Goal: Task Accomplishment & Management: Complete application form

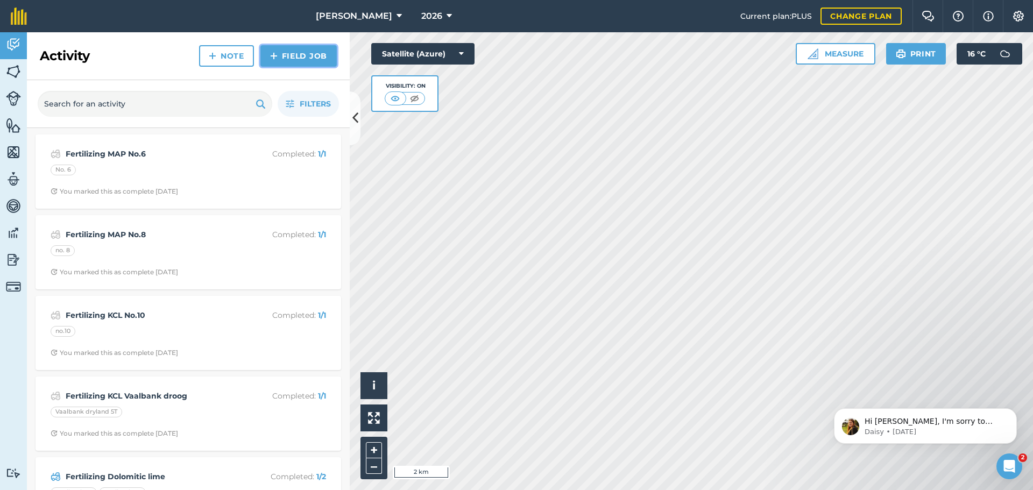
click at [301, 53] on link "Field Job" at bounding box center [298, 56] width 76 height 22
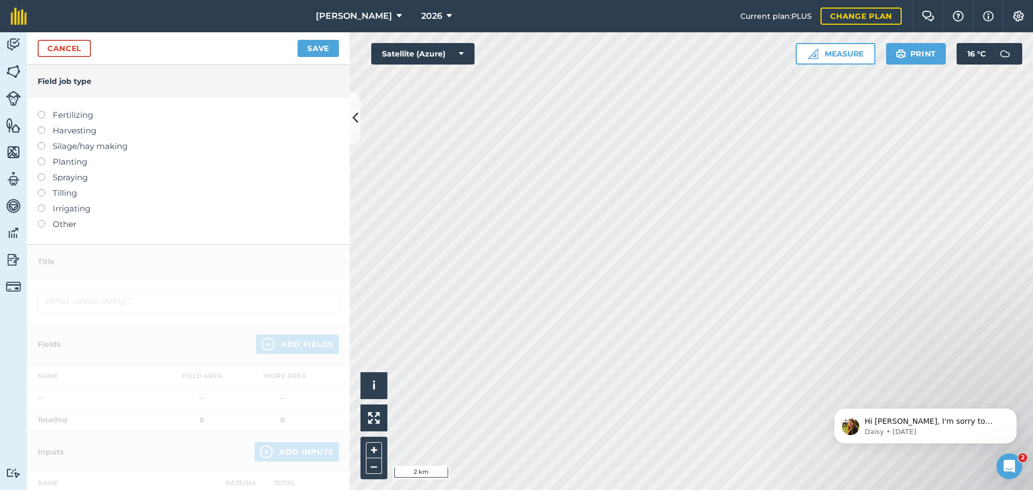
click at [90, 117] on label "Fertilizing" at bounding box center [188, 115] width 301 height 13
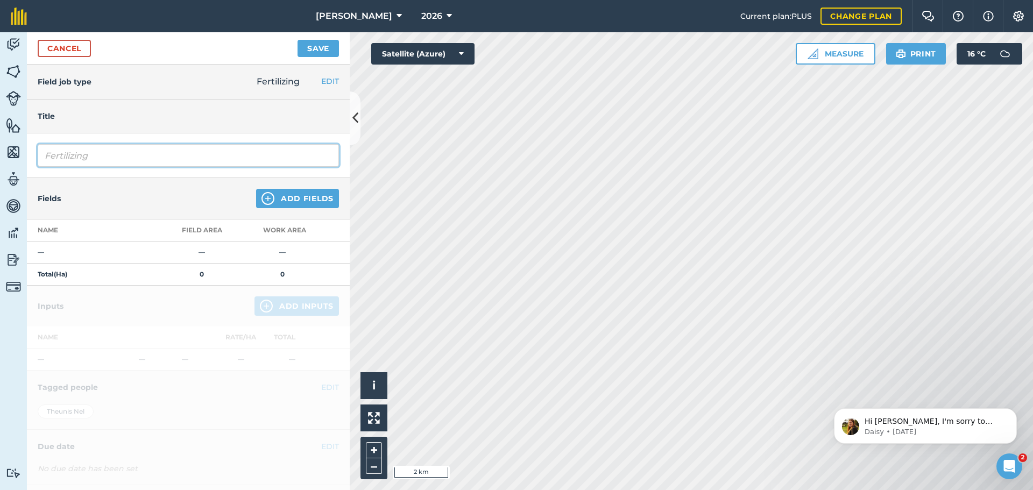
click at [139, 165] on input "Fertilizing" at bounding box center [188, 155] width 301 height 23
type input "Fertilizing map NO.11"
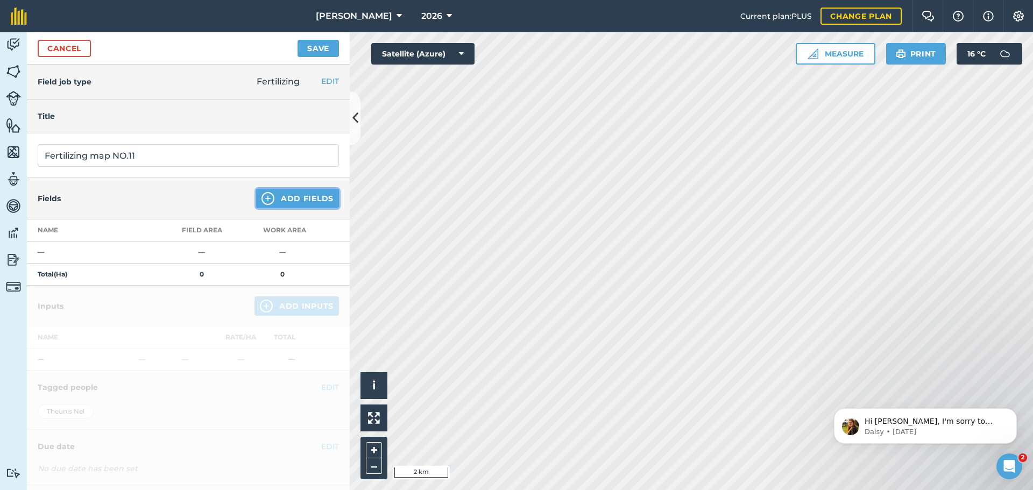
click at [301, 199] on button "Add Fields" at bounding box center [297, 198] width 83 height 19
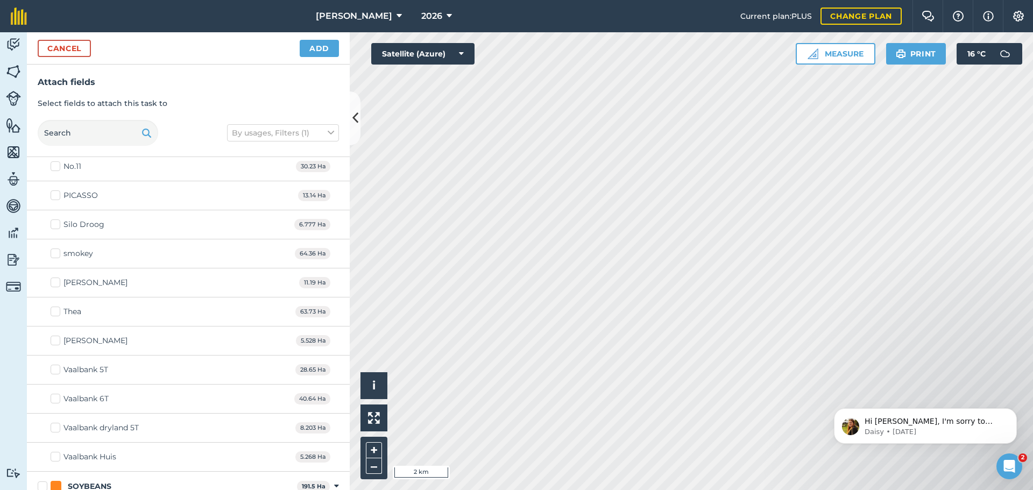
scroll to position [974, 0]
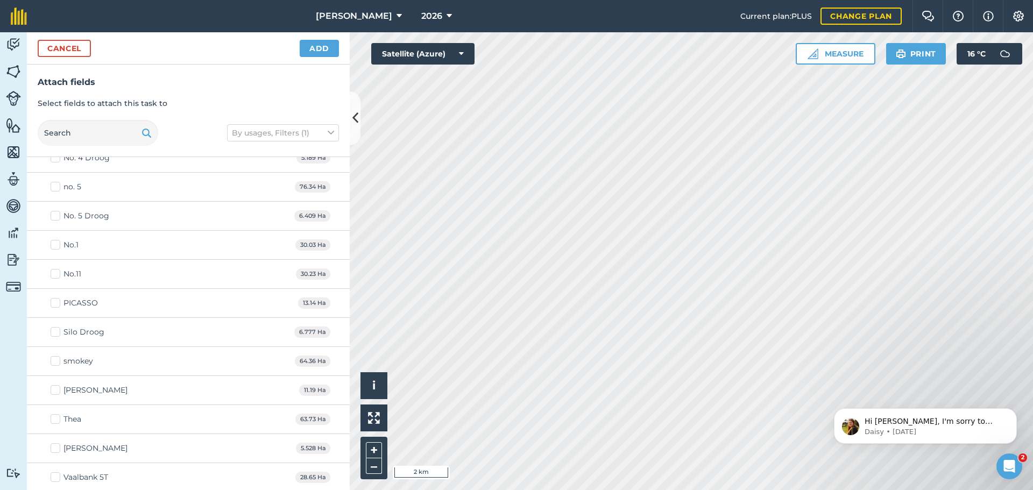
click at [75, 277] on div "No.11" at bounding box center [72, 273] width 18 height 11
click at [58, 275] on input "No.11" at bounding box center [54, 271] width 7 height 7
checkbox input "true"
click at [317, 49] on button "Add" at bounding box center [319, 48] width 39 height 17
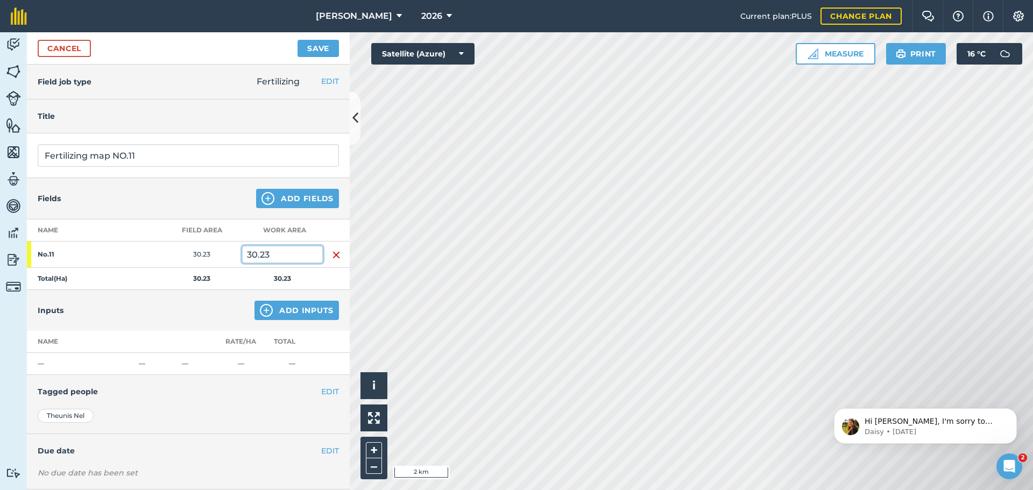
drag, startPoint x: 286, startPoint y: 254, endPoint x: 229, endPoint y: 253, distance: 56.5
click at [229, 253] on tr "No.11 30.23 30.23" at bounding box center [188, 255] width 323 height 26
click at [229, 253] on td "30.23" at bounding box center [201, 255] width 81 height 26
click at [274, 252] on input "30.23" at bounding box center [282, 254] width 81 height 17
type input "3"
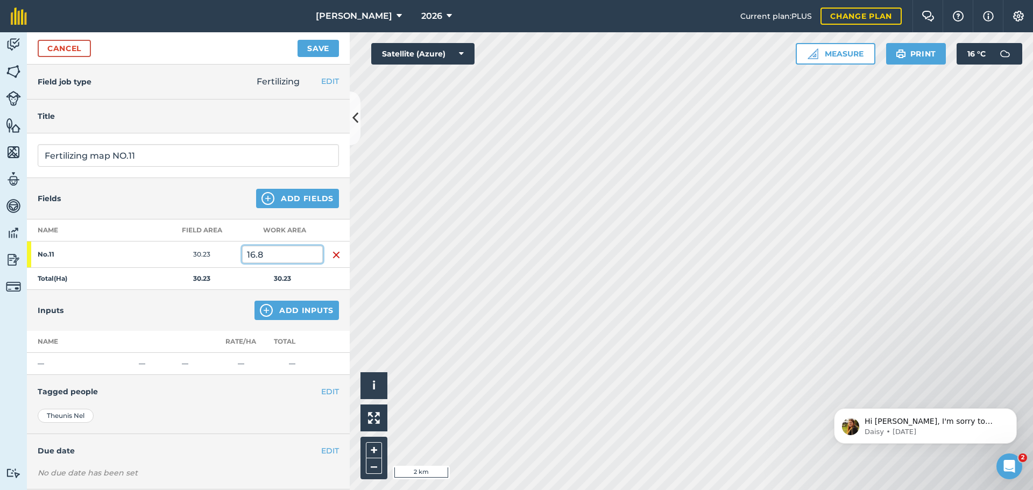
type input "16.8"
click at [308, 316] on button "Add Inputs" at bounding box center [296, 310] width 84 height 19
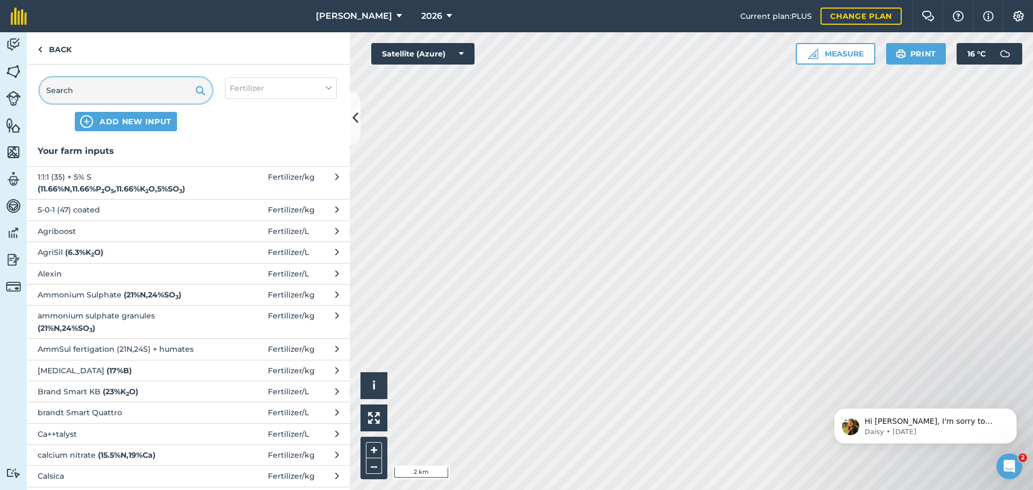
click at [89, 93] on input "text" at bounding box center [126, 90] width 172 height 26
type input "N"
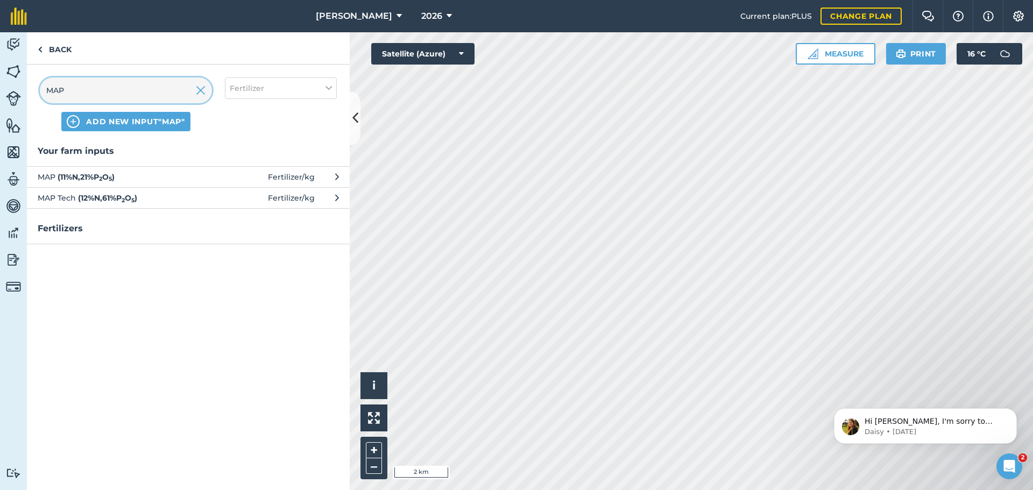
type input "MAP"
click at [167, 180] on span "MAP ( 11 % N , 21 % P 2 O 5 )" at bounding box center [126, 177] width 176 height 12
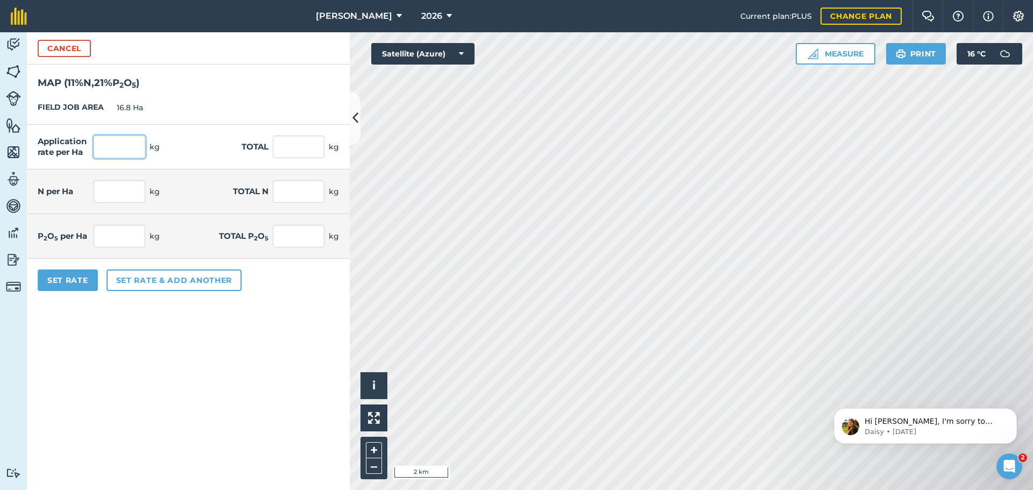
click at [129, 152] on input "text" at bounding box center [120, 147] width 52 height 23
type input "97"
type input "1,629.6"
type input "10.67"
type input "179.256"
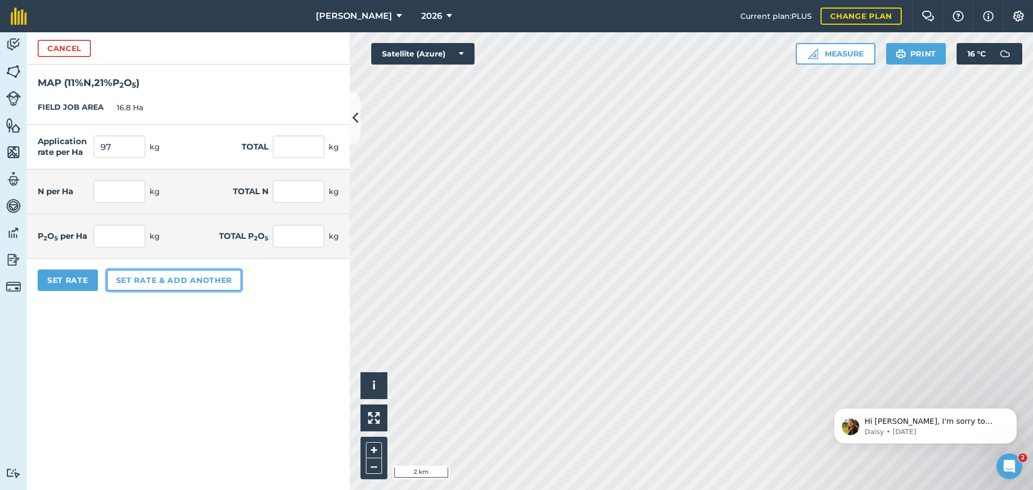
type input "20.37"
type input "342.216"
click at [127, 280] on button "Set rate & add another" at bounding box center [174, 280] width 135 height 22
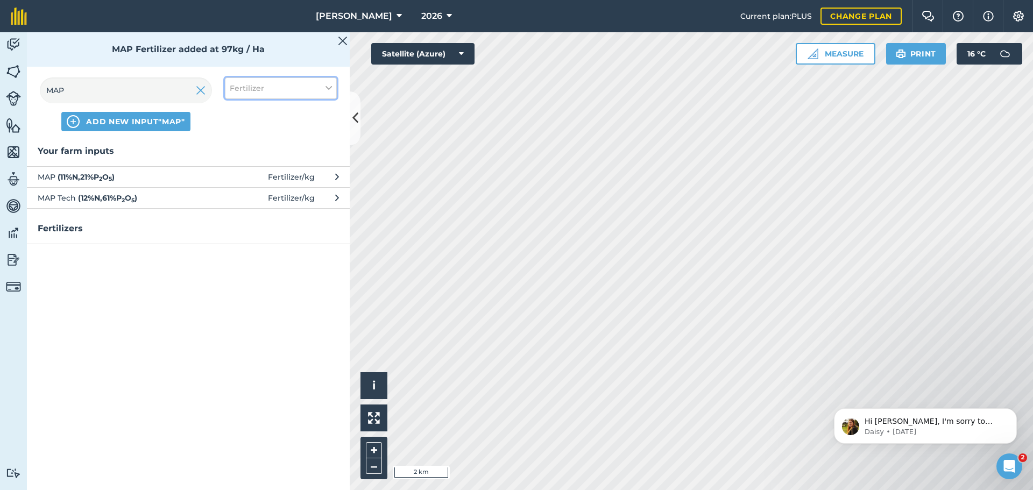
click at [280, 91] on button "Fertilizer" at bounding box center [281, 88] width 112 height 22
click at [254, 174] on label "Fuel" at bounding box center [281, 170] width 102 height 11
click at [237, 172] on input "Fuel" at bounding box center [233, 168] width 7 height 7
checkbox input "true"
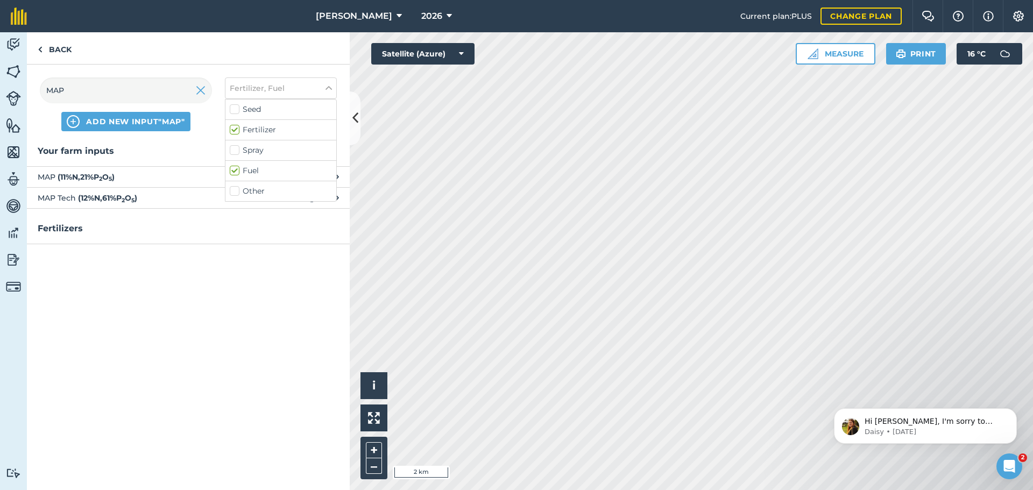
click at [234, 131] on label "Fertilizer" at bounding box center [281, 129] width 102 height 11
click at [234, 131] on input "Fertilizer" at bounding box center [233, 127] width 7 height 7
checkbox input "false"
drag, startPoint x: 88, startPoint y: 94, endPoint x: 9, endPoint y: 93, distance: 79.6
click at [9, 93] on div "Activity Fields Livestock Features Maps Team Vehicles Data Reporting Billing Tu…" at bounding box center [516, 261] width 1033 height 458
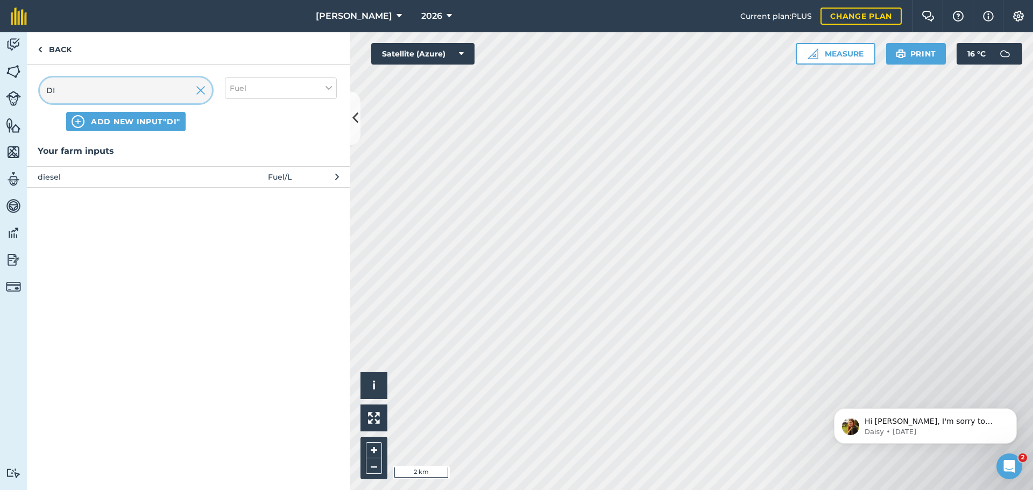
type input "DI"
click at [140, 182] on span "diesel" at bounding box center [126, 177] width 176 height 12
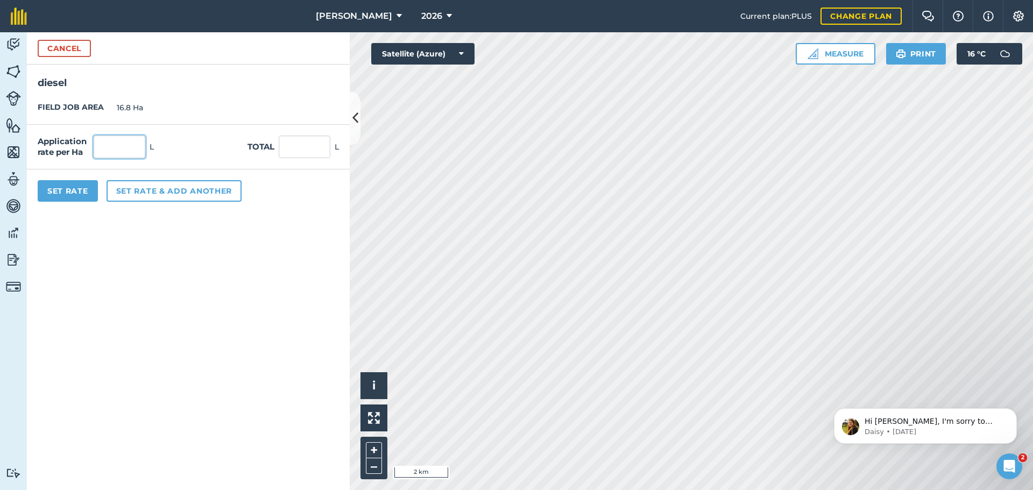
click at [130, 154] on input "text" at bounding box center [120, 147] width 52 height 23
type input "2"
type input "33.6"
click at [77, 197] on button "Set Rate" at bounding box center [68, 191] width 60 height 22
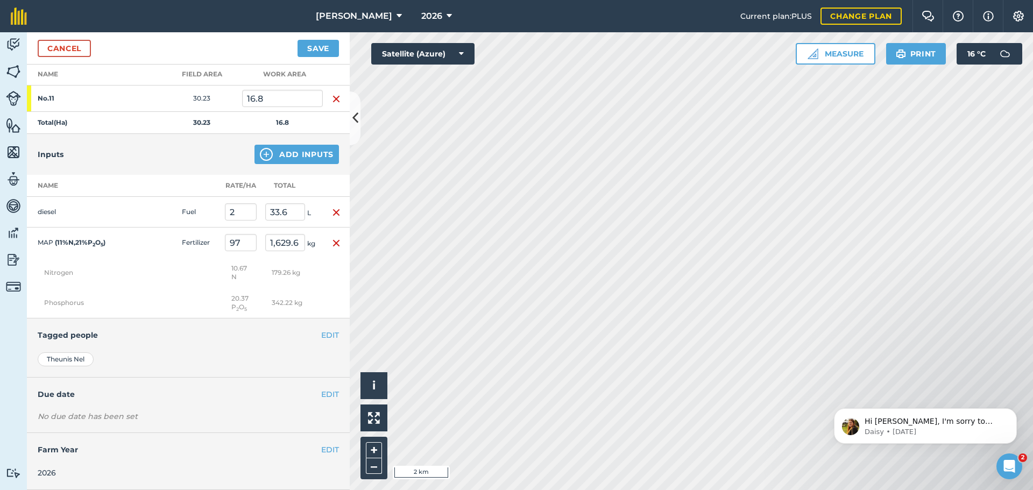
scroll to position [0, 0]
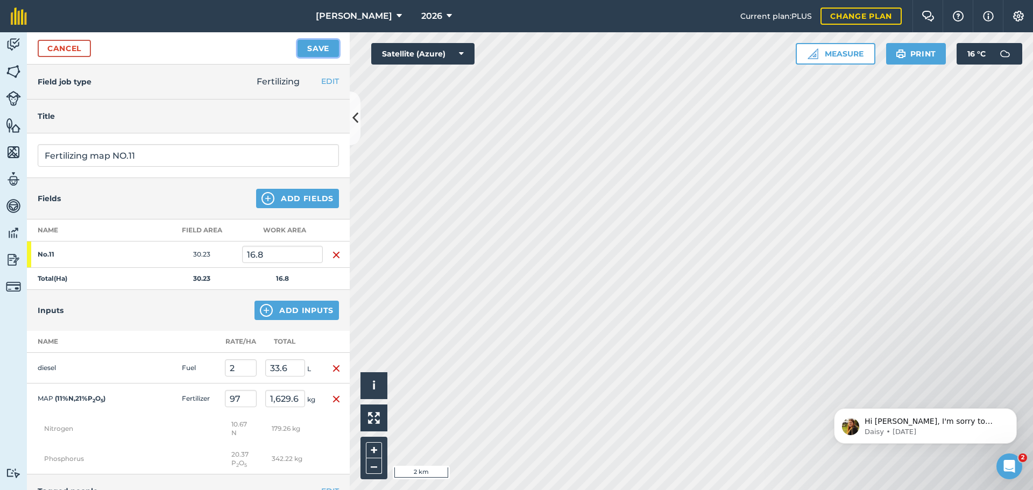
click at [317, 49] on button "Save" at bounding box center [317, 48] width 41 height 17
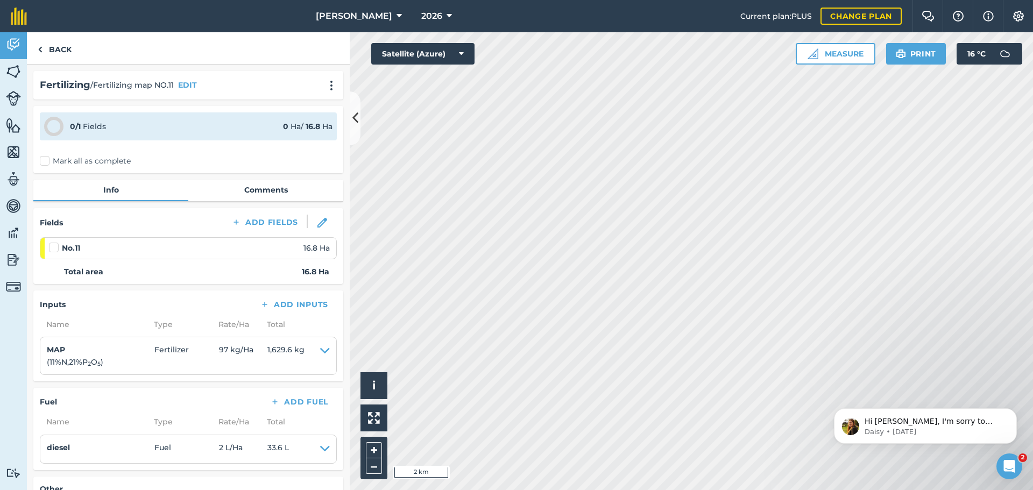
click at [44, 164] on label "Mark all as complete" at bounding box center [85, 160] width 91 height 11
click at [44, 162] on input "Mark all as complete" at bounding box center [43, 158] width 7 height 7
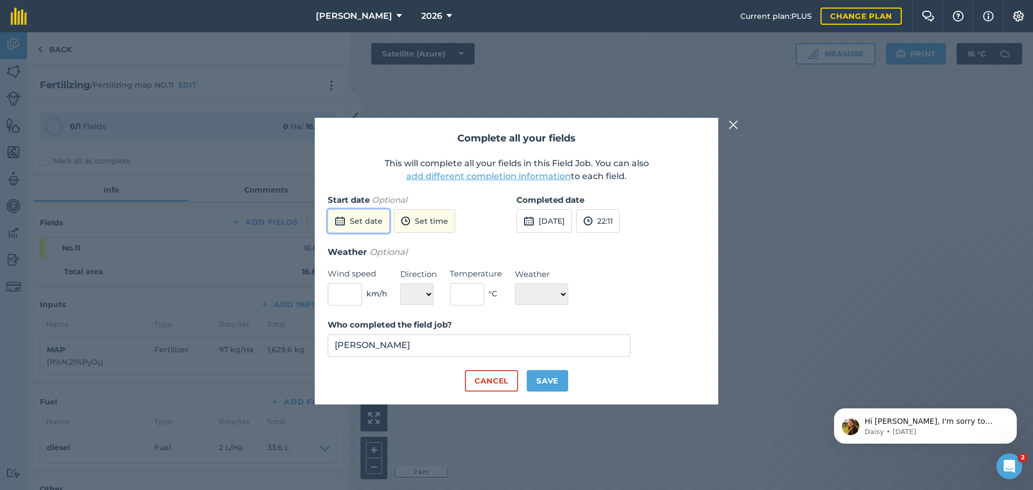
click at [358, 215] on button "Set date" at bounding box center [359, 221] width 62 height 24
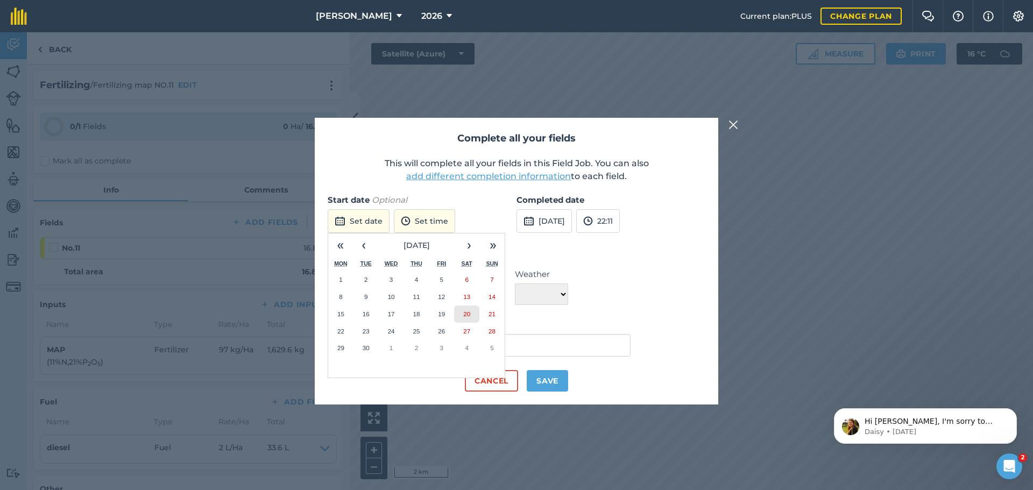
click at [465, 312] on abbr "20" at bounding box center [466, 313] width 7 height 7
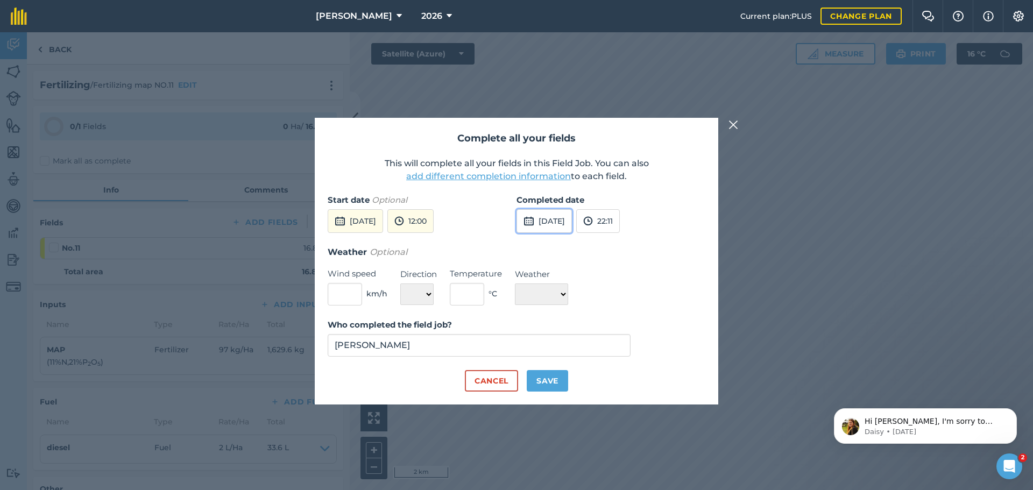
click at [554, 225] on button "22nd Sep 2025" at bounding box center [543, 221] width 55 height 24
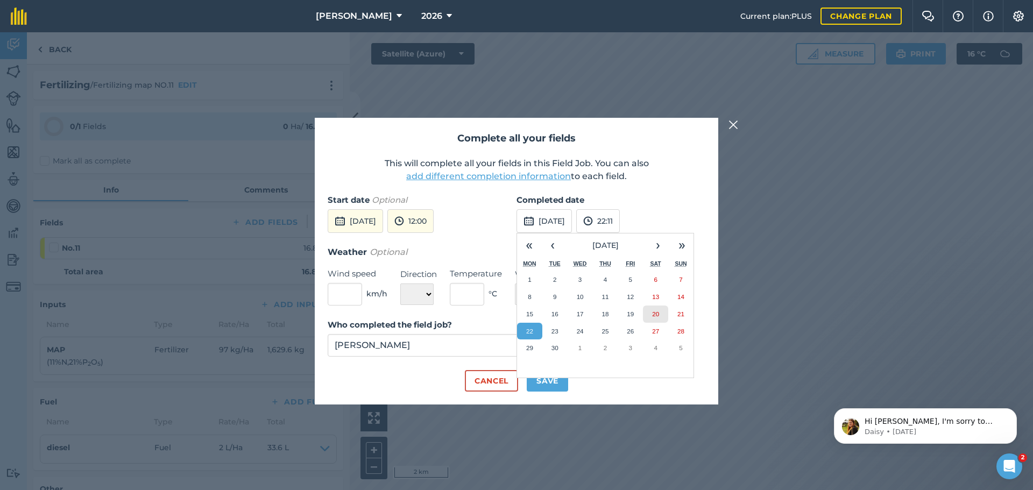
click at [663, 310] on button "20" at bounding box center [655, 314] width 25 height 17
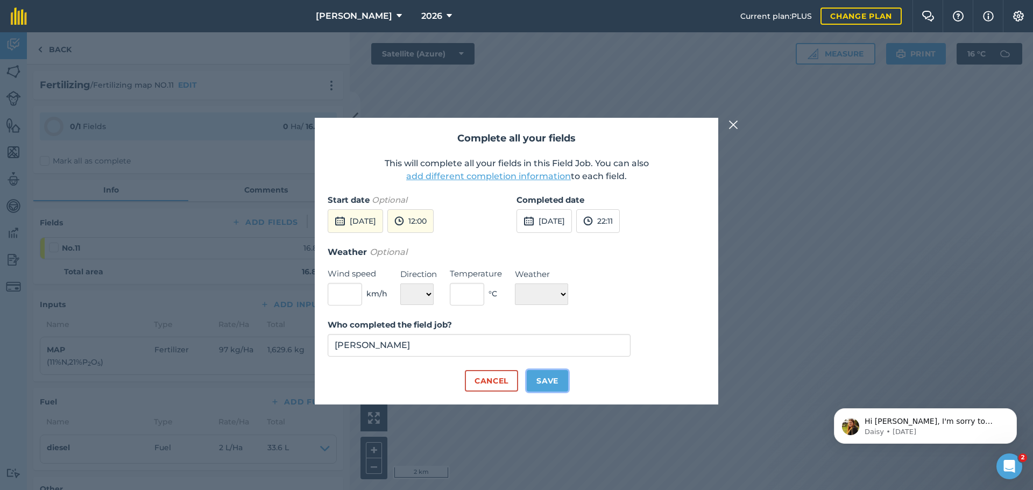
click at [558, 379] on button "Save" at bounding box center [547, 381] width 41 height 22
checkbox input "true"
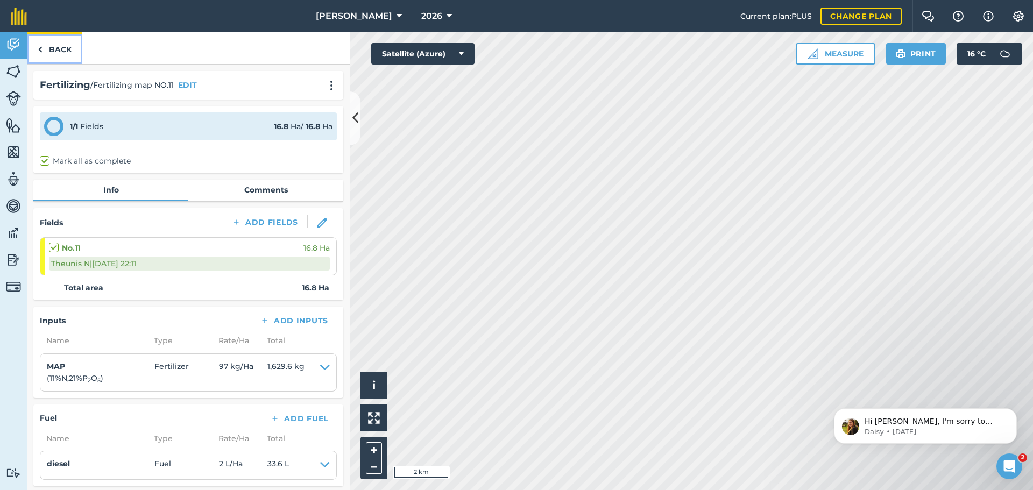
click at [57, 51] on link "Back" at bounding box center [54, 48] width 55 height 32
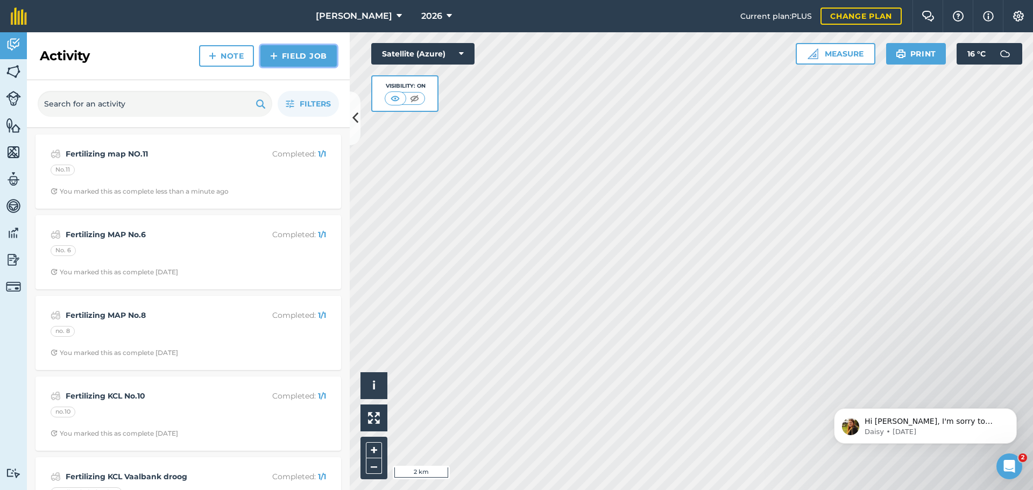
click at [299, 62] on link "Field Job" at bounding box center [298, 56] width 76 height 22
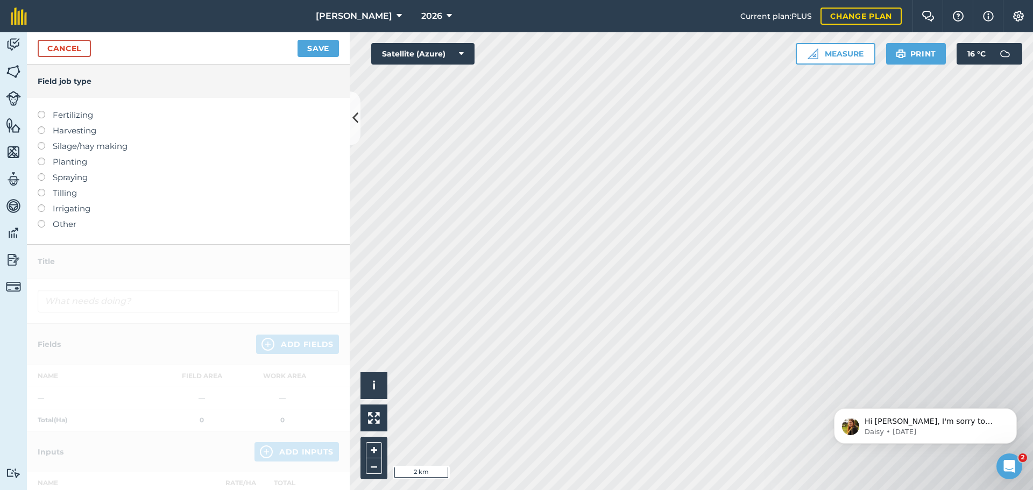
click at [64, 114] on label "Fertilizing" at bounding box center [188, 115] width 301 height 13
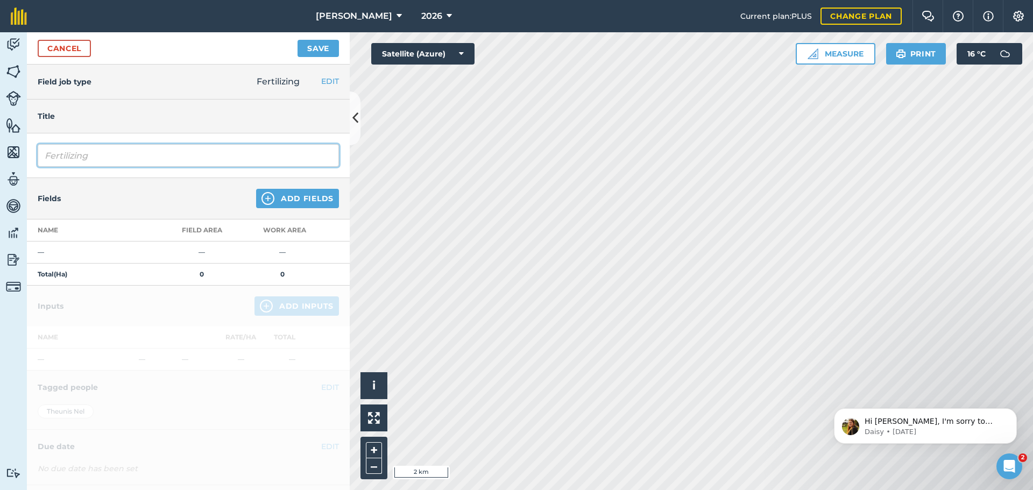
click at [116, 153] on input "Fertilizing" at bounding box center [188, 155] width 301 height 23
type input "Fertilizing MAP No.12"
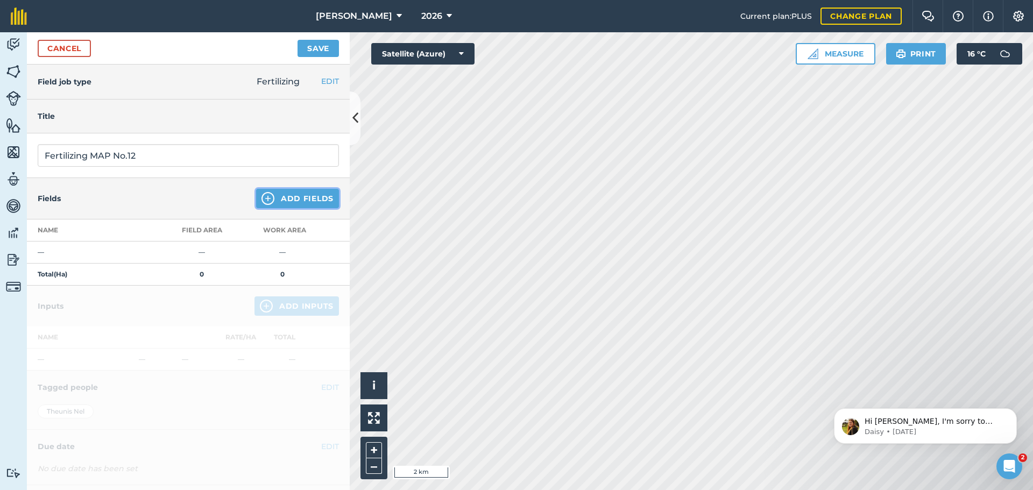
click at [297, 198] on button "Add Fields" at bounding box center [297, 198] width 83 height 19
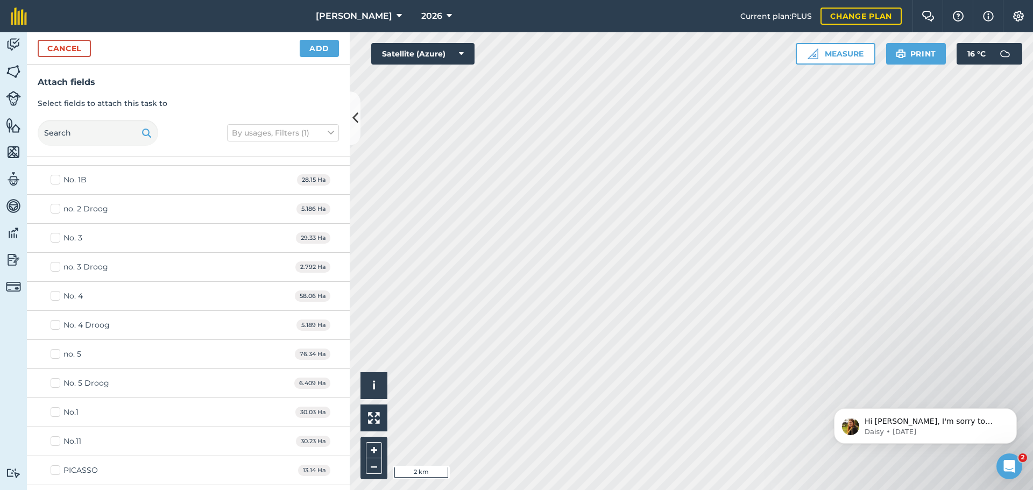
scroll to position [753, 0]
click at [80, 233] on div "No. 1B" at bounding box center [74, 233] width 23 height 11
click at [58, 233] on input "No. 1B" at bounding box center [54, 231] width 7 height 7
checkbox input "true"
click at [315, 45] on button "Add" at bounding box center [319, 48] width 39 height 17
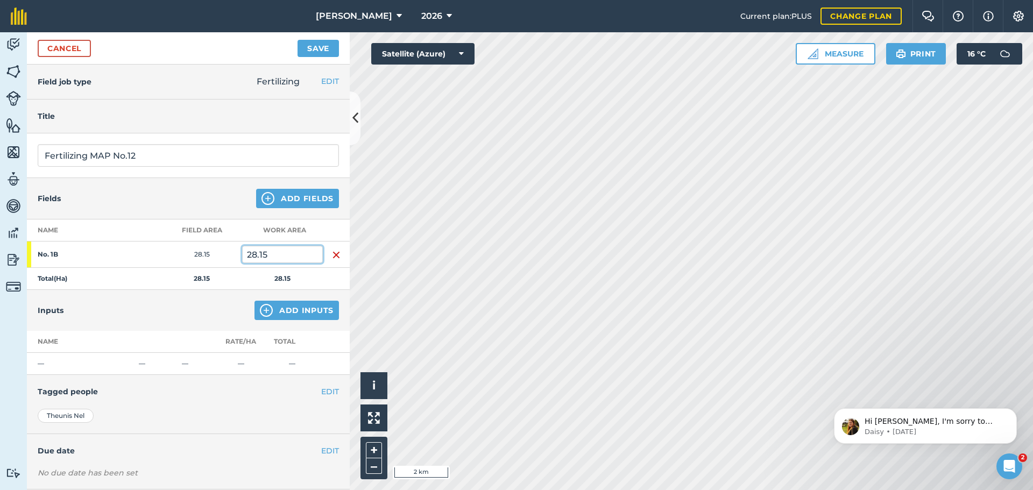
drag, startPoint x: 294, startPoint y: 252, endPoint x: 224, endPoint y: 251, distance: 69.9
click at [224, 251] on tr "No. 1B 28.15 28.15" at bounding box center [188, 255] width 323 height 26
type input "9"
type input "18"
click at [296, 315] on button "Add Inputs" at bounding box center [296, 310] width 84 height 19
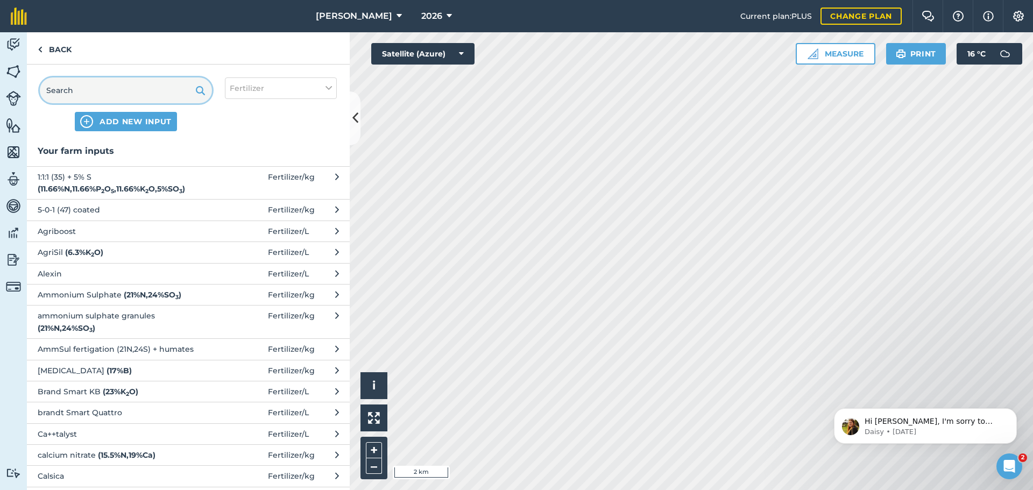
drag, startPoint x: 63, startPoint y: 87, endPoint x: 24, endPoint y: 88, distance: 39.8
click at [26, 89] on div "Activity Fields Livestock Features Maps Team Vehicles Data Reporting Billing Tu…" at bounding box center [516, 261] width 1033 height 458
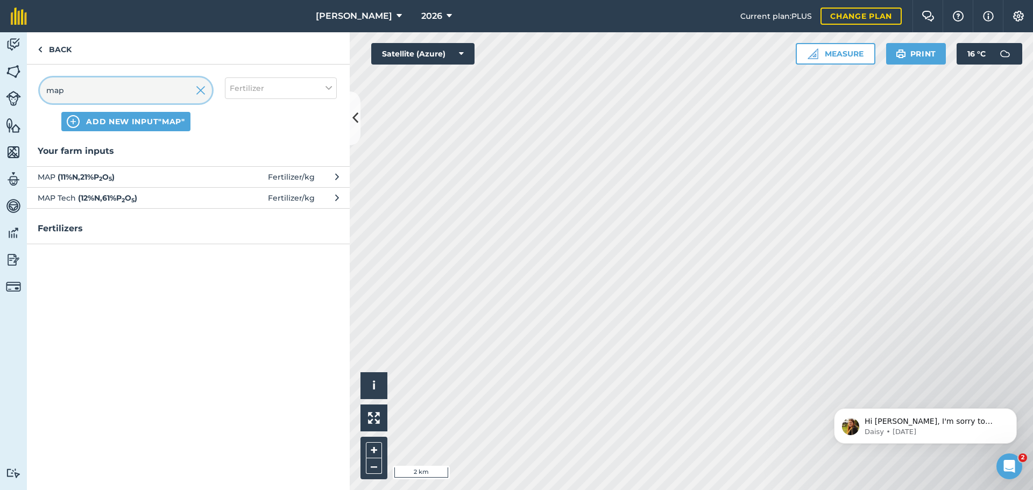
type input "map"
click at [179, 180] on span "MAP ( 11 % N , 21 % P 2 O 5 )" at bounding box center [126, 177] width 176 height 12
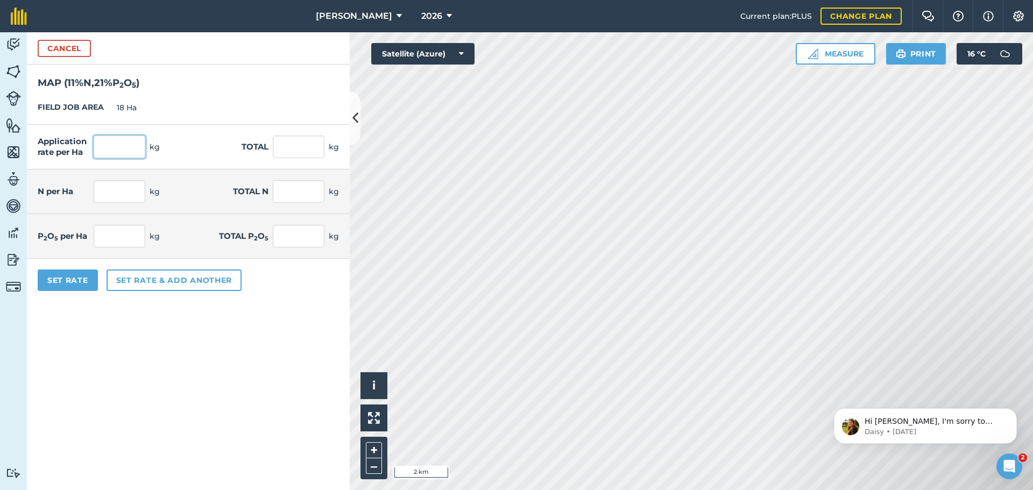
click at [140, 141] on input "text" at bounding box center [120, 147] width 52 height 23
type input "94"
type input "1,692"
type input "10.34"
type input "186.12"
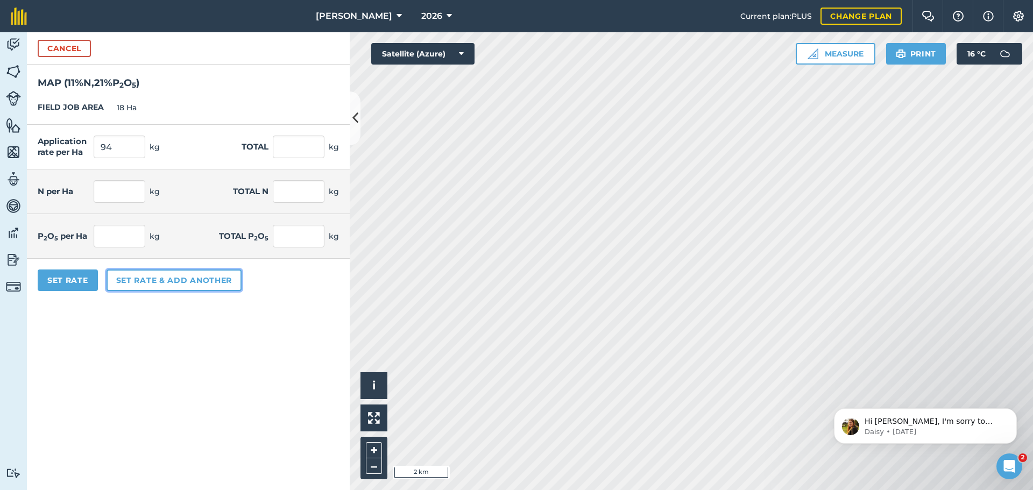
type input "19.74"
type input "355.32"
click at [128, 282] on button "Set rate & add another" at bounding box center [174, 280] width 135 height 22
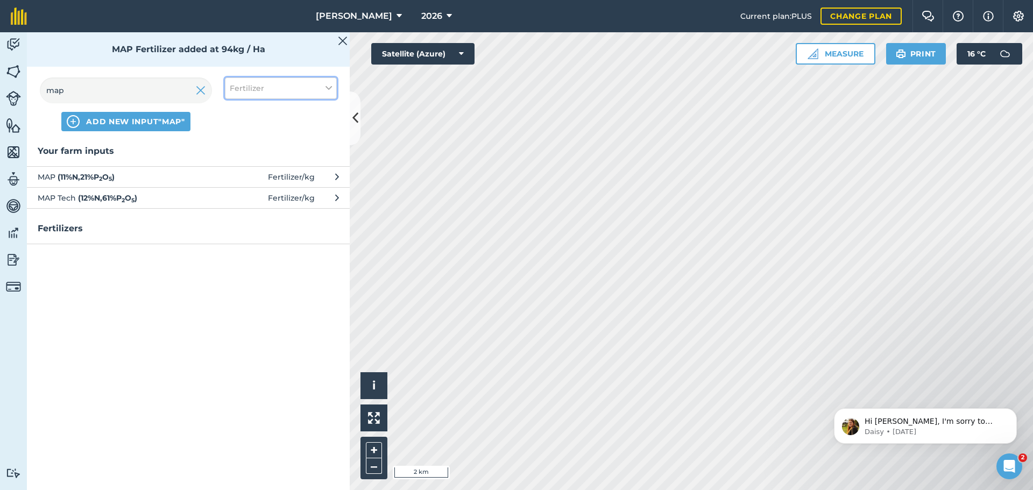
click at [283, 97] on button "Fertilizer" at bounding box center [281, 88] width 112 height 22
click at [252, 166] on label "Fuel" at bounding box center [281, 170] width 102 height 11
click at [237, 166] on input "Fuel" at bounding box center [233, 168] width 7 height 7
checkbox input "true"
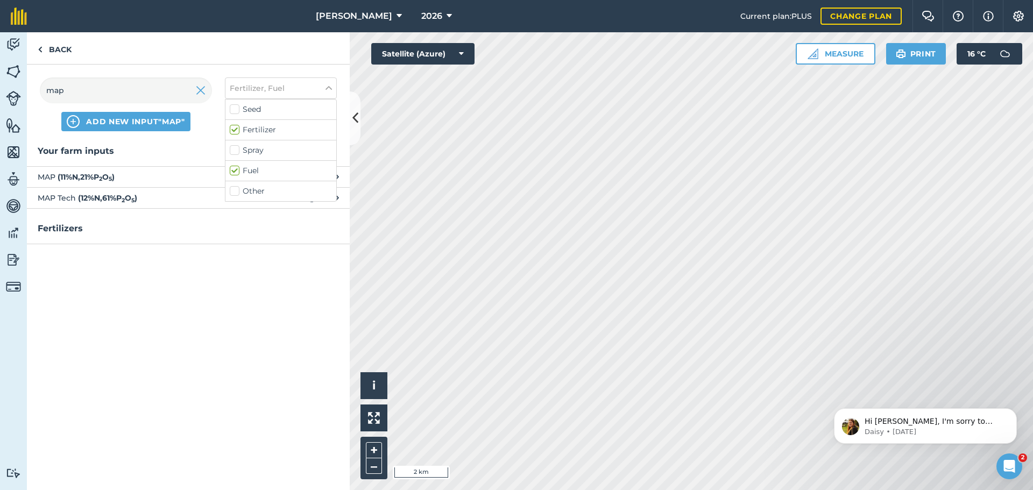
click at [249, 128] on label "Fertilizer" at bounding box center [281, 129] width 102 height 11
click at [237, 128] on input "Fertilizer" at bounding box center [233, 127] width 7 height 7
checkbox input "false"
drag, startPoint x: 122, startPoint y: 83, endPoint x: 103, endPoint y: 55, distance: 34.2
click at [103, 61] on div "Back map ADD NEW INPUT "map" Fuel Seed Fertilizer Spray Fuel Other Your farm in…" at bounding box center [188, 261] width 323 height 458
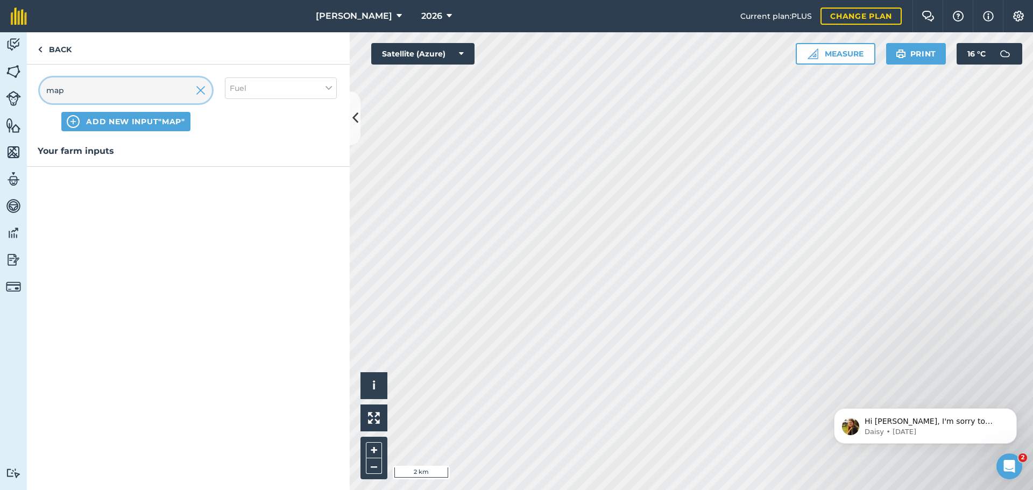
drag, startPoint x: 74, startPoint y: 93, endPoint x: 16, endPoint y: 92, distance: 58.1
click at [16, 92] on div "Activity Fields Livestock Features Maps Team Vehicles Data Reporting Billing Tu…" at bounding box center [516, 261] width 1033 height 458
type input "di"
click at [84, 182] on span "diesel" at bounding box center [126, 177] width 176 height 12
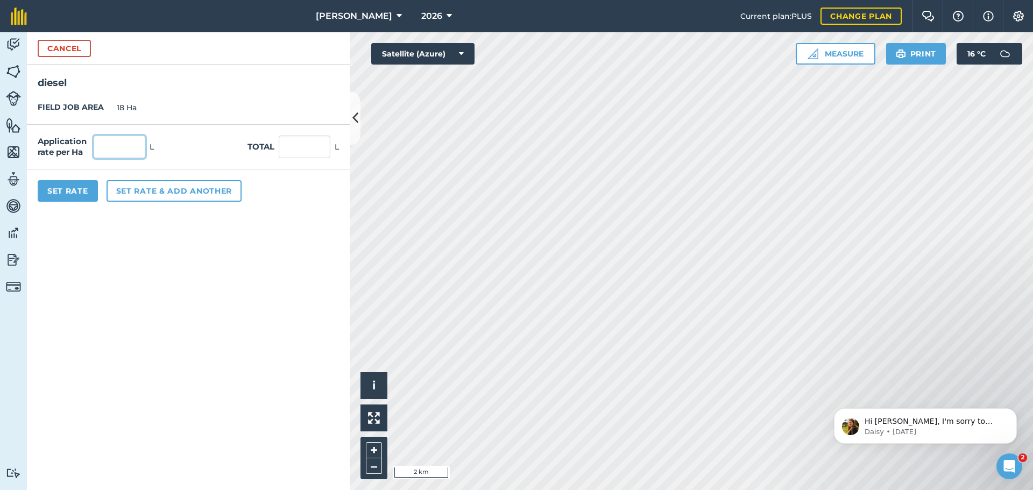
click at [133, 139] on input "text" at bounding box center [120, 147] width 52 height 23
type input "2"
type input "36"
click at [81, 197] on button "Set Rate" at bounding box center [68, 191] width 60 height 22
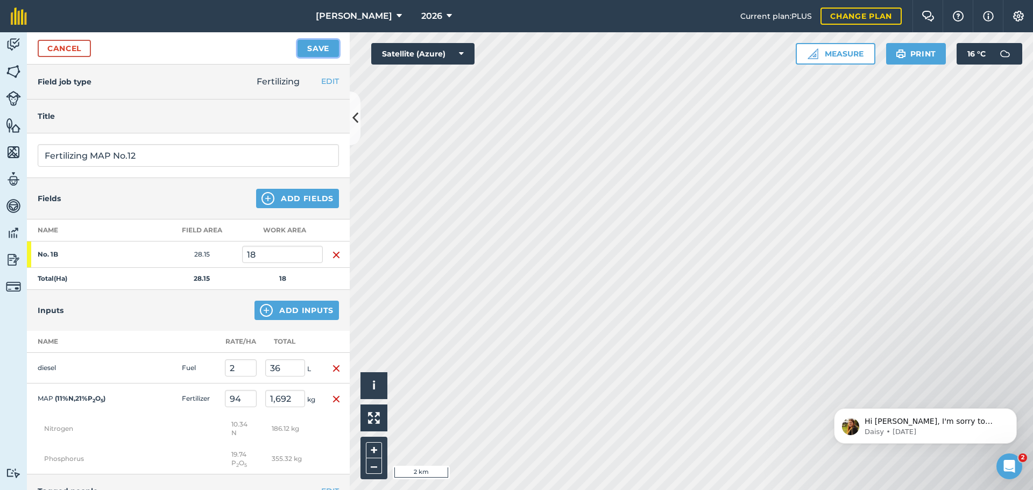
click at [317, 47] on button "Save" at bounding box center [317, 48] width 41 height 17
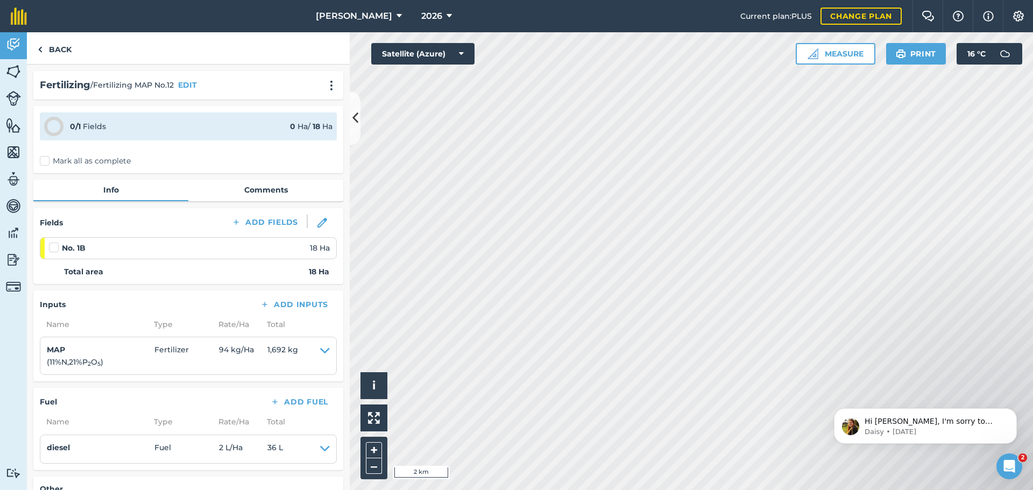
click at [48, 163] on label "Mark all as complete" at bounding box center [85, 160] width 91 height 11
click at [47, 162] on input "Mark all as complete" at bounding box center [43, 158] width 7 height 7
click at [46, 163] on label "Mark all as complete" at bounding box center [85, 160] width 91 height 11
click at [46, 162] on input "Mark all as complete" at bounding box center [43, 158] width 7 height 7
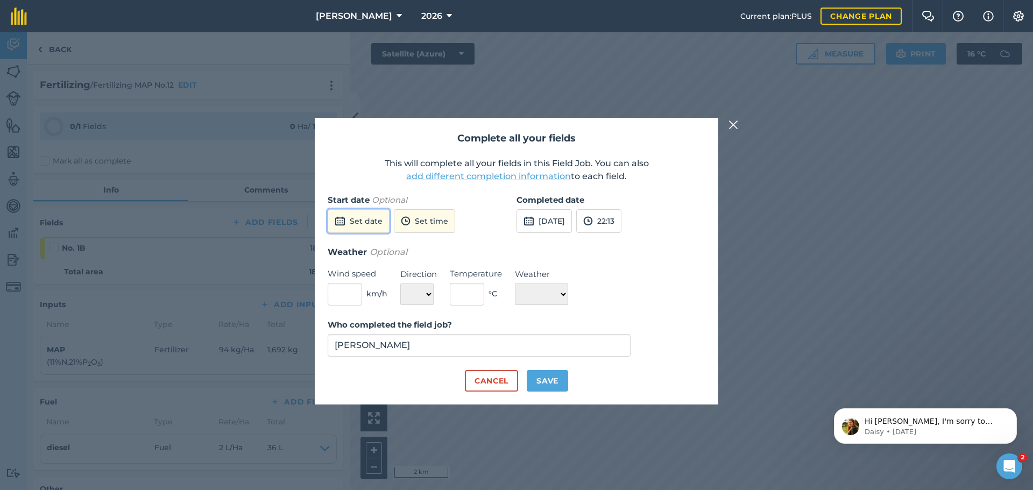
click at [366, 222] on button "Set date" at bounding box center [359, 221] width 62 height 24
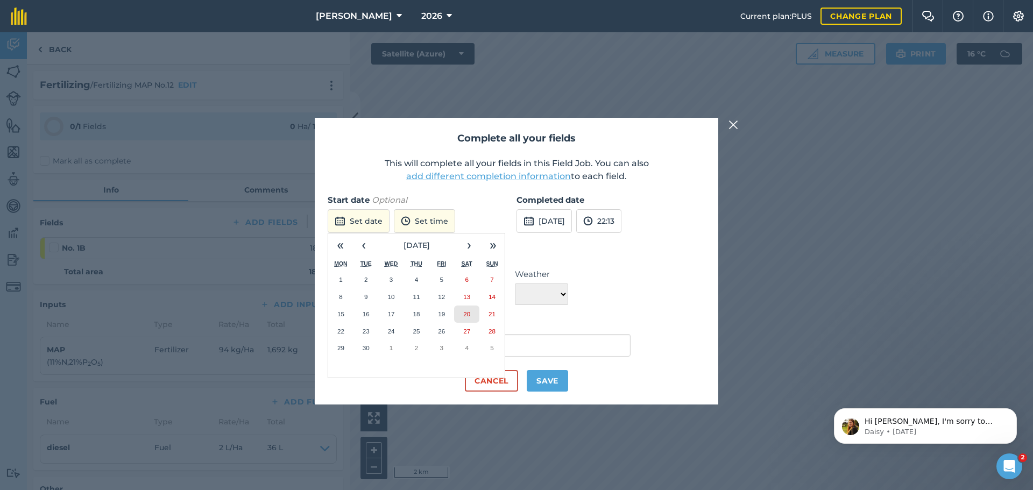
click at [467, 317] on abbr "20" at bounding box center [466, 313] width 7 height 7
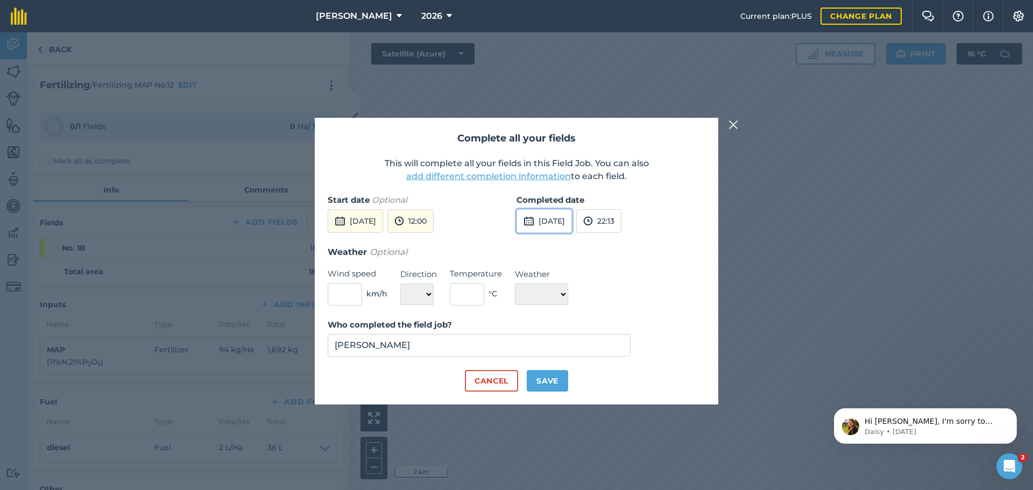
click at [558, 226] on button "22nd Sep 2025" at bounding box center [543, 221] width 55 height 24
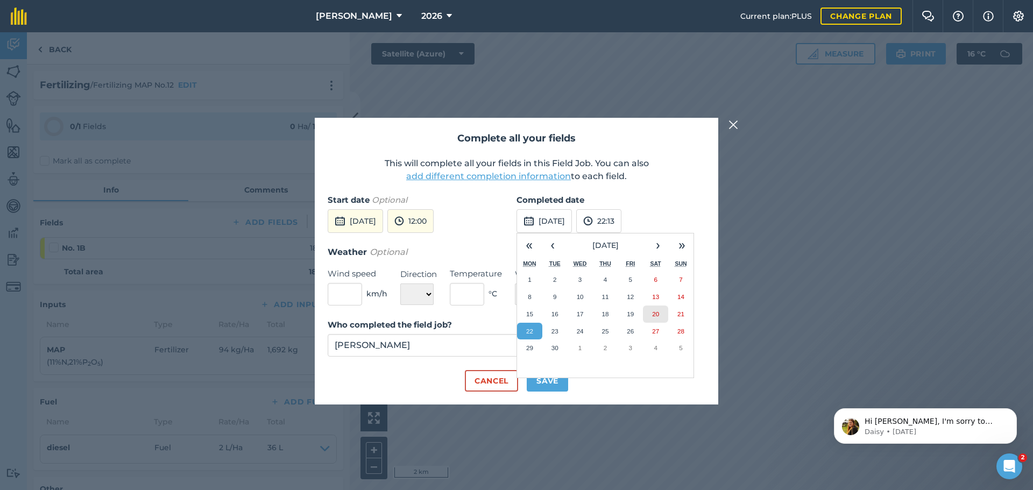
click at [658, 316] on abbr "20" at bounding box center [655, 313] width 7 height 7
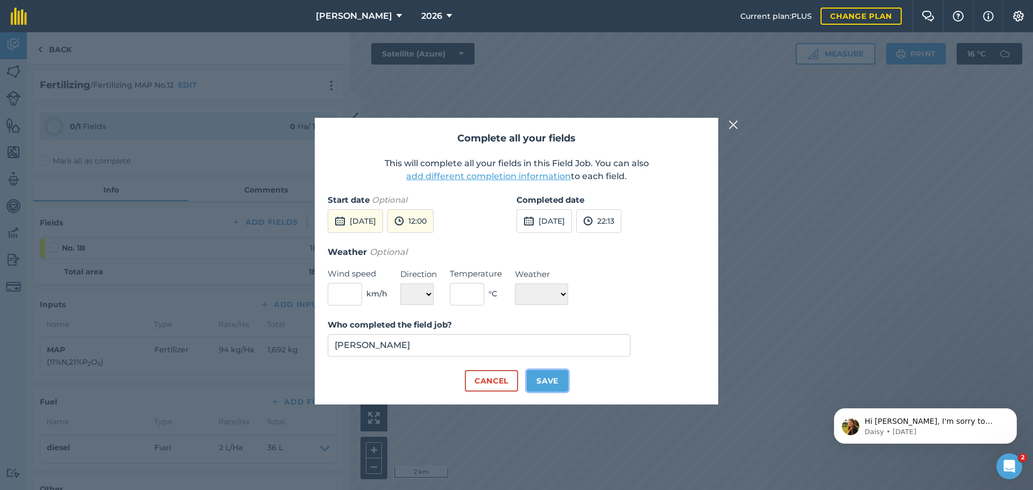
click at [563, 379] on button "Save" at bounding box center [547, 381] width 41 height 22
checkbox input "true"
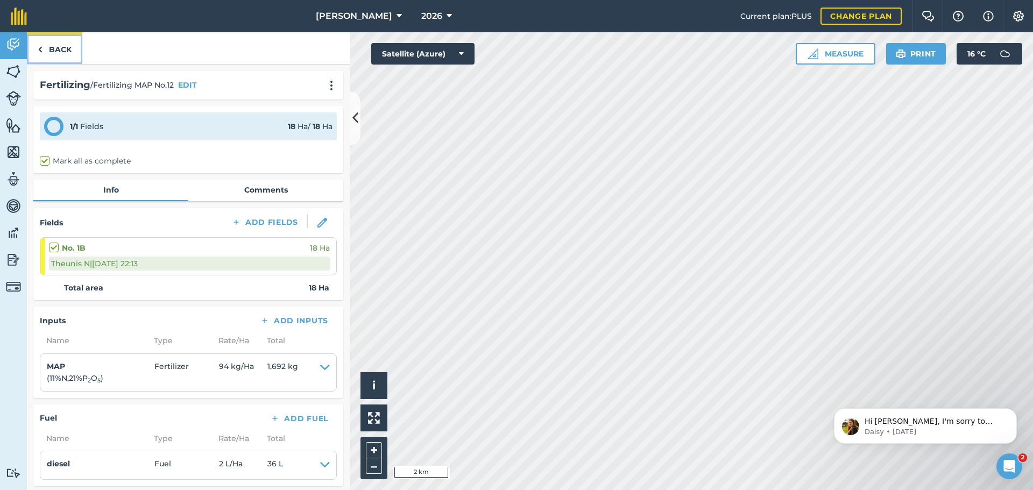
click at [56, 47] on link "Back" at bounding box center [54, 48] width 55 height 32
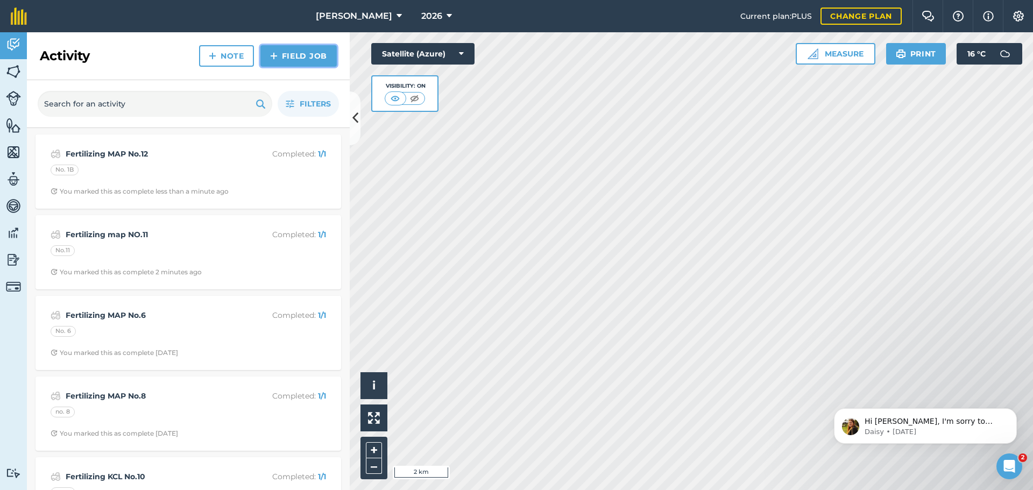
click at [313, 55] on link "Field Job" at bounding box center [298, 56] width 76 height 22
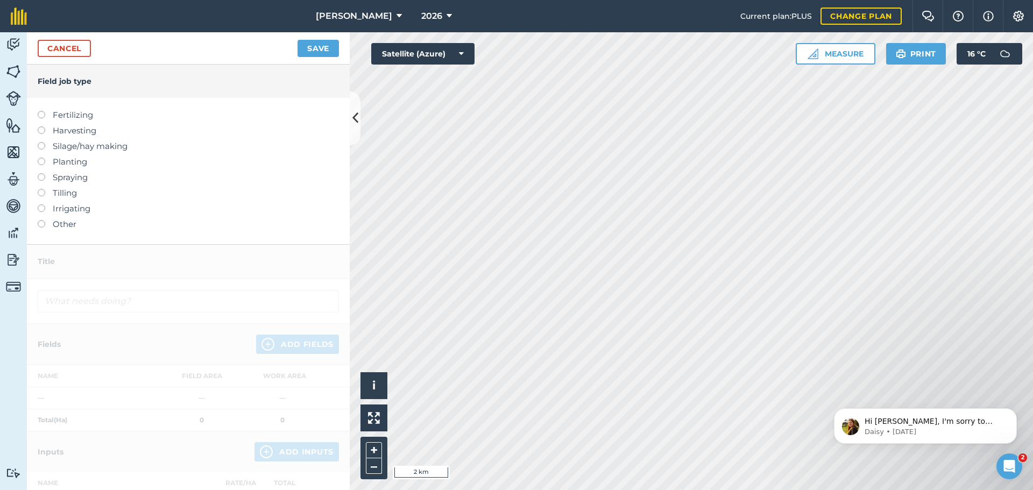
click at [69, 113] on label "Fertilizing" at bounding box center [188, 115] width 301 height 13
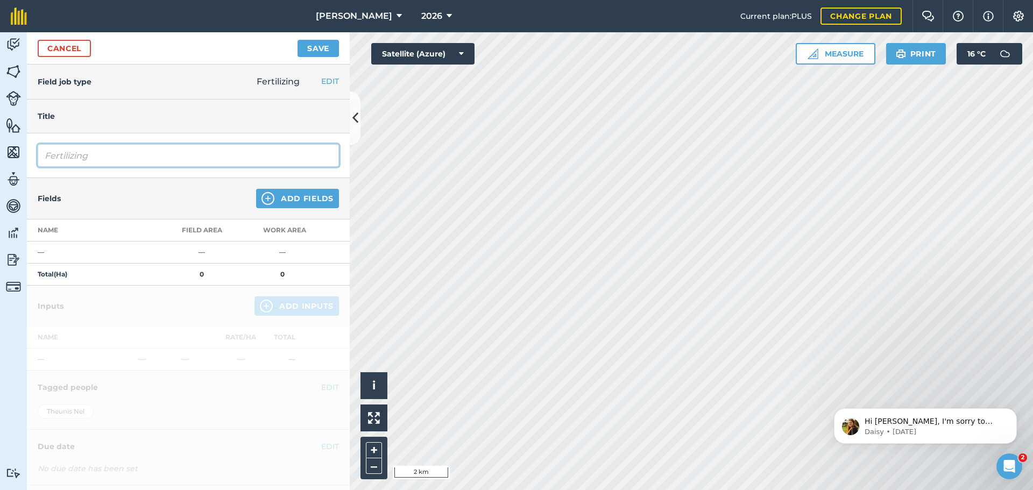
click at [122, 149] on input "Fertilizing" at bounding box center [188, 155] width 301 height 23
type input "Fertilizing MAP Picasso"
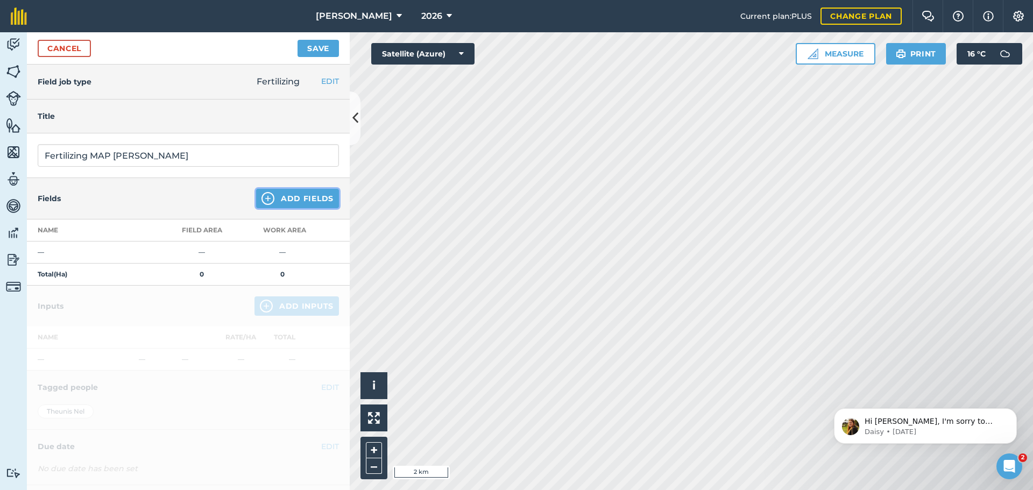
click at [292, 200] on button "Add Fields" at bounding box center [297, 198] width 83 height 19
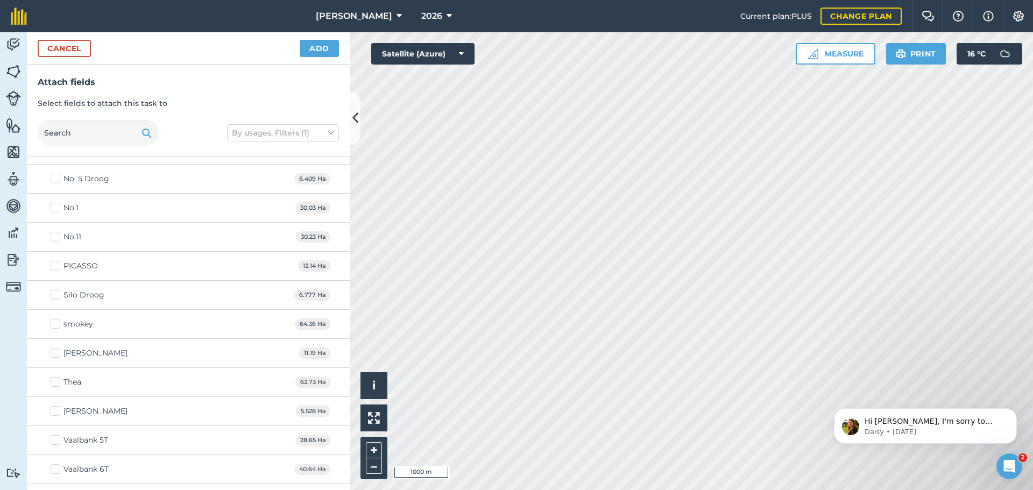
scroll to position [1076, 0]
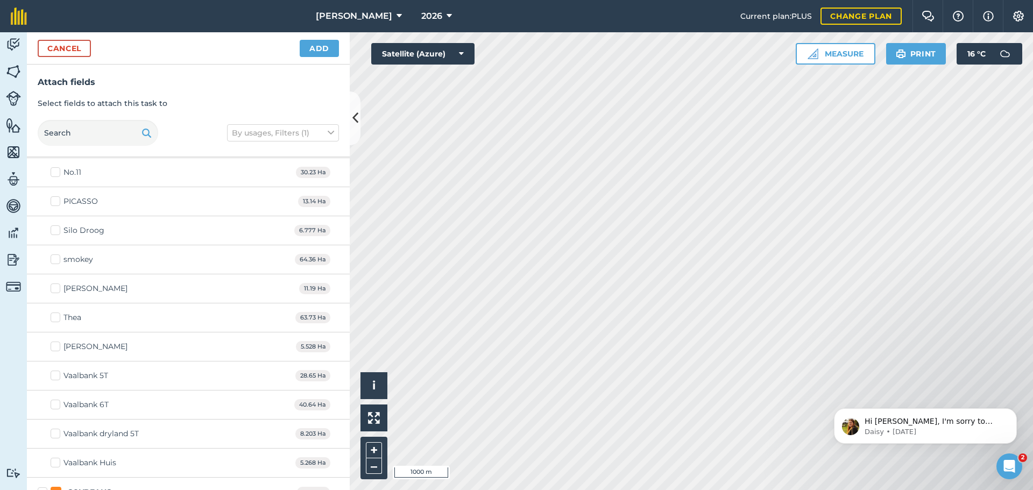
click at [92, 202] on div "PICASSO" at bounding box center [80, 201] width 34 height 11
click at [58, 202] on input "PICASSO" at bounding box center [54, 199] width 7 height 7
checkbox input "true"
click at [329, 50] on button "Add" at bounding box center [319, 48] width 39 height 17
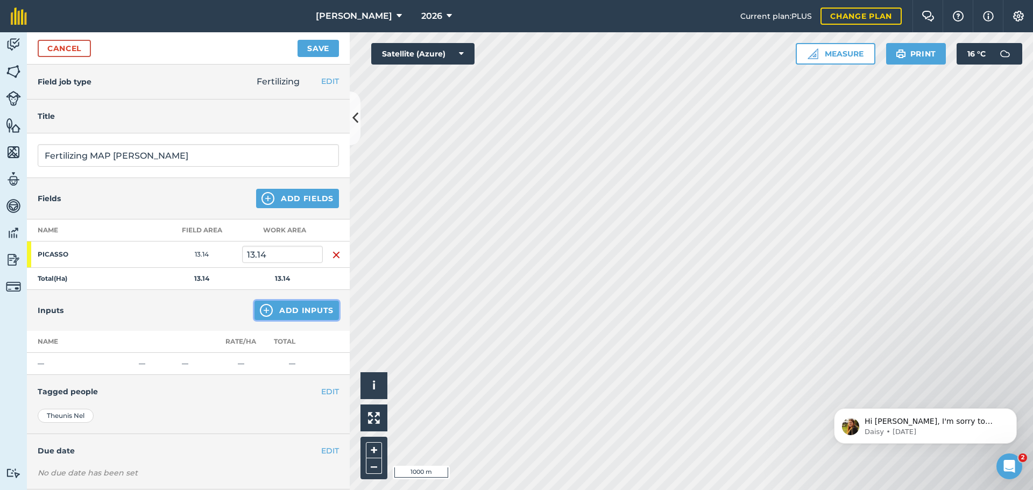
click at [301, 310] on button "Add Inputs" at bounding box center [296, 310] width 84 height 19
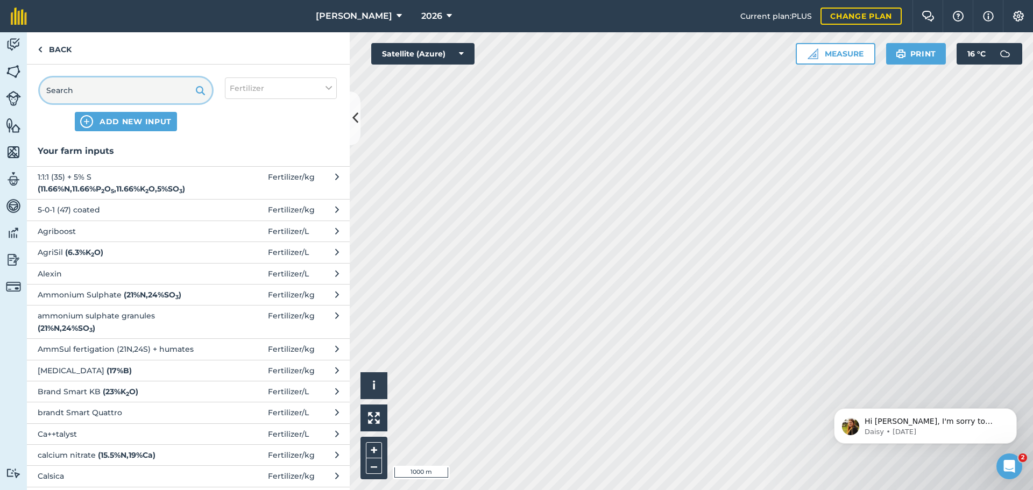
click at [118, 80] on input "text" at bounding box center [126, 90] width 172 height 26
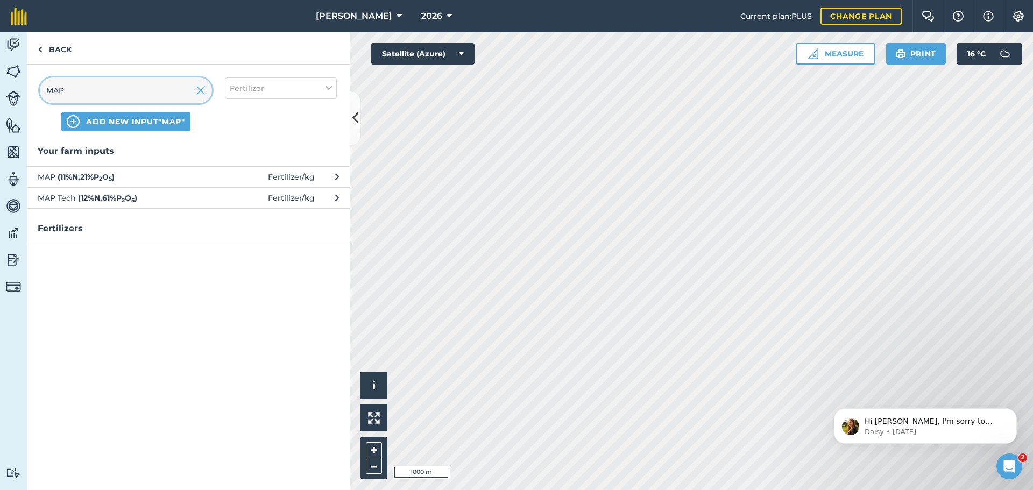
type input "MAP"
click at [190, 177] on span "MAP ( 11 % N , 21 % P 2 O 5 )" at bounding box center [126, 177] width 176 height 12
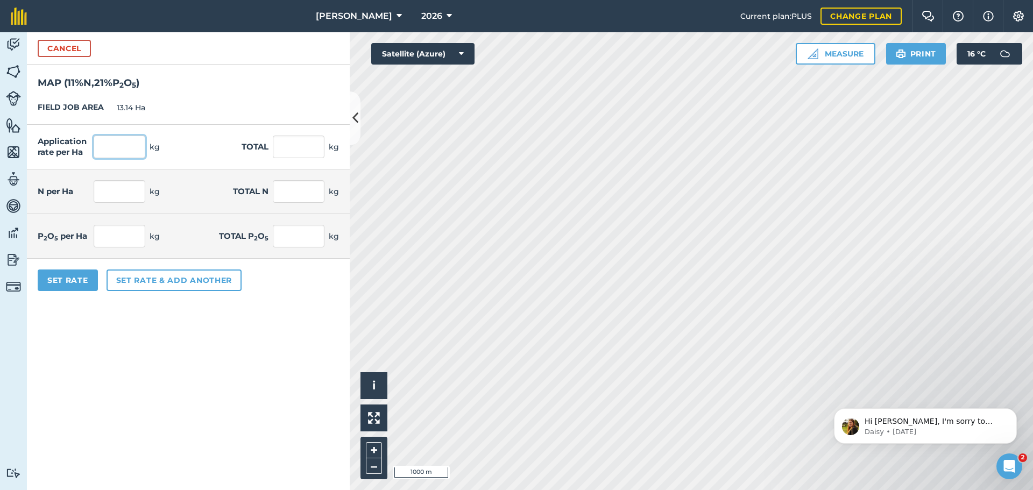
click at [122, 146] on input "text" at bounding box center [120, 147] width 52 height 23
type input "80"
type input "1,051.2"
type input "8.8"
type input "115.632"
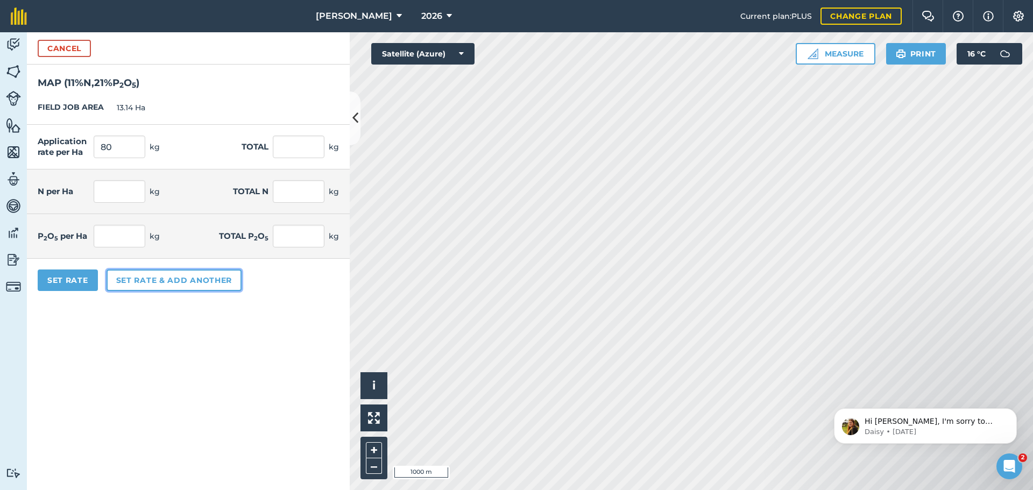
type input "16.8"
type input "220.752"
click at [154, 284] on button "Set rate & add another" at bounding box center [174, 280] width 135 height 22
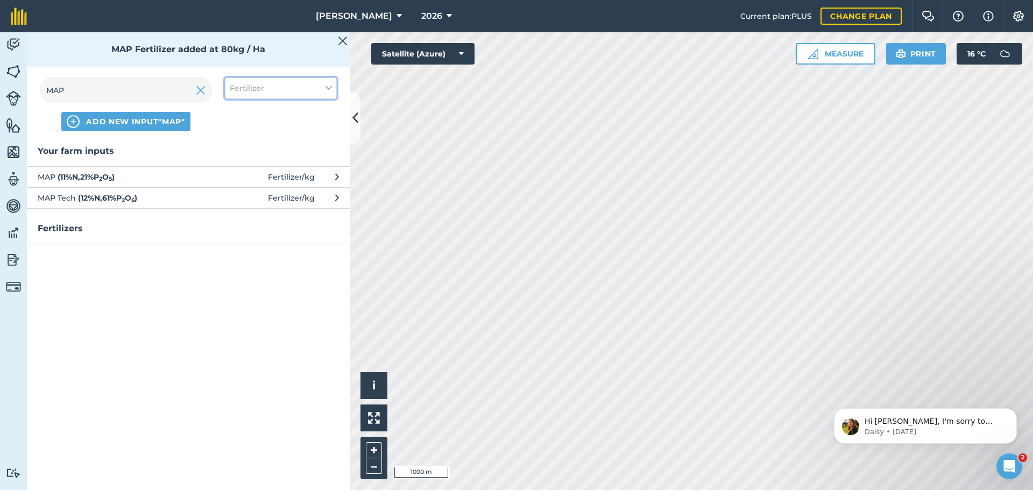
click at [246, 96] on button "Fertilizer" at bounding box center [281, 88] width 112 height 22
click at [255, 173] on label "Fuel" at bounding box center [281, 170] width 102 height 11
click at [237, 172] on input "Fuel" at bounding box center [233, 168] width 7 height 7
checkbox input "true"
click at [253, 127] on label "Fertilizer" at bounding box center [281, 129] width 102 height 11
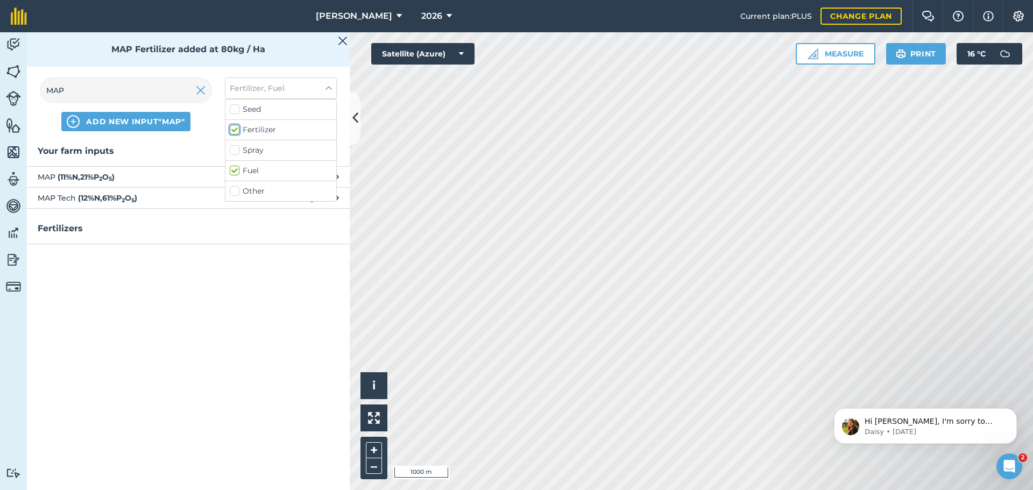
click at [237, 127] on input "Fertilizer" at bounding box center [233, 127] width 7 height 7
checkbox input "false"
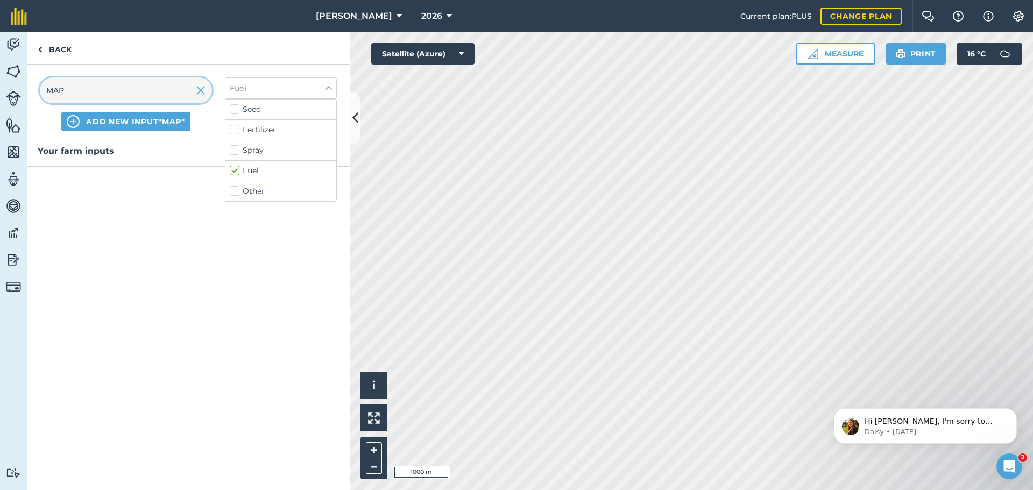
drag, startPoint x: 89, startPoint y: 87, endPoint x: 29, endPoint y: 85, distance: 60.8
click at [29, 85] on div "MAP ADD NEW INPUT "MAP" Fuel Seed Fertilizer Spray Fuel Other" at bounding box center [188, 105] width 323 height 80
type input "d"
click at [175, 180] on span "diesel" at bounding box center [126, 177] width 176 height 12
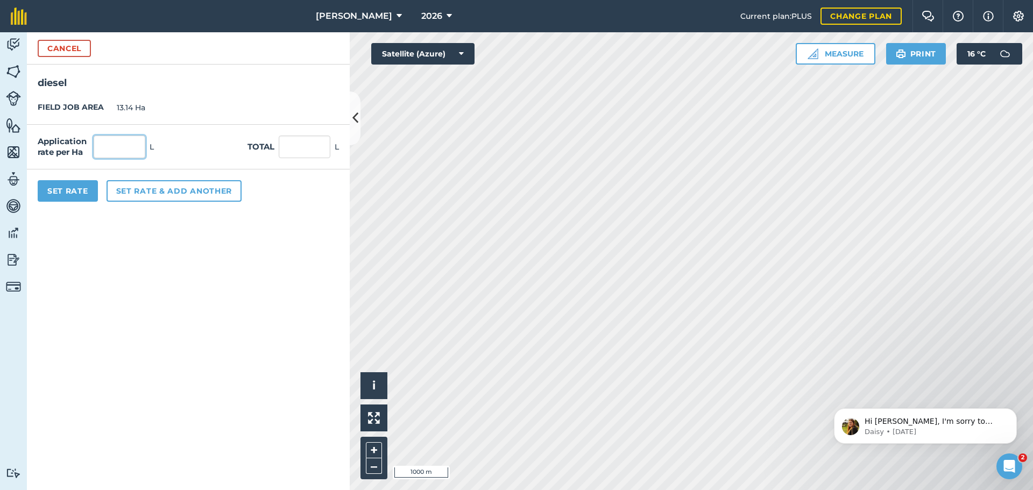
click at [130, 147] on input "text" at bounding box center [120, 147] width 52 height 23
type input "2"
type input "26.28"
click at [80, 189] on button "Set Rate" at bounding box center [68, 191] width 60 height 22
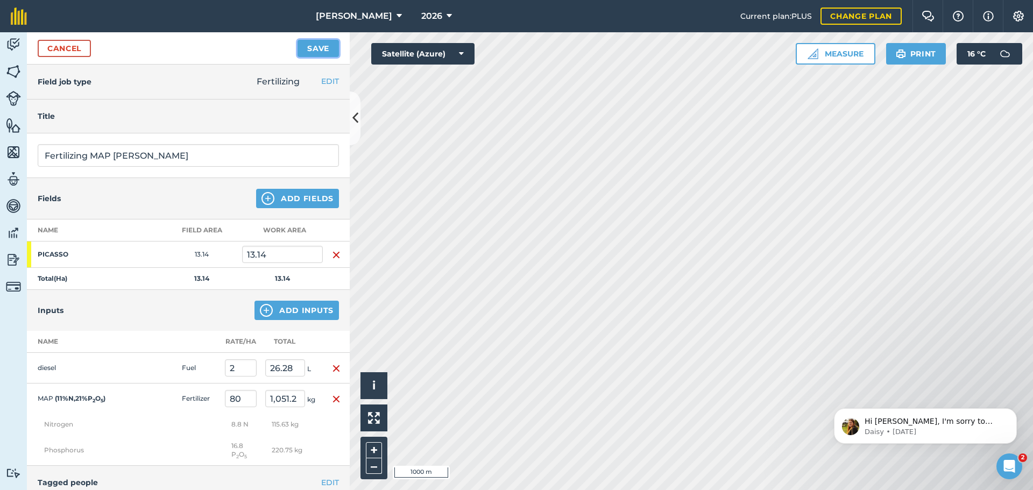
click at [328, 48] on button "Save" at bounding box center [317, 48] width 41 height 17
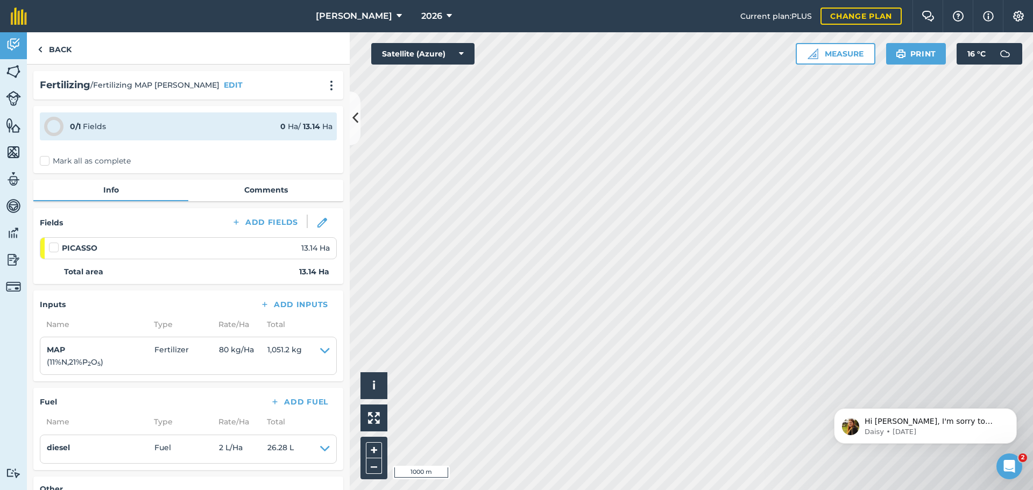
click at [48, 162] on label "Mark all as complete" at bounding box center [85, 160] width 91 height 11
click at [47, 162] on input "Mark all as complete" at bounding box center [43, 158] width 7 height 7
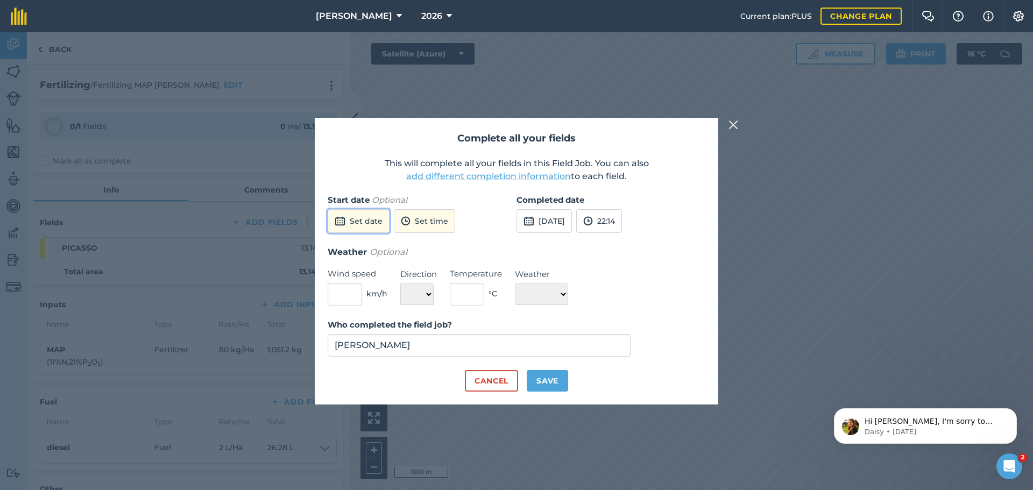
click at [369, 225] on button "Set date" at bounding box center [359, 221] width 62 height 24
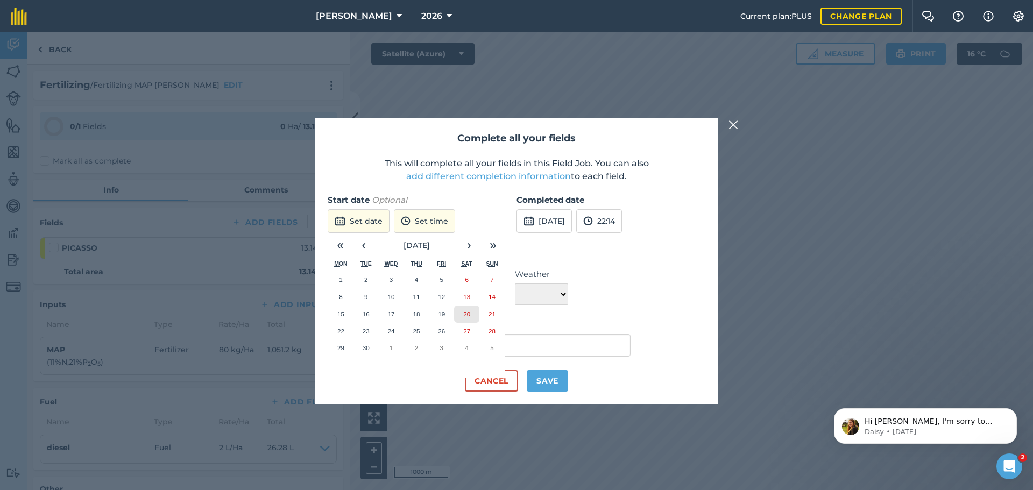
click at [468, 314] on abbr "20" at bounding box center [466, 313] width 7 height 7
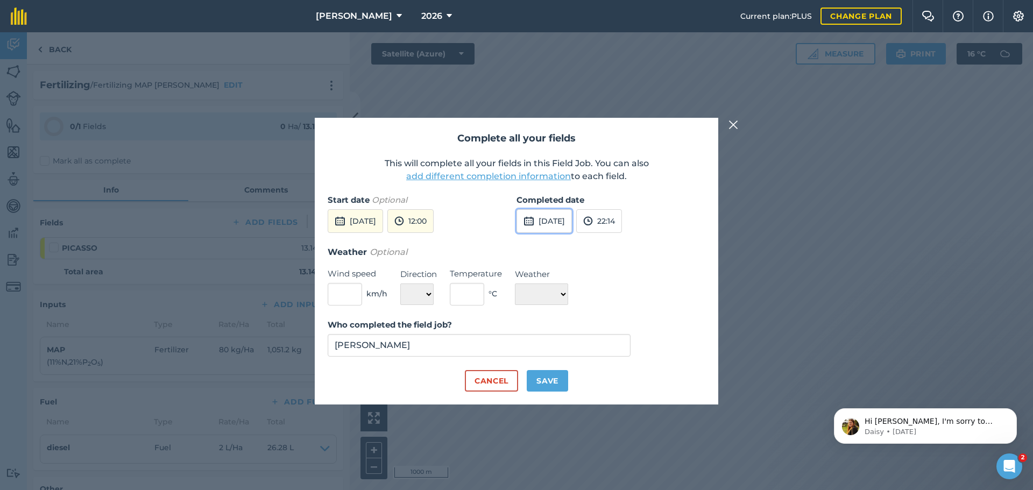
click at [563, 226] on button "22nd Sep 2025" at bounding box center [543, 221] width 55 height 24
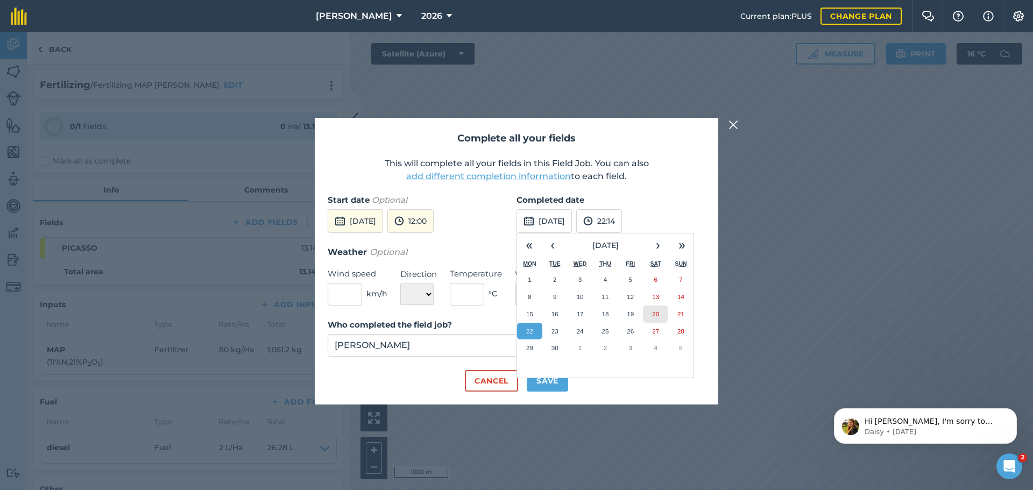
click at [650, 314] on button "20" at bounding box center [655, 314] width 25 height 17
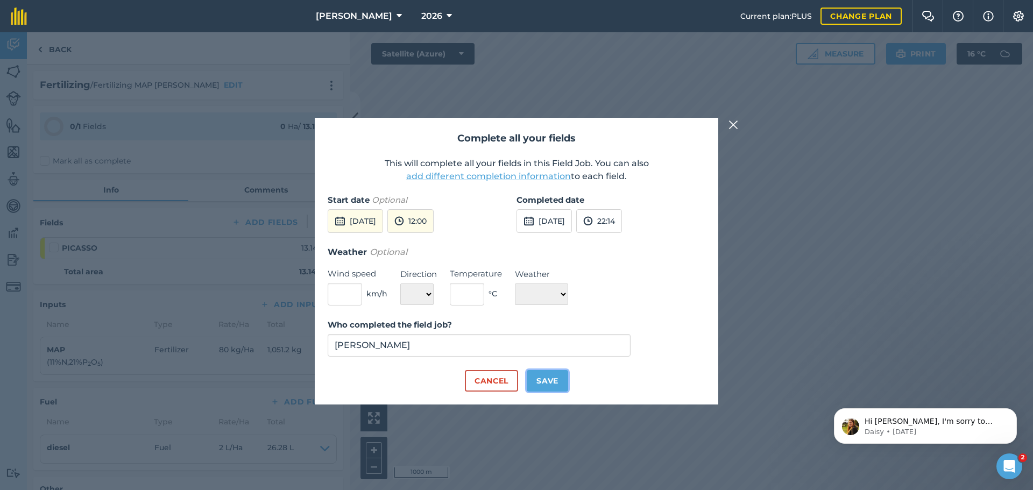
click at [555, 383] on button "Save" at bounding box center [547, 381] width 41 height 22
checkbox input "true"
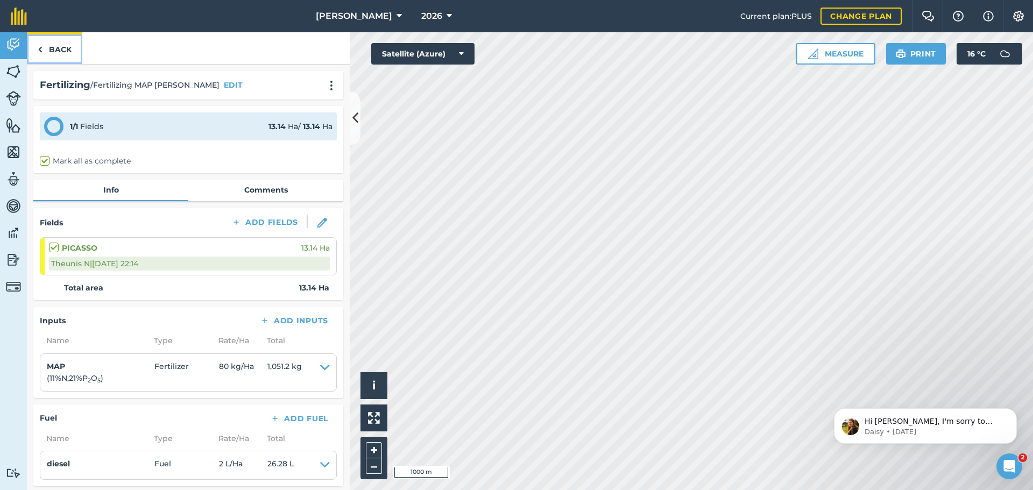
click at [67, 46] on link "Back" at bounding box center [54, 48] width 55 height 32
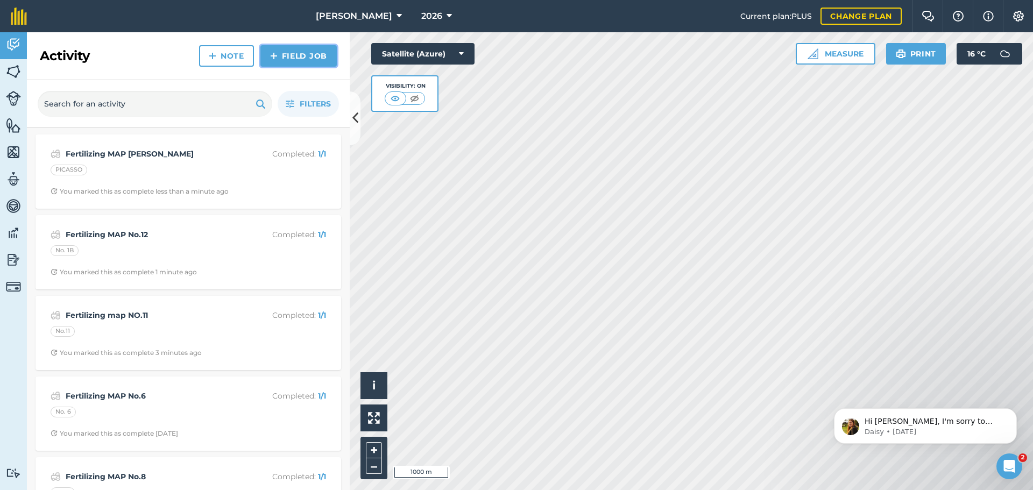
click at [307, 58] on link "Field Job" at bounding box center [298, 56] width 76 height 22
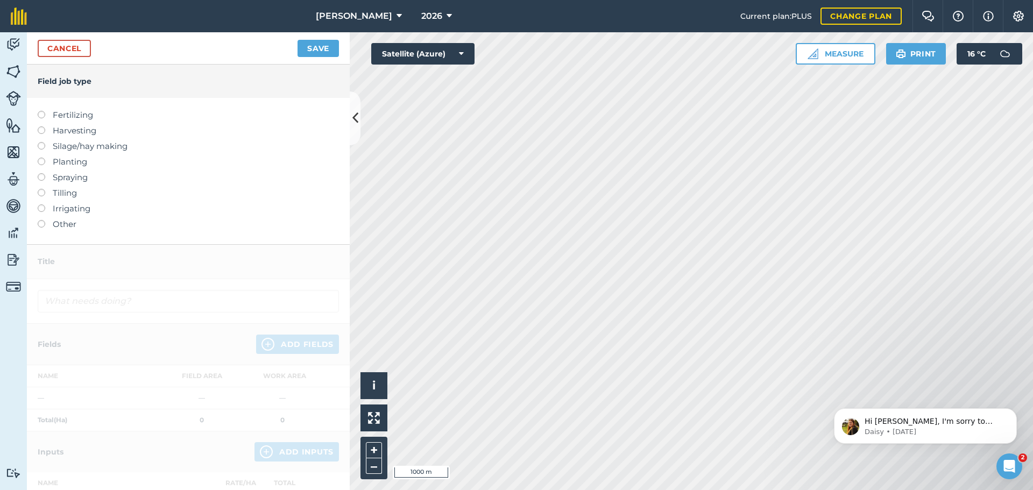
click at [80, 174] on label "Spraying" at bounding box center [188, 177] width 301 height 13
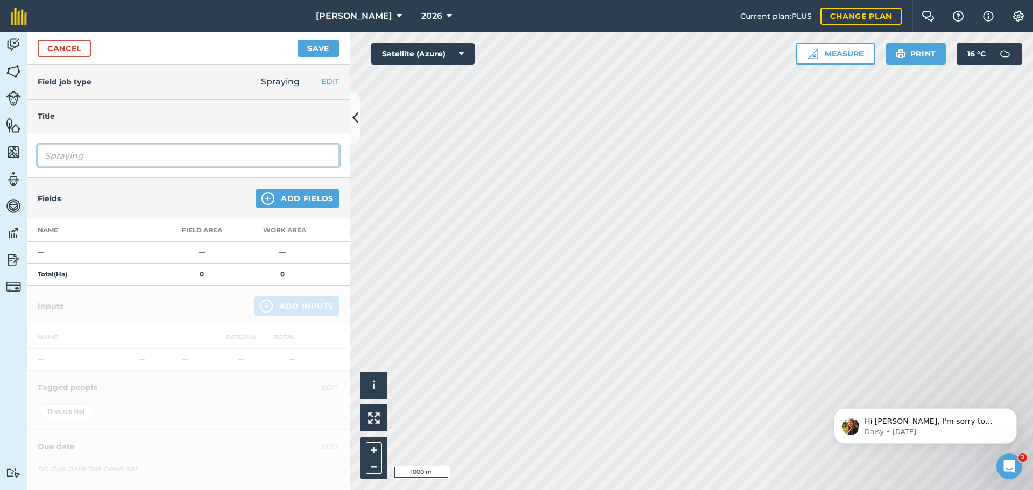
click at [111, 149] on input "Spraying" at bounding box center [188, 155] width 301 height 23
type input "Spraying Burndown"
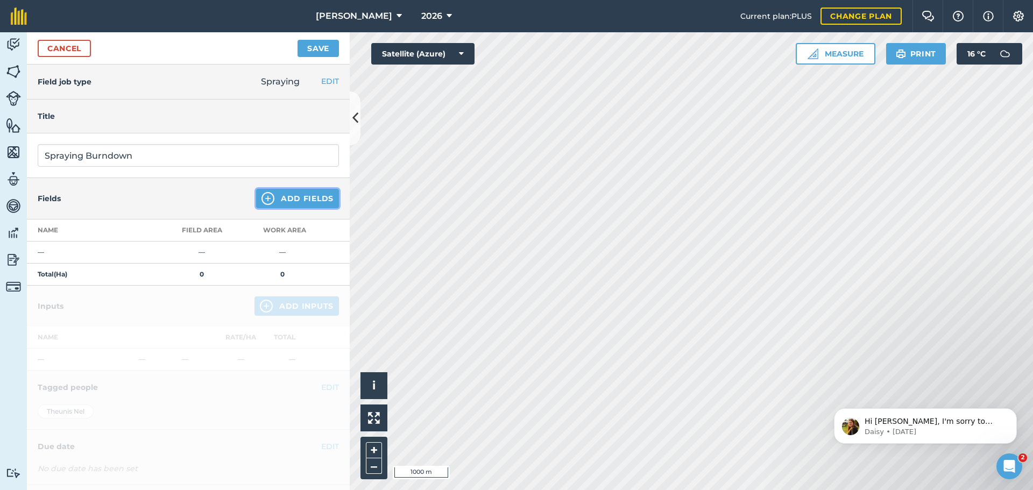
click at [277, 200] on button "Add Fields" at bounding box center [297, 198] width 83 height 19
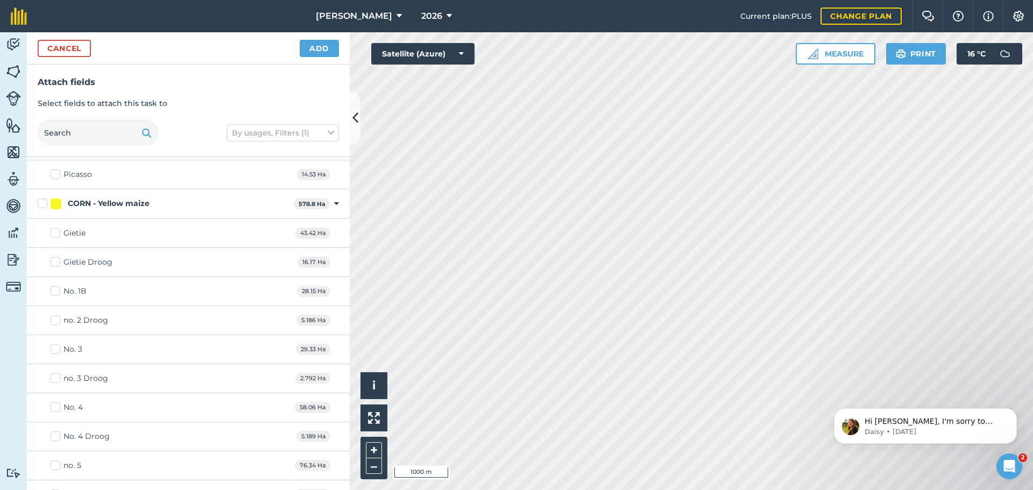
scroll to position [699, 0]
click at [58, 345] on label "No. 3" at bounding box center [67, 345] width 32 height 11
click at [58, 345] on input "No. 3" at bounding box center [54, 343] width 7 height 7
checkbox input "true"
click at [54, 402] on label "No. 4" at bounding box center [67, 403] width 32 height 11
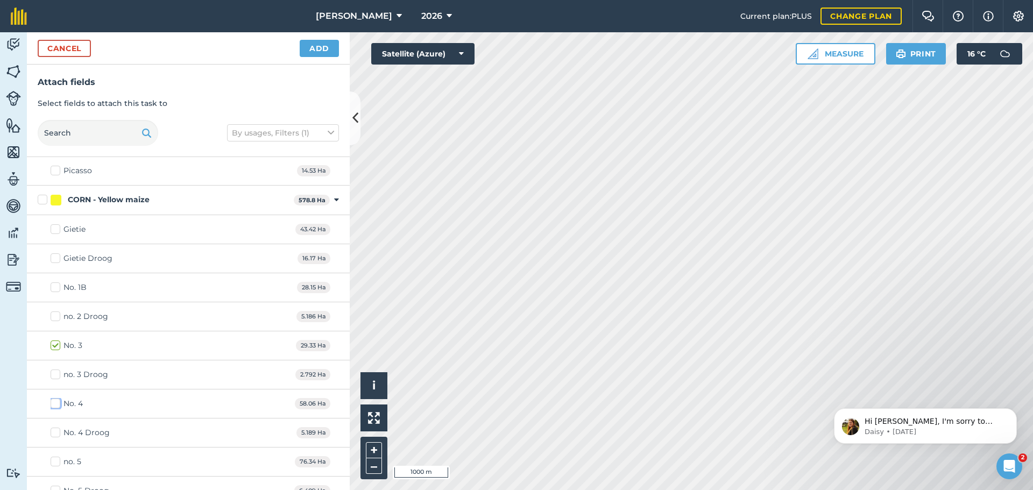
click at [54, 402] on input "No. 4" at bounding box center [54, 401] width 7 height 7
checkbox input "true"
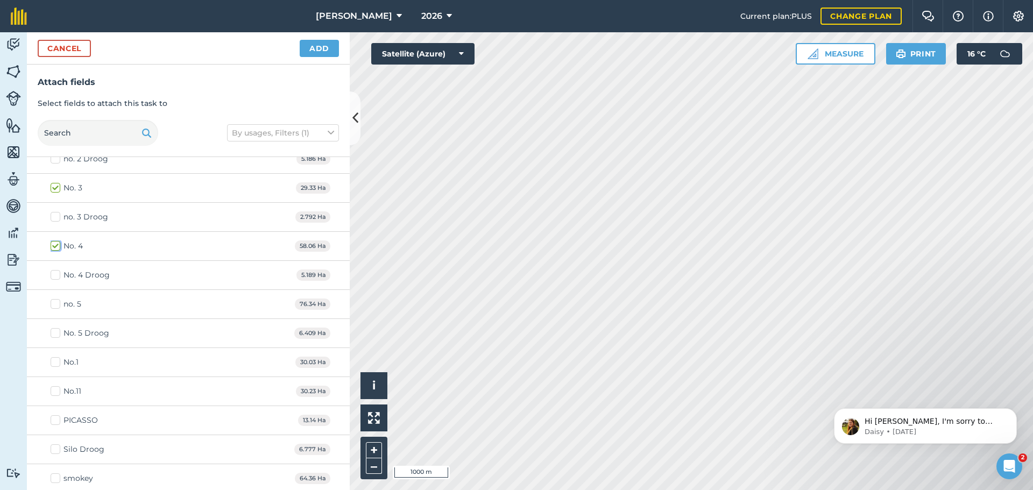
scroll to position [861, 0]
click at [54, 302] on label "no. 5" at bounding box center [66, 300] width 31 height 11
click at [54, 302] on input "no. 5" at bounding box center [54, 298] width 7 height 7
click at [54, 302] on label "no. 5" at bounding box center [66, 300] width 31 height 11
click at [54, 302] on input "no. 5" at bounding box center [54, 298] width 7 height 7
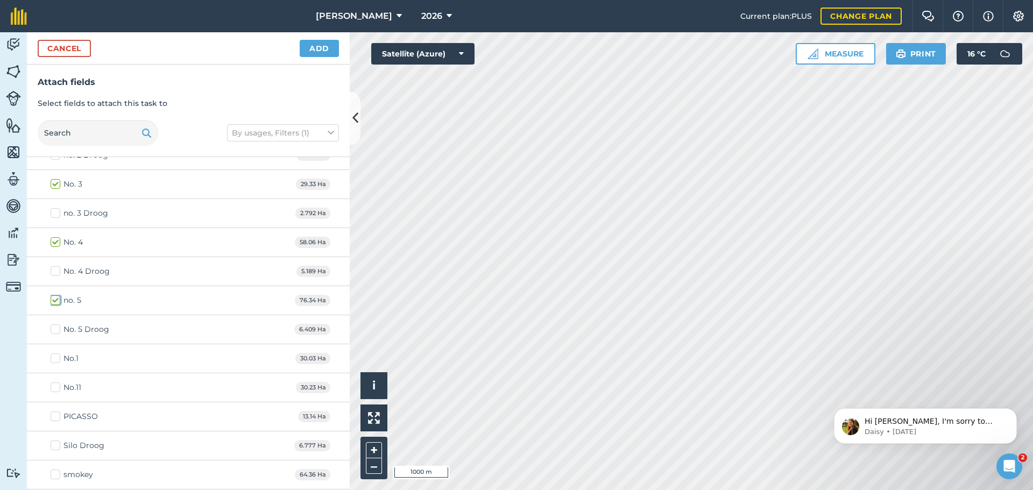
checkbox input "false"
click at [54, 242] on label "No. 4" at bounding box center [67, 242] width 32 height 11
click at [54, 242] on input "No. 4" at bounding box center [54, 240] width 7 height 7
checkbox input "false"
click at [53, 185] on label "No. 3" at bounding box center [67, 184] width 32 height 11
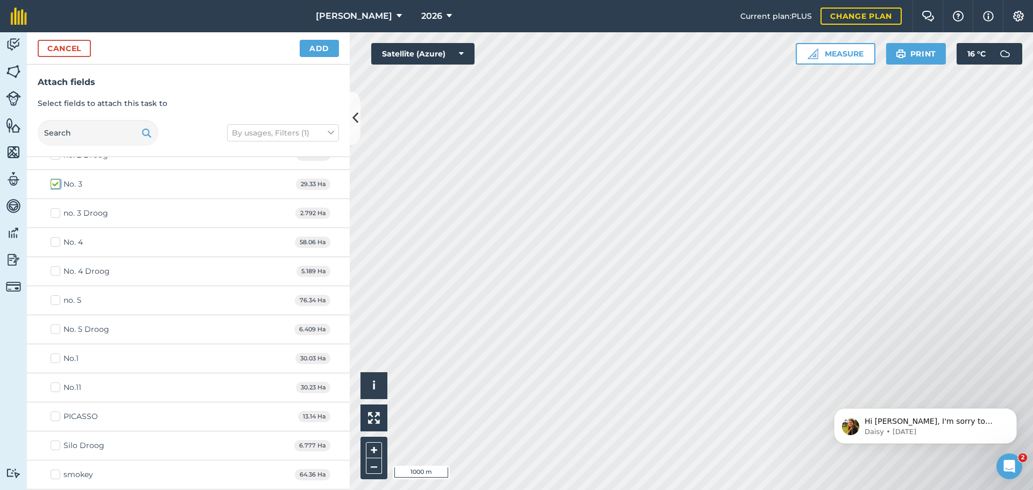
click at [53, 185] on input "No. 3" at bounding box center [54, 182] width 7 height 7
checkbox input "false"
click at [60, 51] on button "Cancel" at bounding box center [64, 48] width 53 height 17
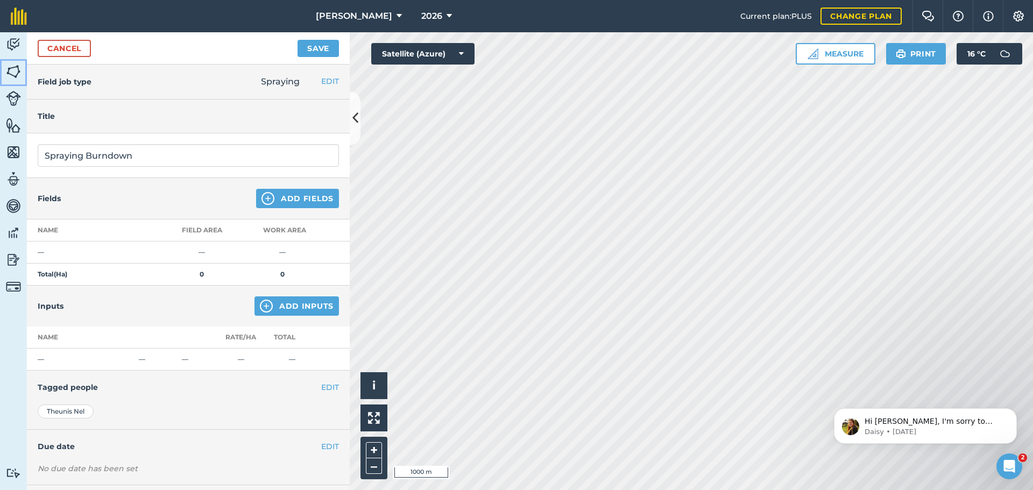
click at [14, 76] on img at bounding box center [13, 71] width 15 height 16
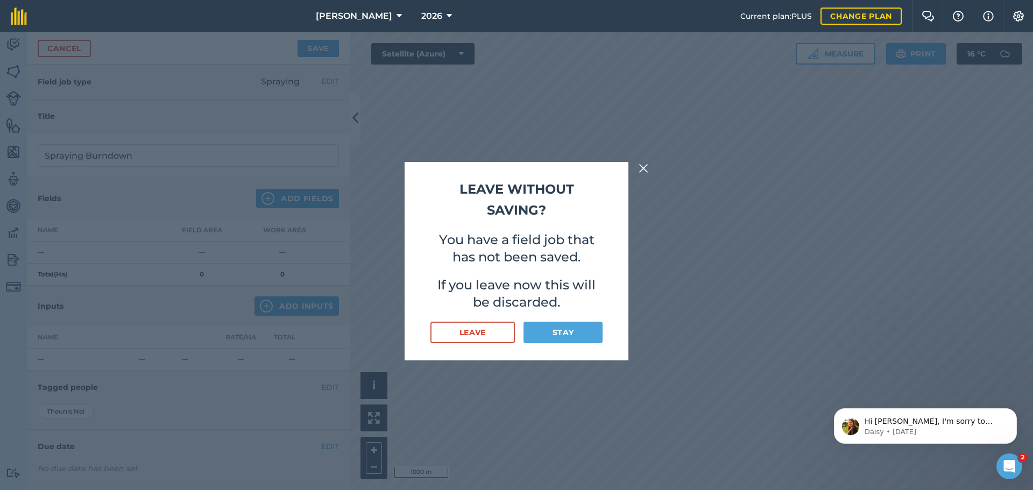
click at [640, 171] on img at bounding box center [643, 168] width 10 height 13
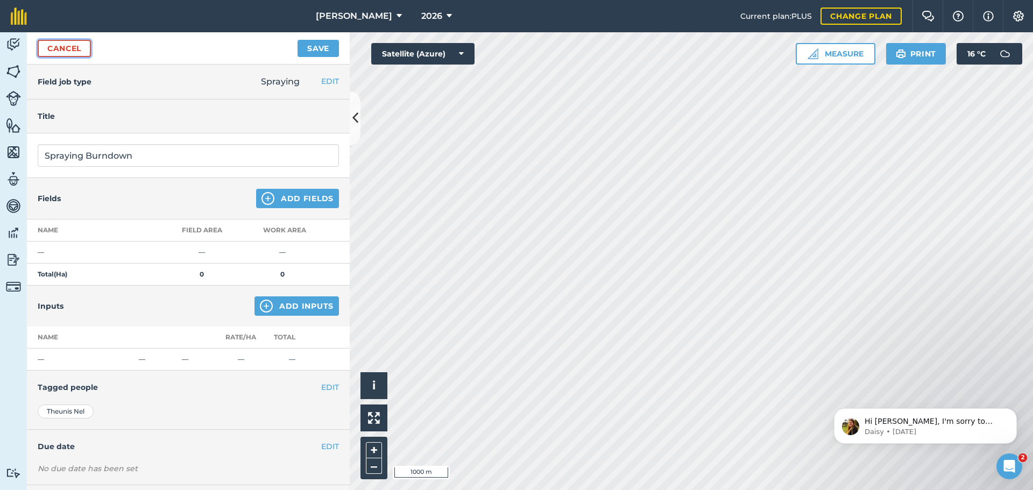
click at [62, 51] on link "Cancel" at bounding box center [64, 48] width 53 height 17
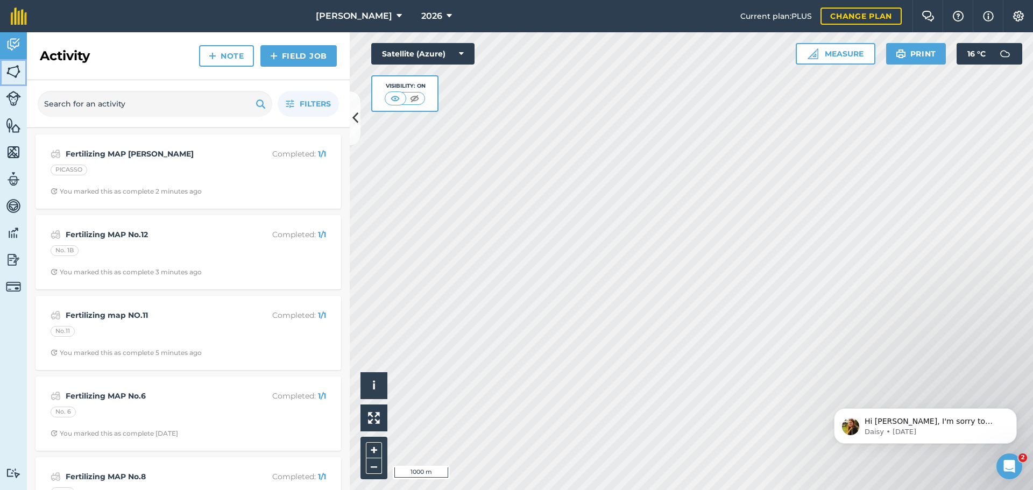
click at [16, 73] on img at bounding box center [13, 71] width 15 height 16
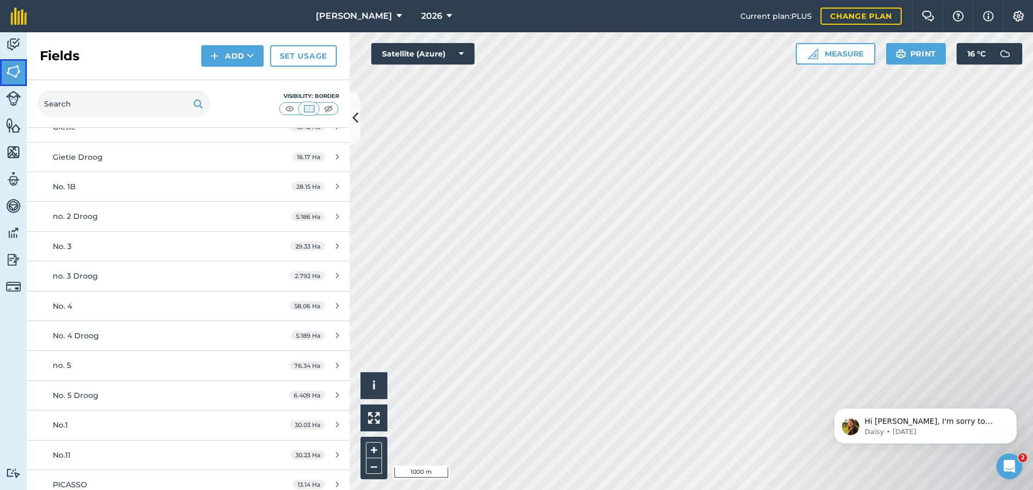
scroll to position [645, 0]
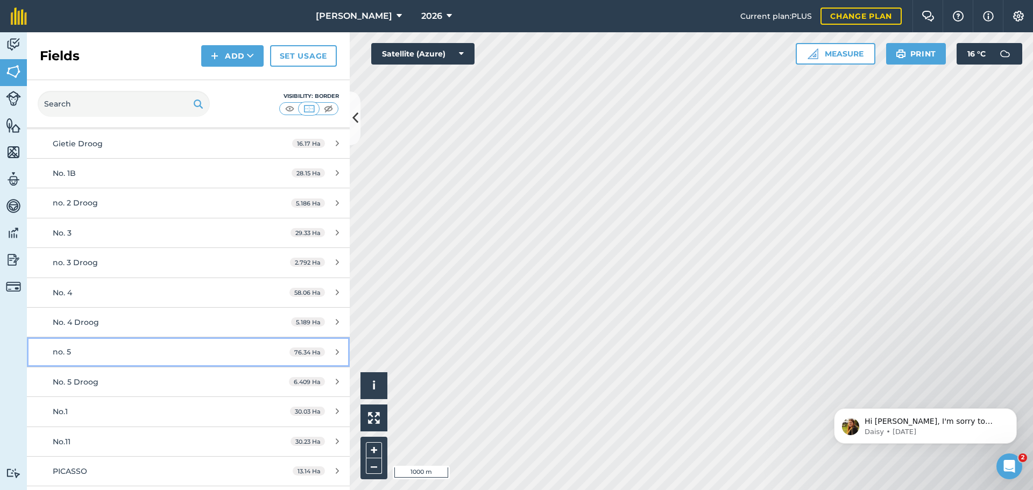
click at [113, 353] on div "no. 5" at bounding box center [154, 352] width 202 height 12
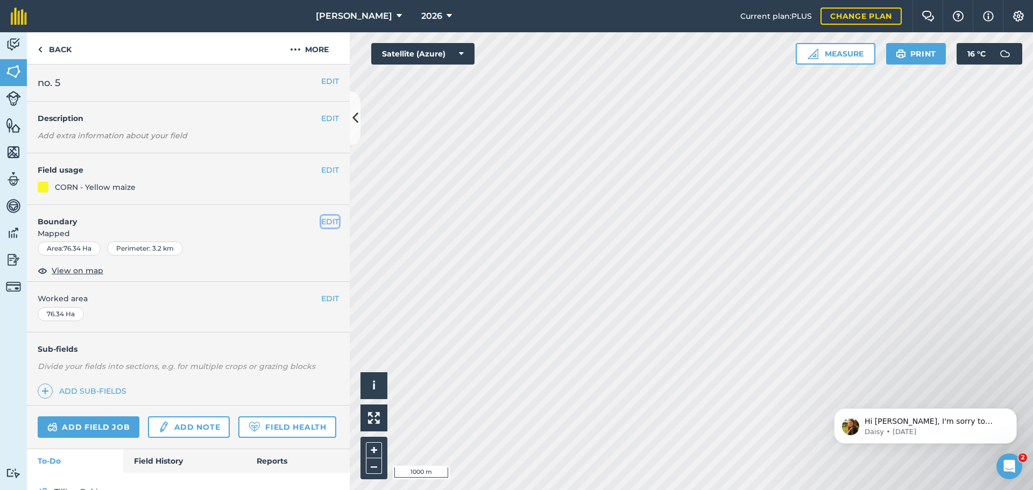
click at [321, 223] on button "EDIT" at bounding box center [330, 222] width 18 height 12
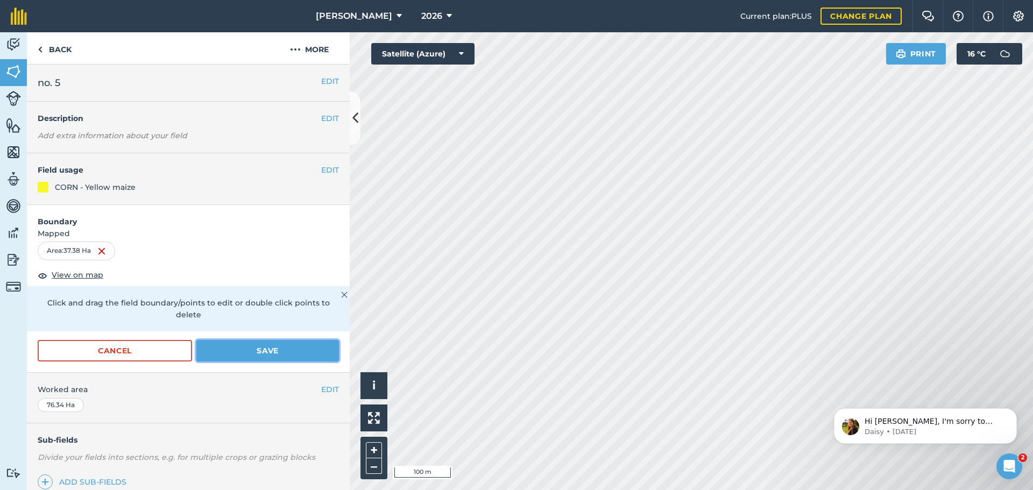
click at [254, 351] on button "Save" at bounding box center [267, 351] width 143 height 22
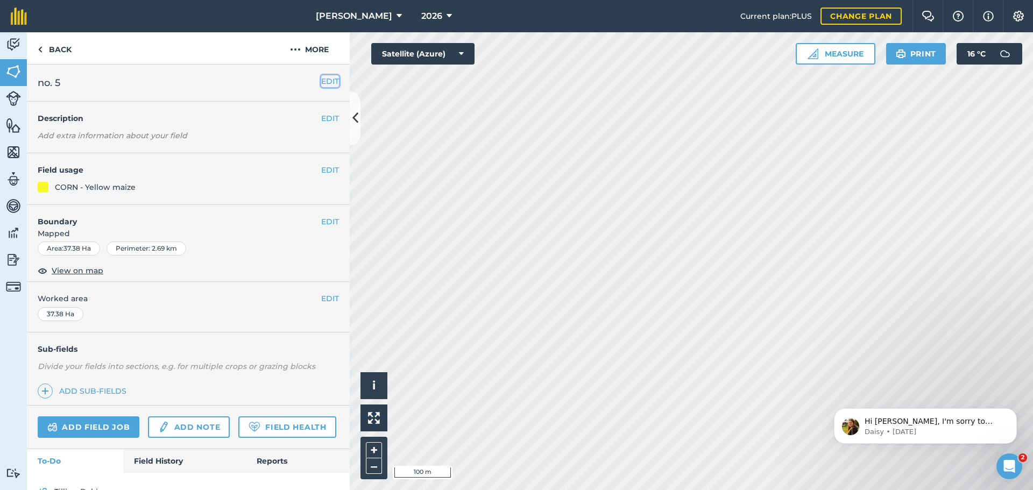
click at [323, 82] on button "EDIT" at bounding box center [330, 81] width 18 height 12
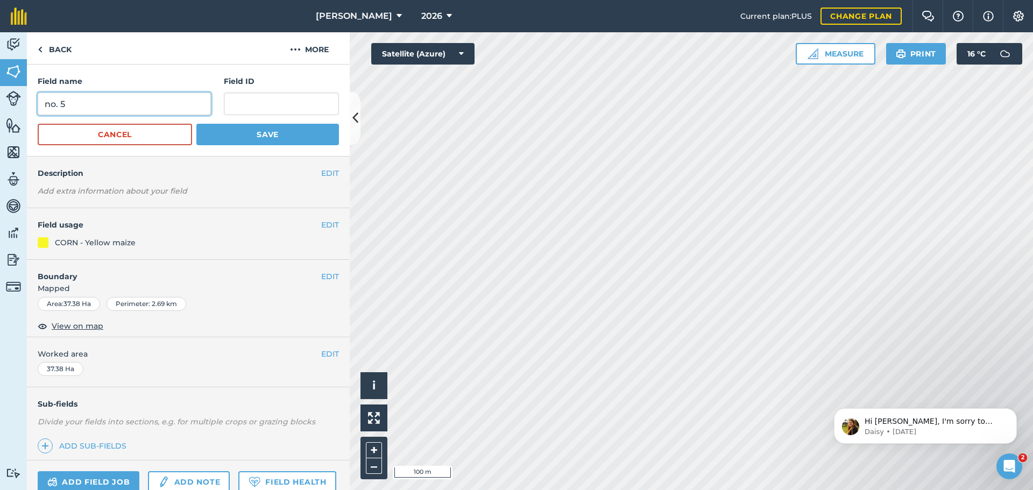
click at [145, 103] on input "no. 5" at bounding box center [124, 104] width 173 height 23
type input "no. 5 North"
click at [256, 133] on button "Save" at bounding box center [267, 135] width 143 height 22
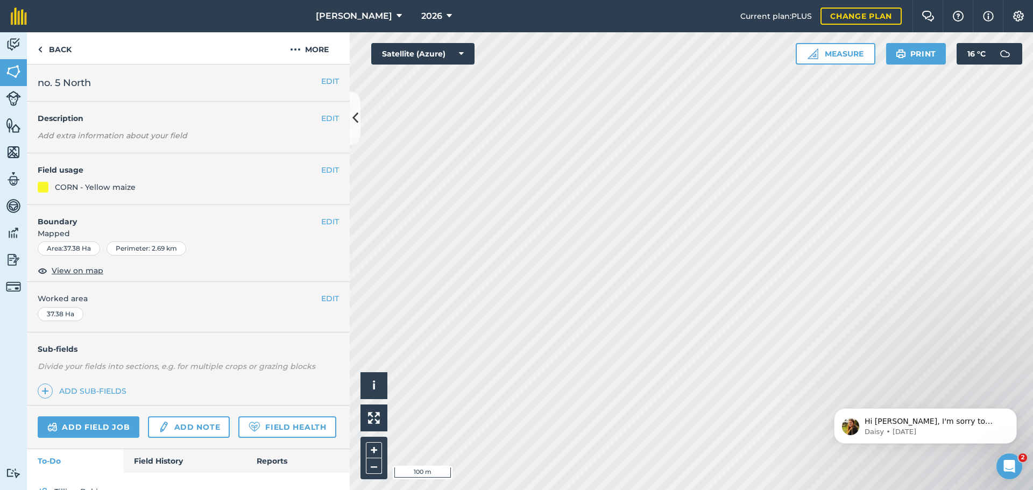
scroll to position [56, 0]
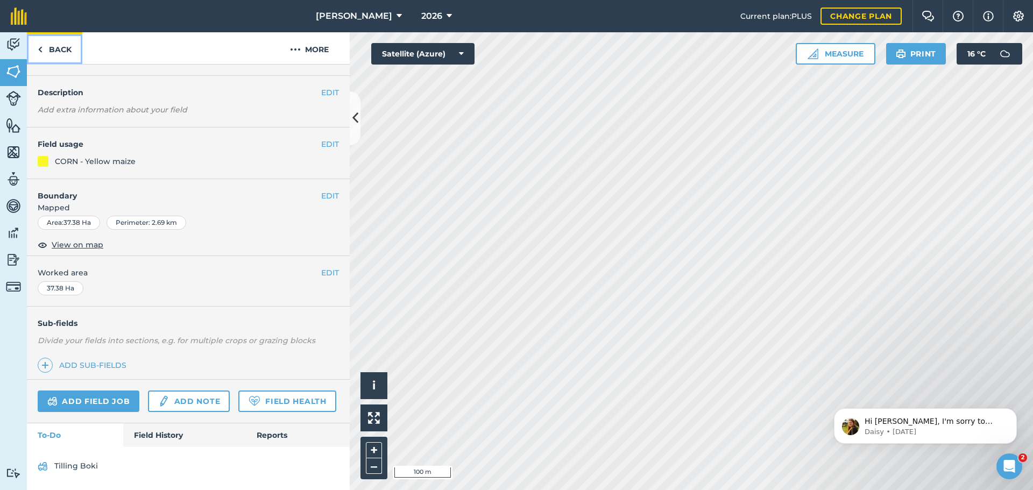
click at [48, 55] on link "Back" at bounding box center [54, 48] width 55 height 32
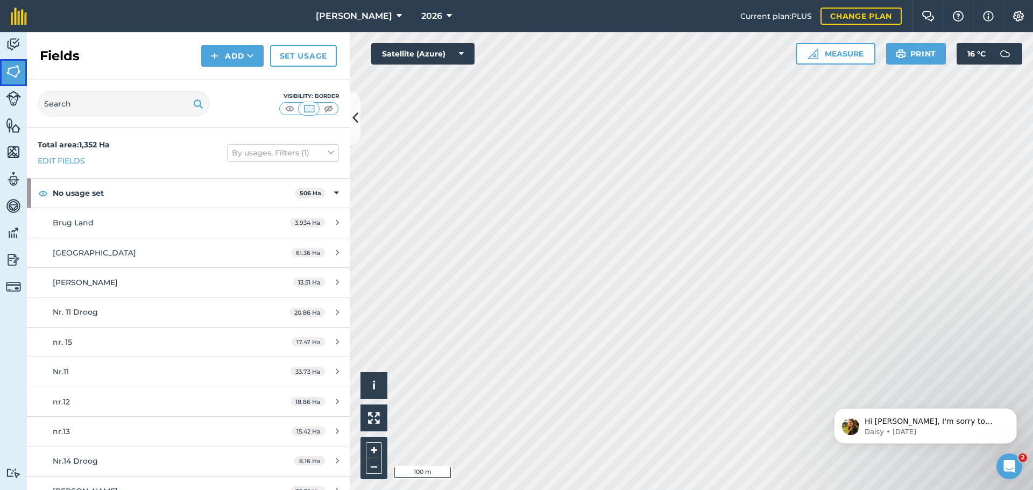
click at [14, 71] on img at bounding box center [13, 71] width 15 height 16
click at [231, 57] on button "Add" at bounding box center [232, 56] width 62 height 22
click at [228, 81] on link "Draw" at bounding box center [232, 80] width 59 height 24
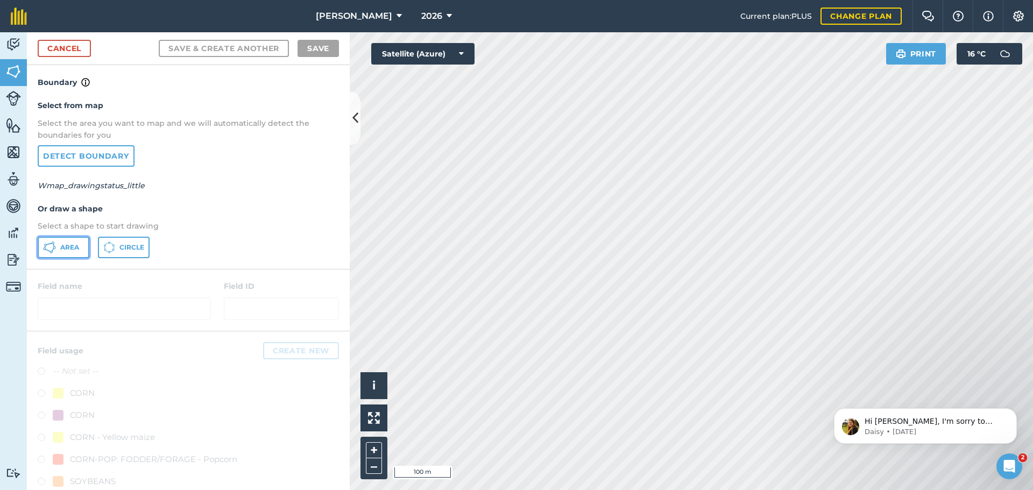
click at [74, 251] on span "Area" at bounding box center [69, 247] width 19 height 9
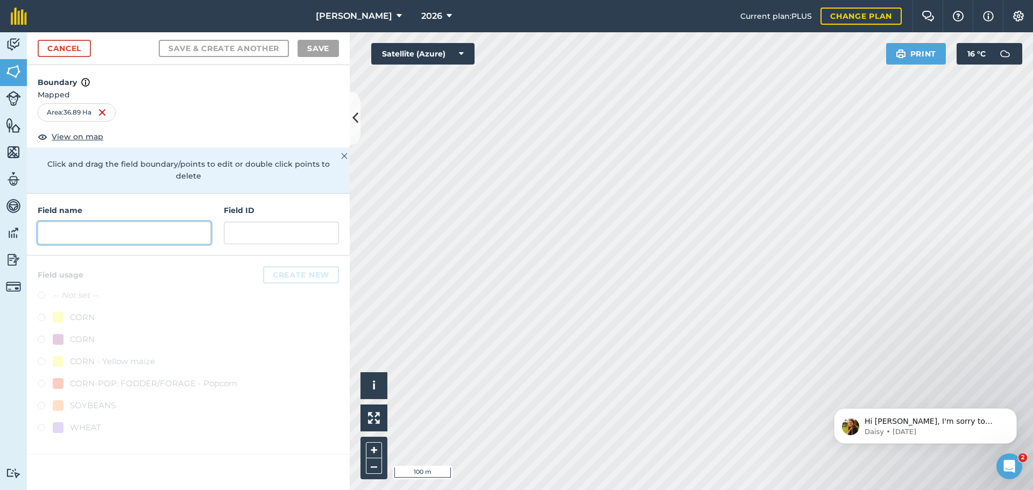
click at [131, 222] on input "text" at bounding box center [124, 233] width 173 height 23
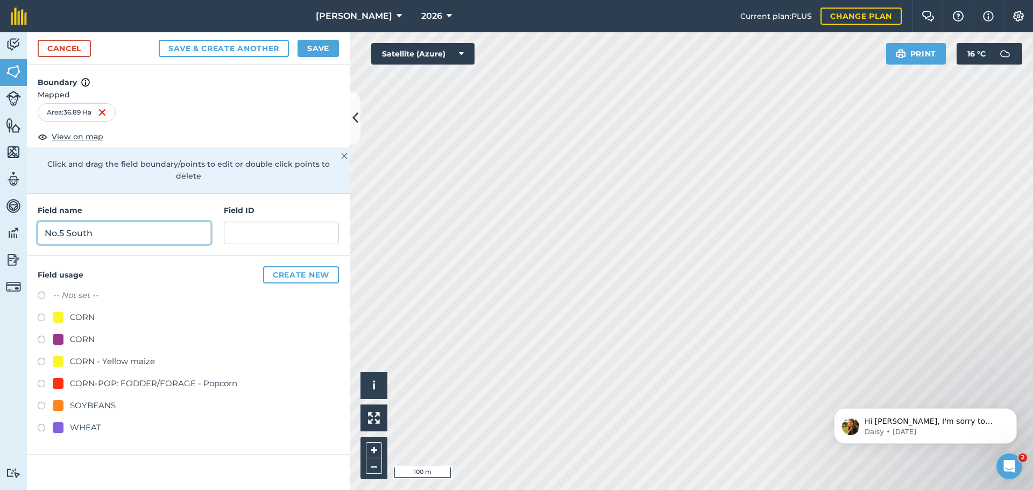
type input "No.5 South"
click at [39, 402] on label at bounding box center [45, 407] width 15 height 11
radio input "true"
click at [316, 45] on button "Save" at bounding box center [317, 48] width 41 height 17
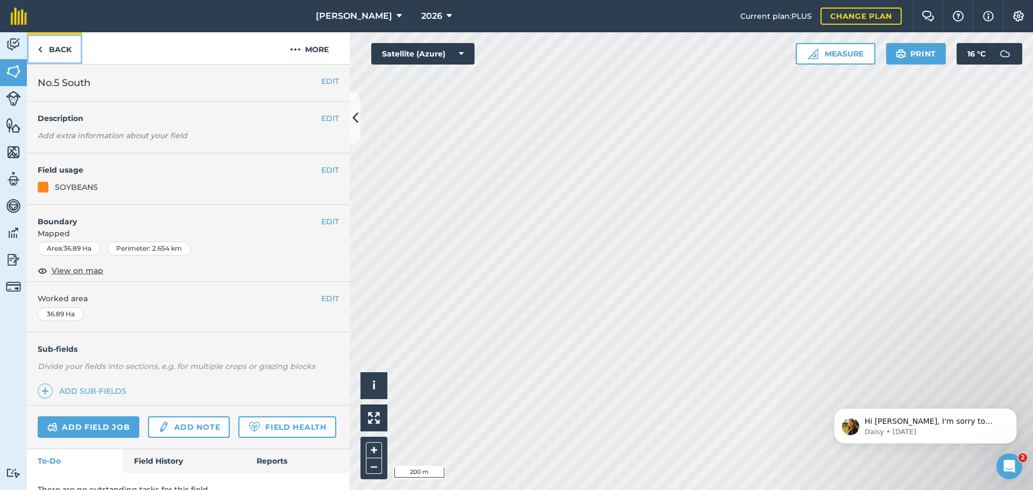
click at [40, 48] on img at bounding box center [40, 49] width 5 height 13
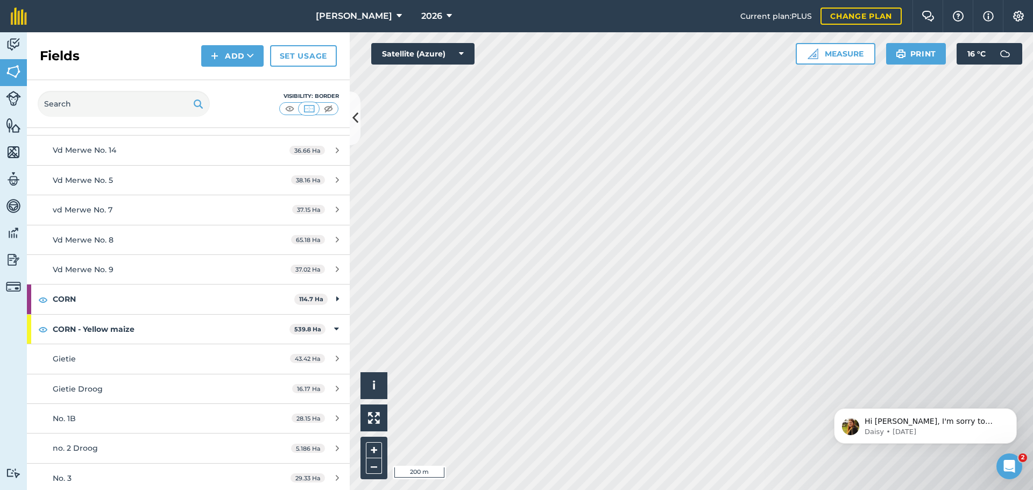
scroll to position [538, 0]
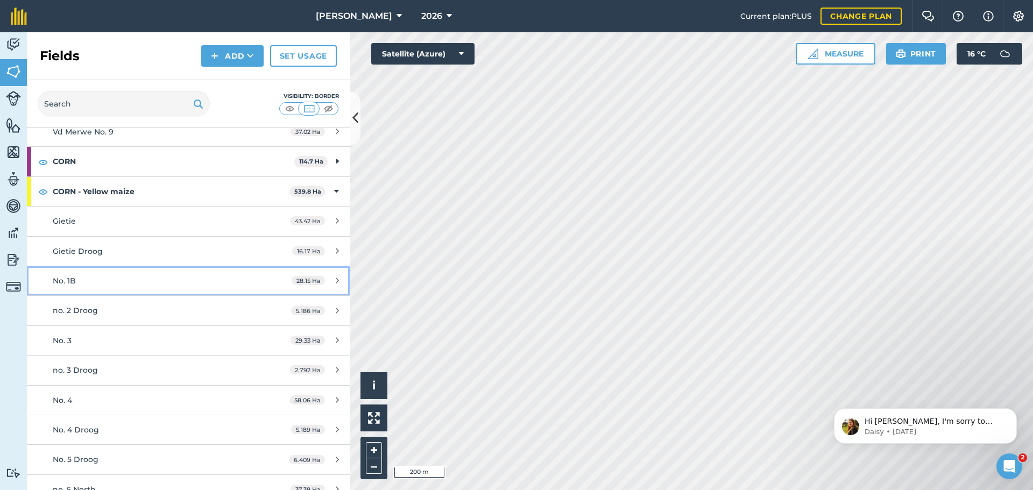
click at [229, 281] on div "No. 1B" at bounding box center [154, 281] width 202 height 12
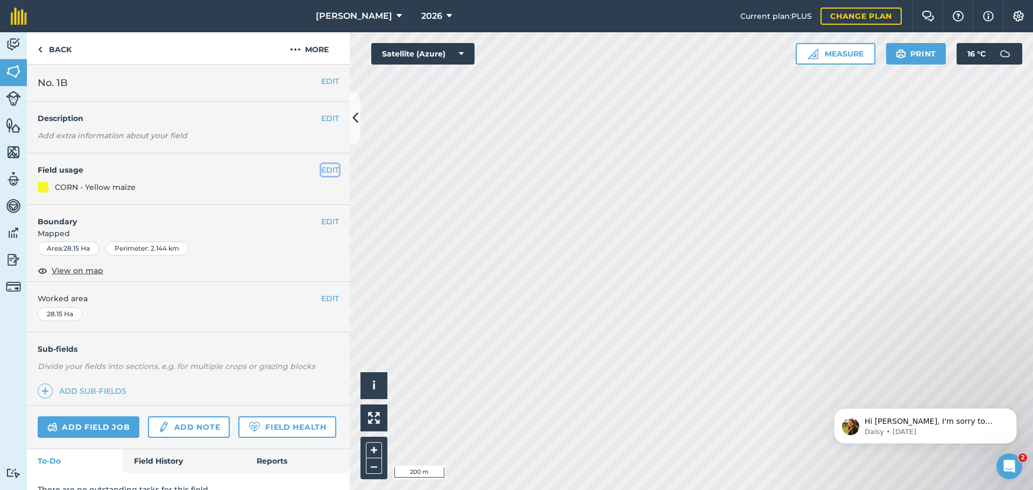
click at [321, 172] on button "EDIT" at bounding box center [330, 170] width 18 height 12
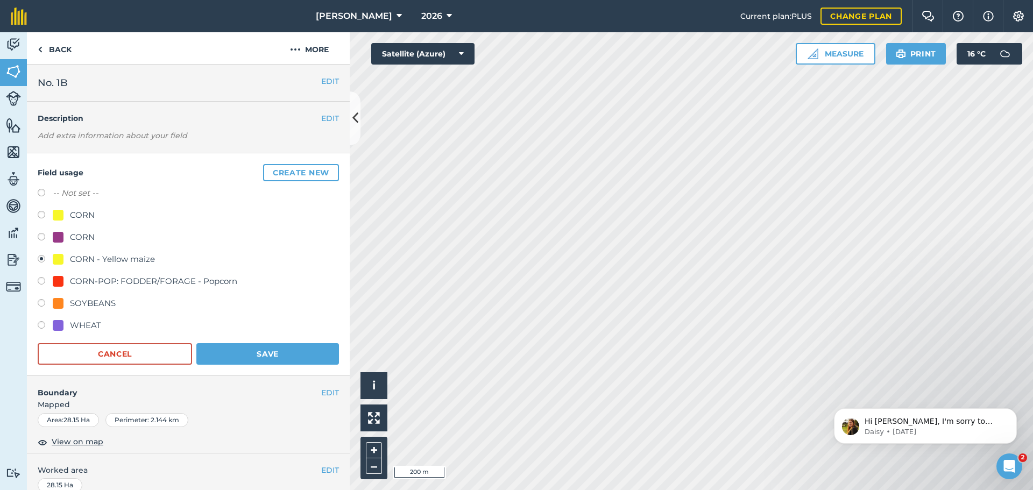
click at [45, 302] on label at bounding box center [45, 304] width 15 height 11
radio input "true"
radio input "false"
click at [226, 352] on button "Save" at bounding box center [267, 354] width 143 height 22
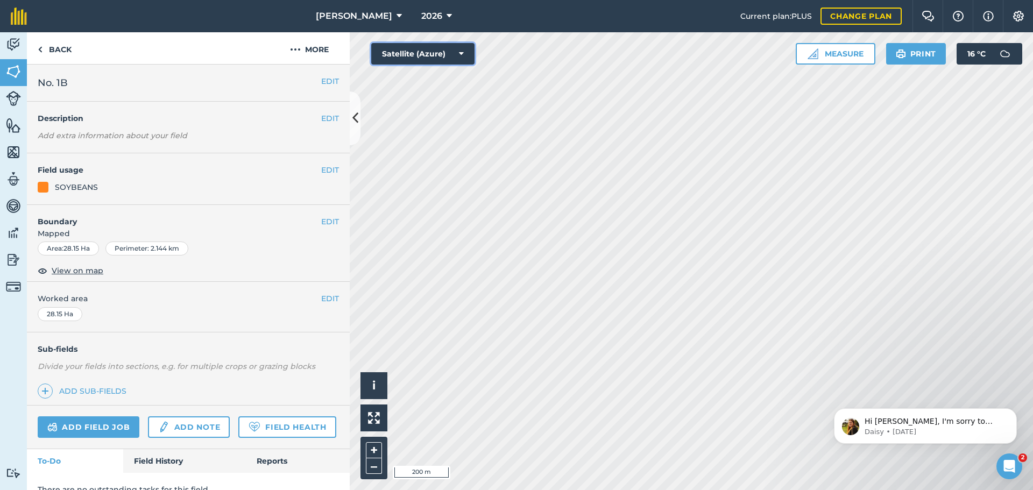
click at [455, 56] on button "Satellite (Azure)" at bounding box center [422, 54] width 103 height 22
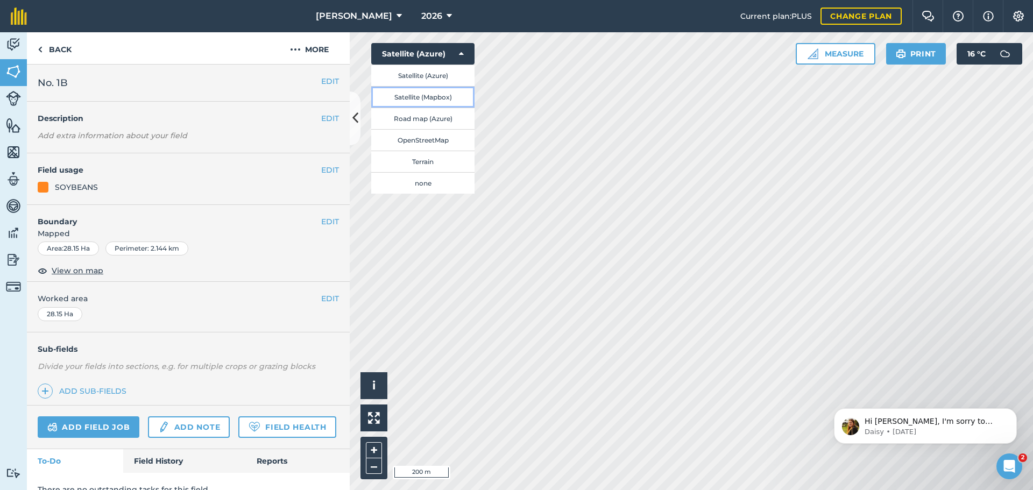
click at [428, 94] on button "Satellite (Mapbox)" at bounding box center [422, 97] width 103 height 22
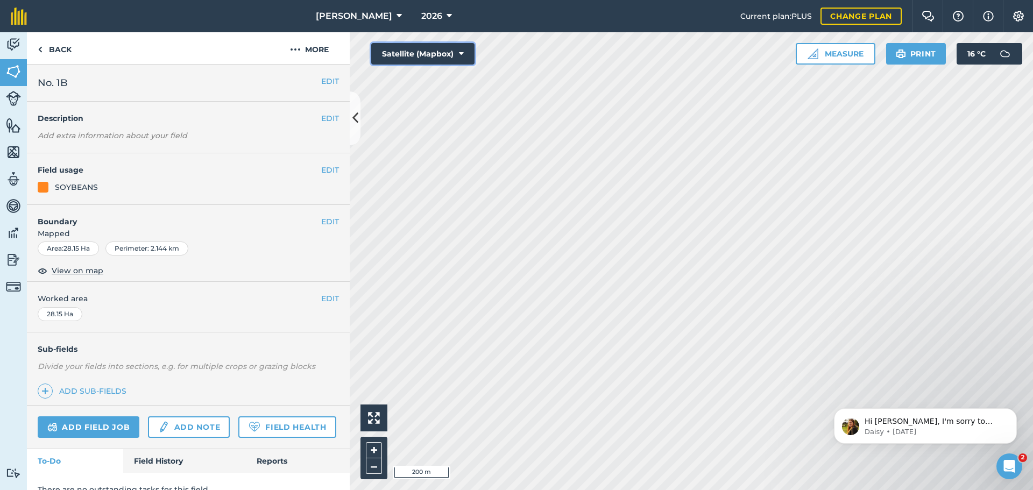
click at [432, 54] on button "Satellite (Mapbox)" at bounding box center [422, 54] width 103 height 22
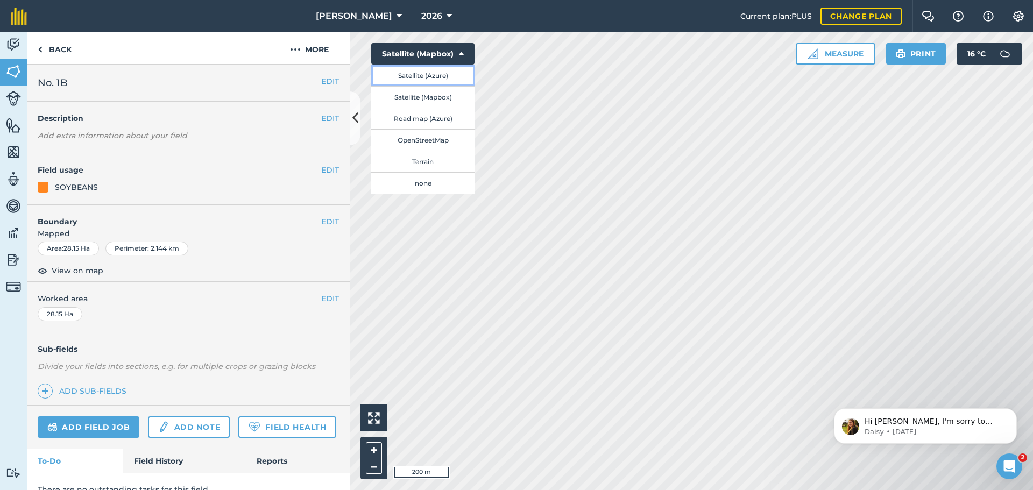
click at [428, 75] on button "Satellite (Azure)" at bounding box center [422, 76] width 103 height 22
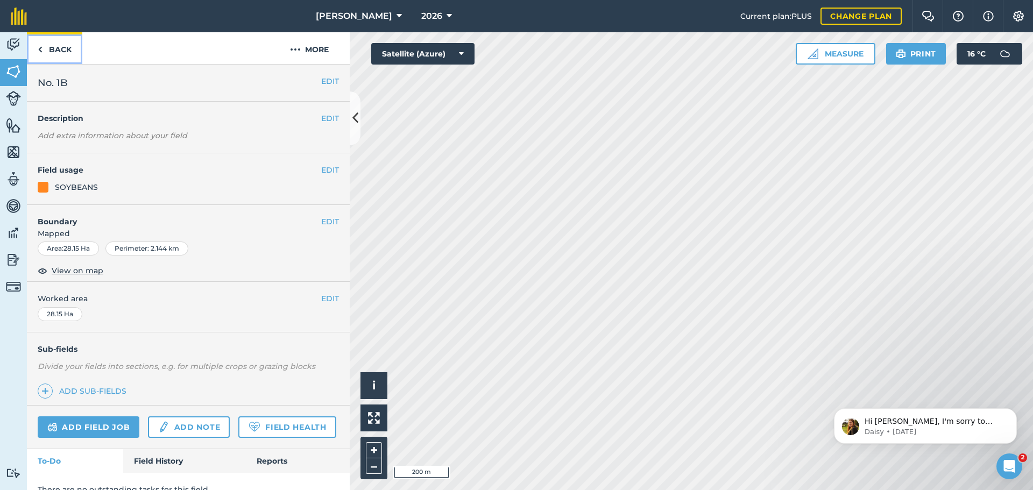
click at [56, 53] on link "Back" at bounding box center [54, 48] width 55 height 32
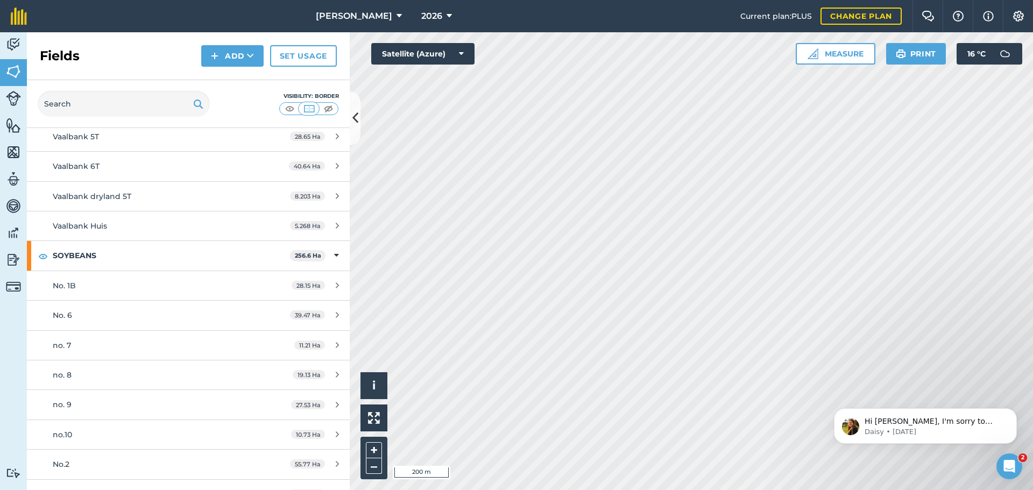
scroll to position [1130, 0]
click at [132, 315] on div "No. 6" at bounding box center [154, 315] width 202 height 12
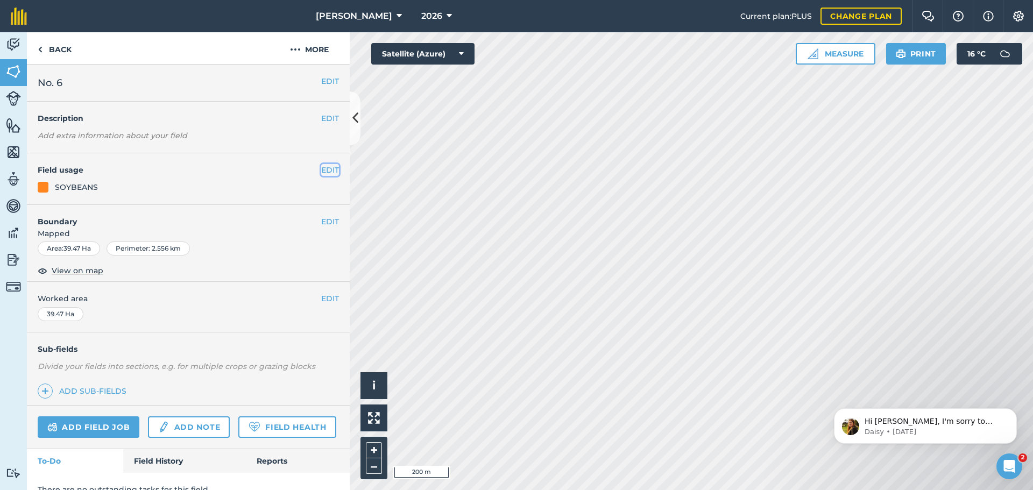
click at [324, 171] on button "EDIT" at bounding box center [330, 170] width 18 height 12
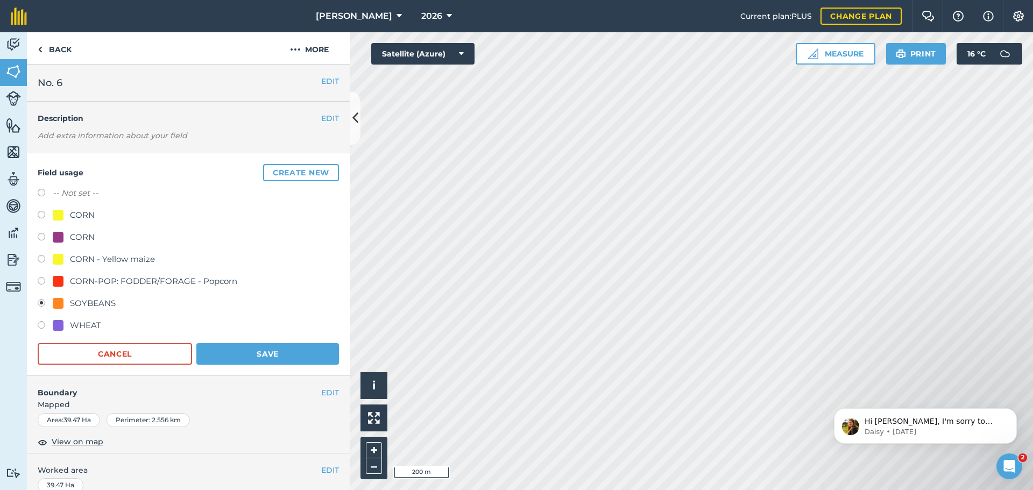
click at [103, 257] on div "CORN - Yellow maize" at bounding box center [112, 259] width 85 height 13
radio input "true"
radio input "false"
click at [290, 350] on button "Save" at bounding box center [267, 354] width 143 height 22
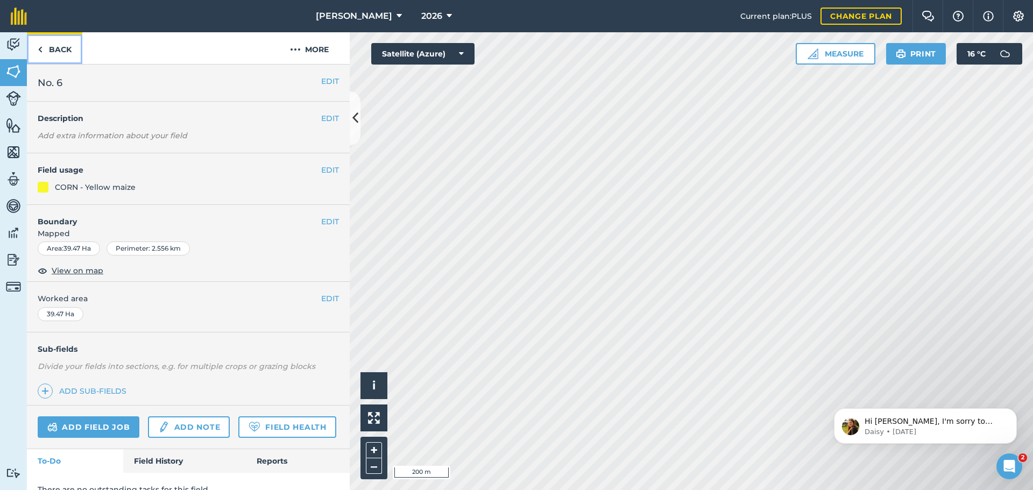
click at [68, 48] on link "Back" at bounding box center [54, 48] width 55 height 32
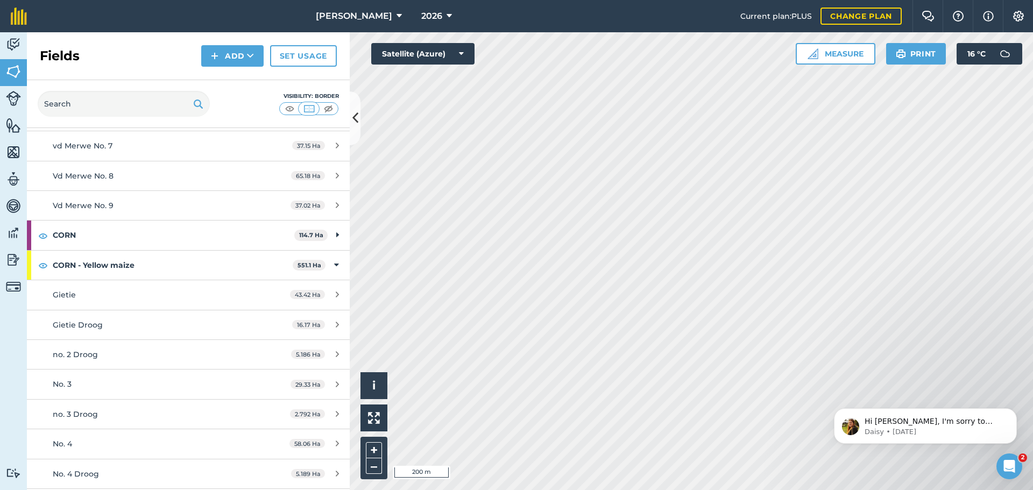
scroll to position [538, 0]
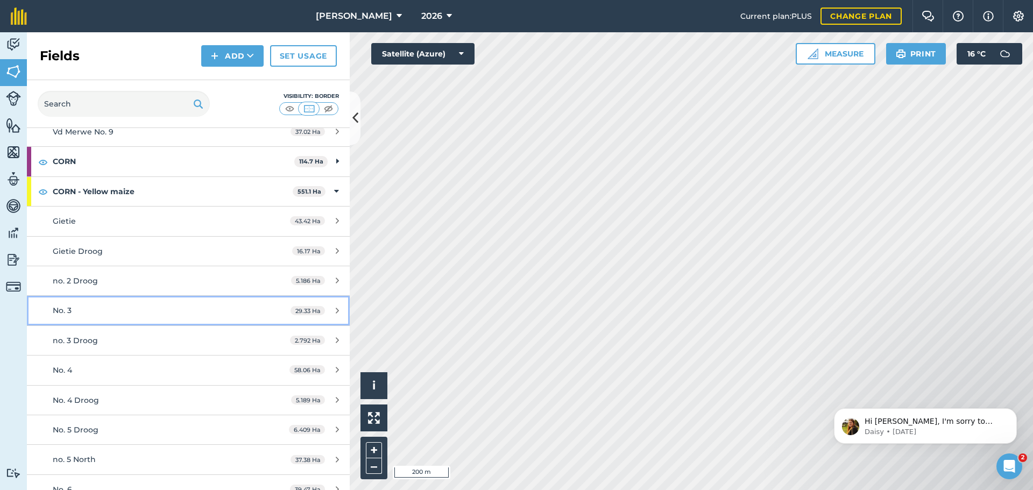
click at [94, 313] on div "No. 3" at bounding box center [154, 310] width 202 height 12
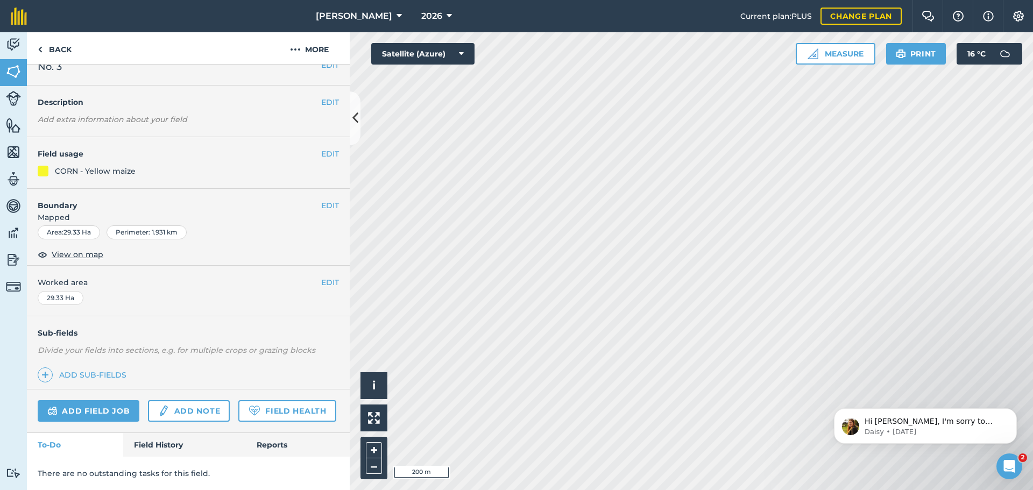
scroll to position [46, 0]
click at [329, 148] on button "EDIT" at bounding box center [330, 154] width 18 height 12
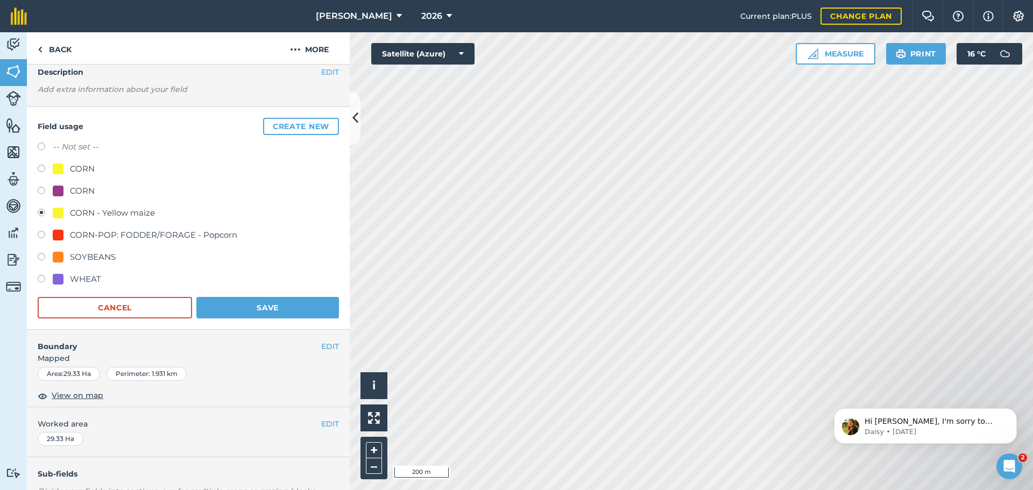
click at [97, 256] on div "SOYBEANS" at bounding box center [93, 257] width 46 height 13
radio input "true"
radio input "false"
click at [219, 303] on button "Save" at bounding box center [267, 308] width 143 height 22
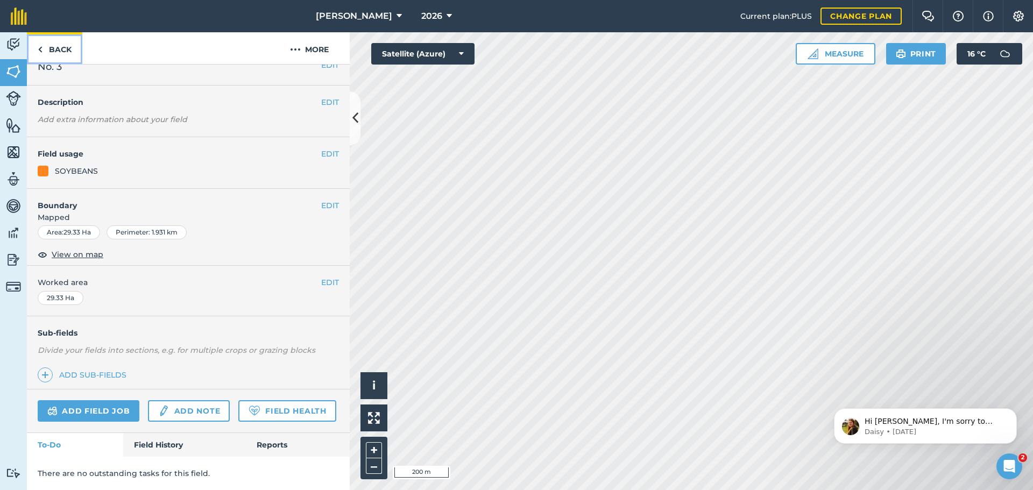
click at [49, 46] on link "Back" at bounding box center [54, 48] width 55 height 32
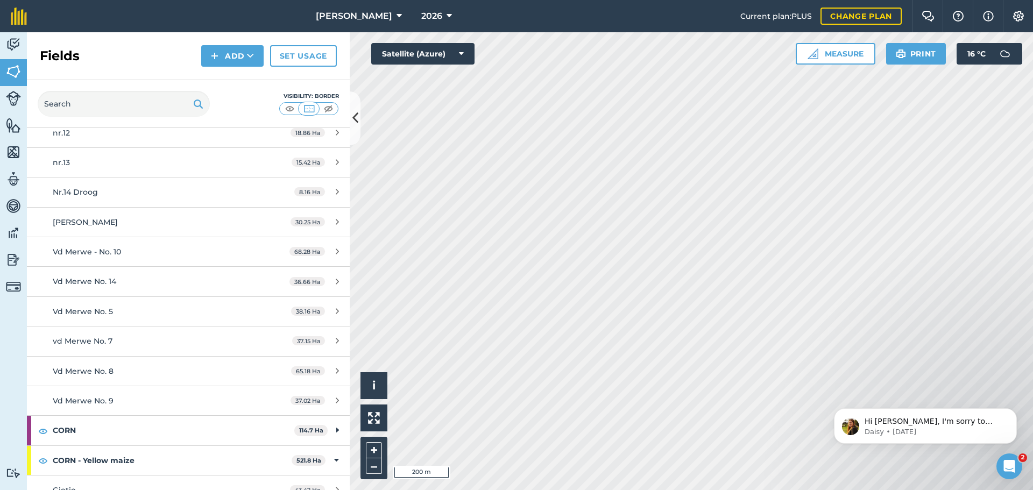
scroll to position [538, 0]
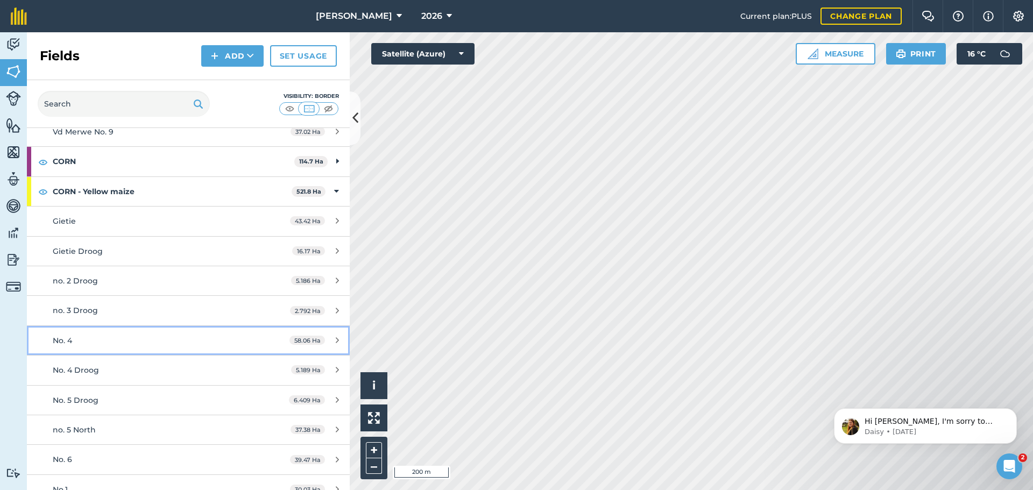
click at [88, 343] on div "No. 4" at bounding box center [154, 341] width 202 height 12
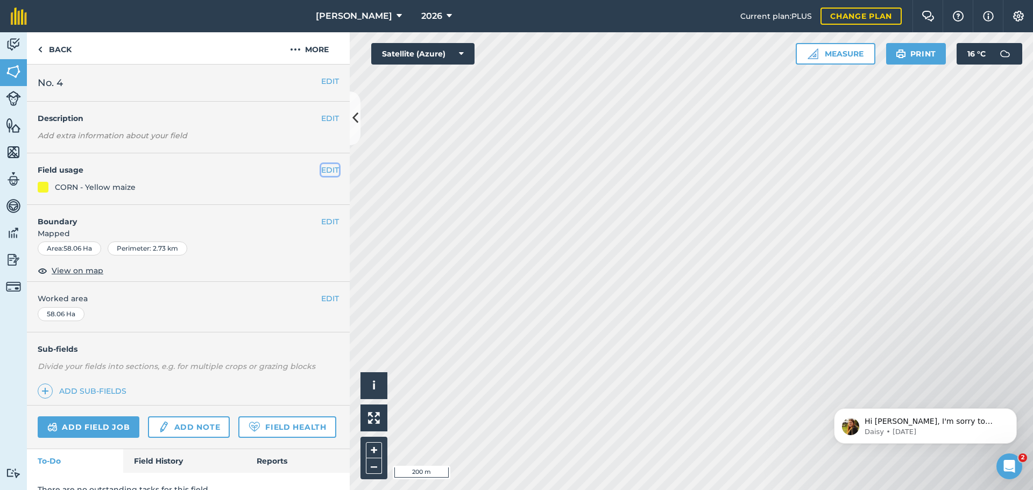
click at [321, 169] on button "EDIT" at bounding box center [330, 170] width 18 height 12
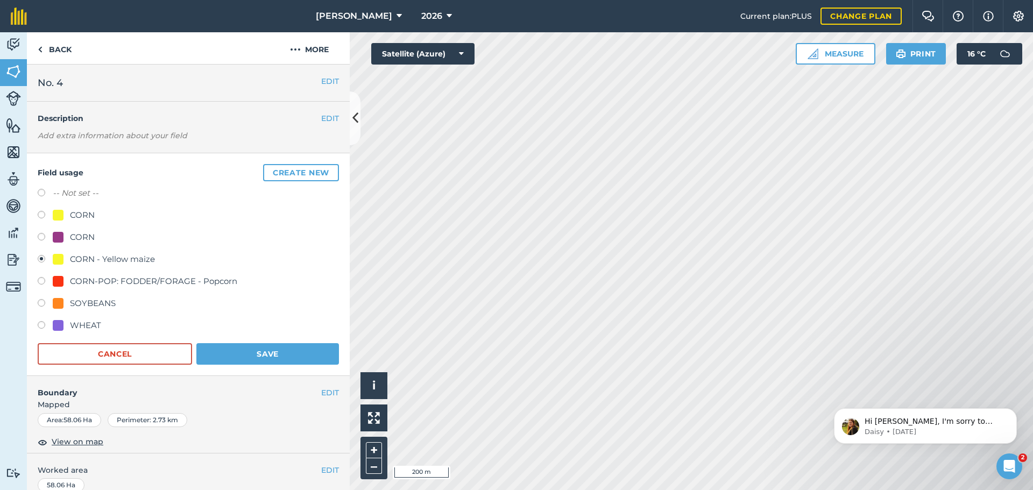
click at [79, 300] on div "SOYBEANS" at bounding box center [93, 303] width 46 height 13
radio input "true"
radio input "false"
click at [255, 361] on button "Save" at bounding box center [267, 354] width 143 height 22
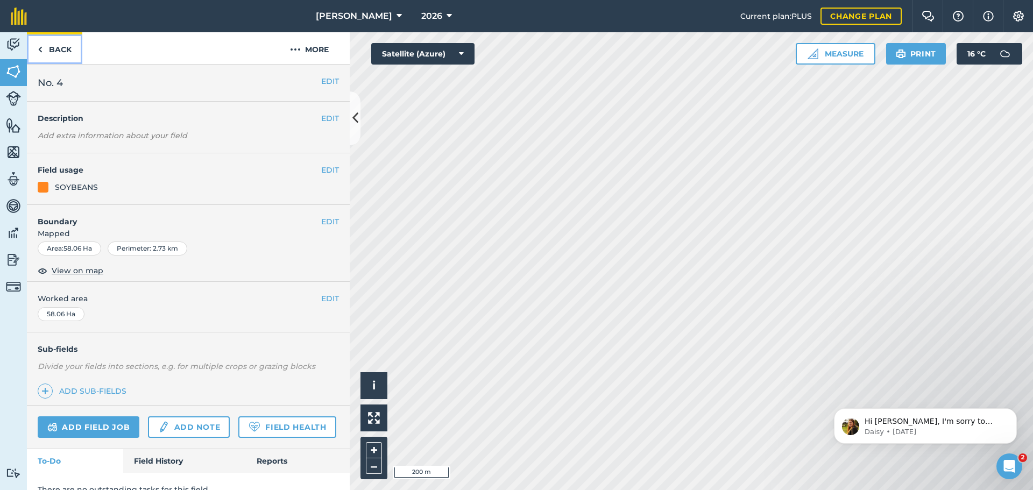
click at [48, 51] on link "Back" at bounding box center [54, 48] width 55 height 32
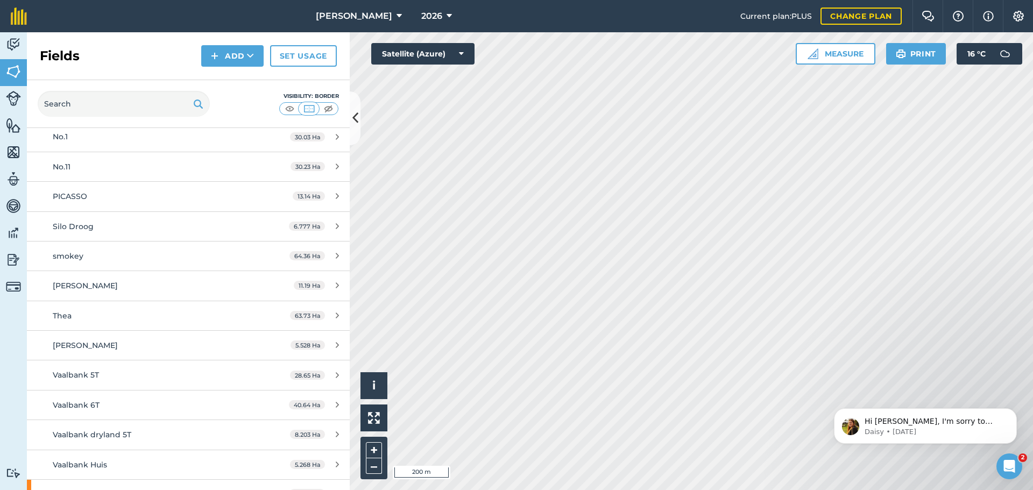
scroll to position [1130, 0]
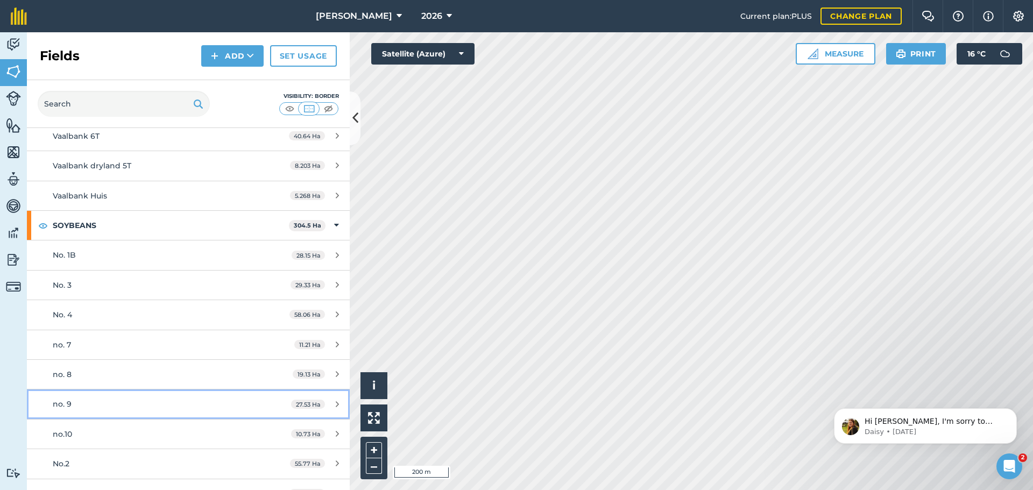
click at [183, 397] on link "no. 9 27.53 Ha" at bounding box center [188, 403] width 323 height 29
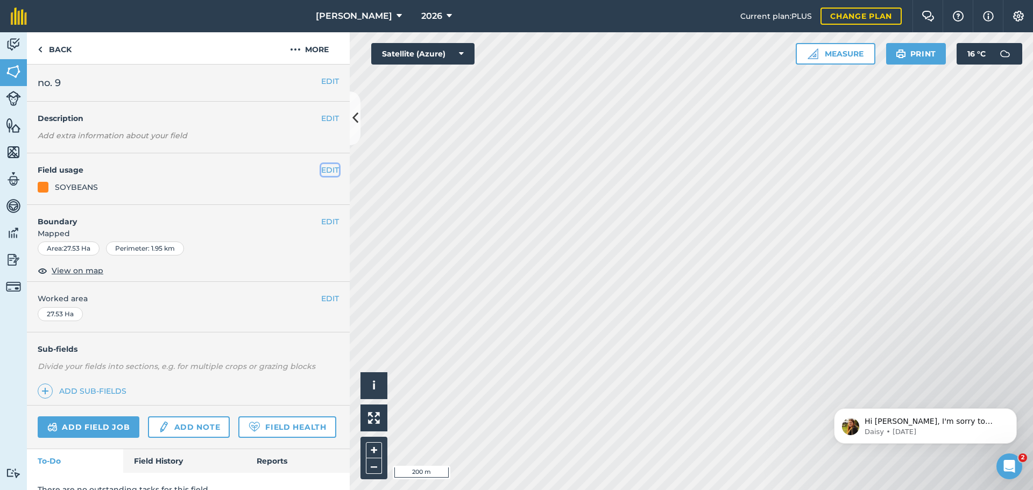
click at [321, 169] on button "EDIT" at bounding box center [330, 170] width 18 height 12
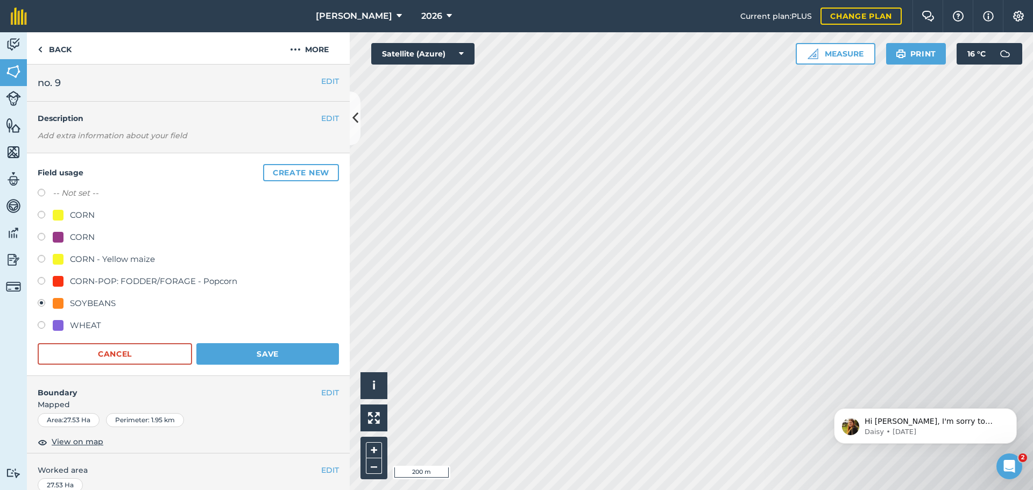
click at [82, 233] on div "CORN" at bounding box center [82, 237] width 25 height 13
radio input "true"
radio input "false"
click at [252, 351] on button "Save" at bounding box center [267, 354] width 143 height 22
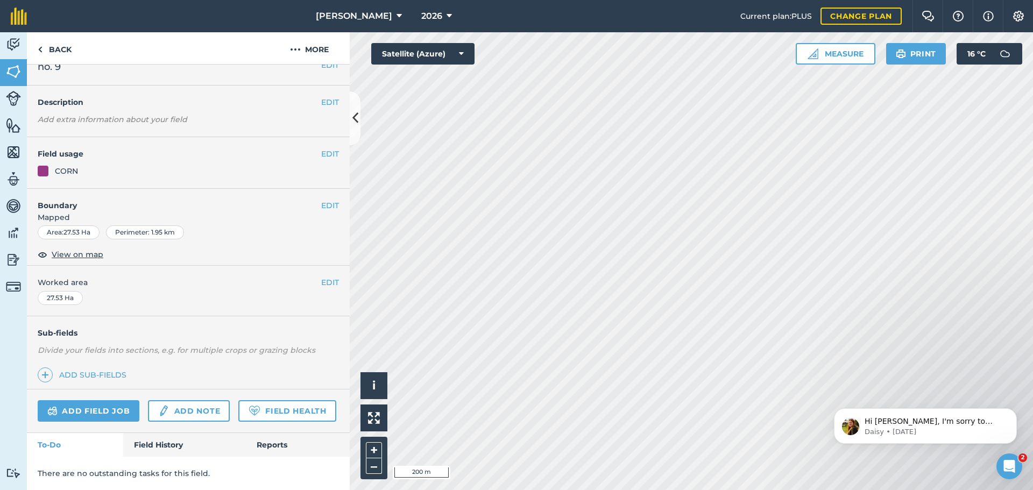
scroll to position [46, 0]
click at [58, 51] on link "Back" at bounding box center [54, 48] width 55 height 32
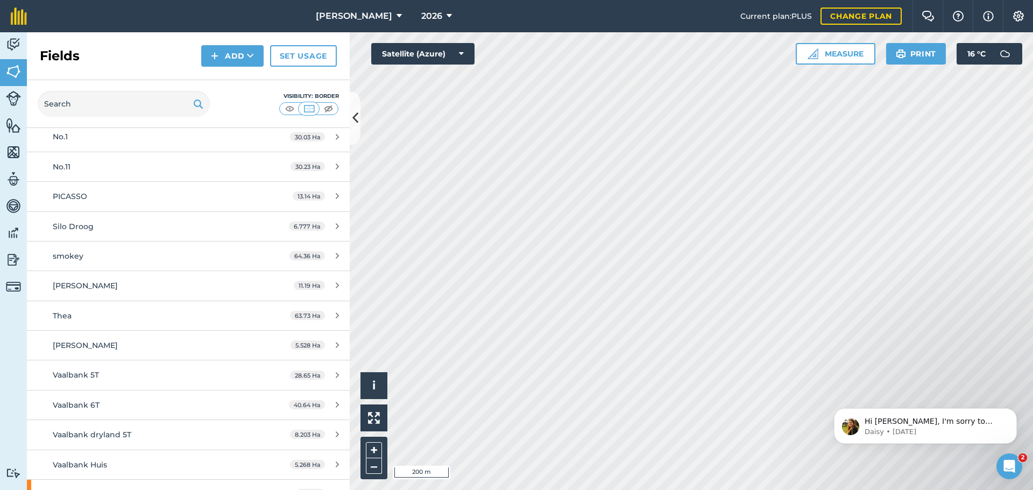
scroll to position [1130, 0]
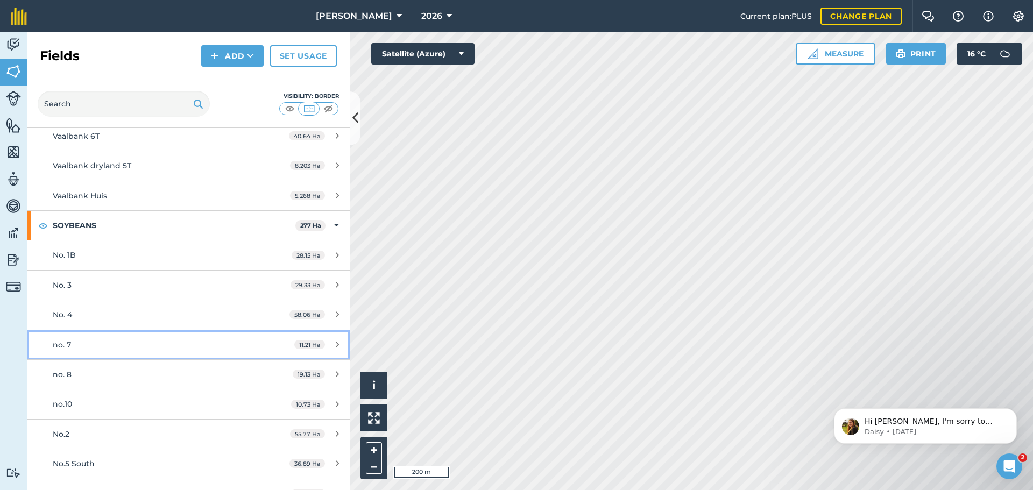
click at [137, 345] on div "no. 7" at bounding box center [154, 345] width 202 height 12
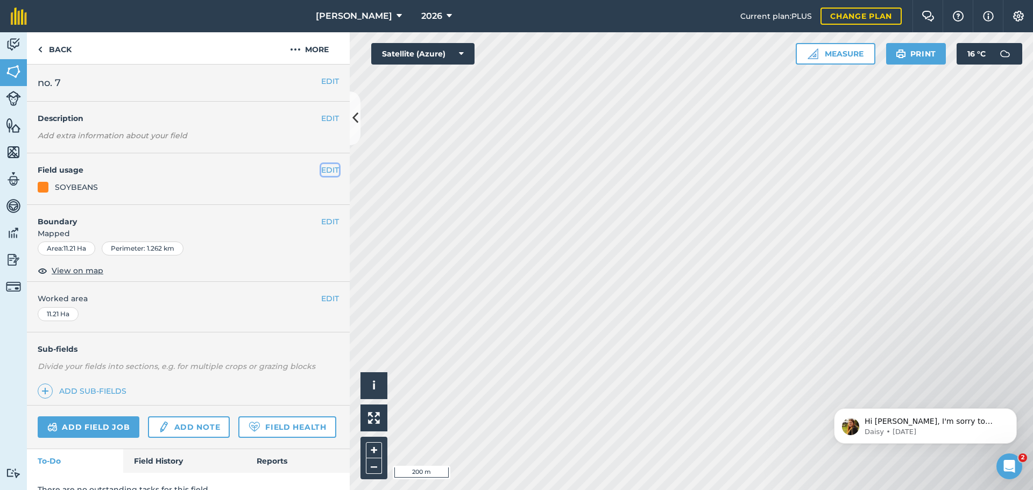
click at [322, 171] on button "EDIT" at bounding box center [330, 170] width 18 height 12
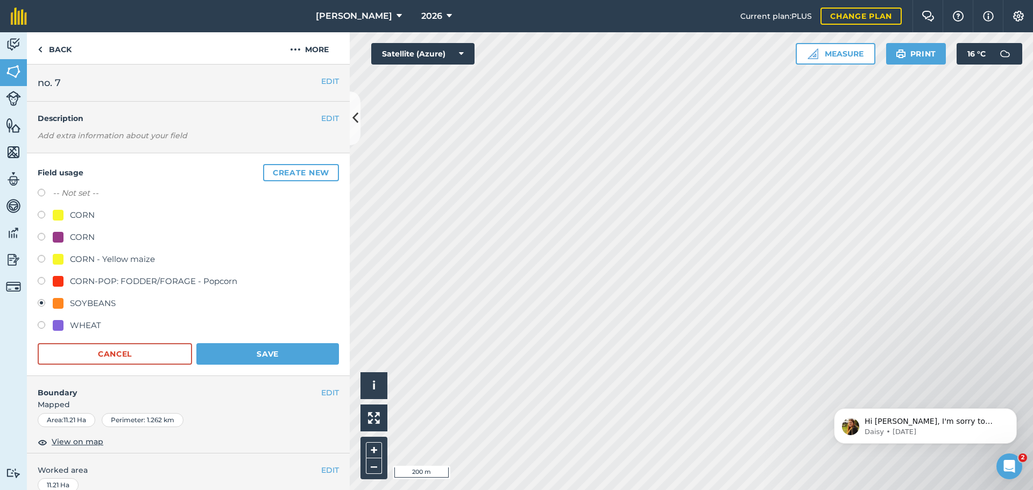
click at [93, 238] on div "CORN" at bounding box center [82, 237] width 25 height 13
radio input "true"
radio input "false"
click at [268, 356] on button "Save" at bounding box center [267, 354] width 143 height 22
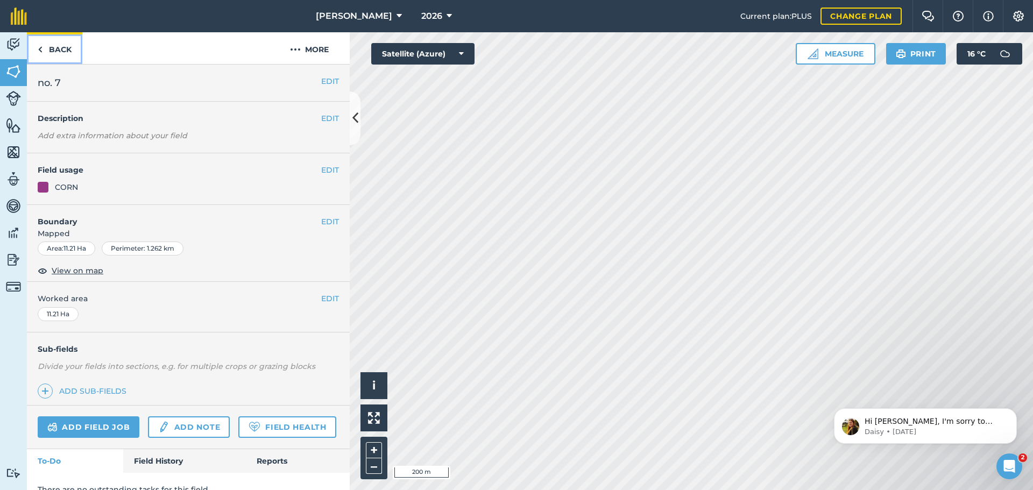
click at [65, 55] on link "Back" at bounding box center [54, 48] width 55 height 32
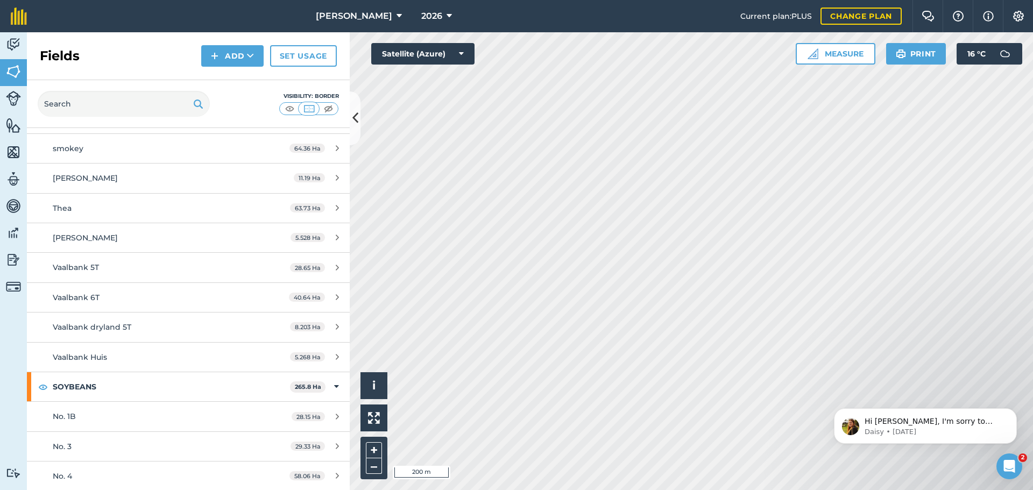
scroll to position [1118, 0]
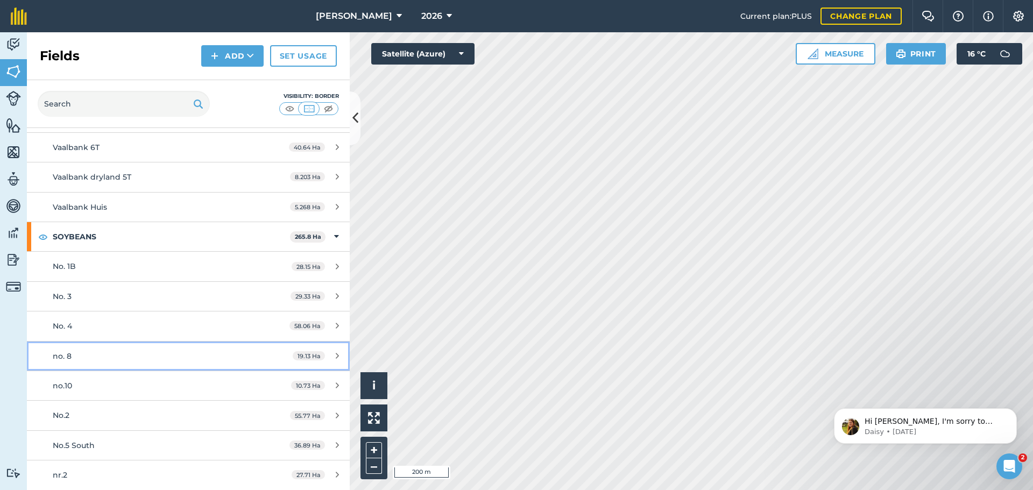
click at [110, 361] on div "no. 8" at bounding box center [154, 356] width 202 height 12
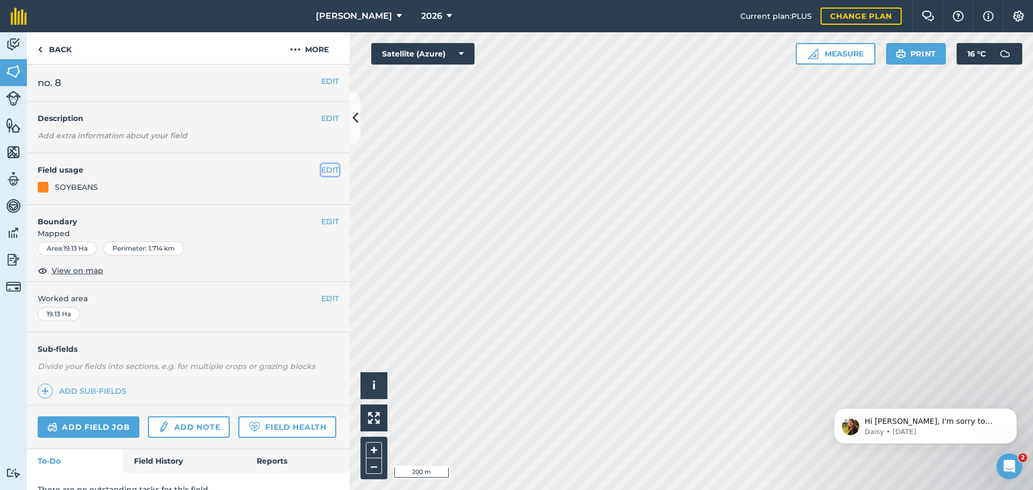
click at [322, 167] on button "EDIT" at bounding box center [330, 170] width 18 height 12
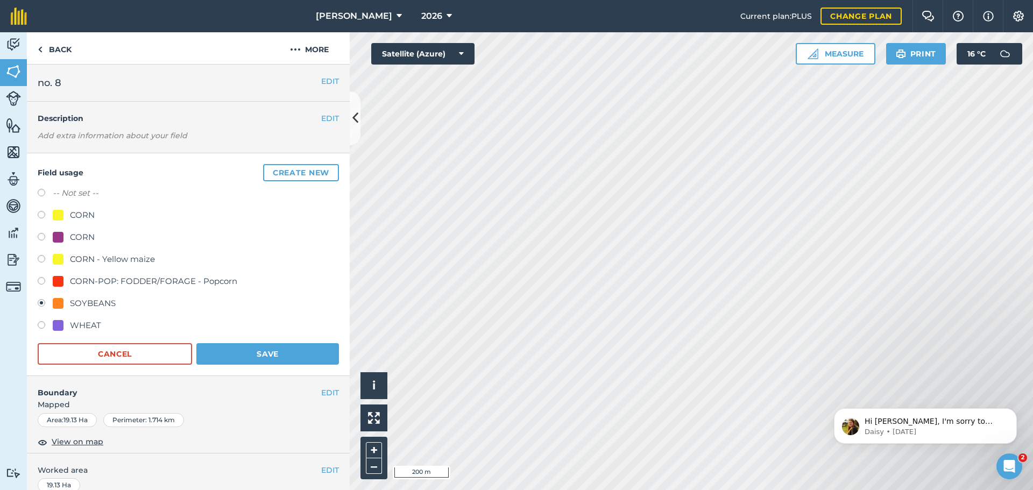
click at [82, 238] on div "CORN" at bounding box center [82, 237] width 25 height 13
radio input "true"
radio input "false"
click at [254, 351] on button "Save" at bounding box center [267, 354] width 143 height 22
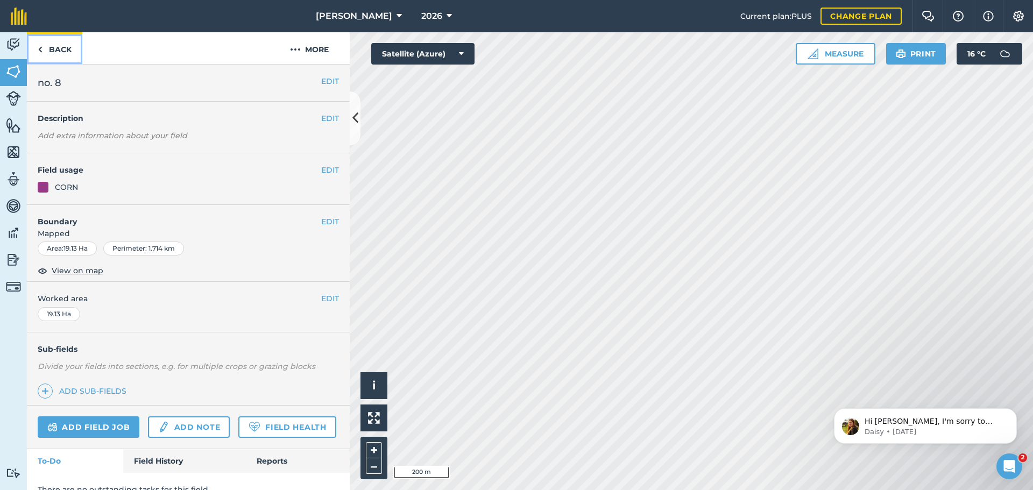
click at [63, 55] on link "Back" at bounding box center [54, 48] width 55 height 32
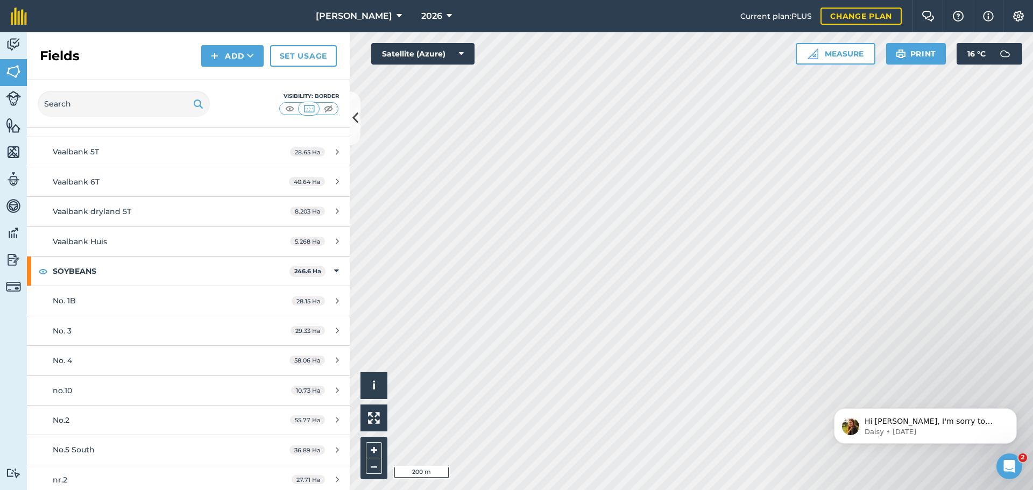
scroll to position [1088, 0]
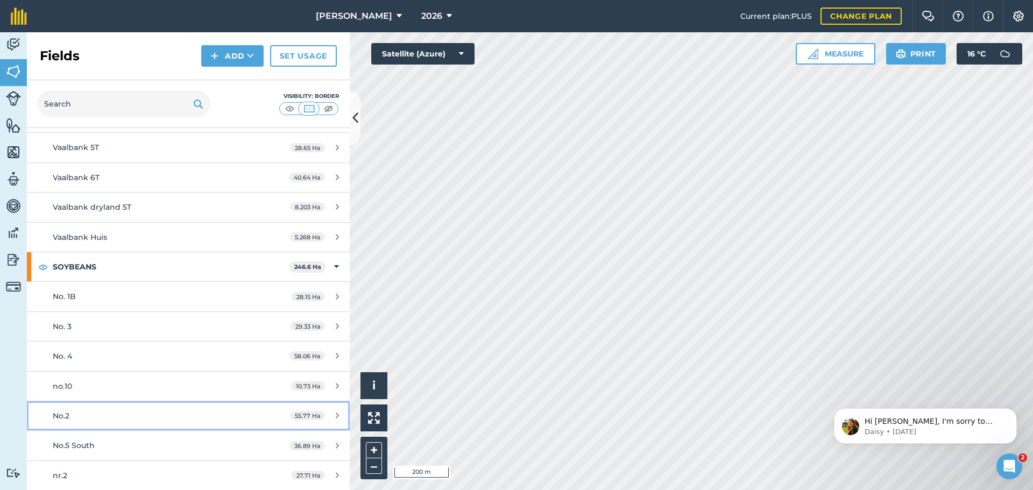
click at [140, 413] on div "No.2" at bounding box center [154, 416] width 202 height 12
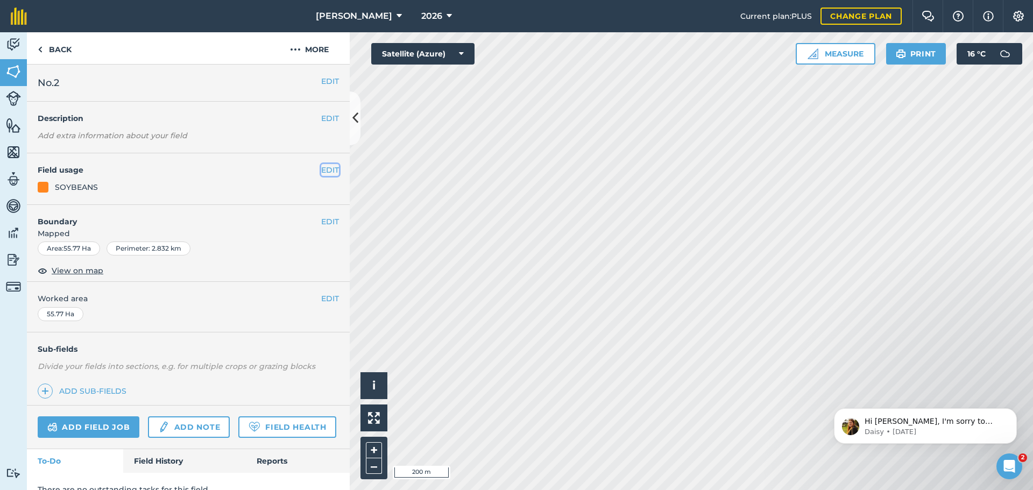
click at [325, 169] on button "EDIT" at bounding box center [330, 170] width 18 height 12
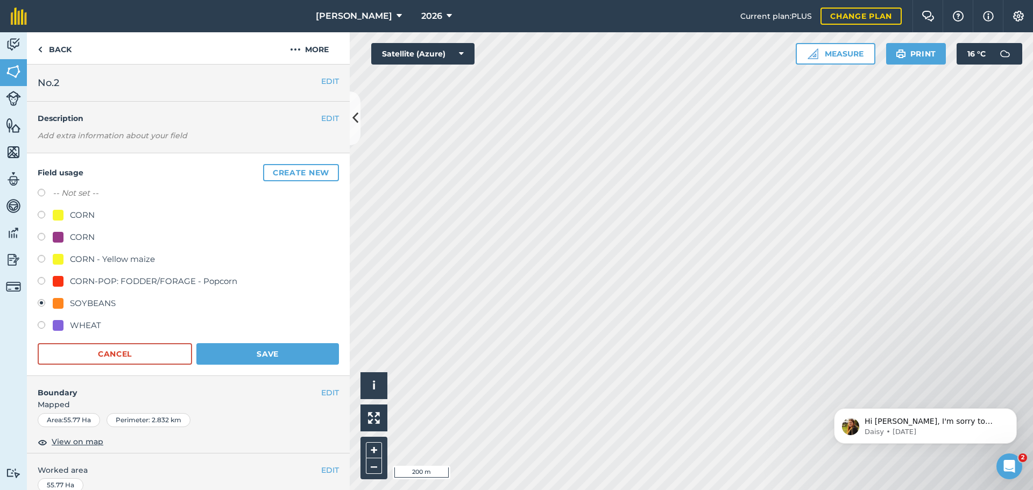
click at [82, 235] on div "CORN" at bounding box center [82, 237] width 25 height 13
radio input "true"
radio input "false"
click at [262, 353] on button "Save" at bounding box center [267, 354] width 143 height 22
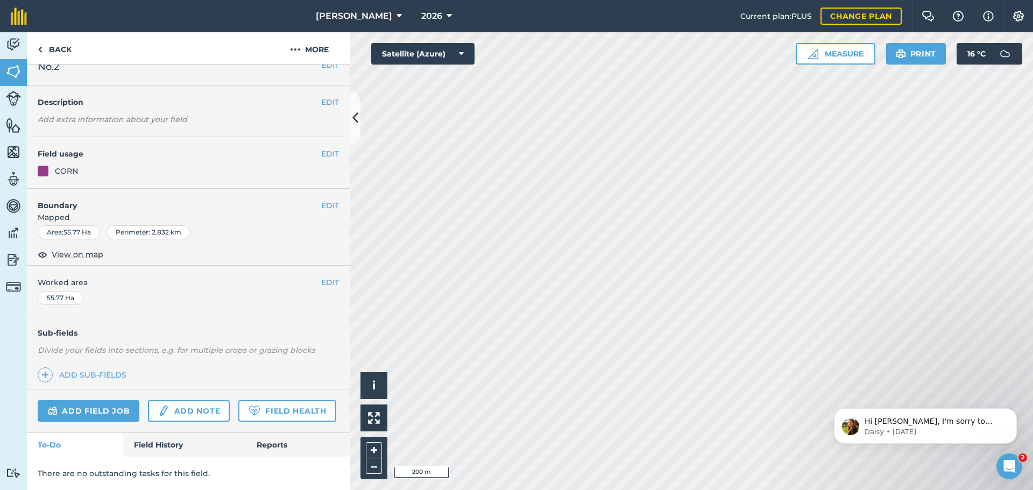
scroll to position [46, 0]
click at [72, 47] on link "Back" at bounding box center [54, 48] width 55 height 32
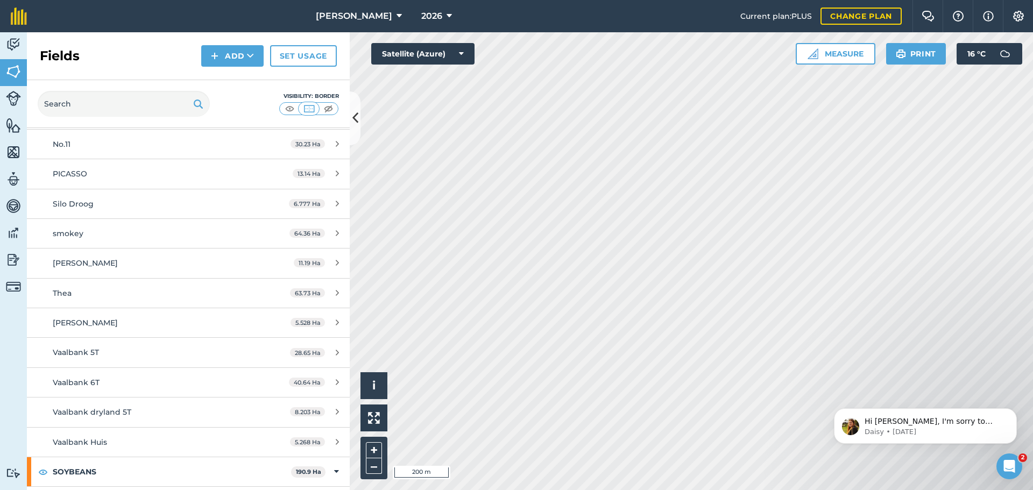
scroll to position [1022, 0]
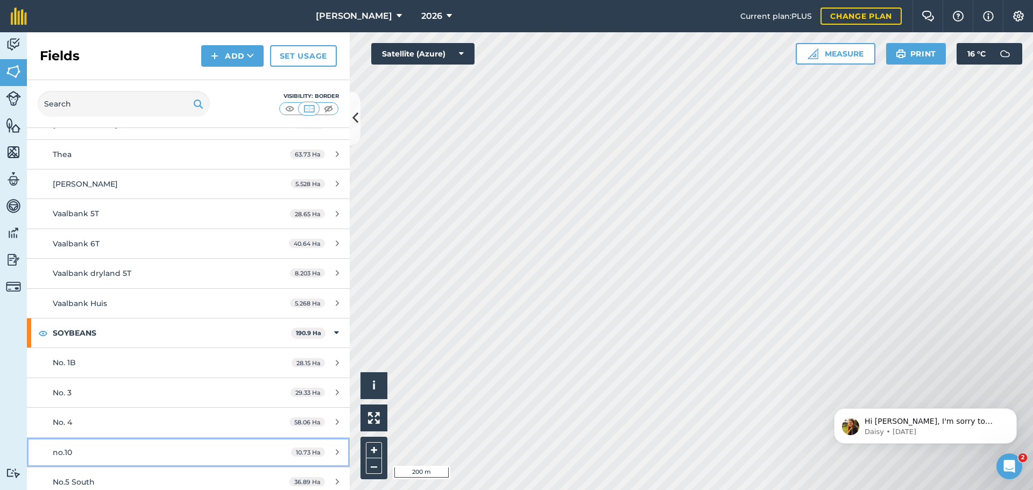
click at [153, 451] on div "no.10" at bounding box center [154, 452] width 202 height 12
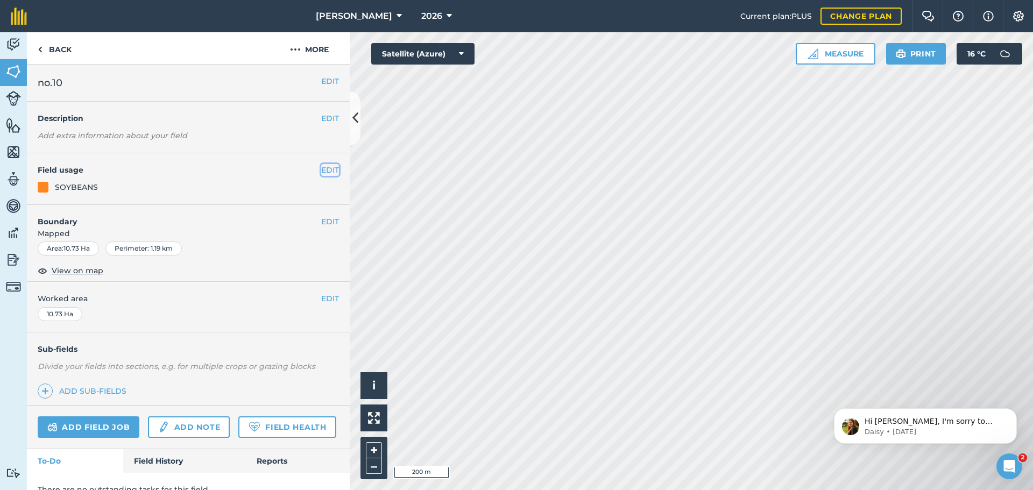
click at [321, 172] on button "EDIT" at bounding box center [330, 170] width 18 height 12
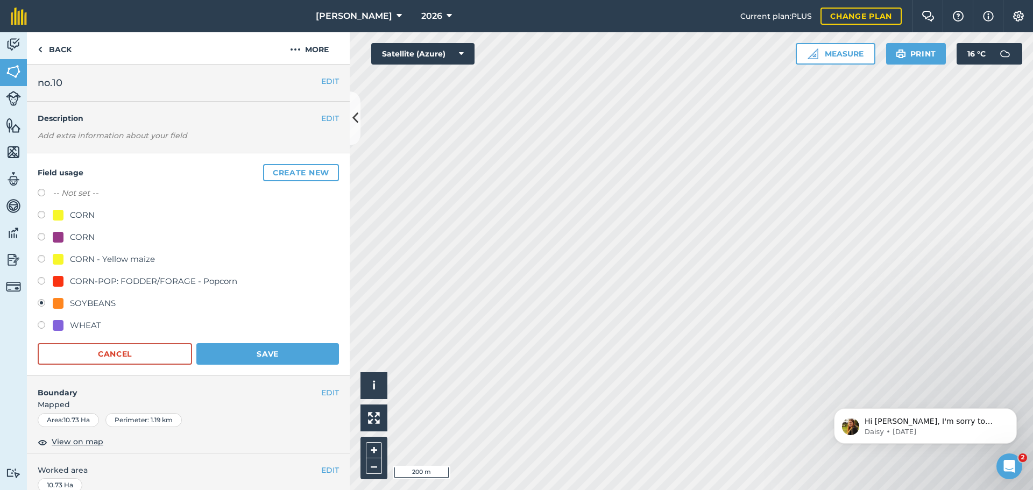
click at [59, 237] on div at bounding box center [58, 237] width 11 height 11
radio input "true"
radio input "false"
click at [268, 359] on button "Save" at bounding box center [267, 354] width 143 height 22
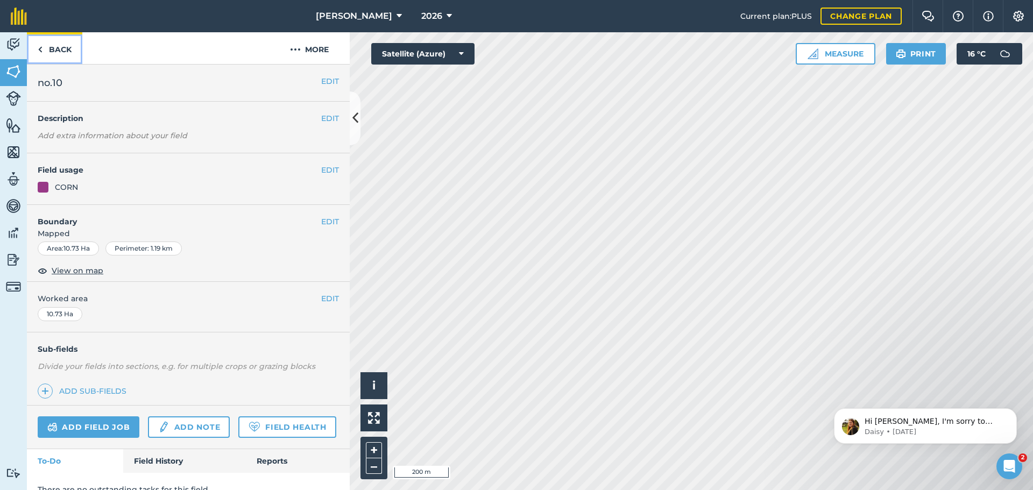
click at [67, 49] on link "Back" at bounding box center [54, 48] width 55 height 32
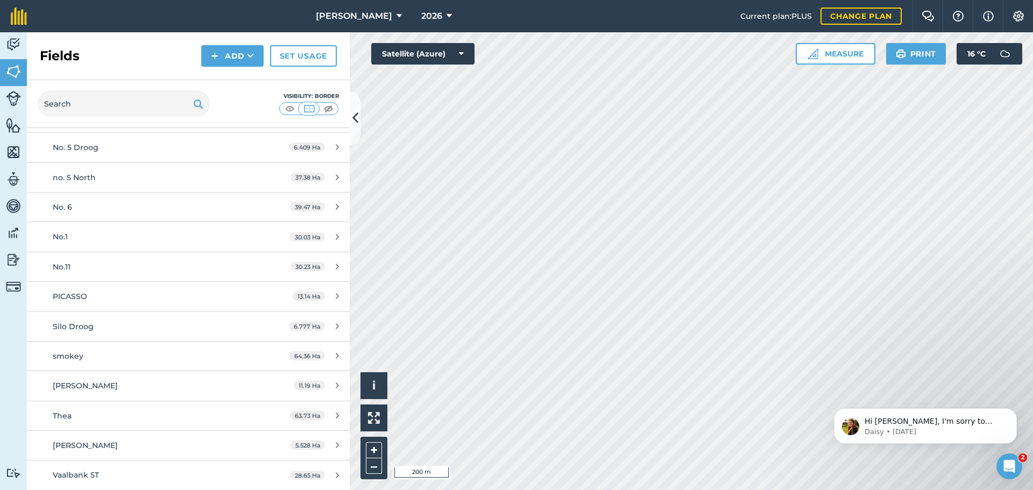
scroll to position [759, 0]
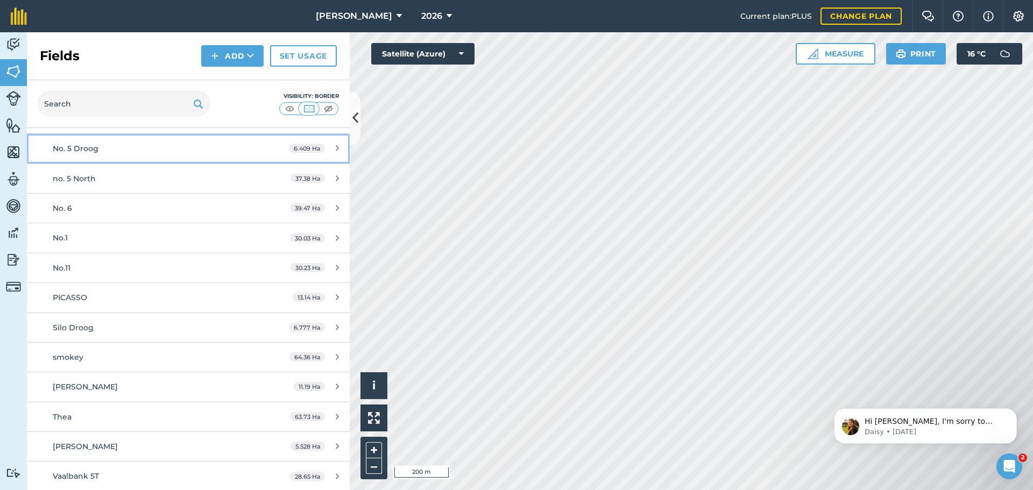
click at [229, 150] on div "No. 5 Droog" at bounding box center [154, 149] width 202 height 12
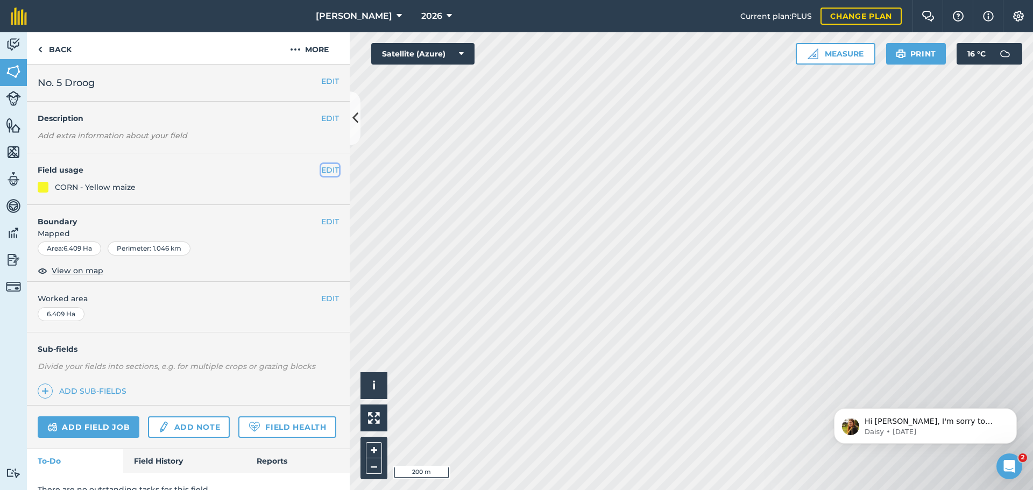
click at [327, 171] on button "EDIT" at bounding box center [330, 170] width 18 height 12
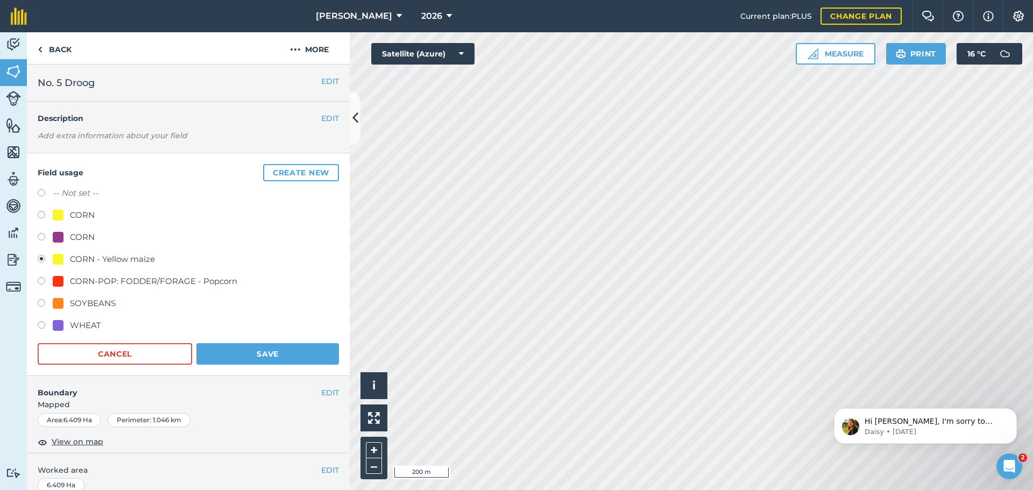
click at [95, 302] on div "SOYBEANS" at bounding box center [93, 303] width 46 height 13
radio input "true"
radio input "false"
click at [241, 353] on button "Save" at bounding box center [267, 354] width 143 height 22
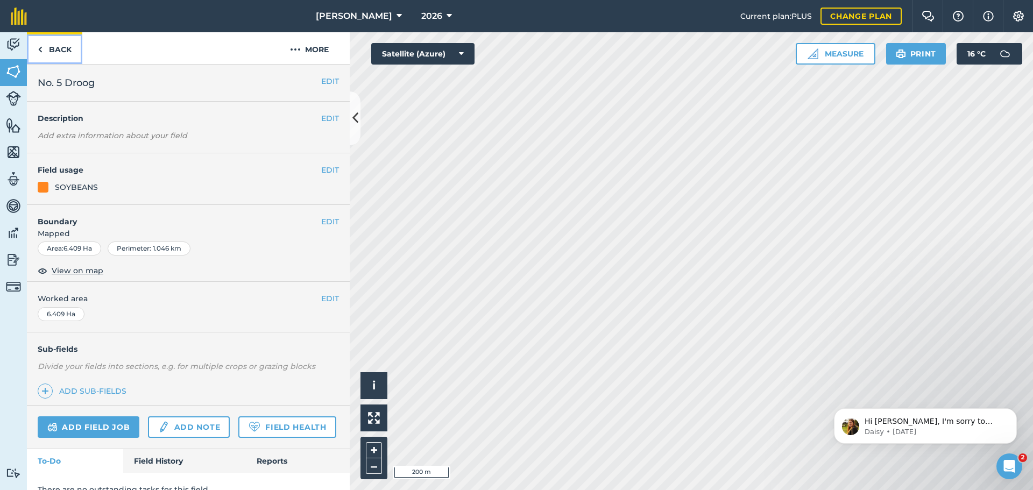
click at [55, 50] on link "Back" at bounding box center [54, 48] width 55 height 32
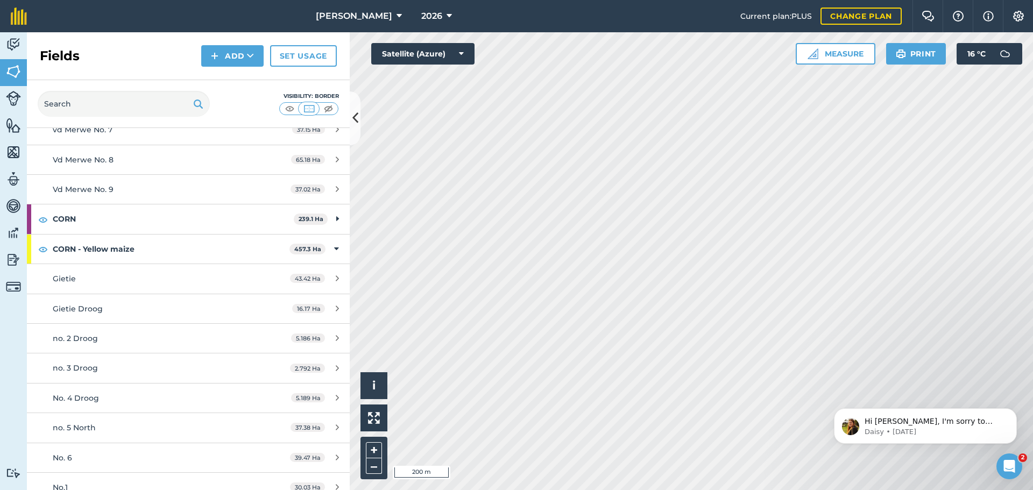
scroll to position [592, 0]
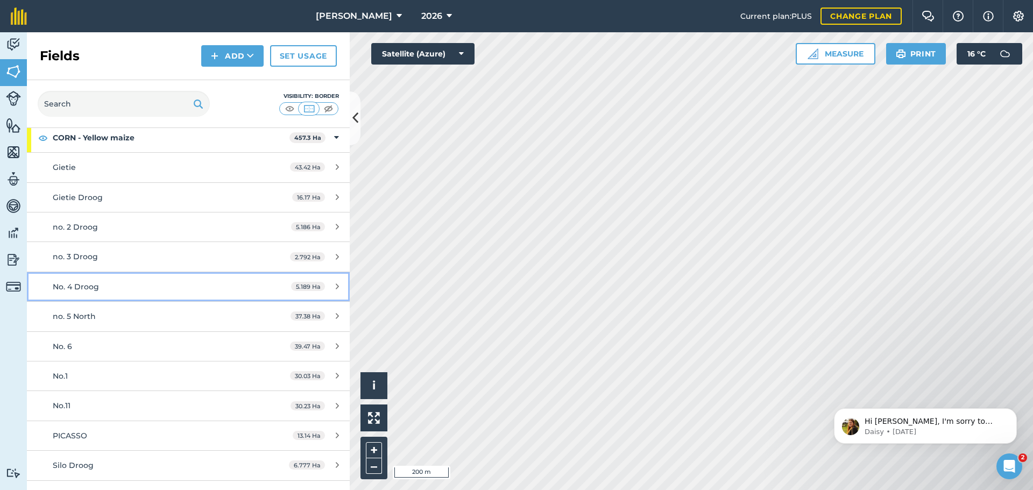
click at [111, 289] on div "No. 4 Droog" at bounding box center [154, 287] width 202 height 12
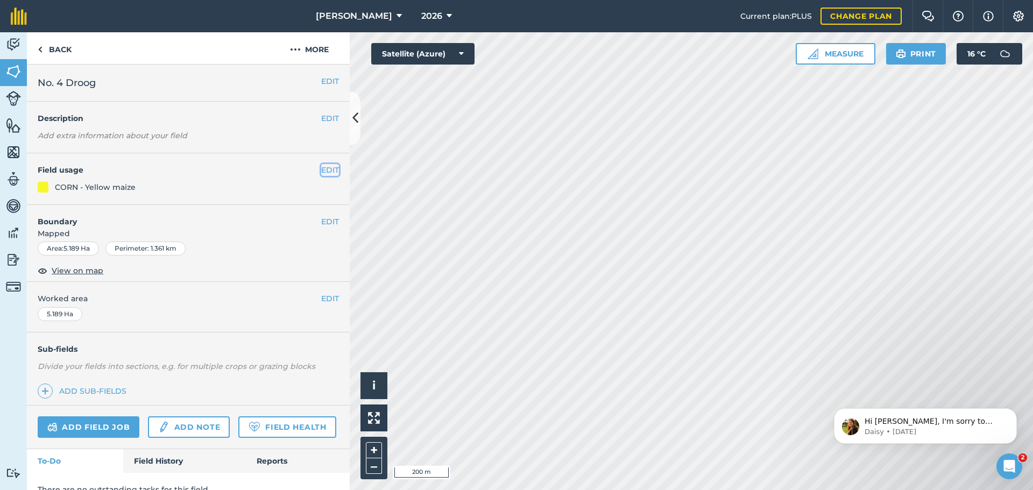
click at [321, 171] on button "EDIT" at bounding box center [330, 170] width 18 height 12
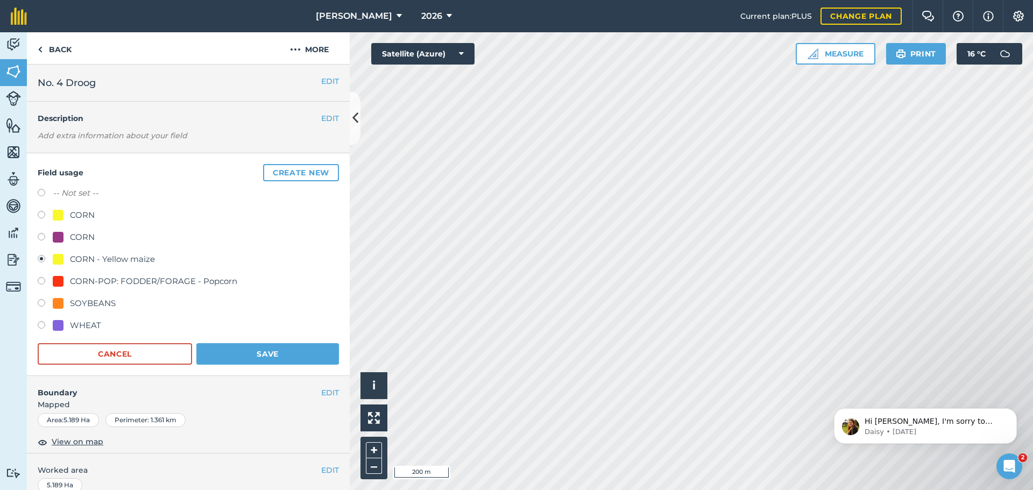
drag, startPoint x: 113, startPoint y: 301, endPoint x: 117, endPoint y: 306, distance: 5.7
click at [113, 302] on div "SOYBEANS" at bounding box center [93, 303] width 46 height 13
radio input "true"
radio input "false"
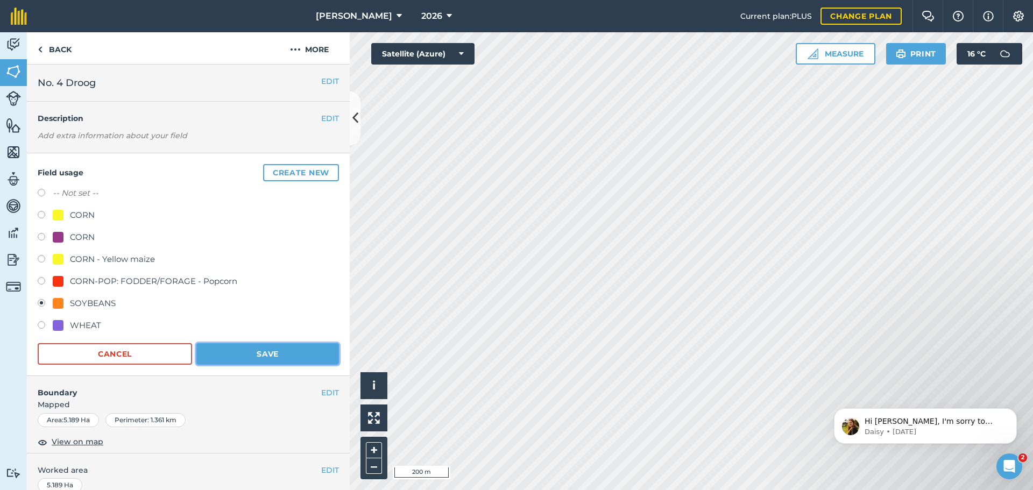
click at [233, 346] on button "Save" at bounding box center [267, 354] width 143 height 22
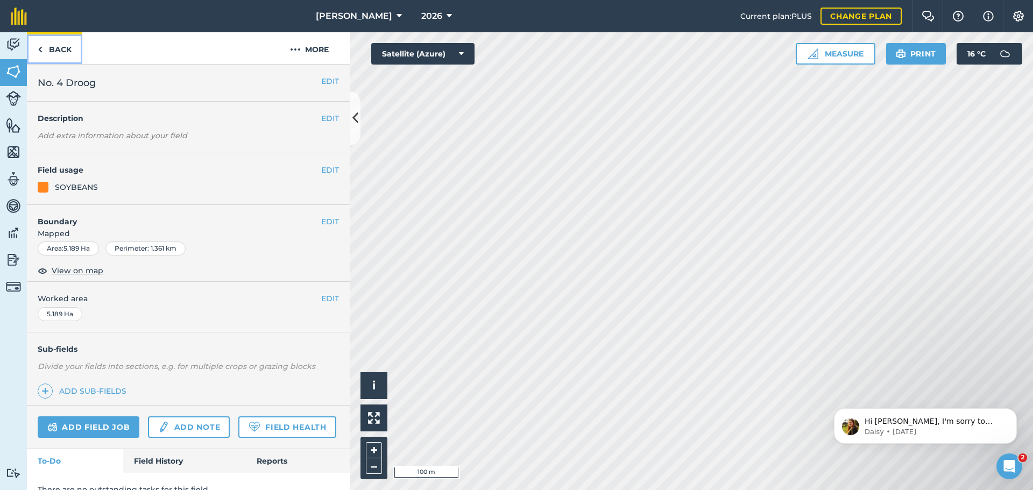
drag, startPoint x: 325, startPoint y: 251, endPoint x: 65, endPoint y: 53, distance: 327.4
click at [65, 53] on link "Back" at bounding box center [54, 48] width 55 height 32
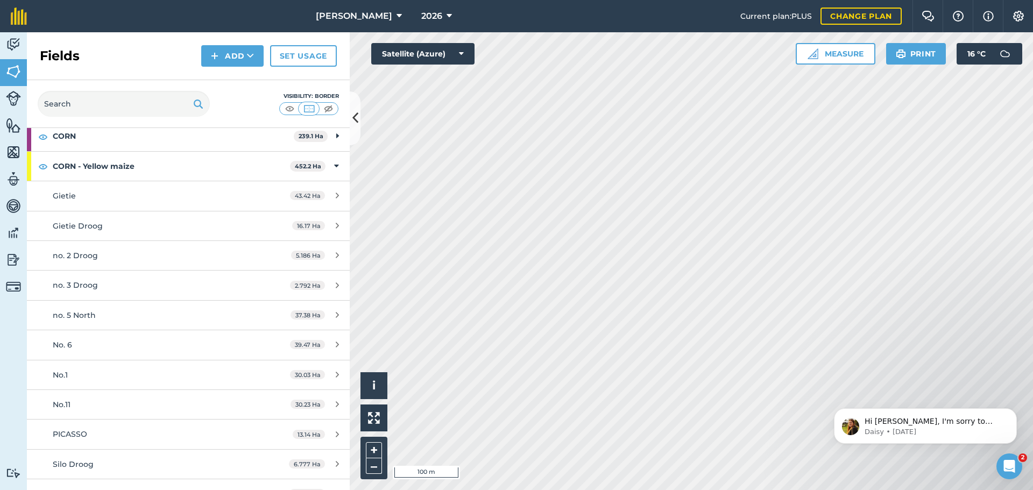
scroll to position [544, 0]
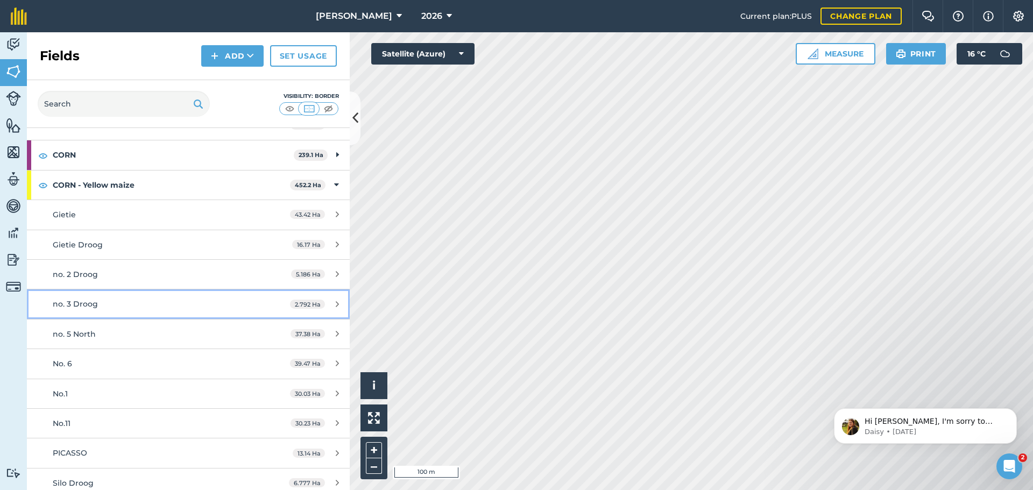
click at [152, 307] on div "no. 3 Droog" at bounding box center [154, 304] width 202 height 12
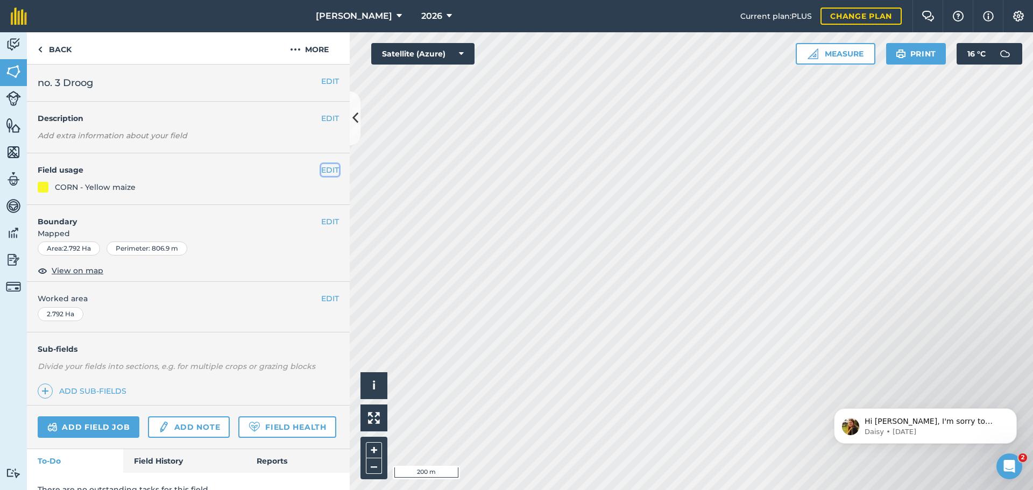
click at [328, 168] on button "EDIT" at bounding box center [330, 170] width 18 height 12
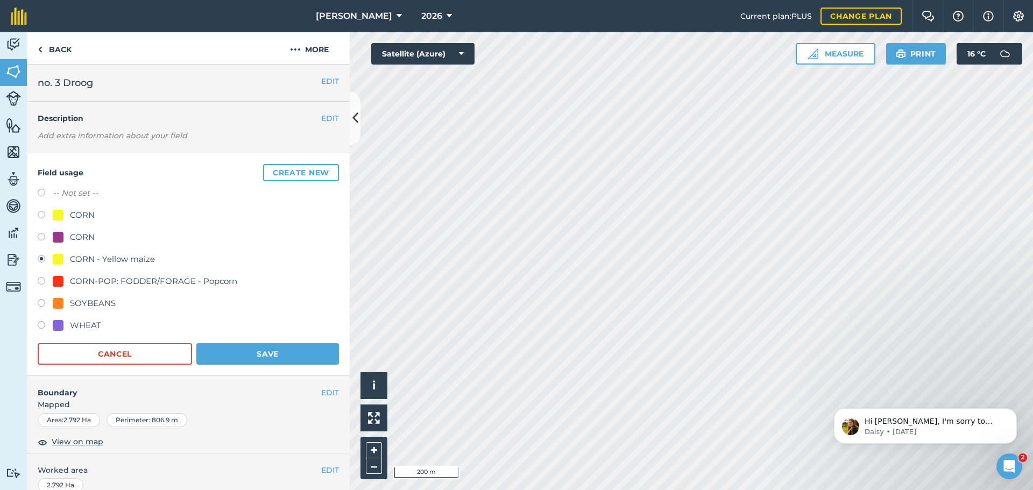
click at [98, 301] on div "SOYBEANS" at bounding box center [93, 303] width 46 height 13
radio input "true"
radio input "false"
click at [259, 352] on button "Save" at bounding box center [267, 354] width 143 height 22
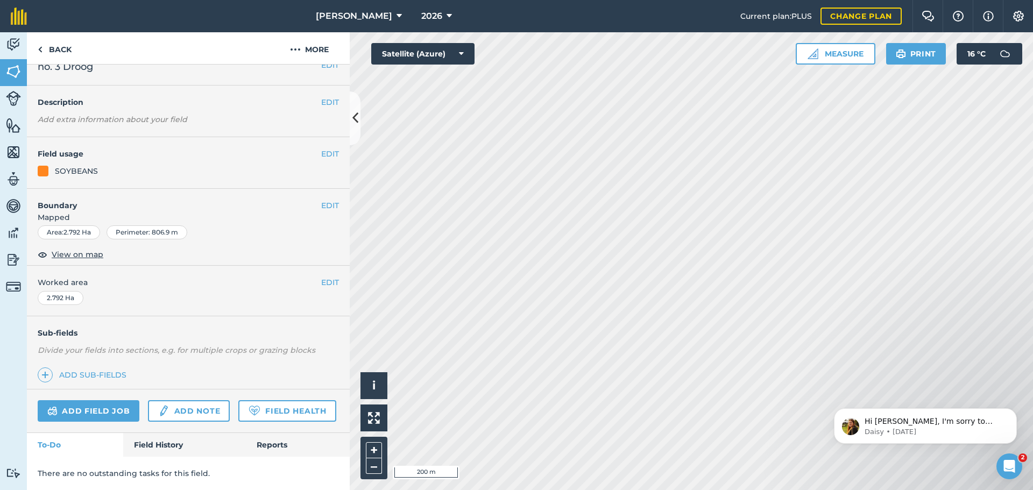
scroll to position [46, 0]
click at [55, 54] on link "Back" at bounding box center [54, 48] width 55 height 32
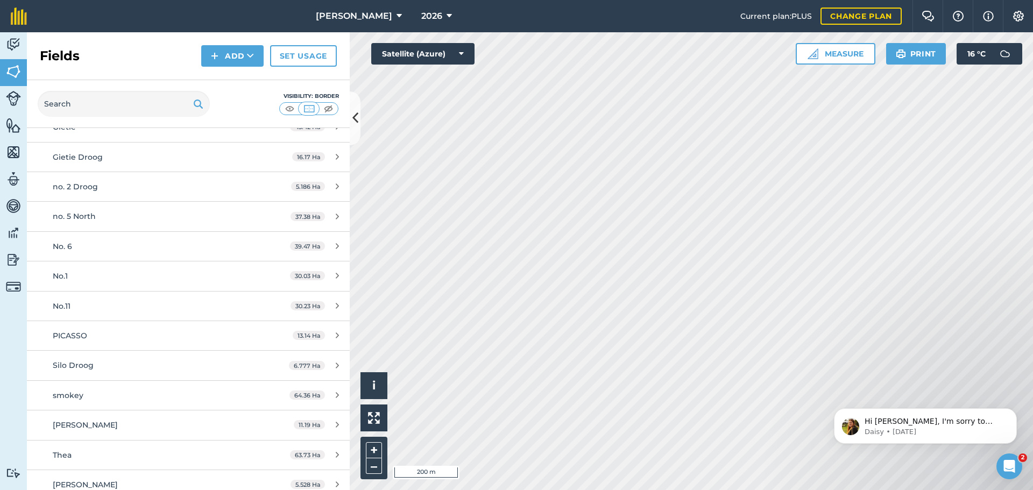
scroll to position [645, 0]
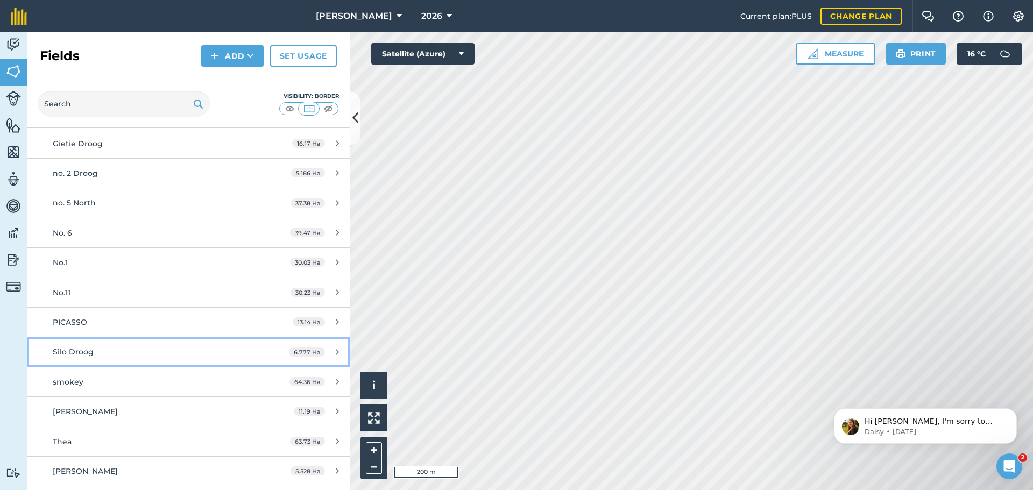
click at [150, 354] on div "Silo Droog" at bounding box center [154, 352] width 202 height 12
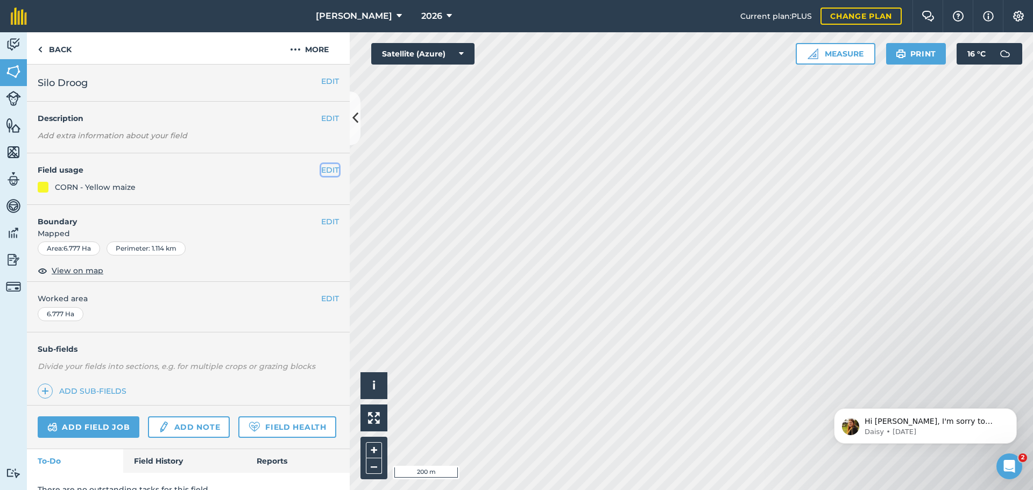
click at [321, 169] on button "EDIT" at bounding box center [330, 170] width 18 height 12
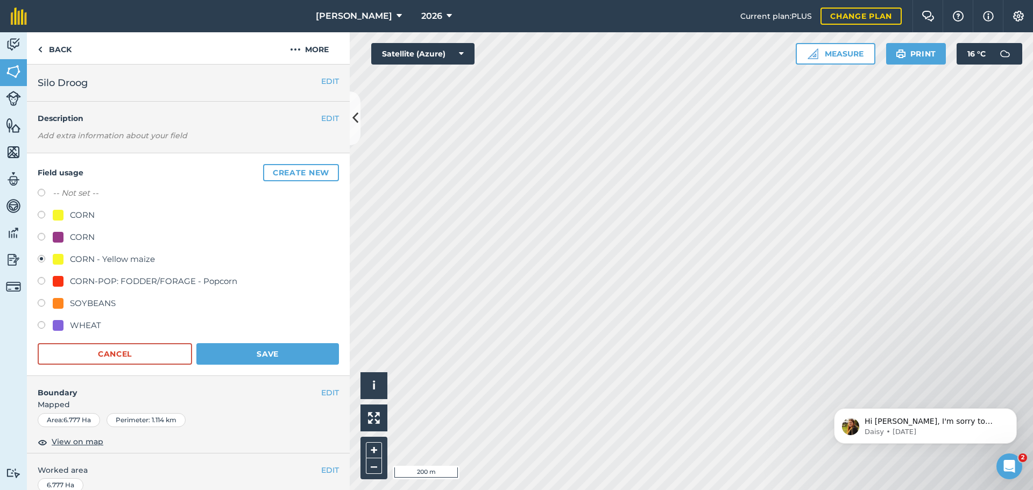
click at [104, 300] on div "SOYBEANS" at bounding box center [93, 303] width 46 height 13
radio input "true"
radio input "false"
click at [258, 356] on button "Save" at bounding box center [267, 354] width 143 height 22
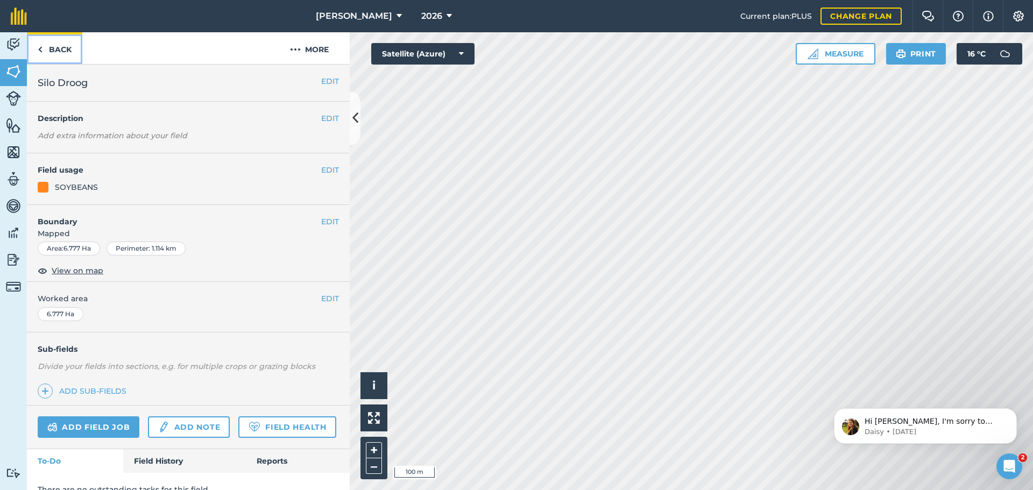
click at [54, 52] on link "Back" at bounding box center [54, 48] width 55 height 32
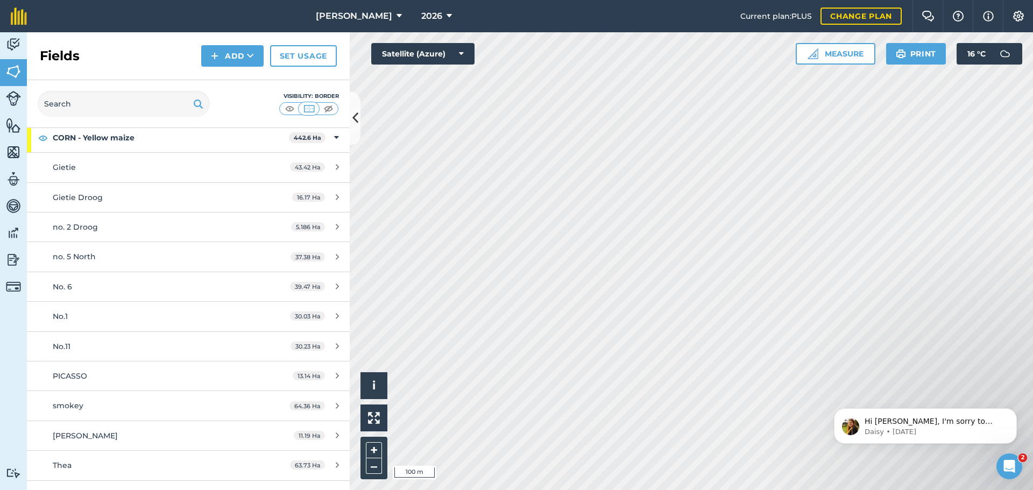
scroll to position [430, 0]
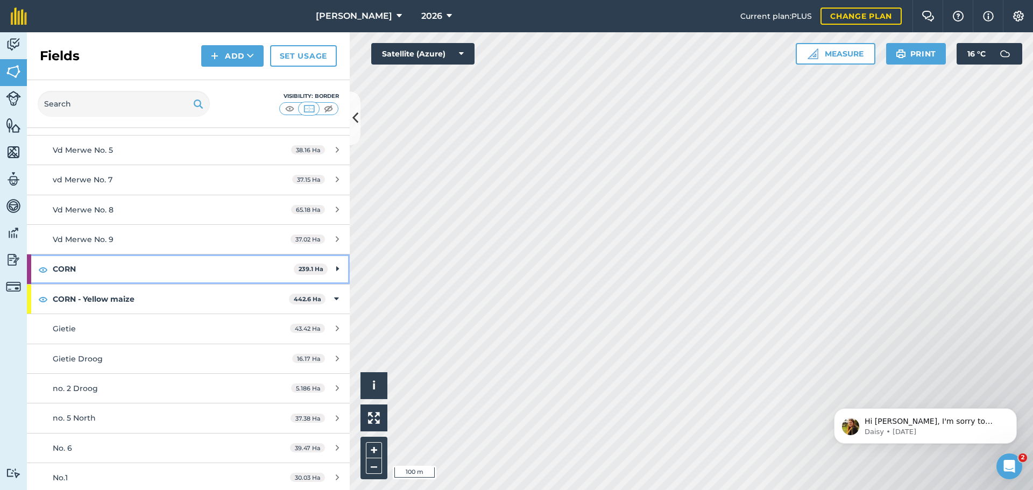
click at [168, 279] on strong "CORN" at bounding box center [173, 268] width 241 height 29
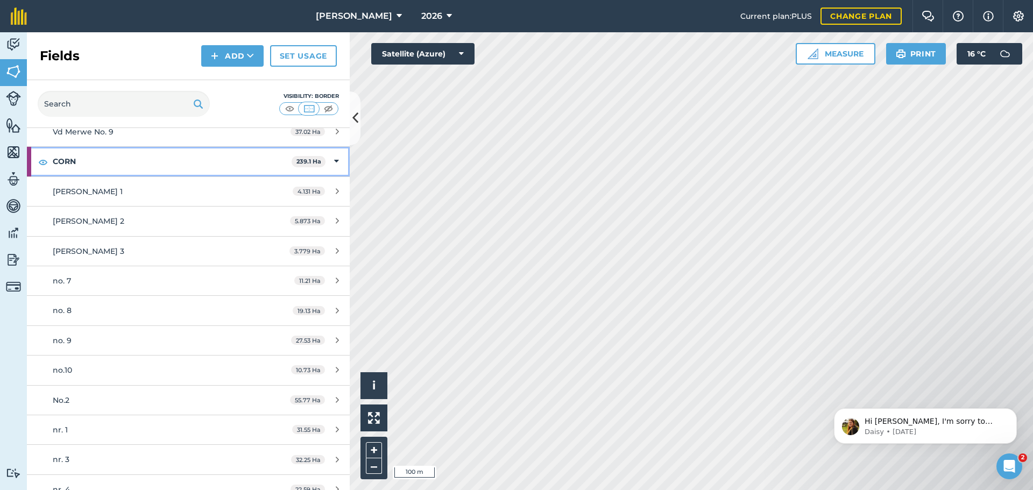
scroll to position [592, 0]
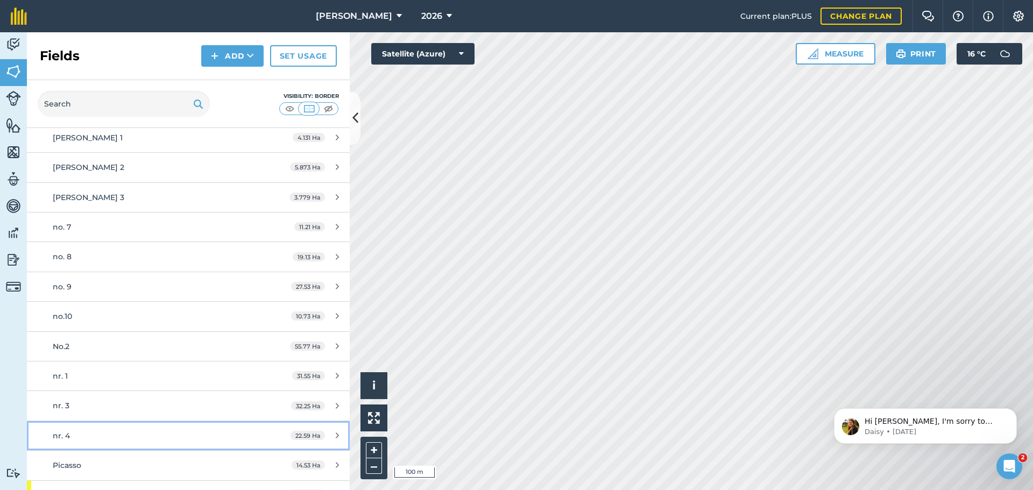
click at [170, 436] on div "nr. 4" at bounding box center [154, 436] width 202 height 12
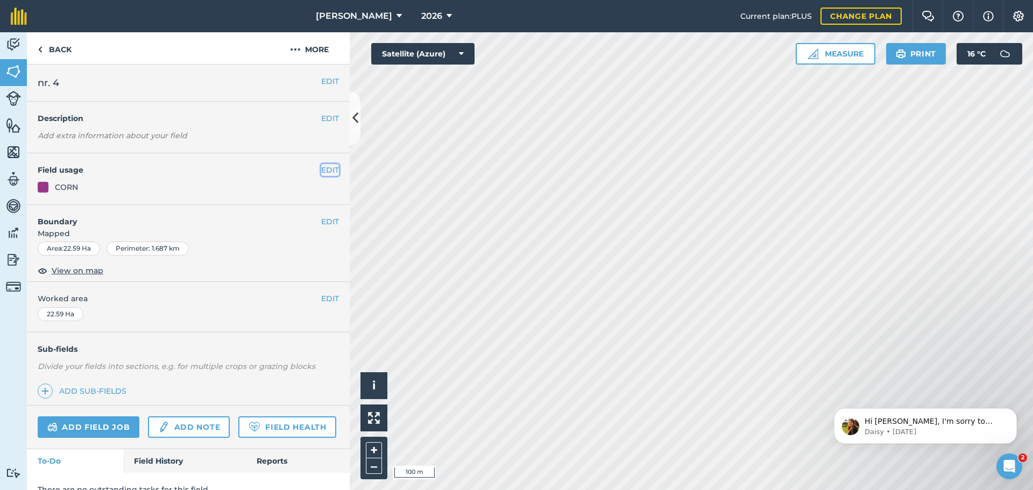
click at [321, 167] on button "EDIT" at bounding box center [330, 170] width 18 height 12
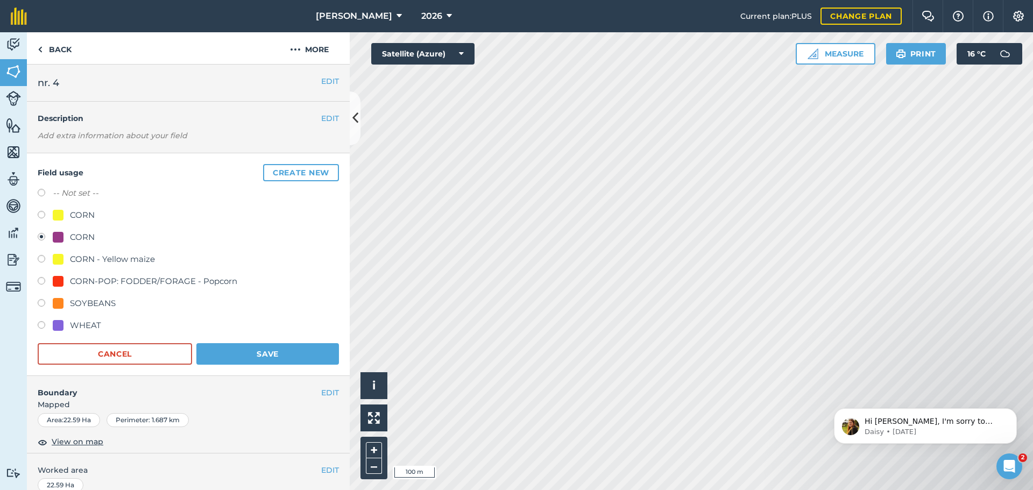
click at [113, 300] on div "SOYBEANS" at bounding box center [93, 303] width 46 height 13
radio input "true"
radio input "false"
click at [242, 356] on button "Save" at bounding box center [267, 354] width 143 height 22
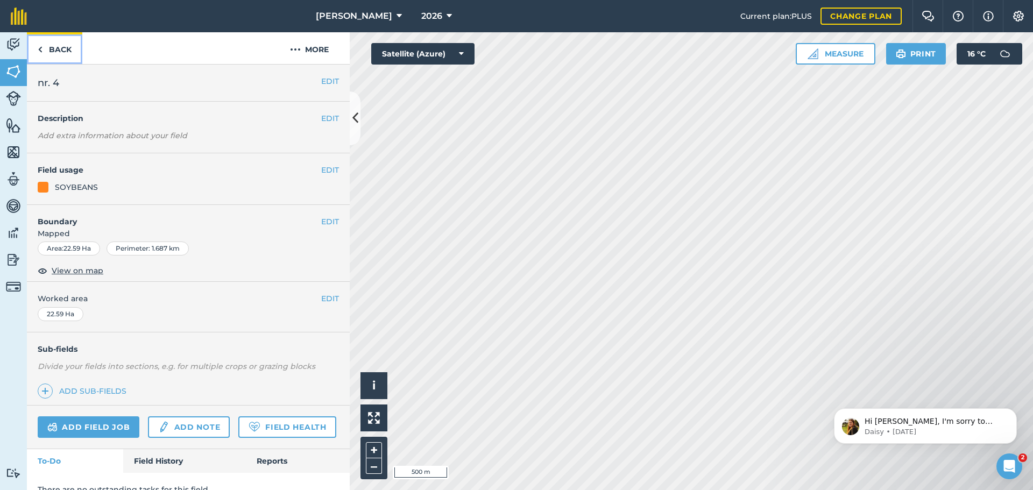
click at [55, 47] on link "Back" at bounding box center [54, 48] width 55 height 32
click at [326, 84] on button "EDIT" at bounding box center [330, 81] width 18 height 12
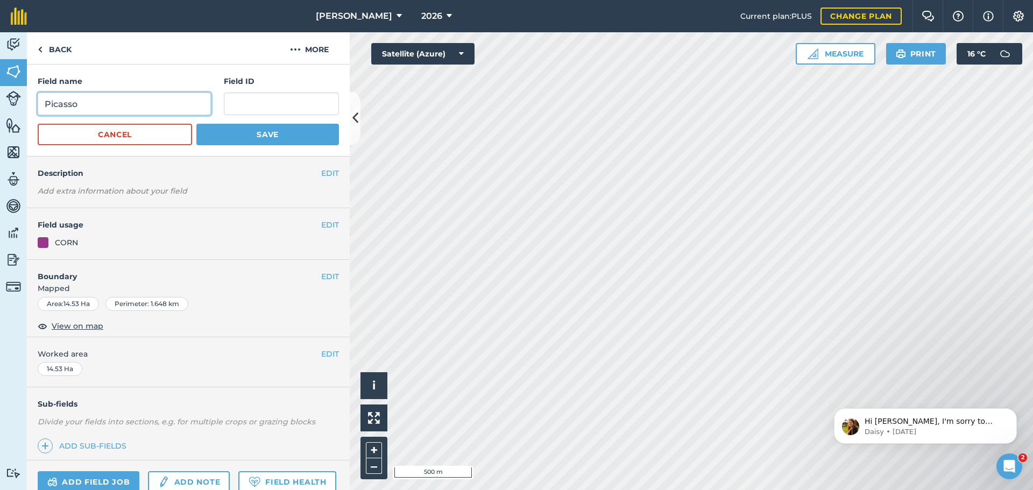
drag, startPoint x: 132, startPoint y: 100, endPoint x: 27, endPoint y: 94, distance: 104.5
click at [27, 94] on div "Field name Picasso Field ID Cancel Save" at bounding box center [188, 111] width 323 height 92
type input "Nr 3 Droog"
click at [272, 140] on button "Save" at bounding box center [267, 135] width 143 height 22
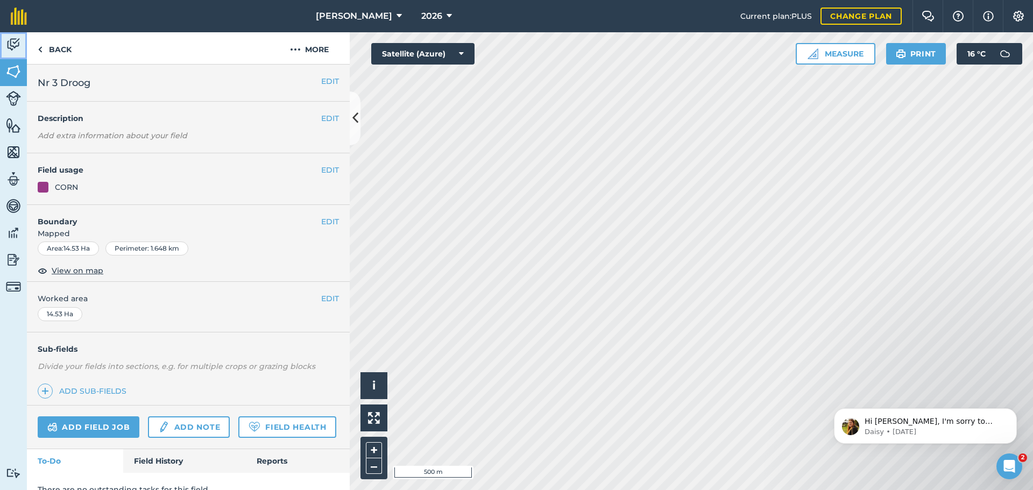
click at [14, 42] on img at bounding box center [13, 45] width 15 height 16
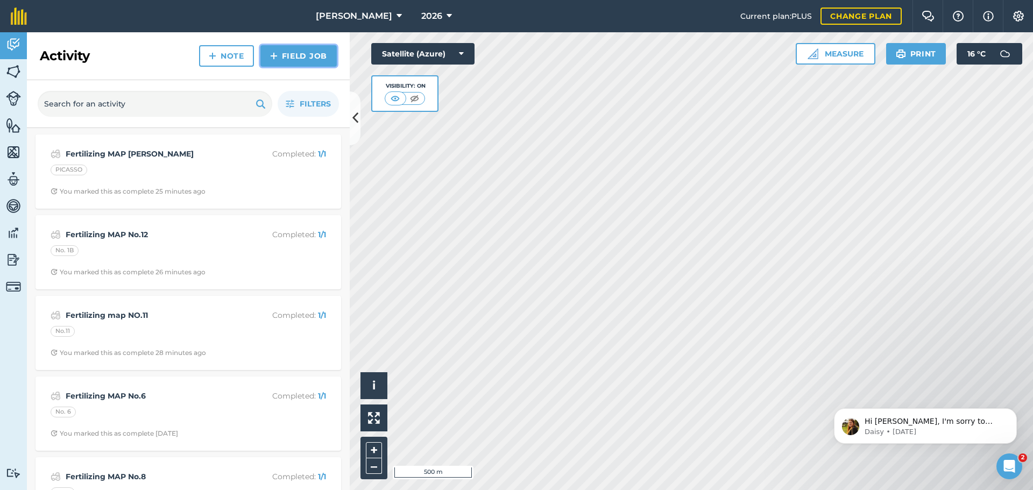
click at [282, 62] on link "Field Job" at bounding box center [298, 56] width 76 height 22
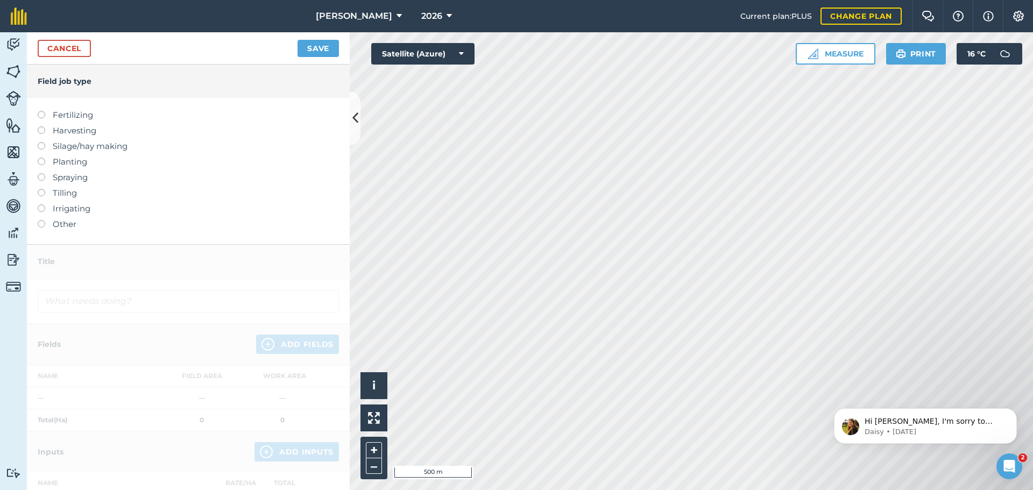
click at [69, 178] on label "Spraying" at bounding box center [188, 177] width 301 height 13
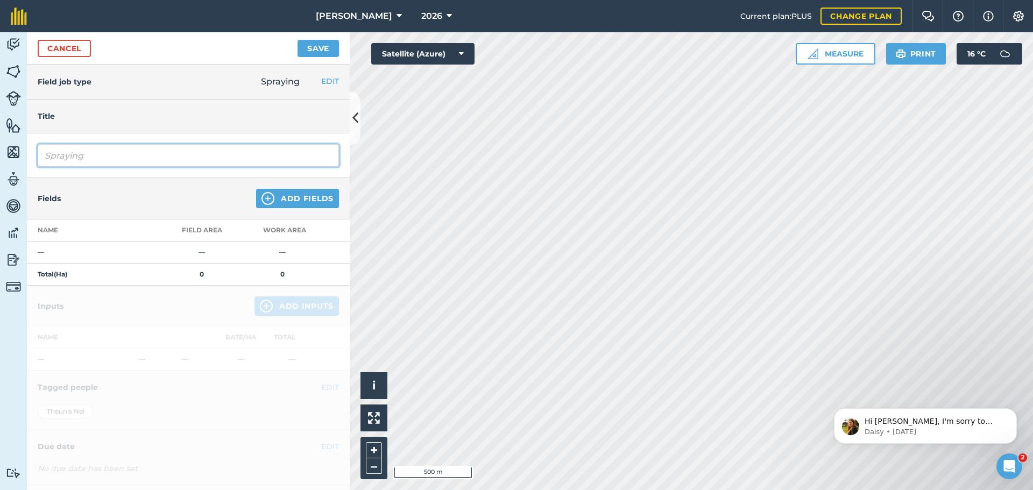
click at [150, 156] on input "Spraying" at bounding box center [188, 155] width 301 height 23
type input "Spraying Burndown"
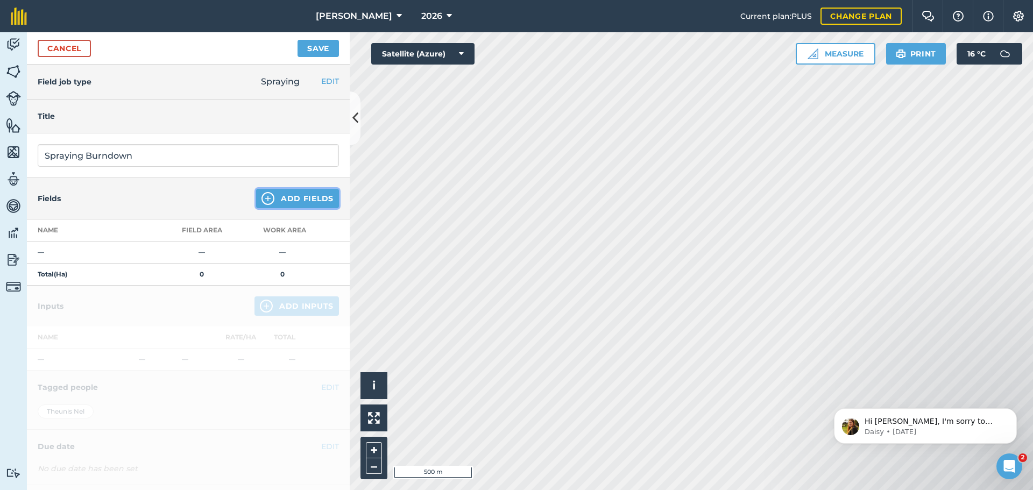
click at [304, 198] on button "Add Fields" at bounding box center [297, 198] width 83 height 19
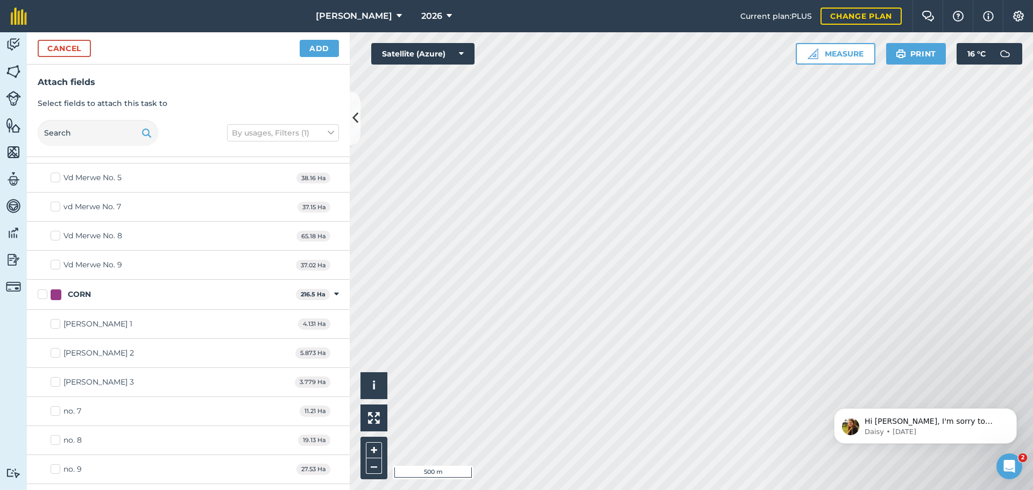
scroll to position [592, 0]
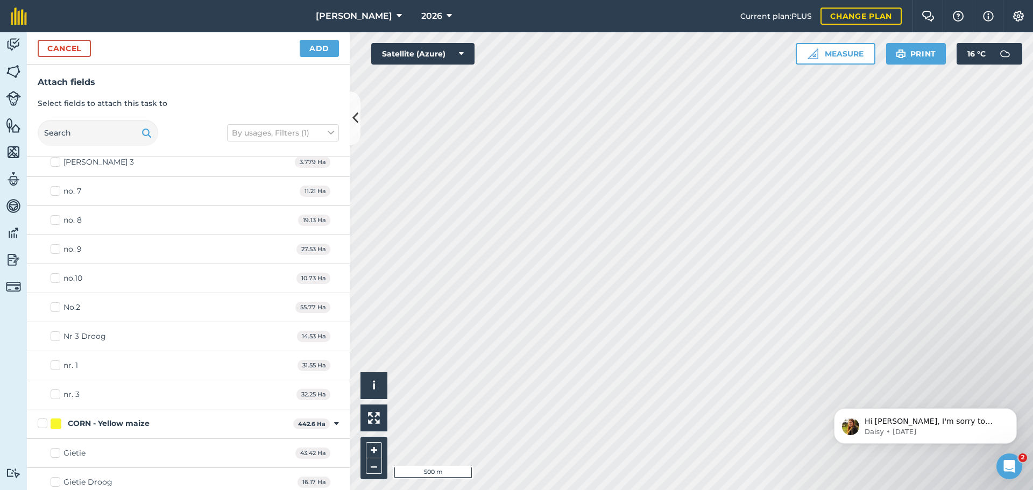
click at [56, 248] on label "no. 9" at bounding box center [66, 249] width 31 height 11
click at [56, 248] on input "no. 9" at bounding box center [54, 247] width 7 height 7
checkbox input "true"
click at [55, 191] on label "no. 7" at bounding box center [66, 191] width 31 height 11
click at [55, 191] on input "no. 7" at bounding box center [54, 189] width 7 height 7
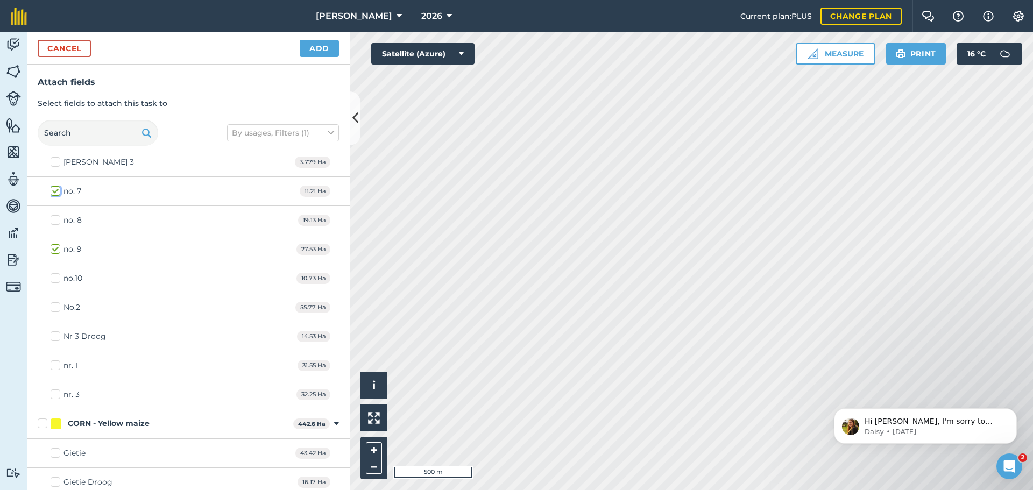
checkbox input "true"
click at [57, 277] on label "no.10" at bounding box center [67, 278] width 32 height 11
click at [57, 277] on input "no.10" at bounding box center [54, 276] width 7 height 7
checkbox input "true"
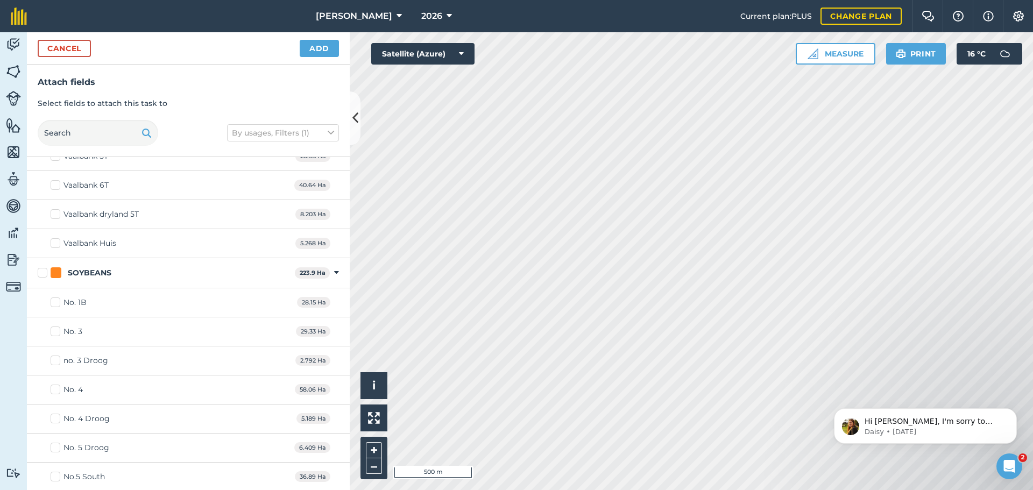
scroll to position [1291, 0]
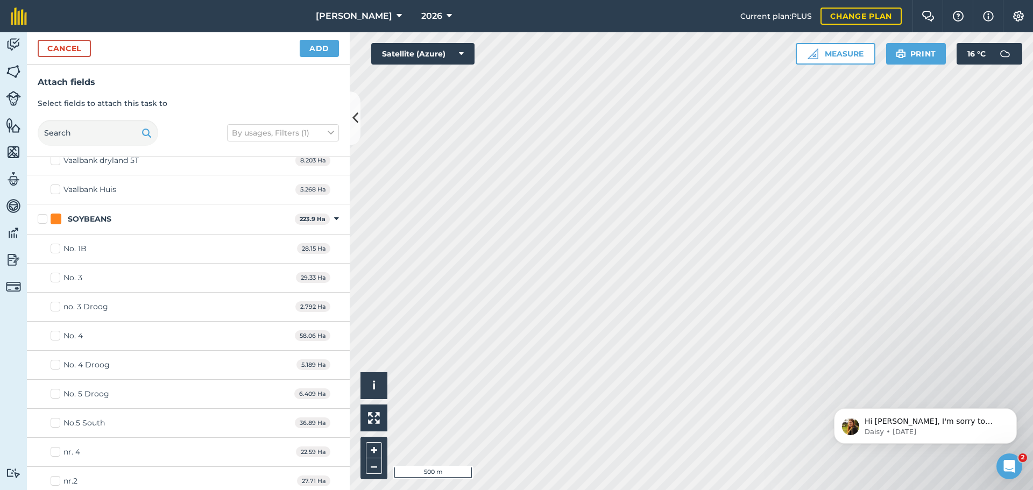
click at [100, 422] on div "No.5 South" at bounding box center [83, 422] width 41 height 11
click at [58, 422] on input "No.5 South" at bounding box center [54, 420] width 7 height 7
checkbox input "true"
click at [68, 337] on div "No. 4" at bounding box center [72, 335] width 19 height 11
click at [58, 337] on input "No. 4" at bounding box center [54, 333] width 7 height 7
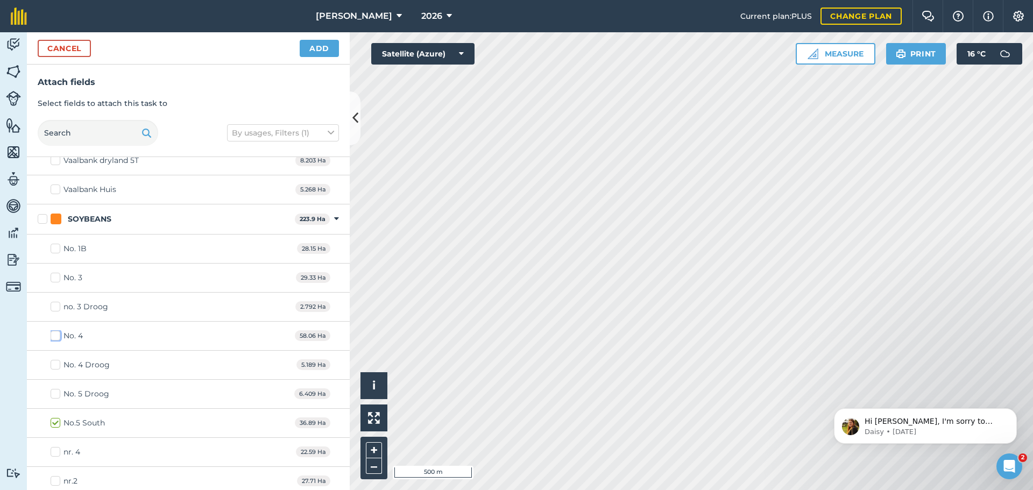
checkbox input "true"
click at [66, 279] on div "No. 3" at bounding box center [72, 277] width 19 height 11
click at [58, 279] on input "No. 3" at bounding box center [54, 275] width 7 height 7
checkbox input "true"
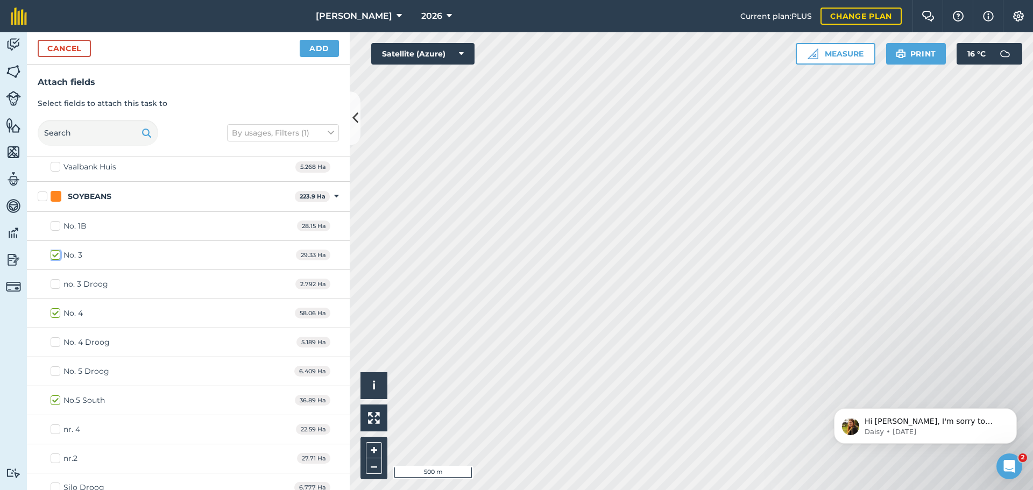
scroll to position [1326, 0]
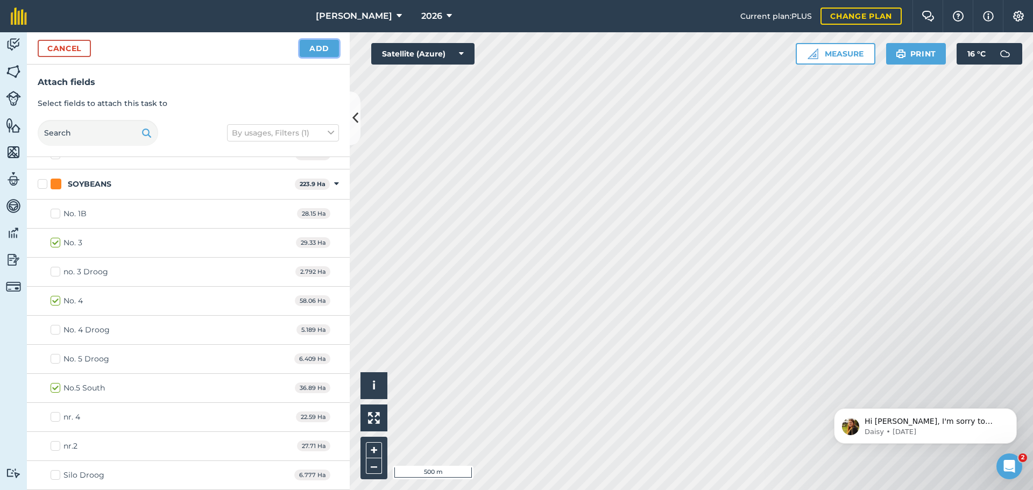
click at [316, 49] on button "Add" at bounding box center [319, 48] width 39 height 17
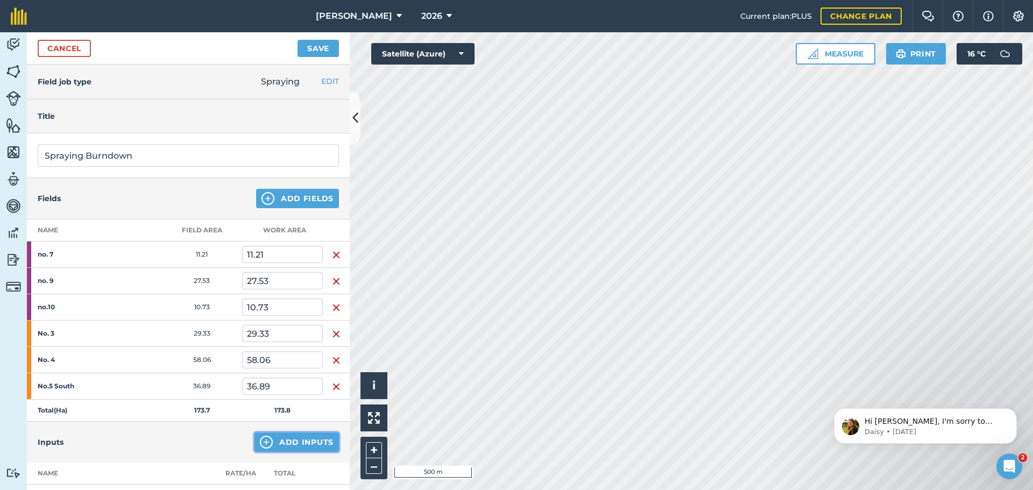
click at [296, 441] on button "Add Inputs" at bounding box center [296, 441] width 84 height 19
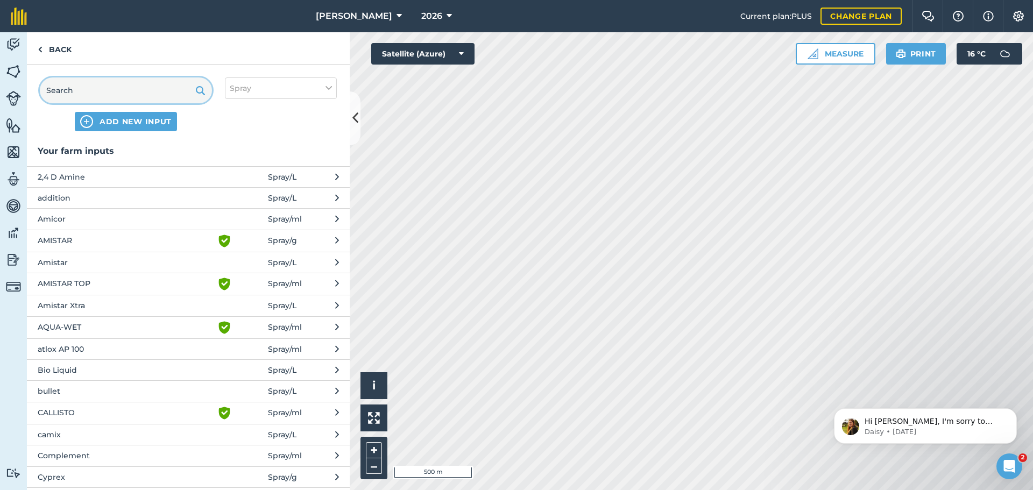
click at [88, 96] on input "text" at bounding box center [126, 90] width 172 height 26
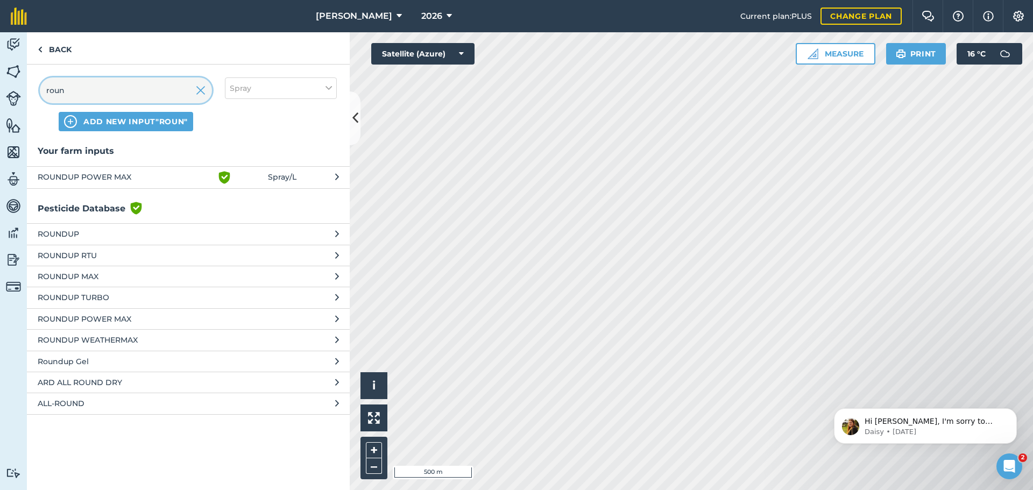
type input "roun"
click at [145, 177] on span "ROUNDUP POWER MAX" at bounding box center [126, 177] width 176 height 13
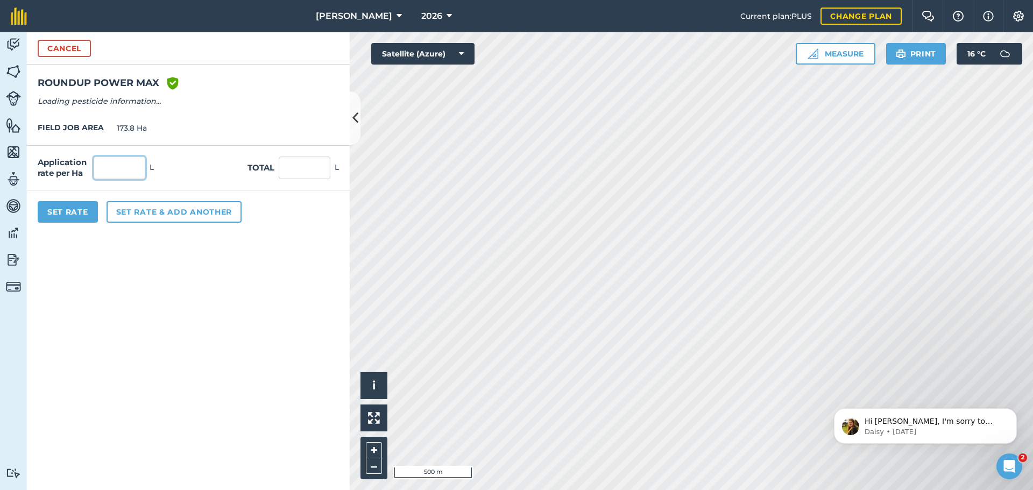
click at [133, 172] on input "text" at bounding box center [120, 168] width 52 height 23
type input "2"
type input "347.6"
click at [137, 216] on button "Set rate & add another" at bounding box center [174, 212] width 135 height 22
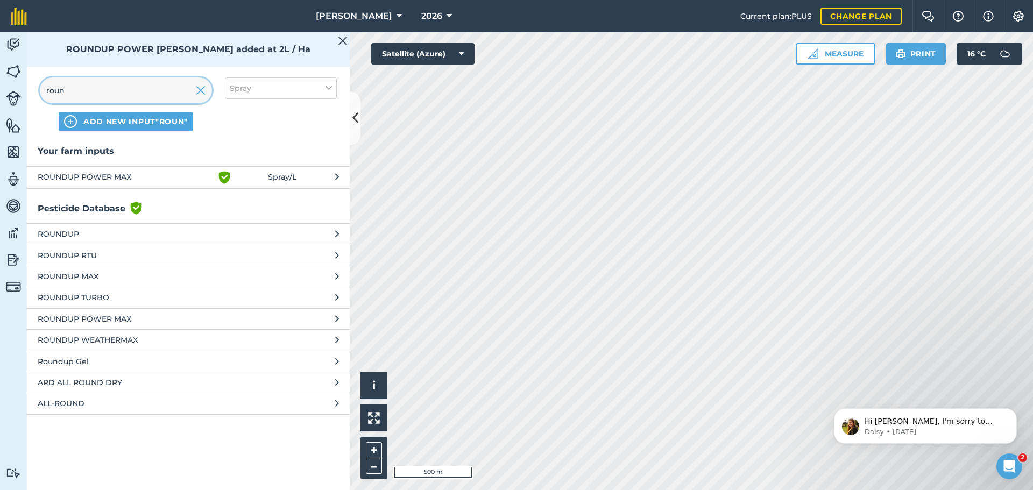
drag, startPoint x: 80, startPoint y: 91, endPoint x: 37, endPoint y: 97, distance: 42.8
click at [37, 97] on div "roun ADD NEW INPUT "roun" Spray" at bounding box center [188, 105] width 323 height 80
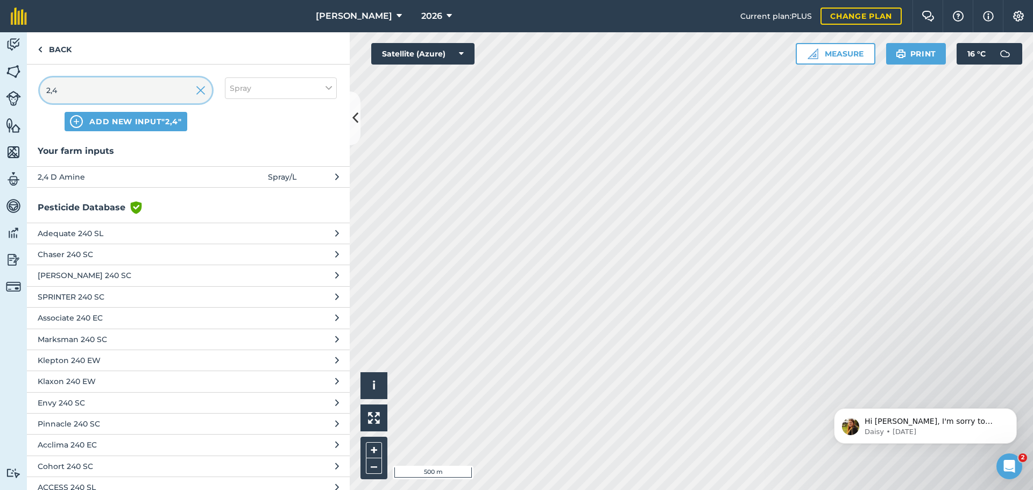
type input "2,4"
click at [111, 175] on span "2,4 D Amine" at bounding box center [126, 177] width 176 height 12
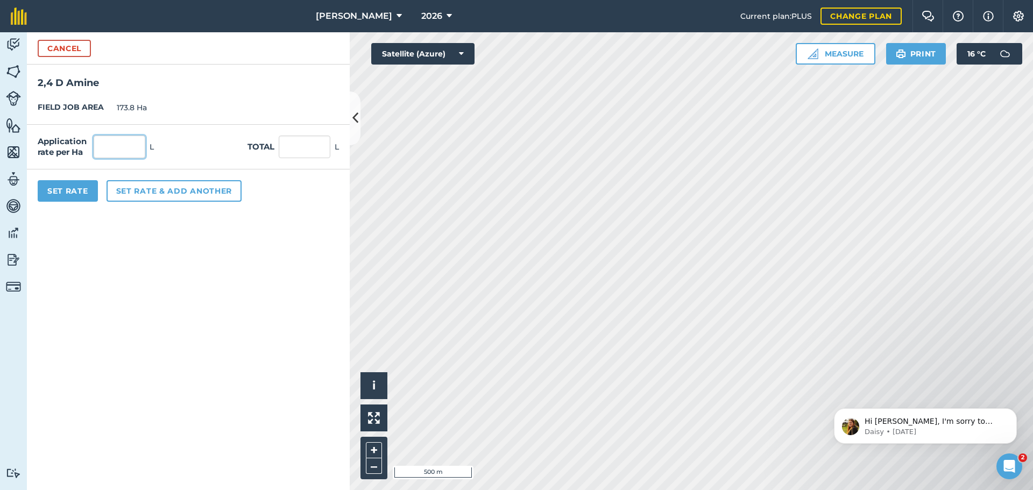
click at [123, 146] on input "text" at bounding box center [120, 147] width 52 height 23
type input "0.2"
type input "34.76"
click at [166, 189] on button "Set rate & add another" at bounding box center [174, 191] width 135 height 22
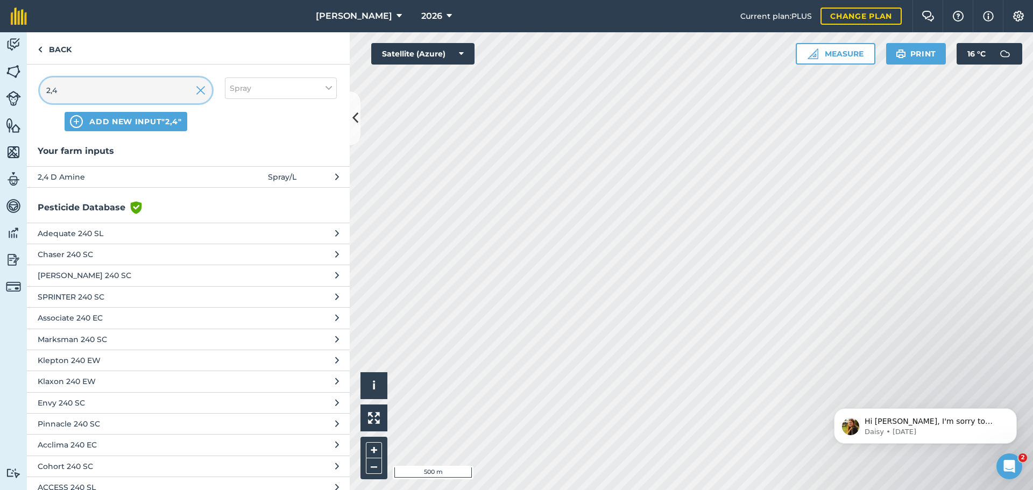
drag, startPoint x: 74, startPoint y: 88, endPoint x: 31, endPoint y: 98, distance: 44.4
click at [31, 98] on div "2,4 ADD NEW INPUT "2,4" Spray" at bounding box center [188, 105] width 323 height 80
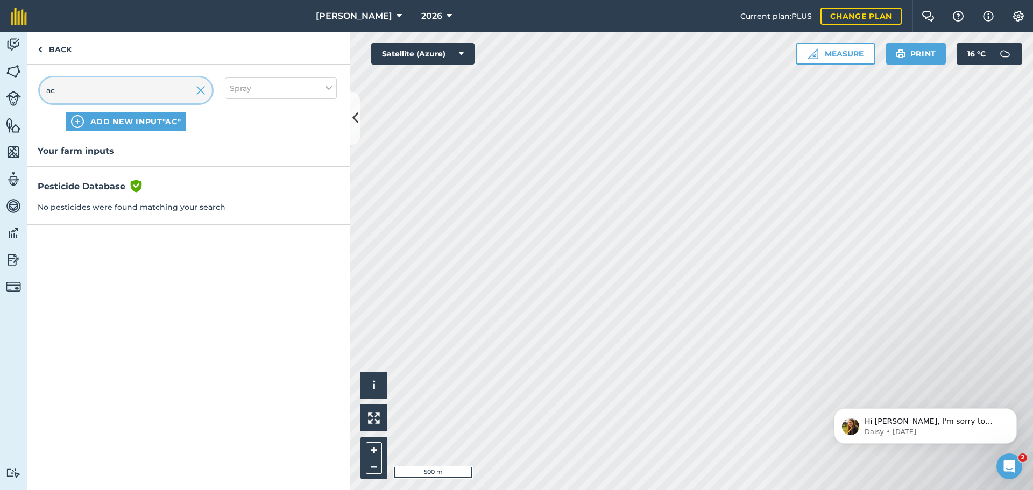
type input "a"
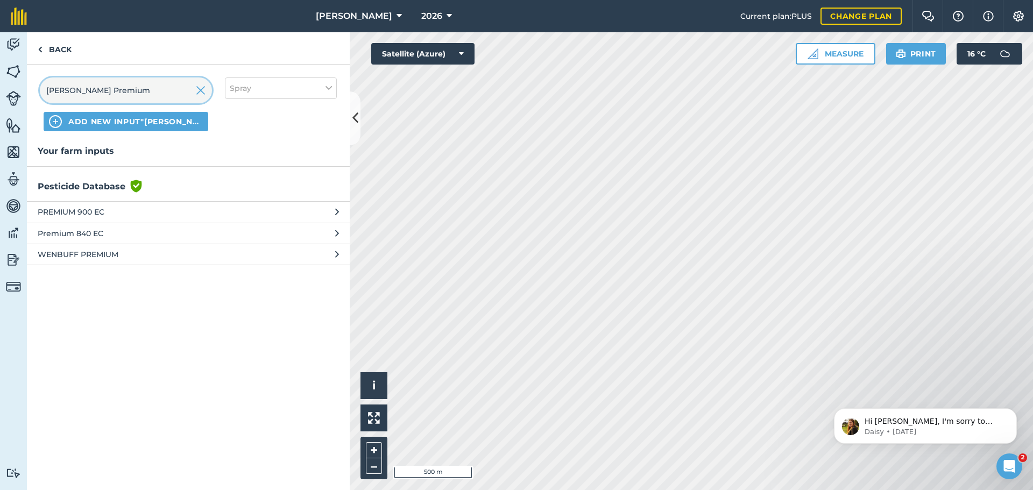
type input "Acosta Premium"
click at [261, 87] on button "Spray" at bounding box center [281, 88] width 112 height 22
click at [253, 147] on label "Spray" at bounding box center [281, 150] width 102 height 11
click at [237, 147] on input "Spray" at bounding box center [233, 148] width 7 height 7
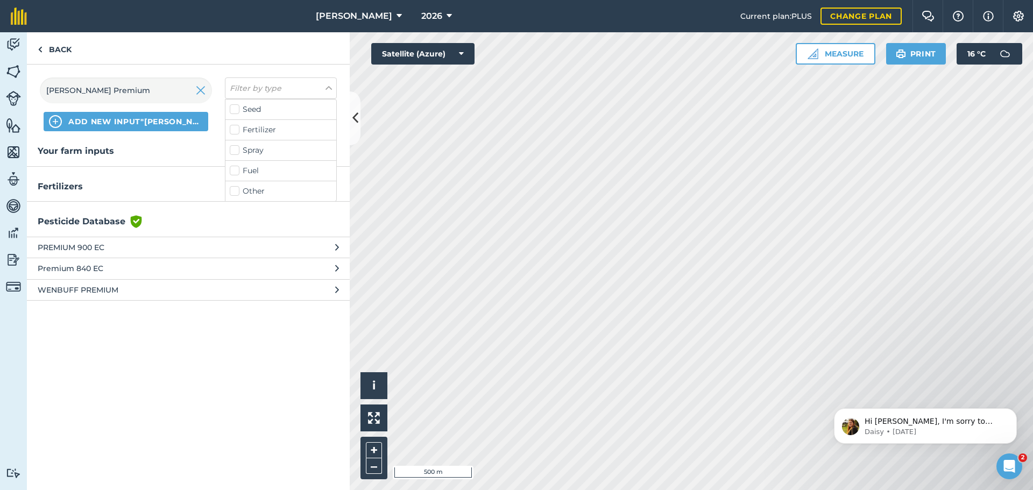
click at [249, 149] on label "Spray" at bounding box center [281, 150] width 102 height 11
click at [237, 149] on input "Spray" at bounding box center [233, 148] width 7 height 7
click at [255, 150] on label "Spray" at bounding box center [281, 150] width 102 height 11
click at [237, 150] on input "Spray" at bounding box center [233, 148] width 7 height 7
click at [255, 150] on label "Spray" at bounding box center [281, 150] width 102 height 11
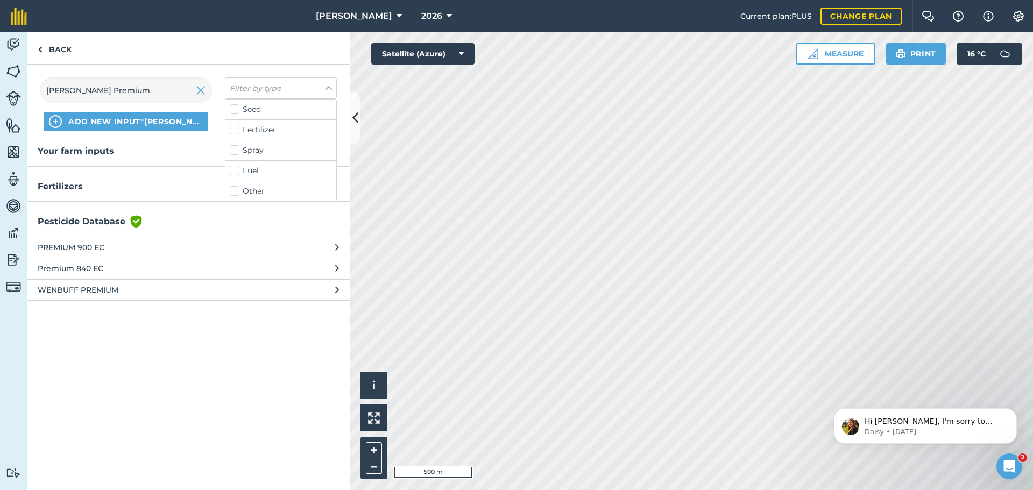
click at [237, 150] on input "Spray" at bounding box center [233, 148] width 7 height 7
checkbox input "true"
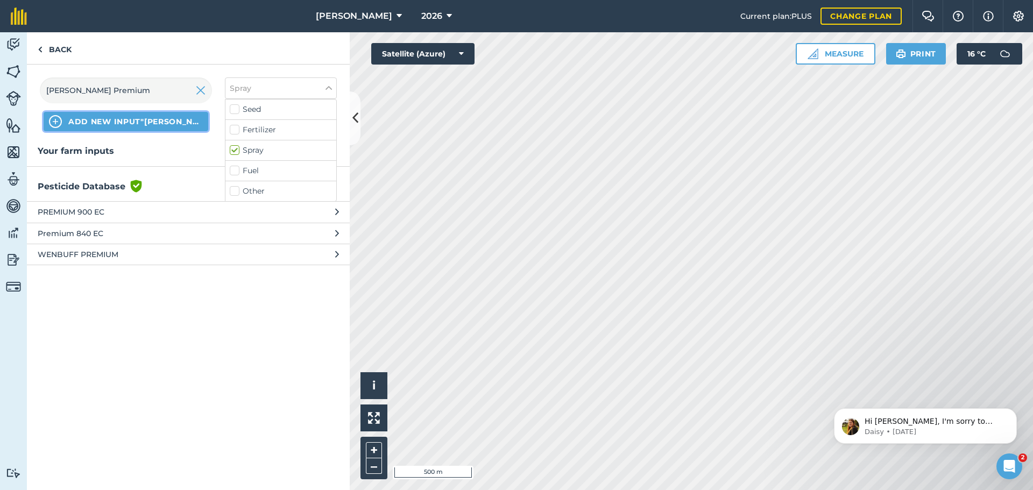
click at [161, 124] on span "ADD NEW INPUT "Acosta Premium"" at bounding box center [135, 121] width 134 height 11
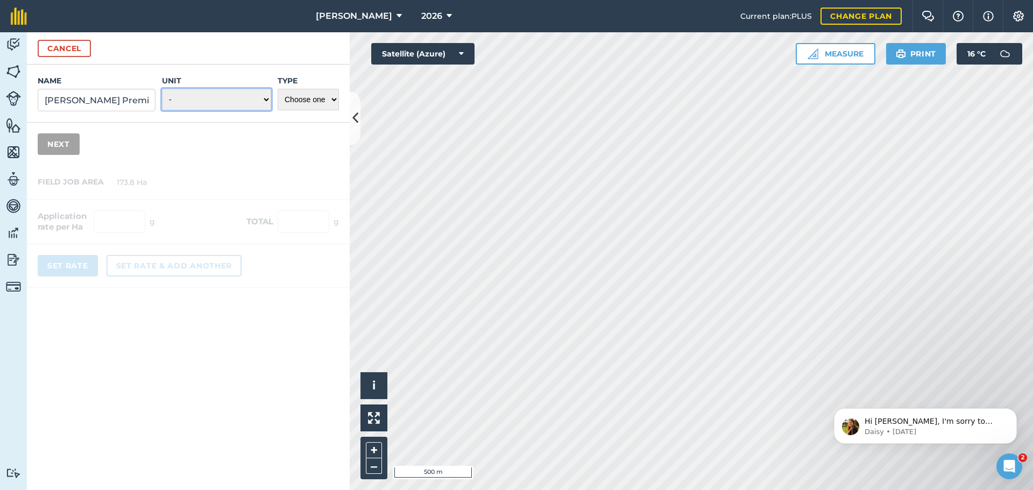
click at [196, 100] on select "- Grams/g Kilograms/kg Metric tonnes/t Millilitres/ml Litres/L Ounces/oz Pounds…" at bounding box center [216, 100] width 109 height 22
select select "LITRES"
click at [162, 89] on select "- Grams/g Kilograms/kg Metric tonnes/t Millilitres/ml Litres/L Ounces/oz Pounds…" at bounding box center [216, 100] width 109 height 22
click at [304, 102] on select "Choose one Fertilizer Seed Spray Fuel Other" at bounding box center [308, 100] width 61 height 22
select select "SPRAY"
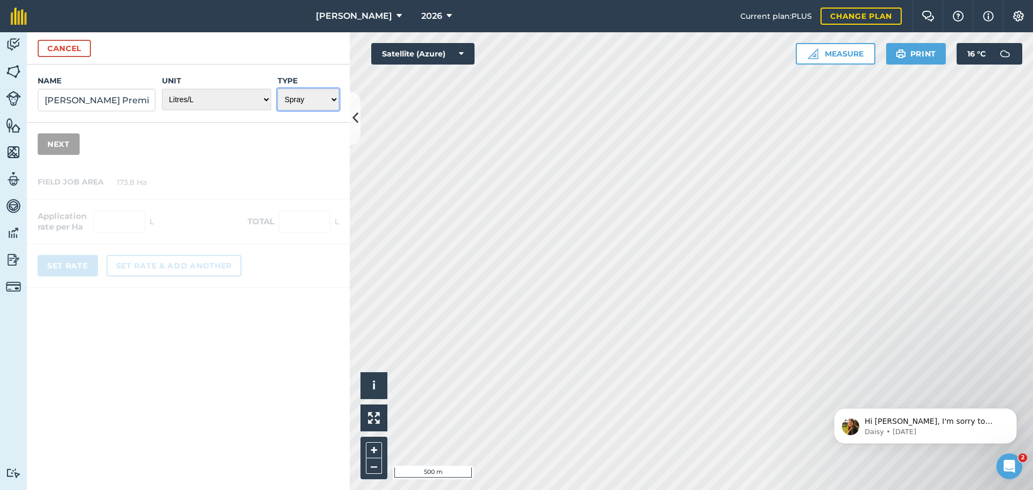
click at [278, 89] on select "Choose one Fertilizer Seed Spray Fuel Other" at bounding box center [308, 100] width 61 height 22
click at [62, 143] on button "Next" at bounding box center [59, 144] width 42 height 22
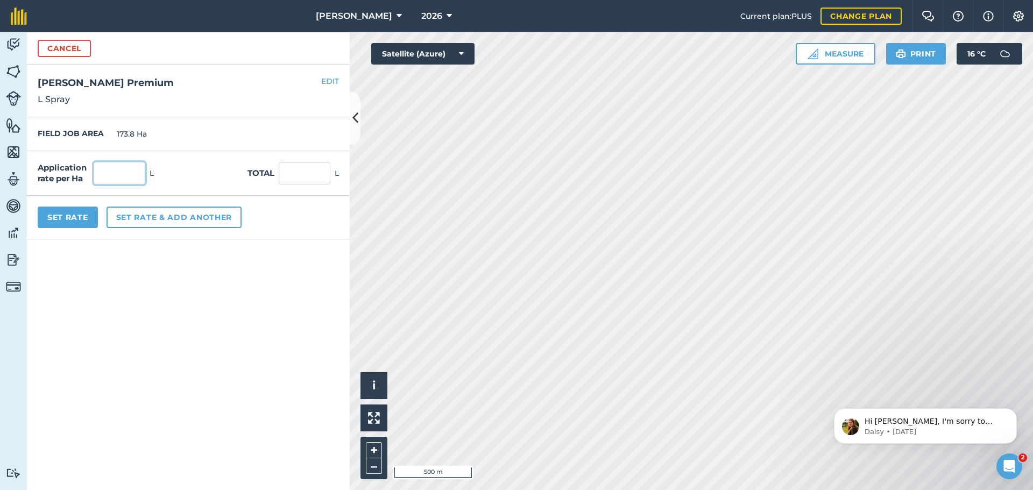
click at [125, 174] on input "text" at bounding box center [120, 173] width 52 height 23
click at [49, 51] on button "Cancel" at bounding box center [64, 48] width 53 height 17
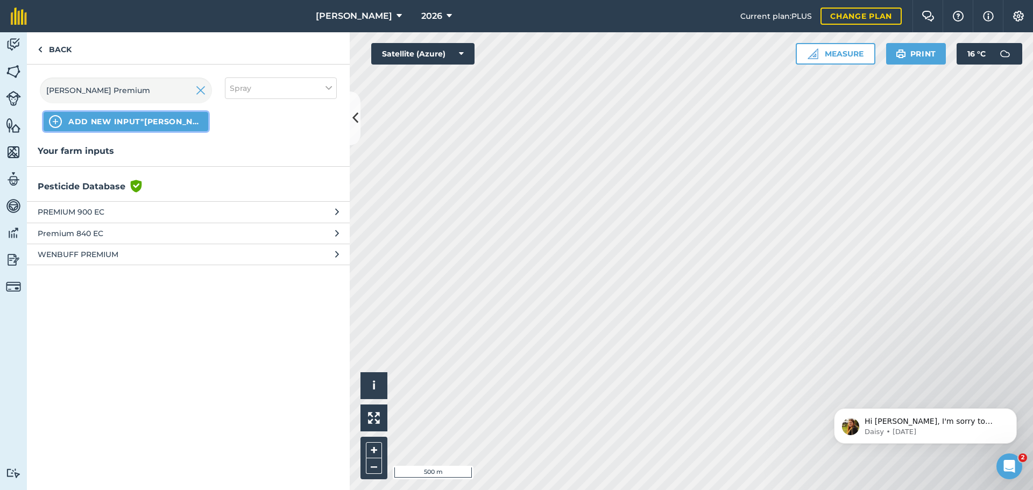
click at [156, 126] on span "ADD NEW INPUT "Acosta Premium"" at bounding box center [135, 121] width 134 height 11
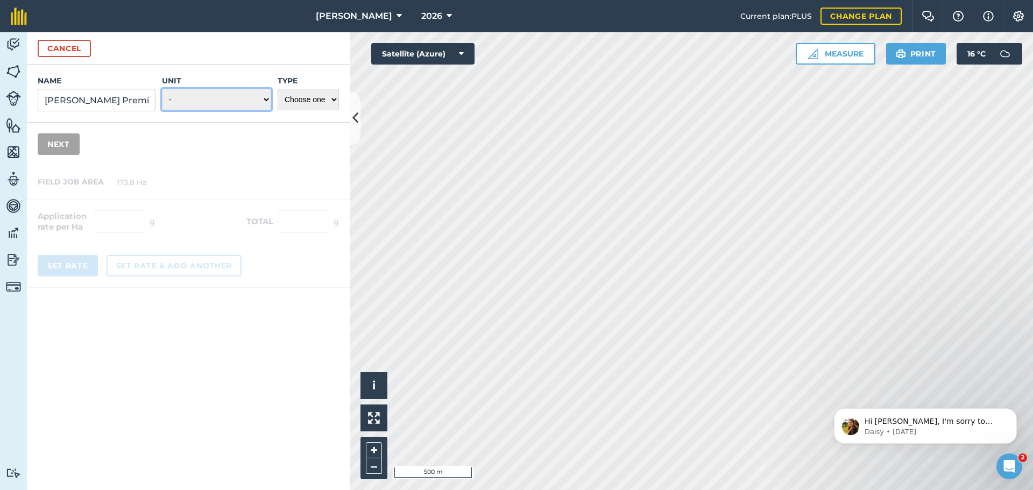
click at [214, 103] on select "- Grams/g Kilograms/kg Metric tonnes/t Millilitres/ml Litres/L Ounces/oz Pounds…" at bounding box center [216, 100] width 109 height 22
select select "GRAMS"
click at [162, 89] on select "- Grams/g Kilograms/kg Metric tonnes/t Millilitres/ml Litres/L Ounces/oz Pounds…" at bounding box center [216, 100] width 109 height 22
click at [297, 103] on select "Choose one Fertilizer Seed Spray Fuel Other" at bounding box center [308, 100] width 61 height 22
select select "SPRAY"
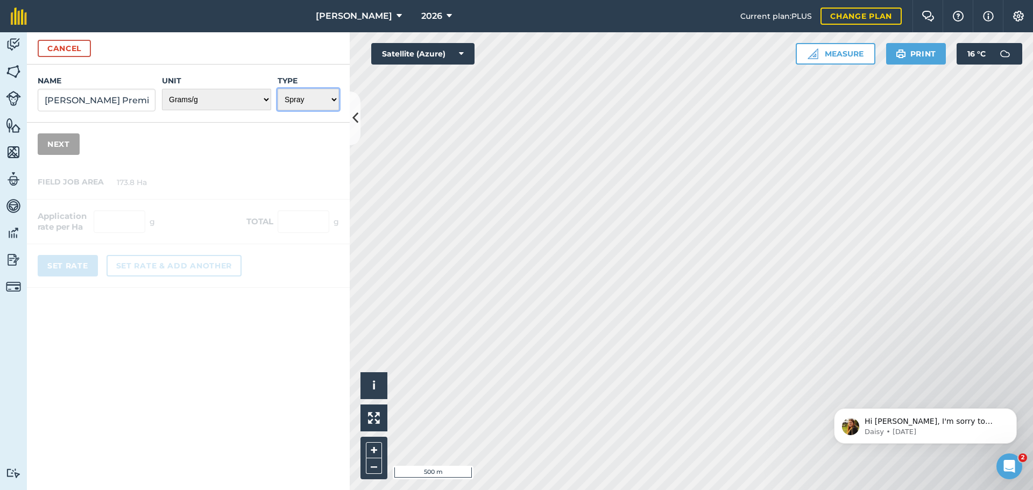
click at [278, 89] on select "Choose one Fertilizer Seed Spray Fuel Other" at bounding box center [308, 100] width 61 height 22
click at [58, 146] on button "Next" at bounding box center [59, 144] width 42 height 22
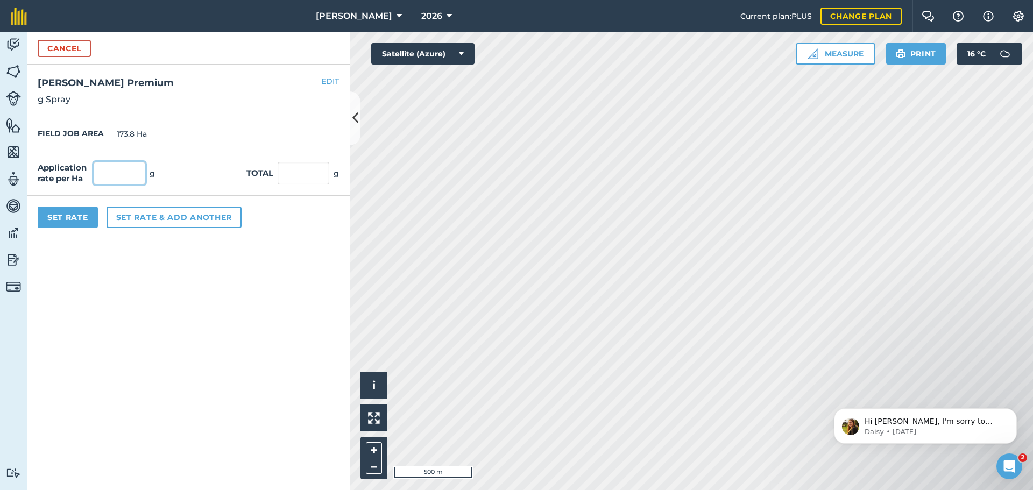
click at [125, 171] on input "text" at bounding box center [120, 173] width 52 height 23
type input "35"
type input "6,083"
click at [157, 217] on button "Set rate & add another" at bounding box center [174, 218] width 135 height 22
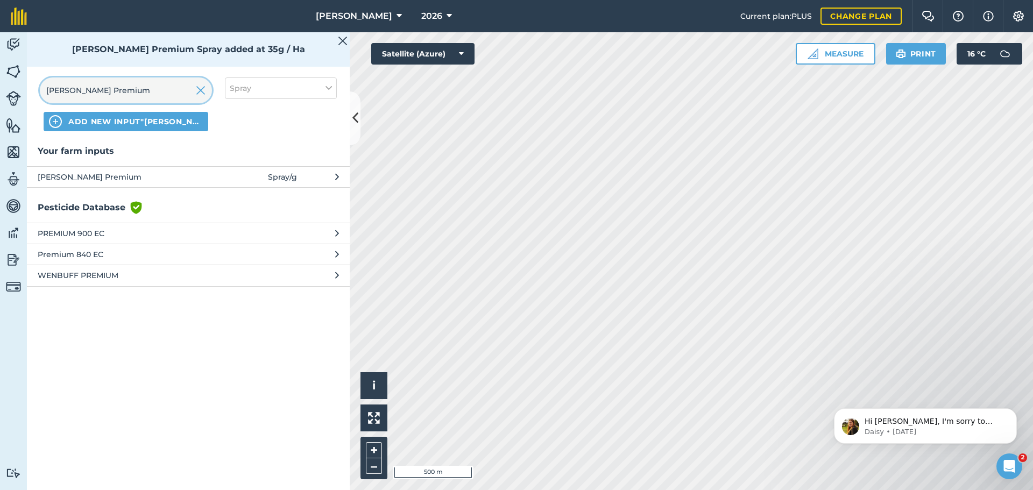
drag, startPoint x: 131, startPoint y: 97, endPoint x: 20, endPoint y: 101, distance: 110.9
click at [20, 101] on div "Activity Fields Livestock Features Maps Team Vehicles Data Reporting Billing Tu…" at bounding box center [516, 261] width 1033 height 458
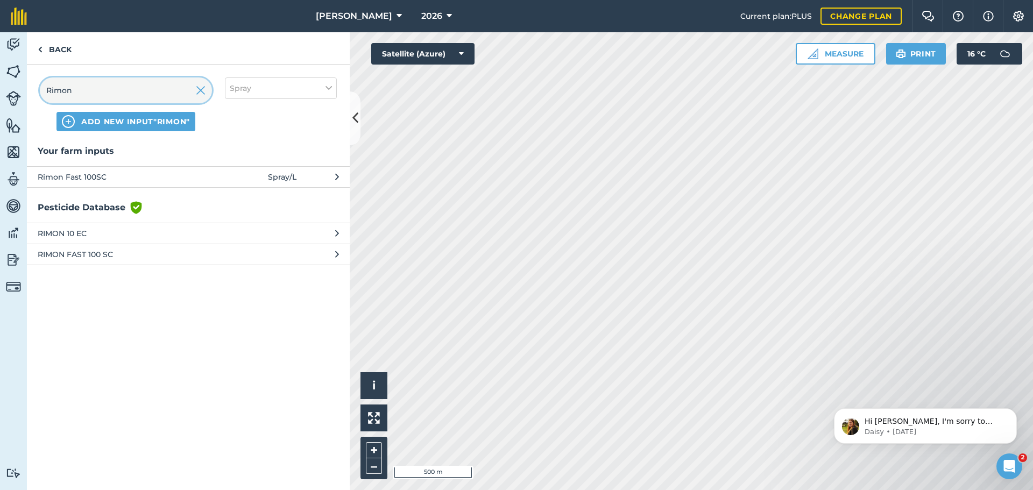
type input "Rimon"
click at [115, 176] on span "Rimon Fast 100SC" at bounding box center [126, 177] width 176 height 12
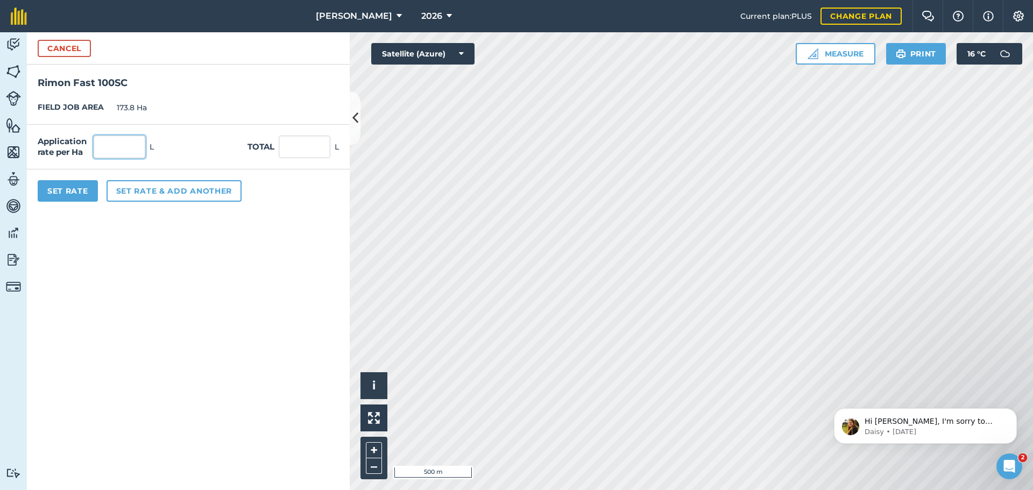
click at [122, 154] on input "text" at bounding box center [120, 147] width 52 height 23
type input "0.35"
type input "60.83"
click at [135, 192] on button "Set rate & add another" at bounding box center [174, 191] width 135 height 22
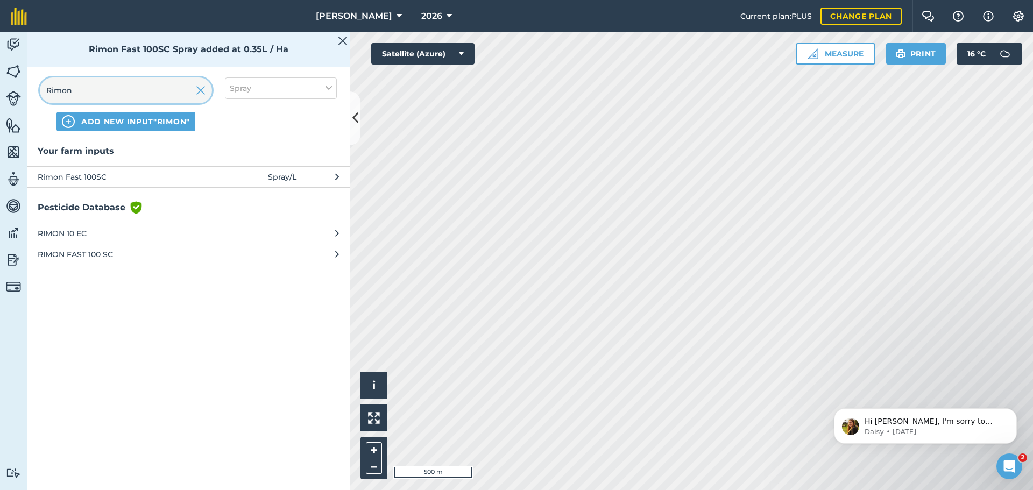
drag, startPoint x: 85, startPoint y: 92, endPoint x: 39, endPoint y: 98, distance: 46.6
click at [39, 98] on div "Rimon ADD NEW INPUT "Rimon" Spray" at bounding box center [188, 105] width 323 height 80
click at [278, 92] on button "Spray" at bounding box center [281, 88] width 112 height 22
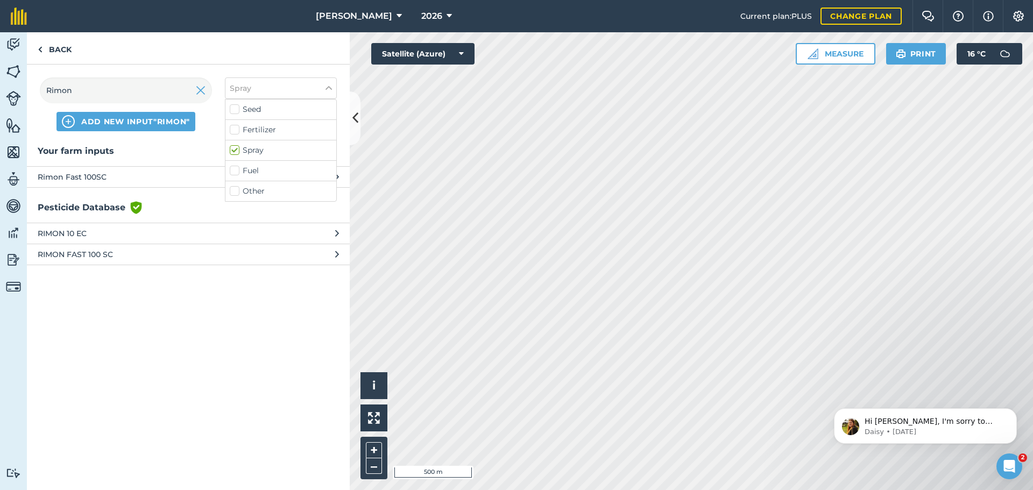
click at [244, 174] on label "Fuel" at bounding box center [281, 170] width 102 height 11
click at [237, 172] on input "Fuel" at bounding box center [233, 168] width 7 height 7
checkbox input "true"
click at [243, 153] on label "Spray" at bounding box center [281, 150] width 102 height 11
click at [237, 152] on input "Spray" at bounding box center [233, 148] width 7 height 7
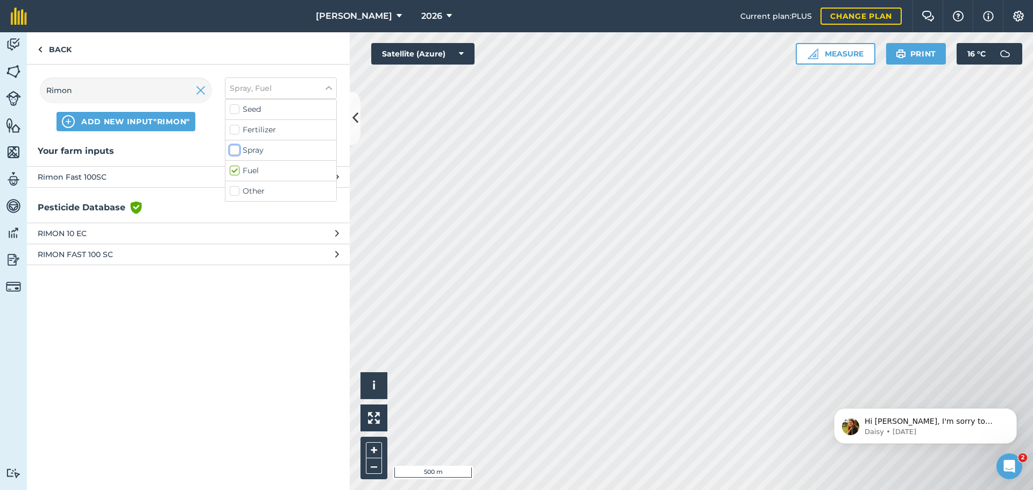
checkbox input "false"
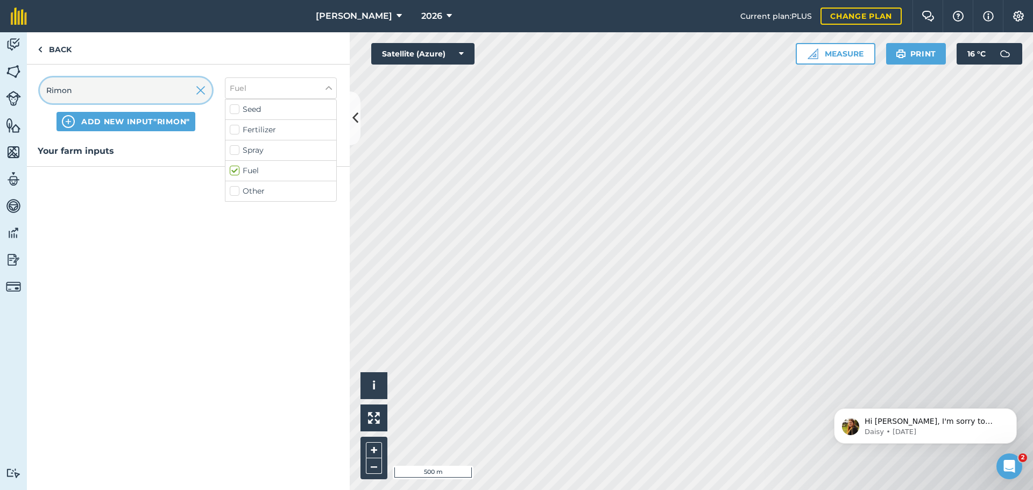
drag, startPoint x: 49, startPoint y: 97, endPoint x: 22, endPoint y: 97, distance: 27.4
click at [22, 97] on div "Activity Fields Livestock Features Maps Team Vehicles Data Reporting Billing Tu…" at bounding box center [516, 261] width 1033 height 458
type input "d"
click at [93, 178] on span "diesel" at bounding box center [126, 177] width 176 height 12
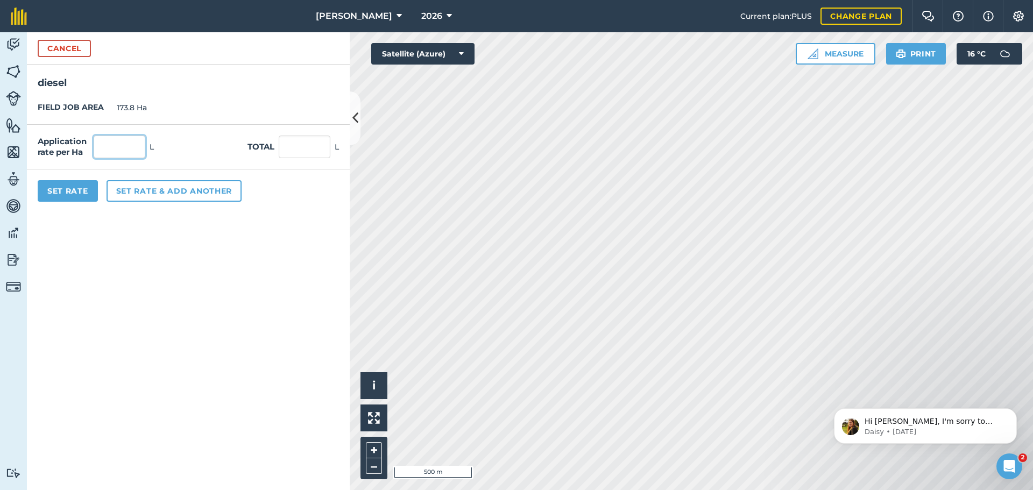
click at [131, 151] on input "text" at bounding box center [120, 147] width 52 height 23
type input "2"
type input "347.6"
click at [161, 195] on button "Set rate & add another" at bounding box center [174, 191] width 135 height 22
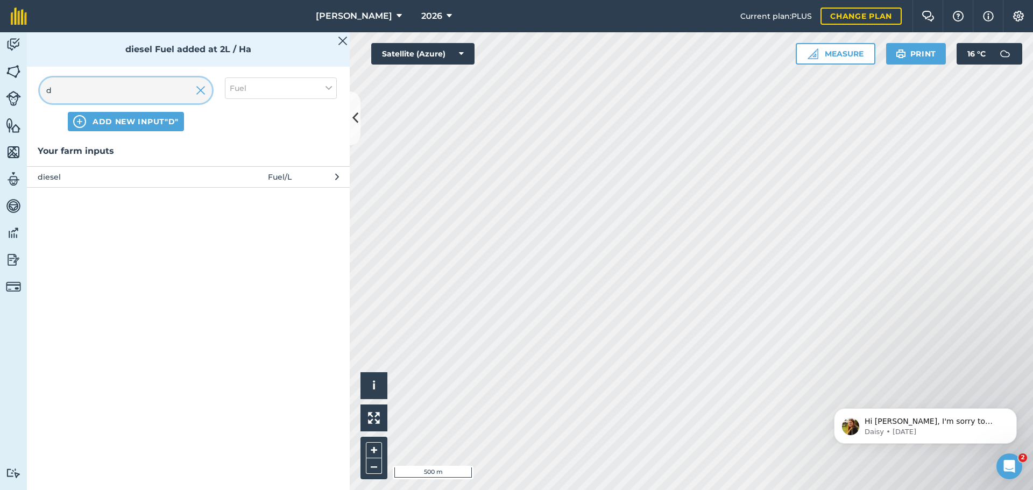
drag, startPoint x: 61, startPoint y: 87, endPoint x: 35, endPoint y: 86, distance: 25.8
click at [35, 86] on div "d ADD NEW INPUT "d" Fuel" at bounding box center [188, 105] width 323 height 80
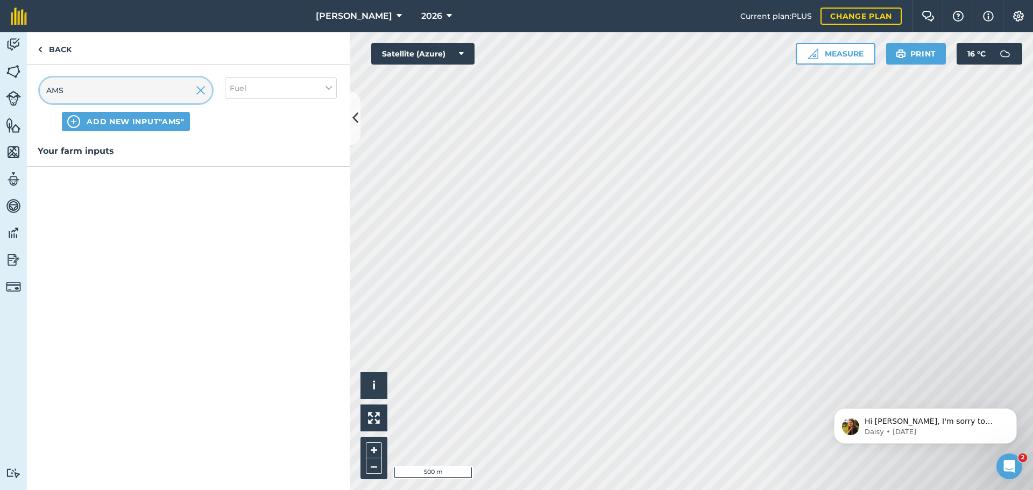
type input "AMS"
click at [252, 89] on button "Fuel" at bounding box center [281, 88] width 112 height 22
click at [249, 133] on label "Fertilizer" at bounding box center [281, 129] width 102 height 11
click at [237, 131] on input "Fertilizer" at bounding box center [233, 127] width 7 height 7
checkbox input "true"
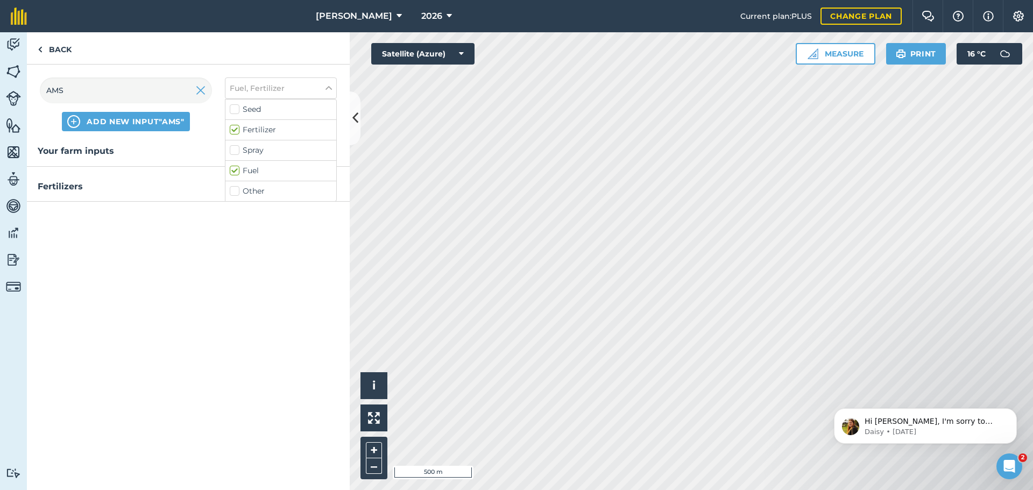
click at [236, 171] on label "Fuel" at bounding box center [281, 170] width 102 height 11
click at [236, 171] on input "Fuel" at bounding box center [233, 168] width 7 height 7
checkbox input "false"
click at [229, 151] on div "Spray" at bounding box center [280, 150] width 111 height 20
click at [232, 150] on label "Spray" at bounding box center [281, 150] width 102 height 11
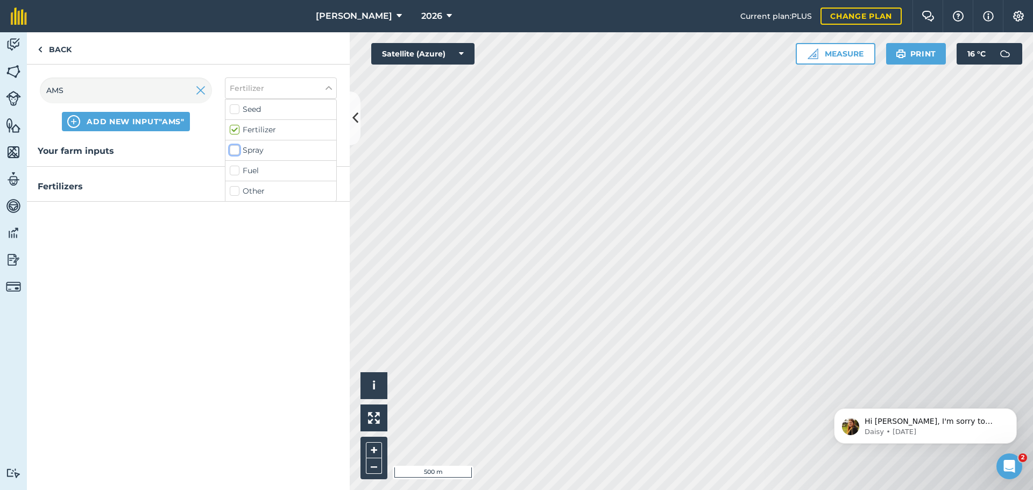
click at [232, 150] on input "Spray" at bounding box center [233, 148] width 7 height 7
checkbox input "true"
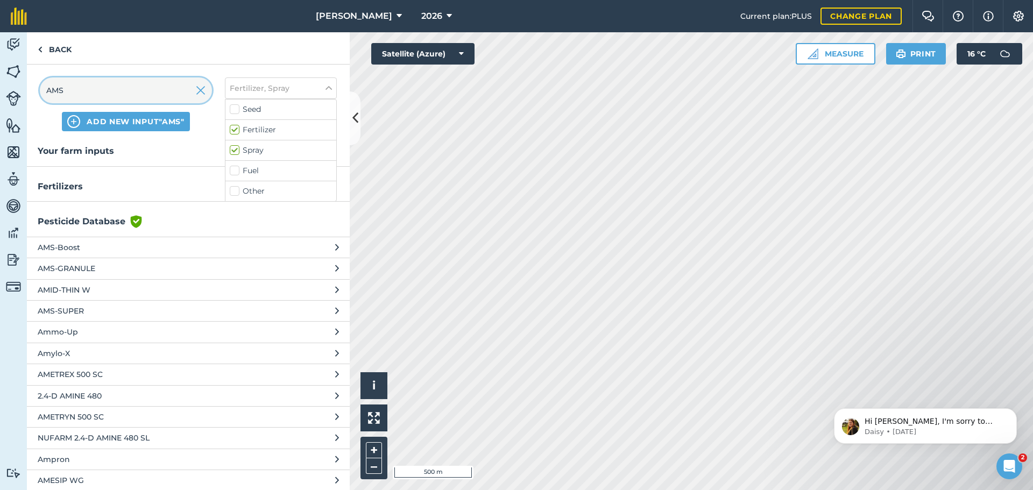
drag, startPoint x: 71, startPoint y: 88, endPoint x: 34, endPoint y: 95, distance: 37.3
click at [34, 95] on div "AMS ADD NEW INPUT "AMS" Fertilizer, Spray Seed Fertilizer Spray Fuel Other" at bounding box center [188, 105] width 323 height 80
click at [118, 96] on input "AMS" at bounding box center [126, 90] width 172 height 26
click at [58, 42] on link "Back" at bounding box center [54, 48] width 55 height 32
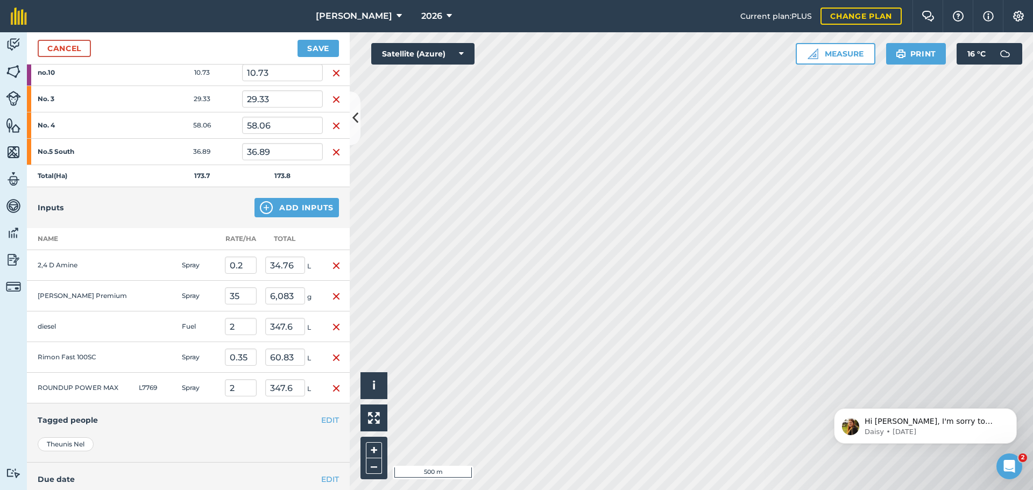
scroll to position [320, 0]
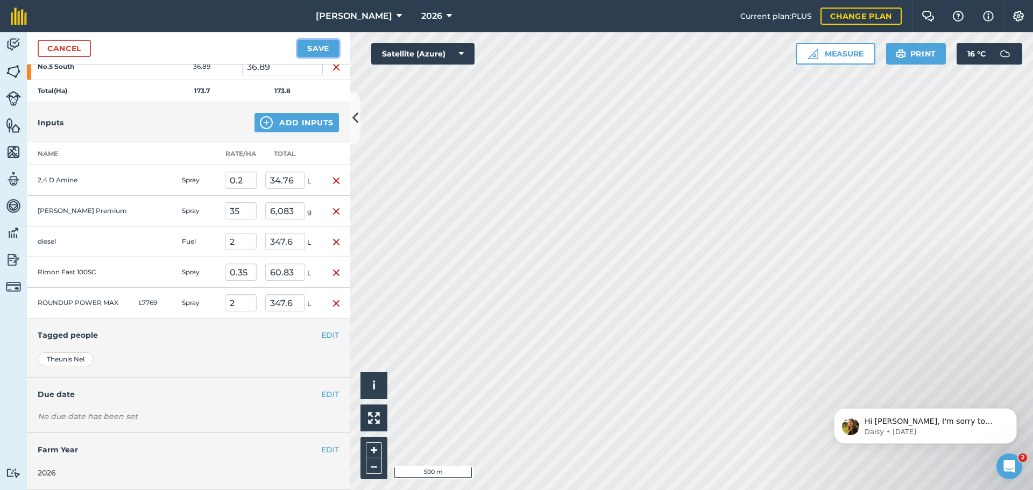
click at [328, 54] on button "Save" at bounding box center [317, 48] width 41 height 17
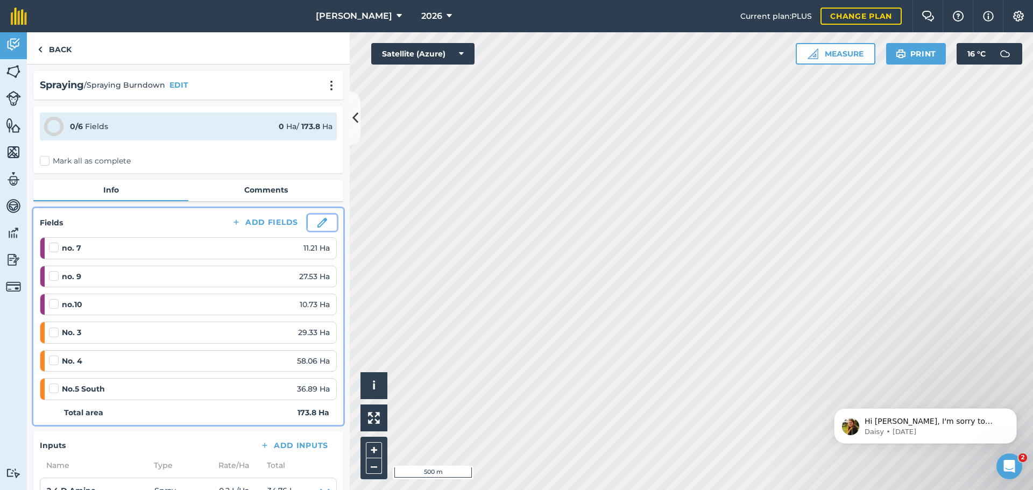
click at [317, 223] on img at bounding box center [322, 223] width 10 height 10
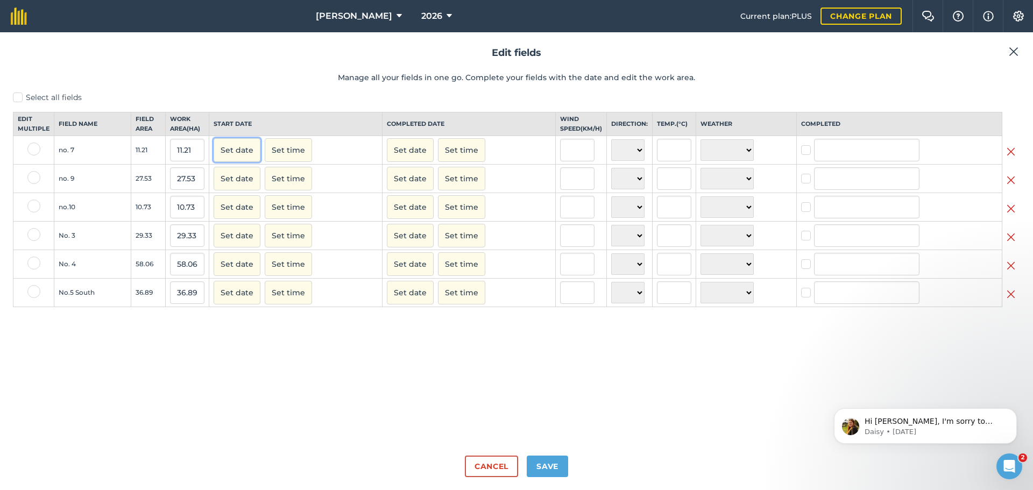
click at [238, 159] on button "Set date" at bounding box center [237, 150] width 47 height 24
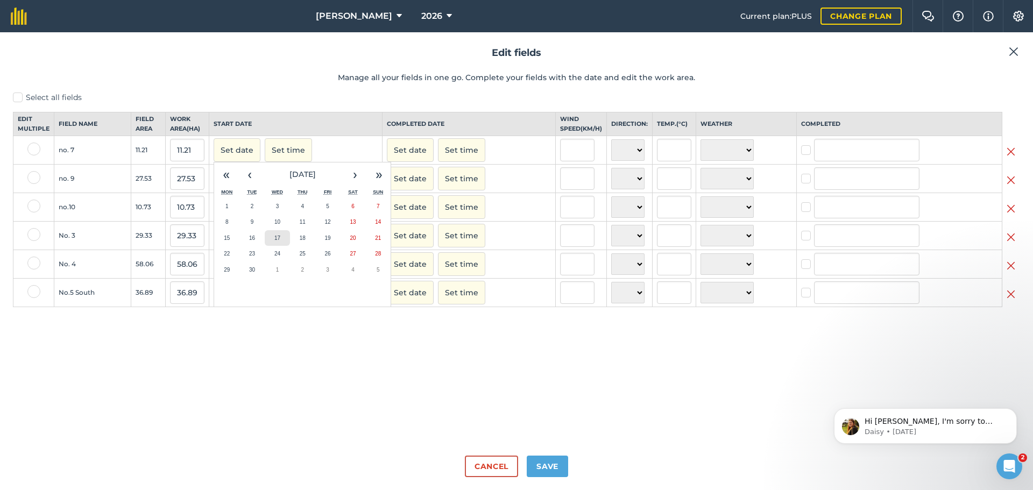
click at [281, 245] on button "17" at bounding box center [277, 238] width 25 height 16
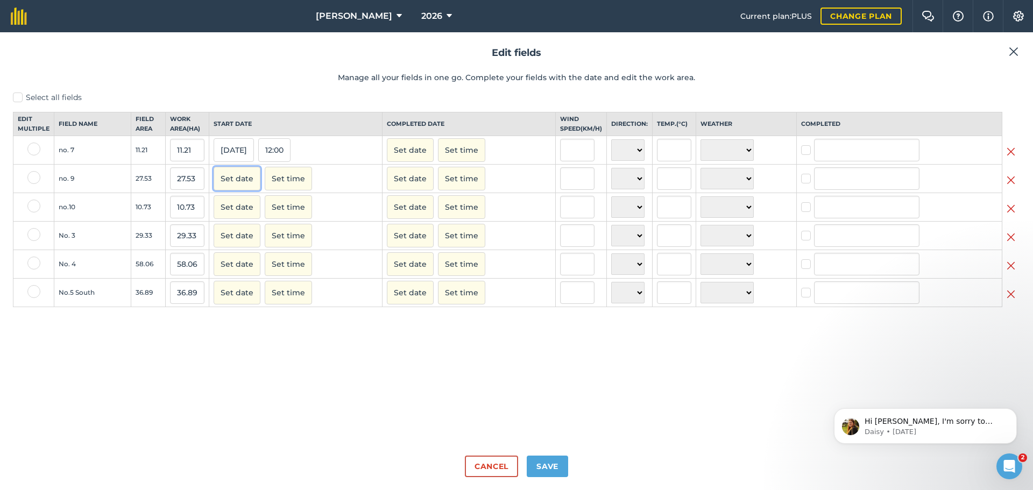
click at [242, 190] on button "Set date" at bounding box center [237, 179] width 47 height 24
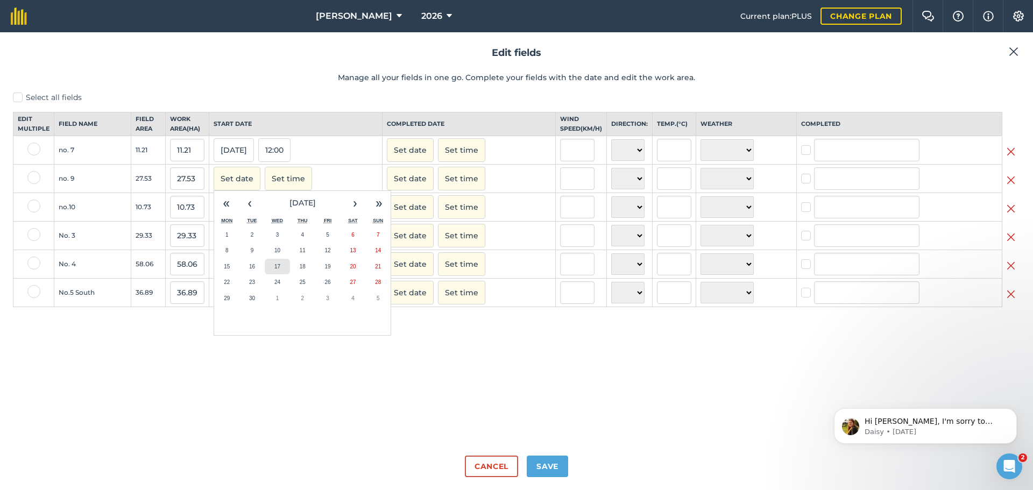
click at [279, 270] on button "17" at bounding box center [277, 267] width 25 height 16
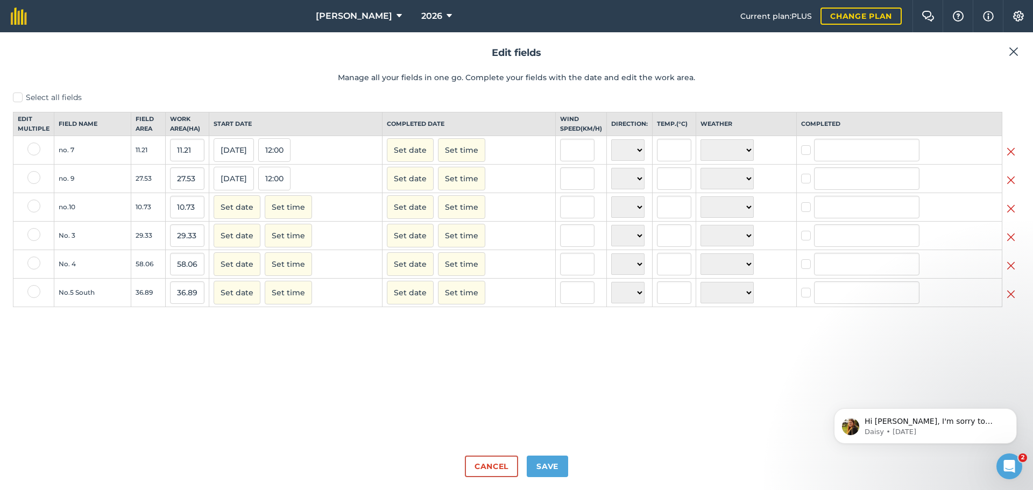
click at [259, 219] on div "Set date Set time" at bounding box center [296, 207] width 164 height 24
click at [247, 218] on button "Set date" at bounding box center [237, 207] width 47 height 24
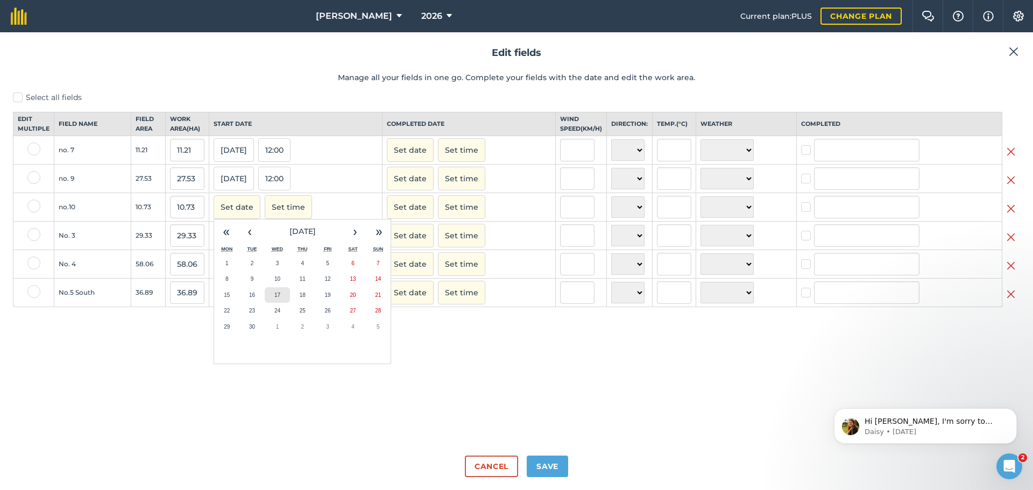
click at [283, 303] on button "17" at bounding box center [277, 295] width 25 height 16
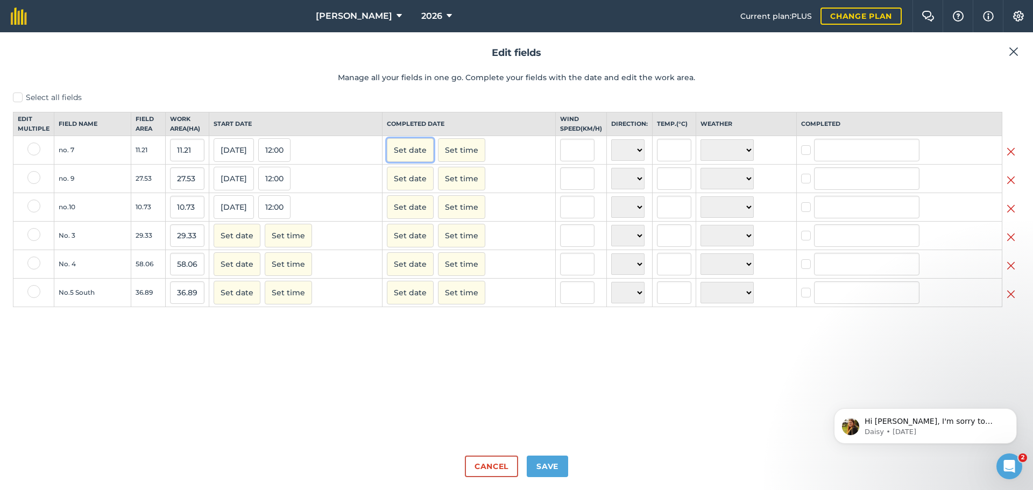
click at [404, 160] on button "Set date" at bounding box center [410, 150] width 47 height 24
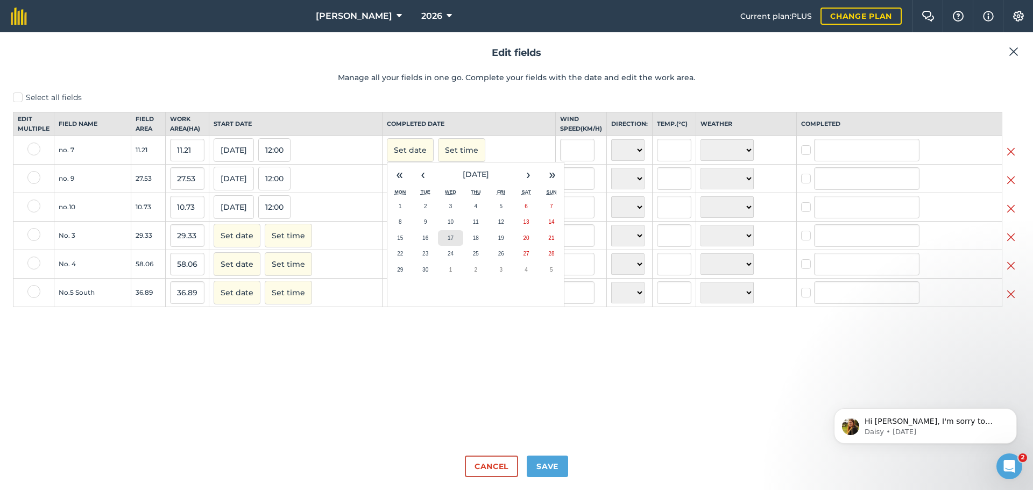
click at [448, 241] on abbr "17" at bounding box center [451, 238] width 6 height 6
checkbox input "true"
type input "Theunis Nel"
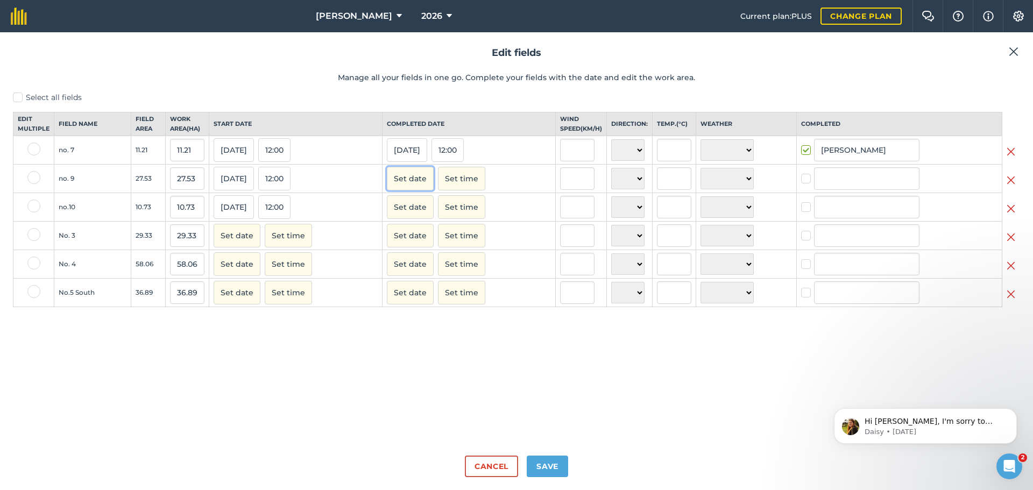
click at [415, 190] on button "Set date" at bounding box center [410, 179] width 47 height 24
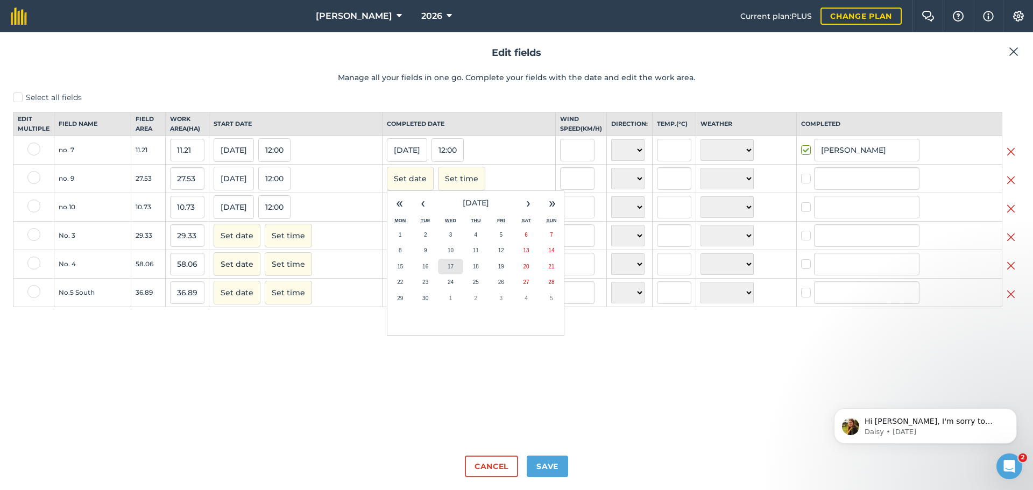
click at [451, 271] on button "17" at bounding box center [450, 267] width 25 height 16
checkbox input "true"
type input "Theunis Nel"
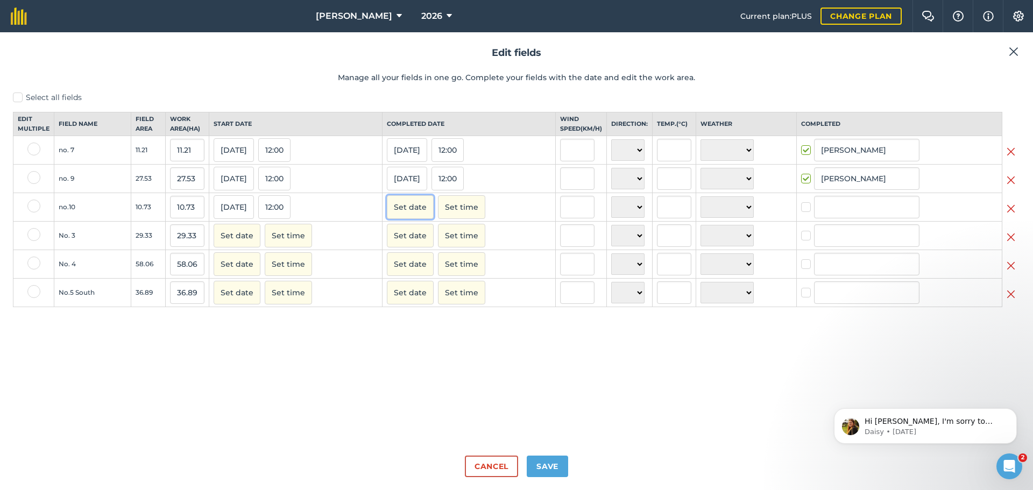
click at [419, 219] on button "Set date" at bounding box center [410, 207] width 47 height 24
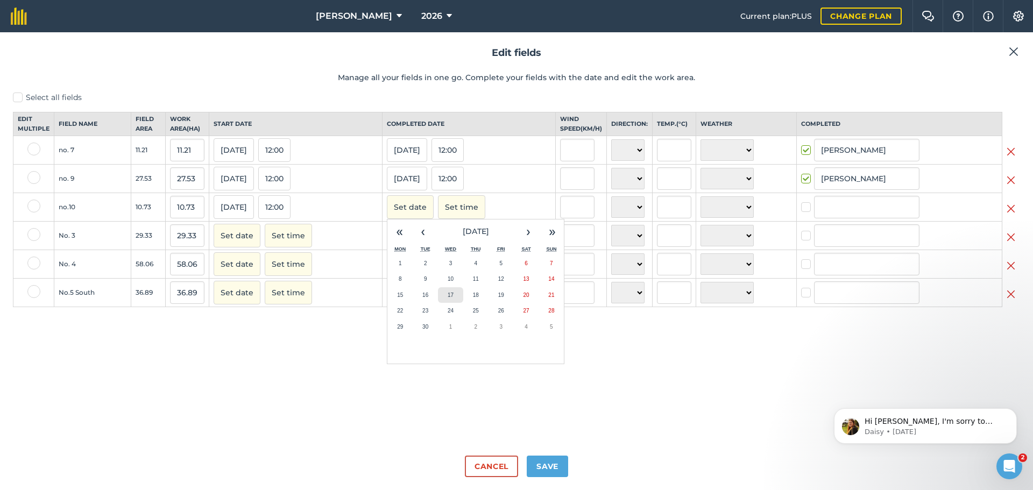
click at [451, 299] on button "17" at bounding box center [450, 295] width 25 height 16
checkbox input "true"
type input "Theunis Nel"
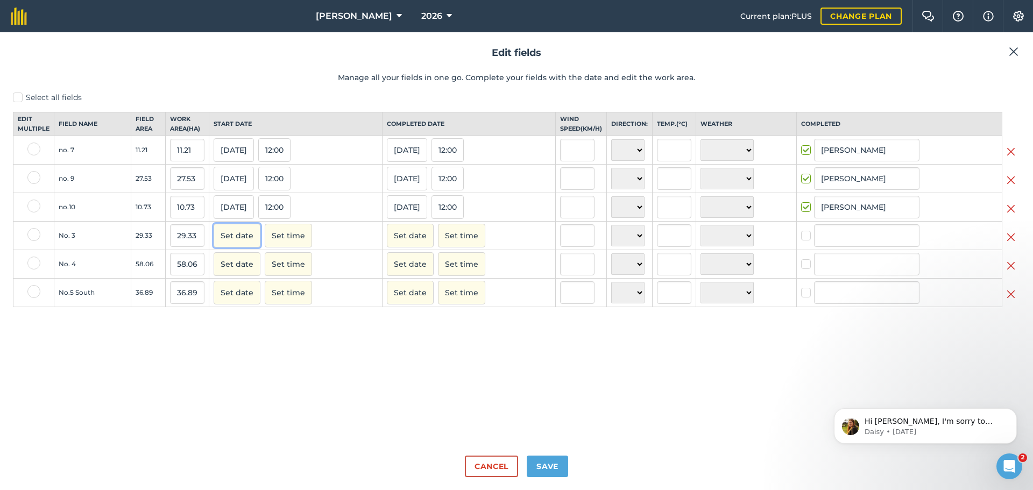
click at [237, 245] on button "Set date" at bounding box center [237, 236] width 47 height 24
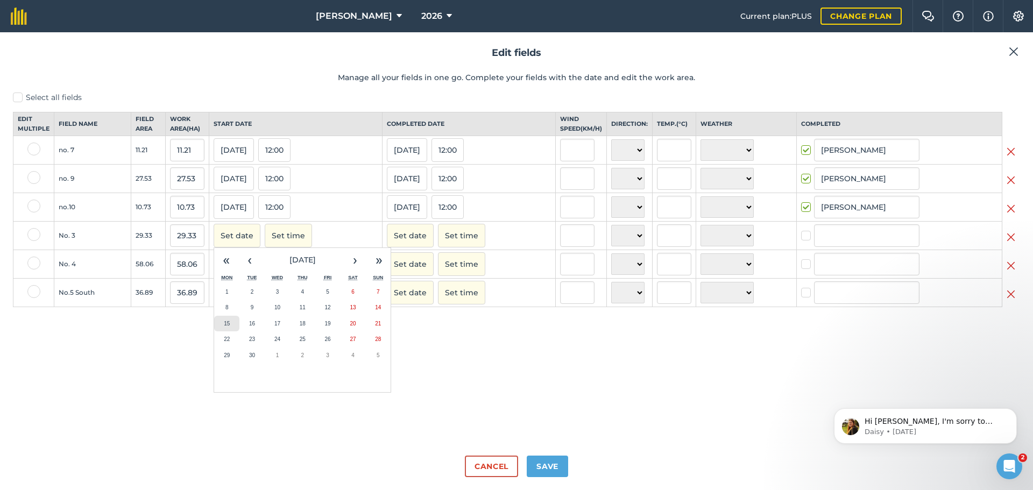
click at [232, 330] on button "15" at bounding box center [226, 324] width 25 height 16
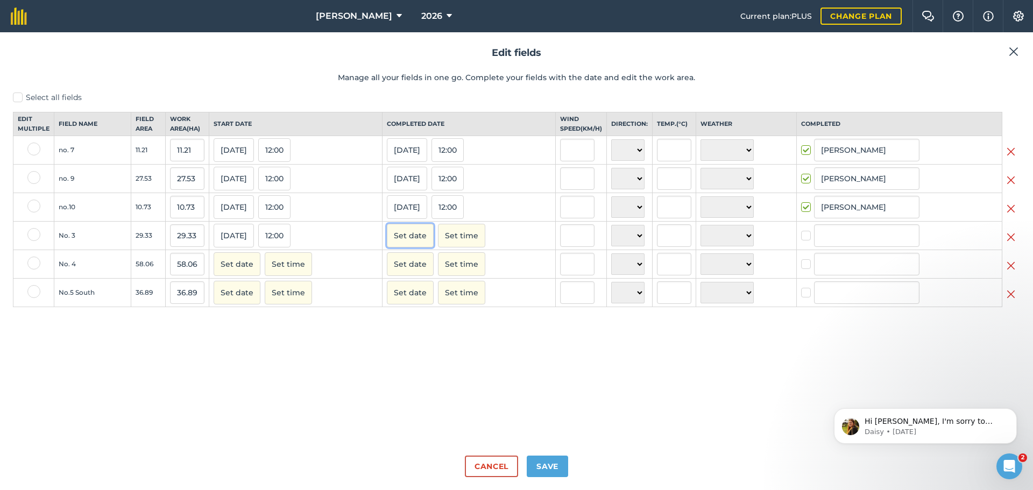
click at [393, 240] on button "Set date" at bounding box center [410, 236] width 47 height 24
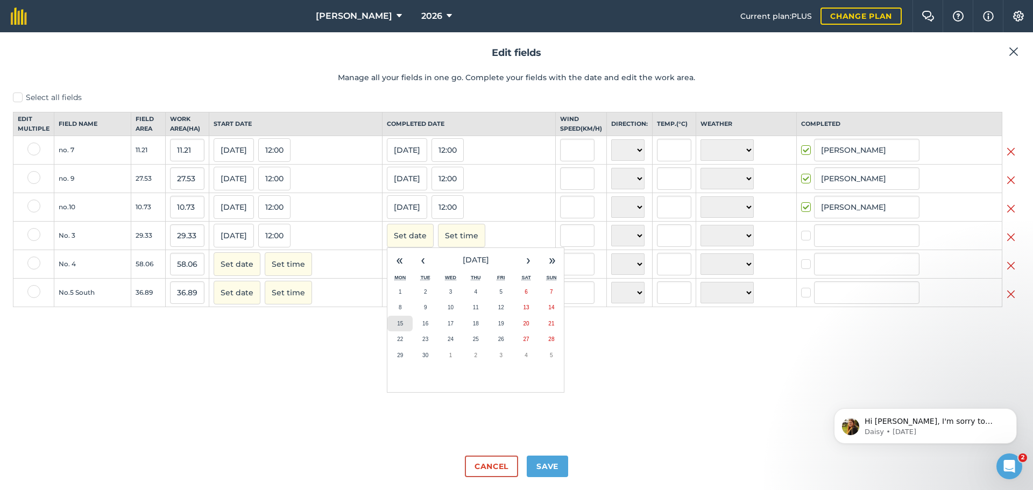
click at [397, 326] on abbr "15" at bounding box center [400, 324] width 6 height 6
checkbox input "true"
type input "Theunis Nel"
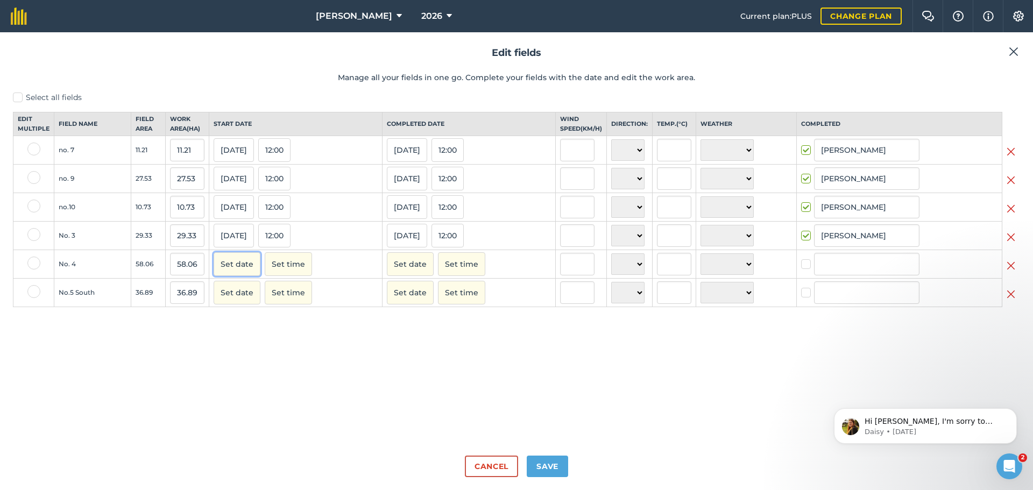
click at [228, 269] on button "Set date" at bounding box center [237, 264] width 47 height 24
click at [229, 360] on button "15" at bounding box center [226, 352] width 25 height 16
click at [403, 276] on button "Set date" at bounding box center [410, 264] width 47 height 24
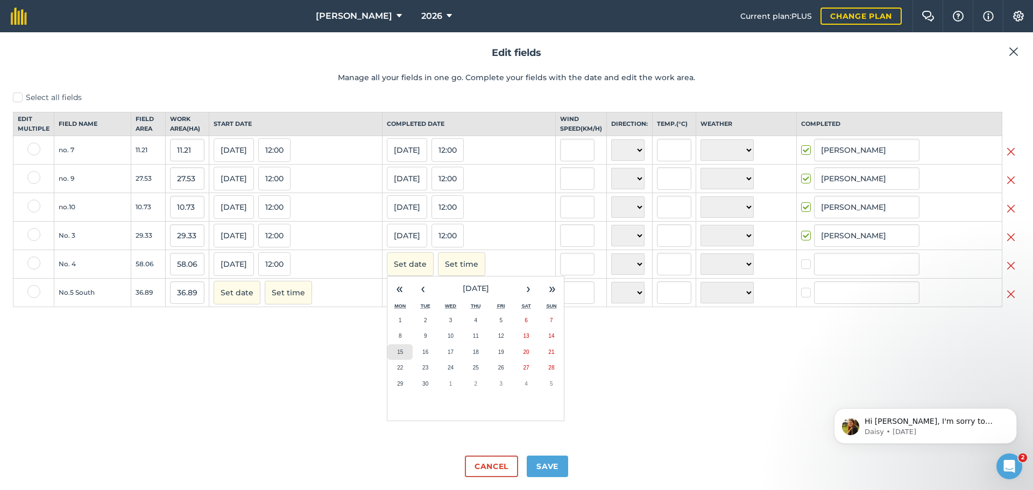
click at [401, 360] on button "15" at bounding box center [399, 352] width 25 height 16
checkbox input "true"
type input "Theunis Nel"
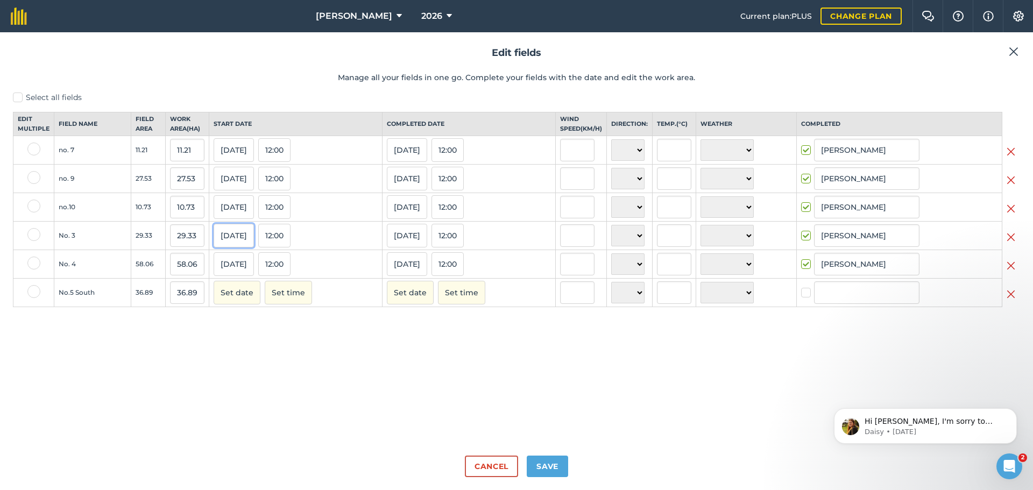
click at [233, 244] on button "15/09/25" at bounding box center [234, 236] width 40 height 24
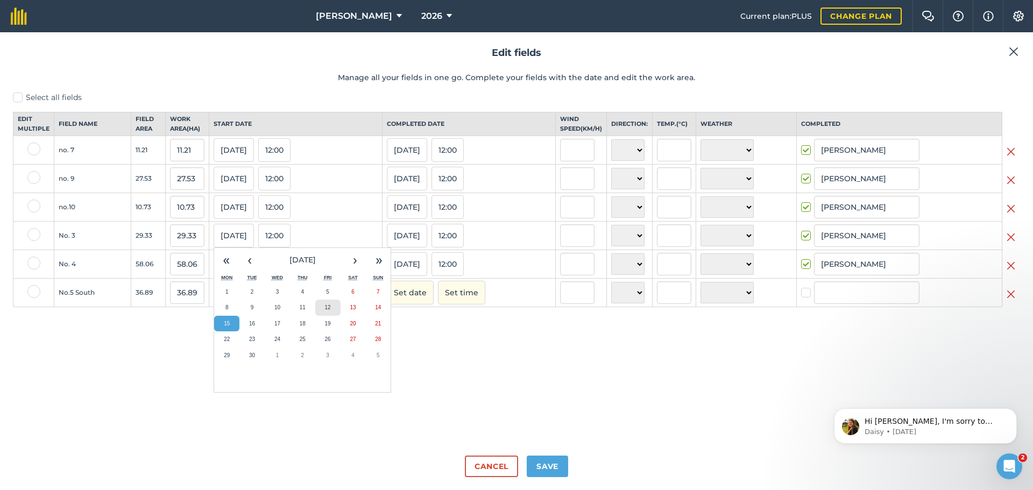
click at [328, 310] on abbr "12" at bounding box center [328, 307] width 6 height 6
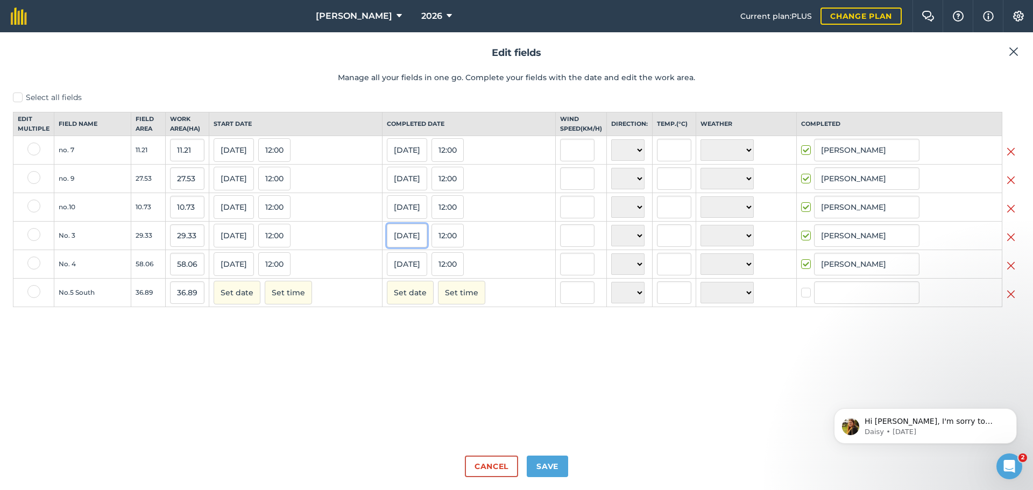
click at [404, 245] on button "15/09/25" at bounding box center [407, 236] width 40 height 24
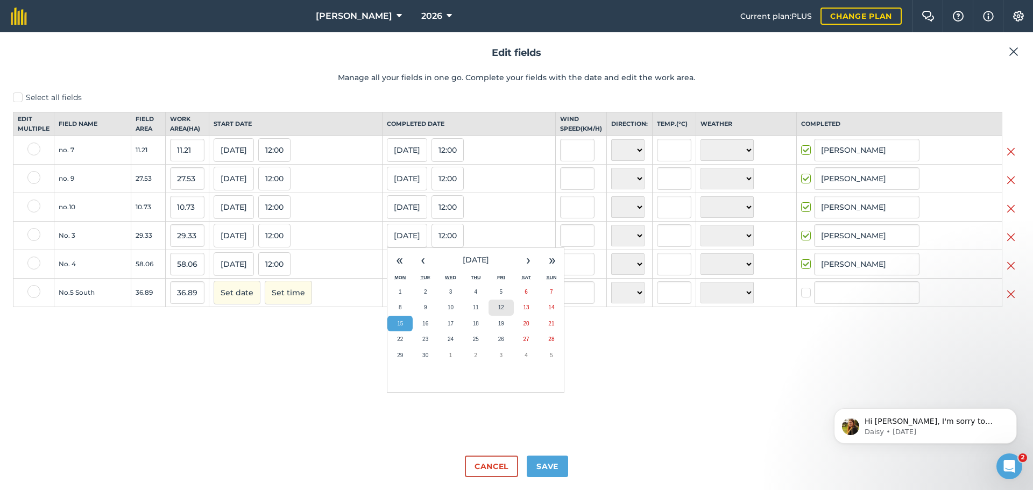
click at [500, 312] on button "12" at bounding box center [500, 308] width 25 height 16
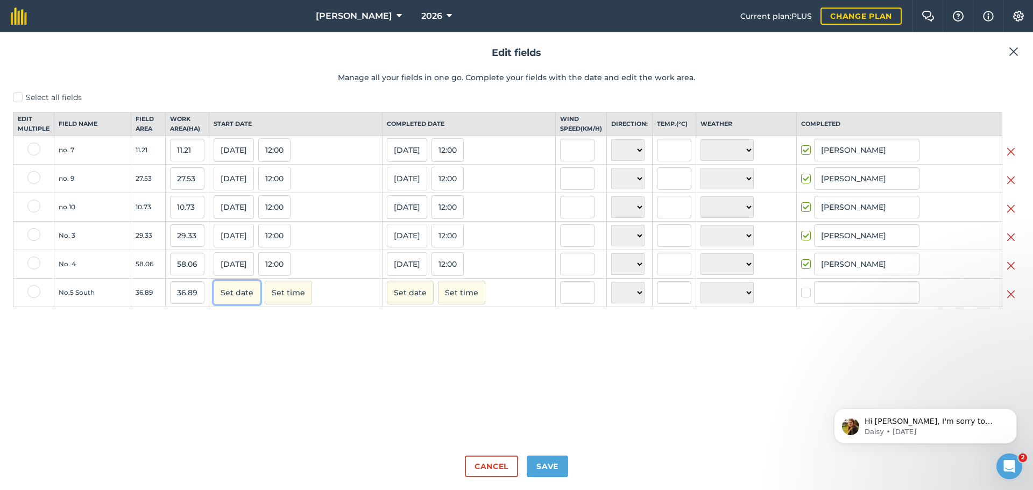
click at [249, 303] on button "Set date" at bounding box center [237, 293] width 47 height 24
click at [233, 389] on button "15" at bounding box center [226, 381] width 25 height 16
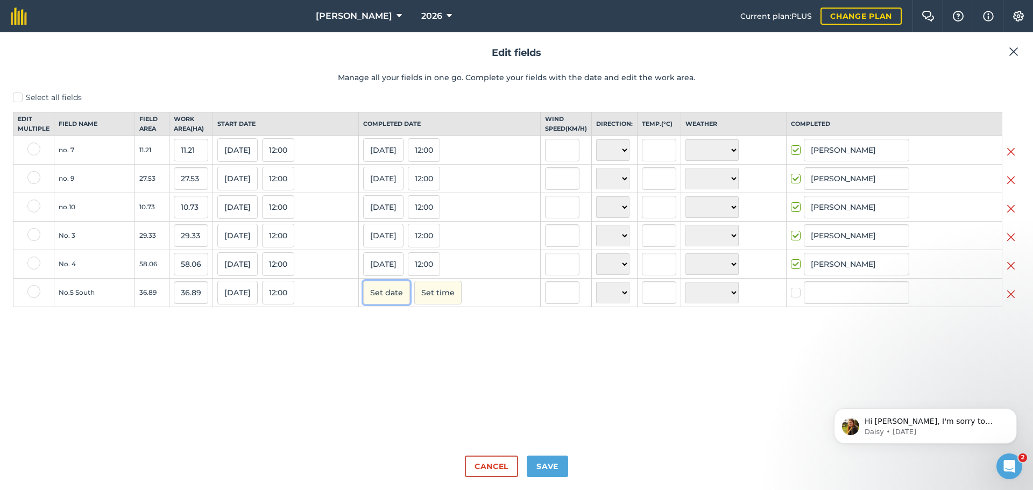
click at [391, 302] on button "Set date" at bounding box center [386, 293] width 47 height 24
click at [379, 384] on abbr "15" at bounding box center [376, 381] width 6 height 6
checkbox input "true"
type input "Theunis Nel"
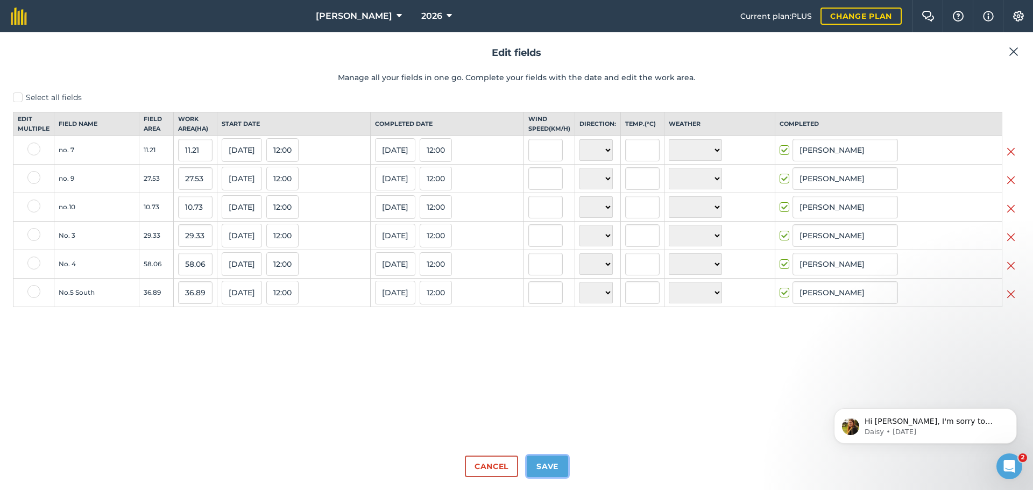
click at [556, 467] on button "Save" at bounding box center [547, 467] width 41 height 22
checkbox input "true"
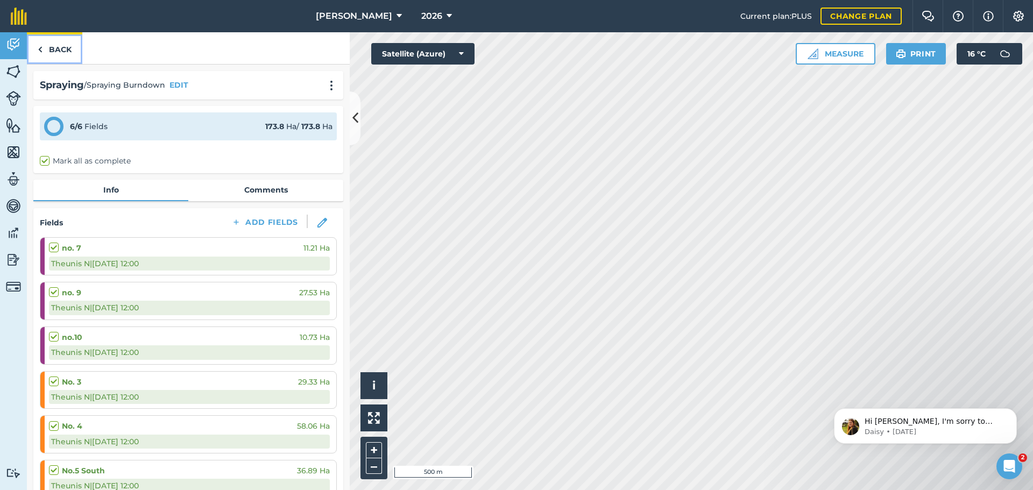
click at [67, 52] on link "Back" at bounding box center [54, 48] width 55 height 32
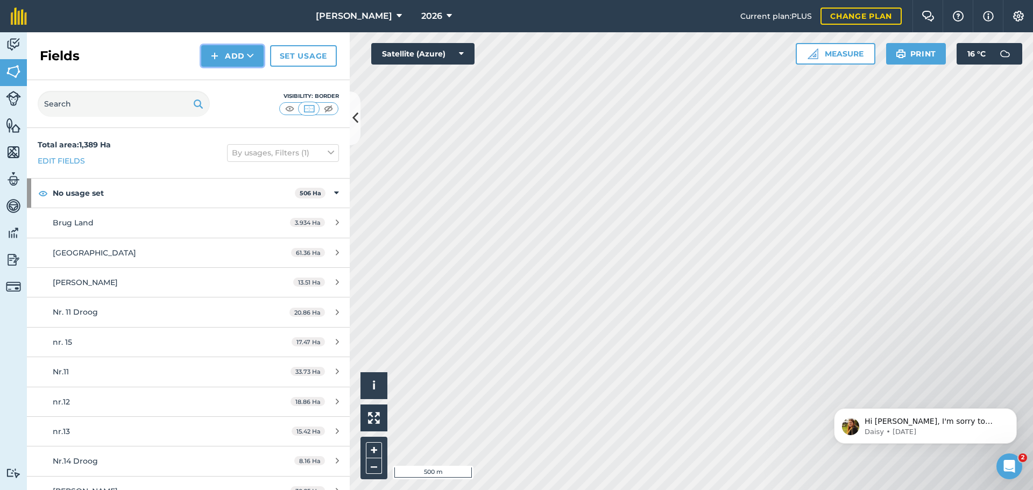
click at [218, 57] on img at bounding box center [215, 55] width 8 height 13
click at [19, 44] on img at bounding box center [13, 45] width 15 height 16
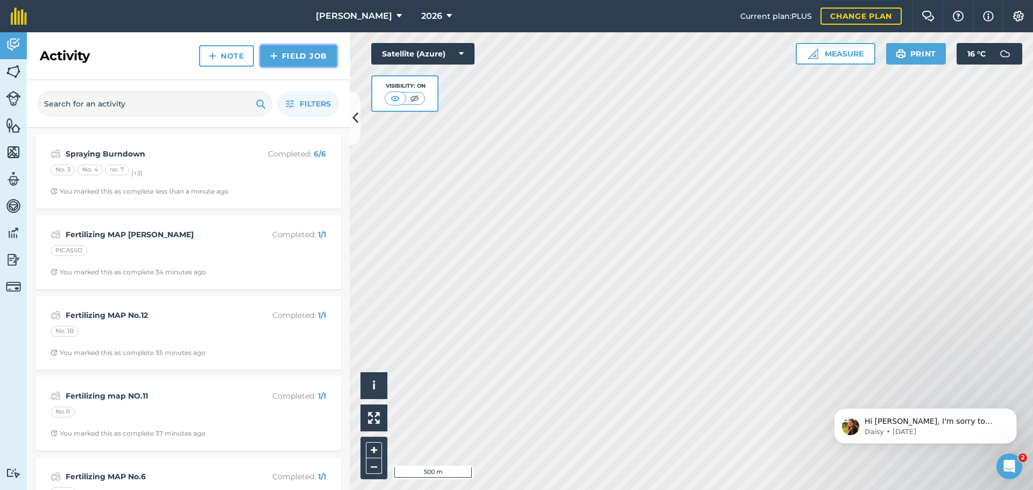
click at [290, 53] on link "Field Job" at bounding box center [298, 56] width 76 height 22
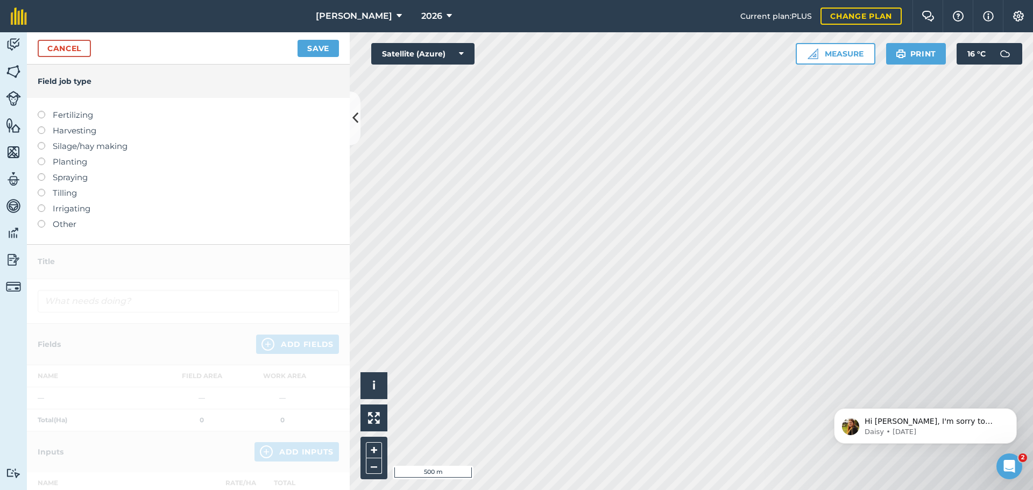
click at [73, 113] on label "Fertilizing" at bounding box center [188, 115] width 301 height 13
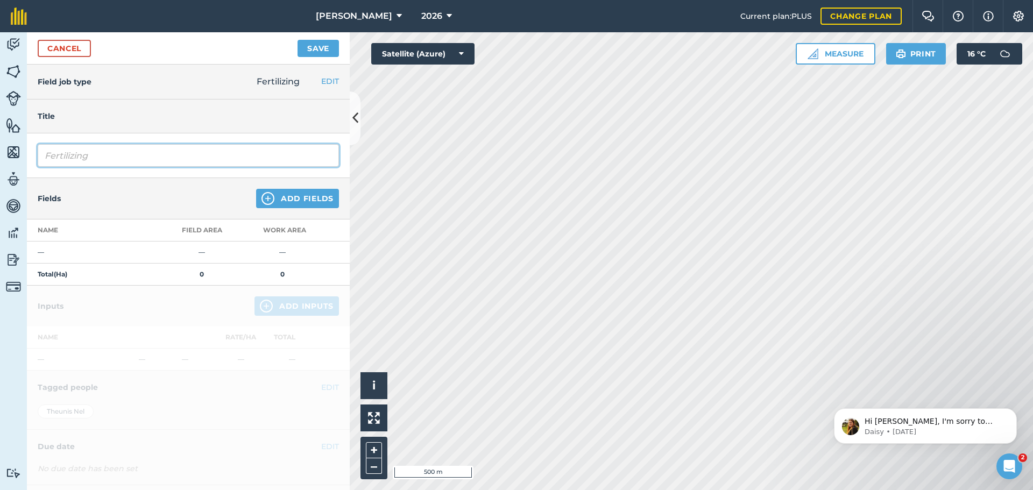
click at [112, 152] on input "Fertilizing" at bounding box center [188, 155] width 301 height 23
type input "Fertilizing Gypsum"
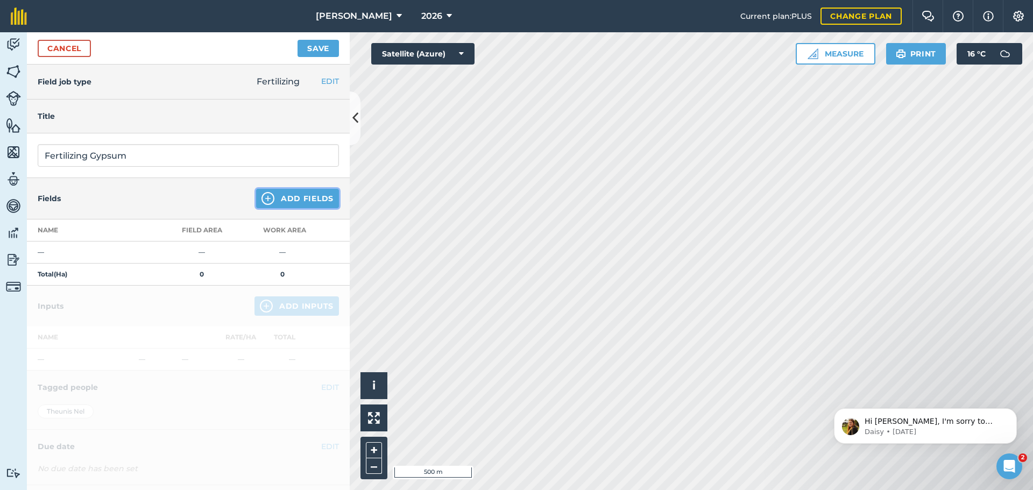
click at [297, 203] on button "Add Fields" at bounding box center [297, 198] width 83 height 19
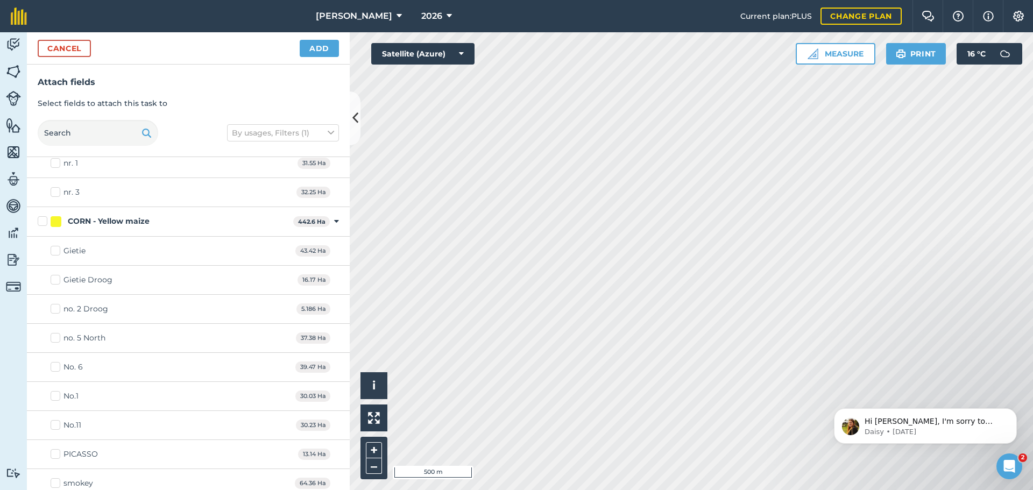
scroll to position [807, 0]
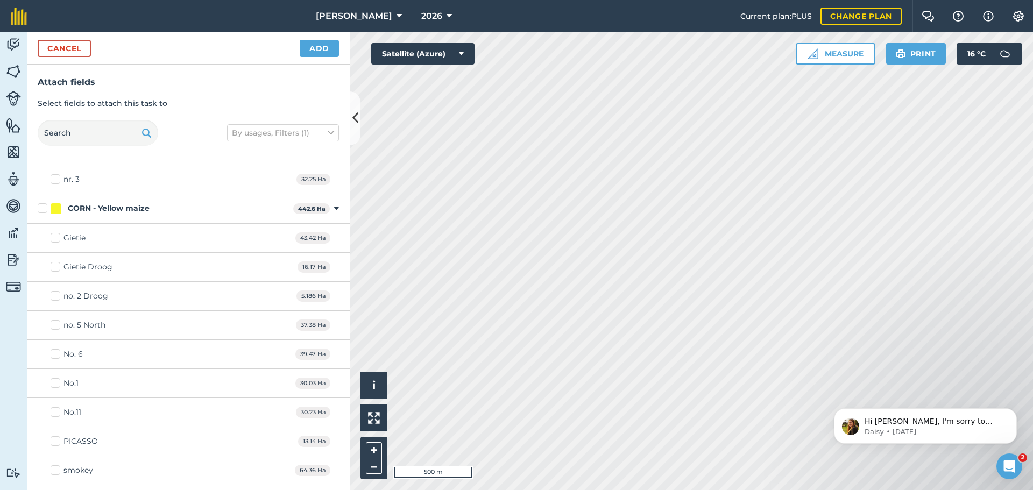
click at [73, 411] on div "No.11" at bounding box center [72, 412] width 18 height 11
click at [58, 411] on input "No.11" at bounding box center [54, 410] width 7 height 7
checkbox input "true"
click at [76, 382] on div "No.1" at bounding box center [70, 383] width 15 height 11
click at [58, 382] on input "No.1" at bounding box center [54, 381] width 7 height 7
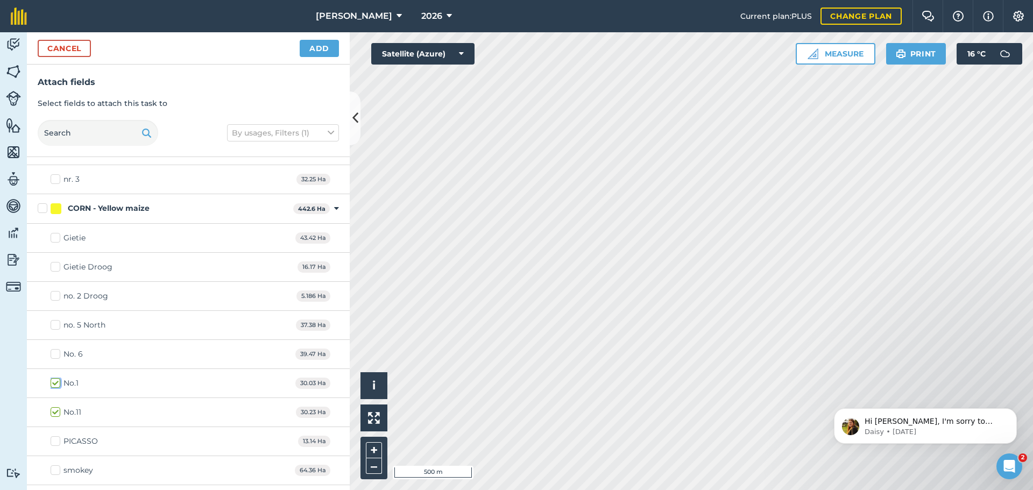
checkbox input "true"
click at [319, 47] on button "Add" at bounding box center [319, 48] width 39 height 17
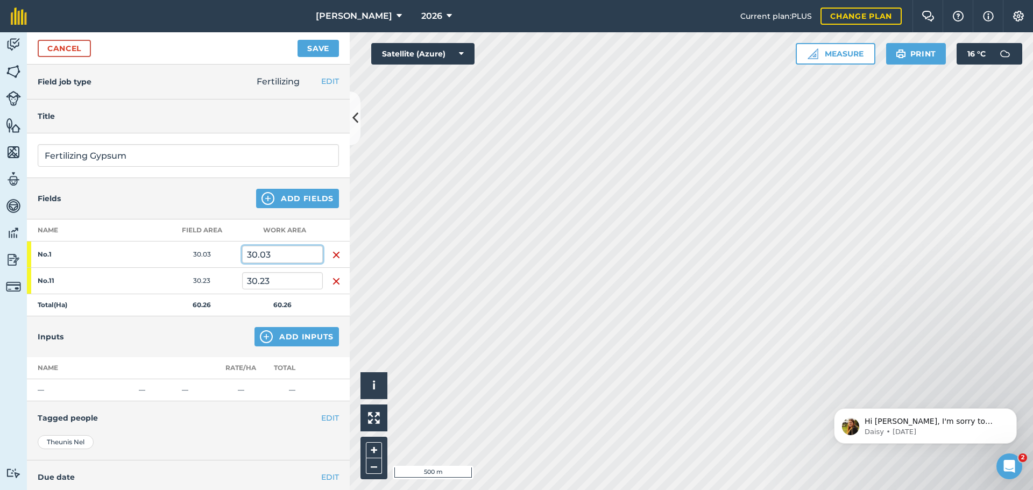
drag, startPoint x: 274, startPoint y: 255, endPoint x: 222, endPoint y: 261, distance: 52.5
click at [222, 261] on tr "No.1 30.03 30.03" at bounding box center [188, 255] width 323 height 26
type input "12"
click at [310, 333] on button "Add Inputs" at bounding box center [296, 336] width 84 height 19
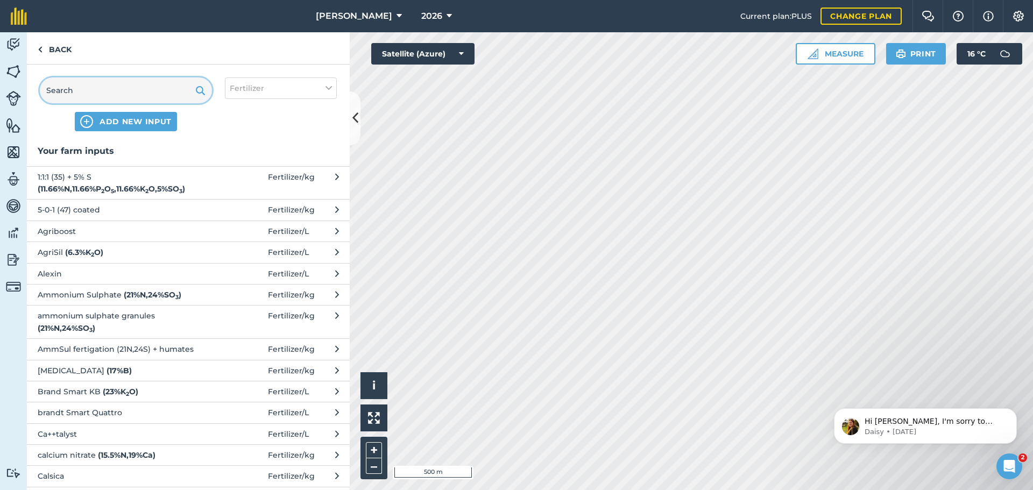
click at [96, 88] on input "text" at bounding box center [126, 90] width 172 height 26
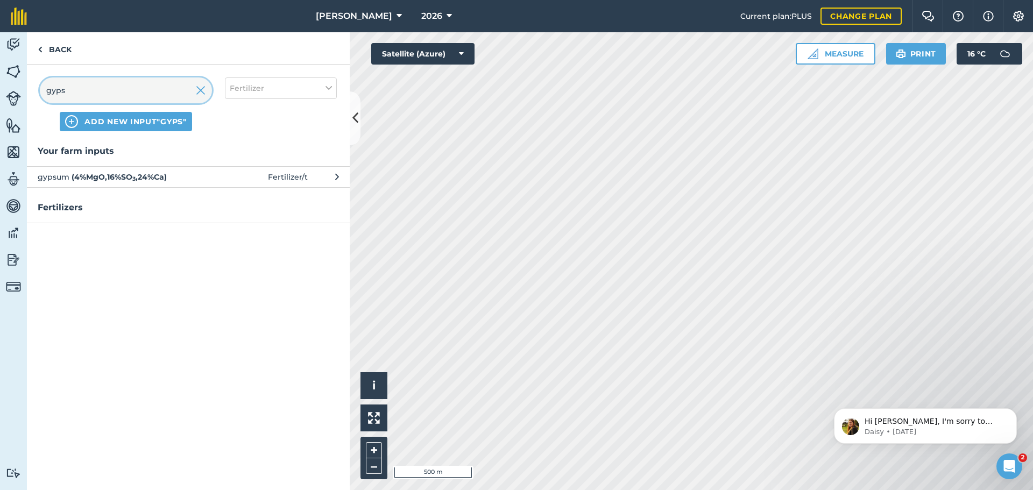
type input "gyps"
click at [210, 177] on span "gypsum ( 4 % MgO , 16 % SO 3 , 24 % Ca )" at bounding box center [126, 177] width 176 height 12
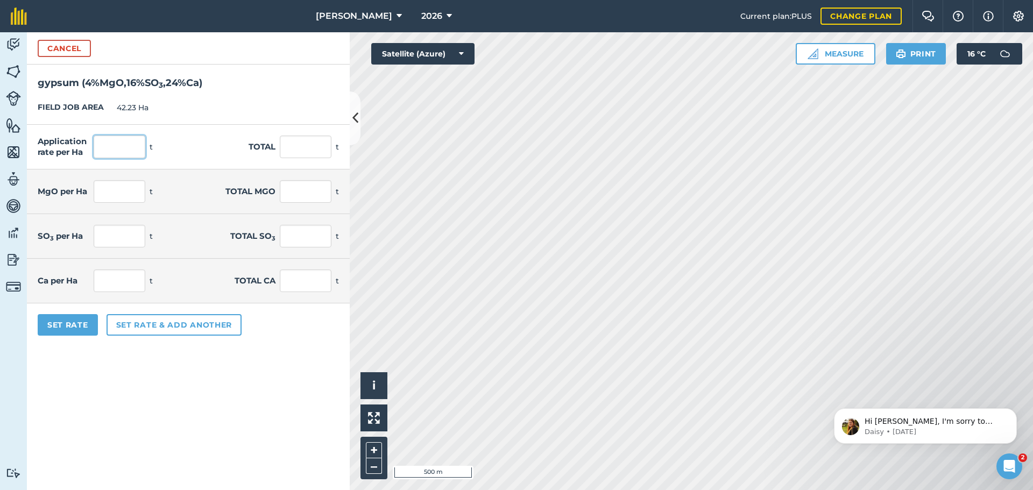
click at [130, 144] on input "text" at bounding box center [120, 147] width 52 height 23
type input "1"
type input "42.23"
type input "0.04"
type input "1.689"
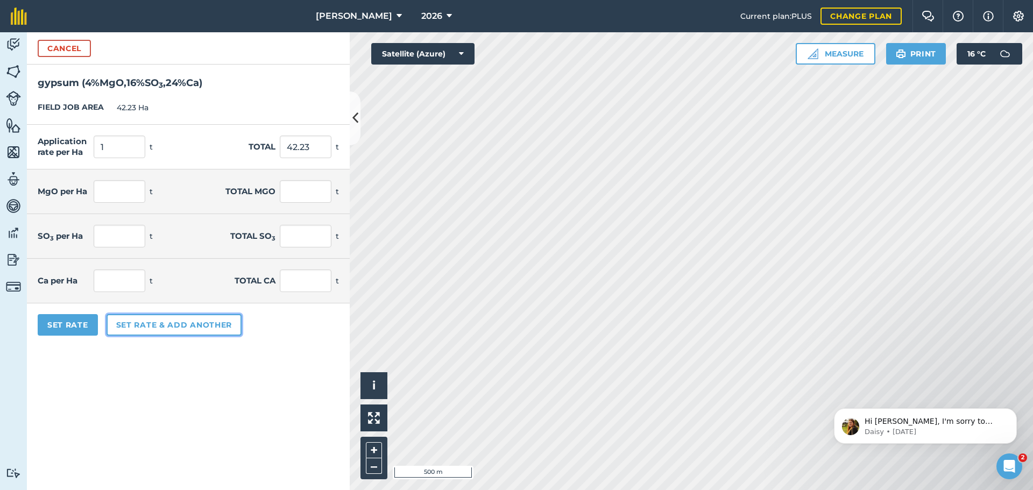
type input "0.16"
type input "6.757"
type input "0.24"
type input "10.135"
click at [187, 319] on button "Set rate & add another" at bounding box center [174, 325] width 135 height 22
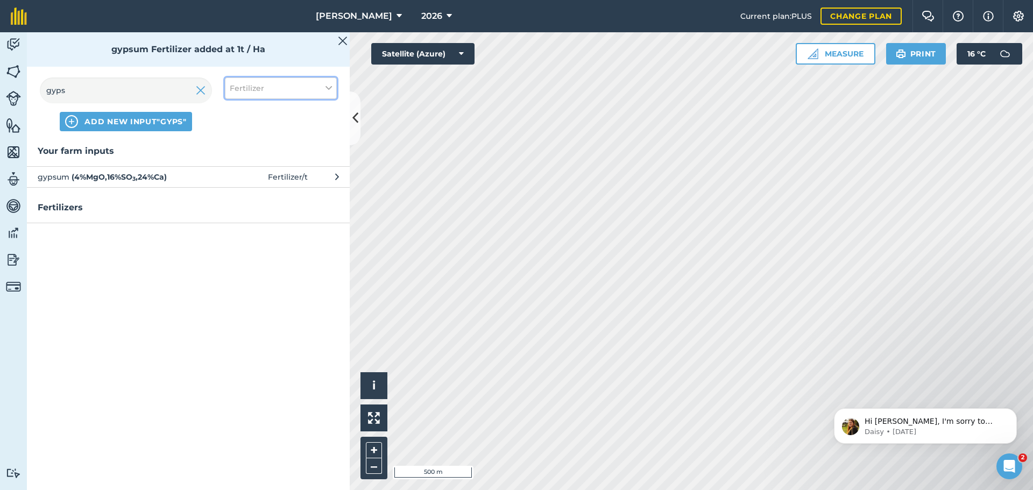
click at [237, 84] on span "Fertilizer" at bounding box center [247, 88] width 34 height 12
click at [249, 170] on label "Fuel" at bounding box center [281, 170] width 102 height 11
click at [237, 170] on input "Fuel" at bounding box center [233, 168] width 7 height 7
checkbox input "true"
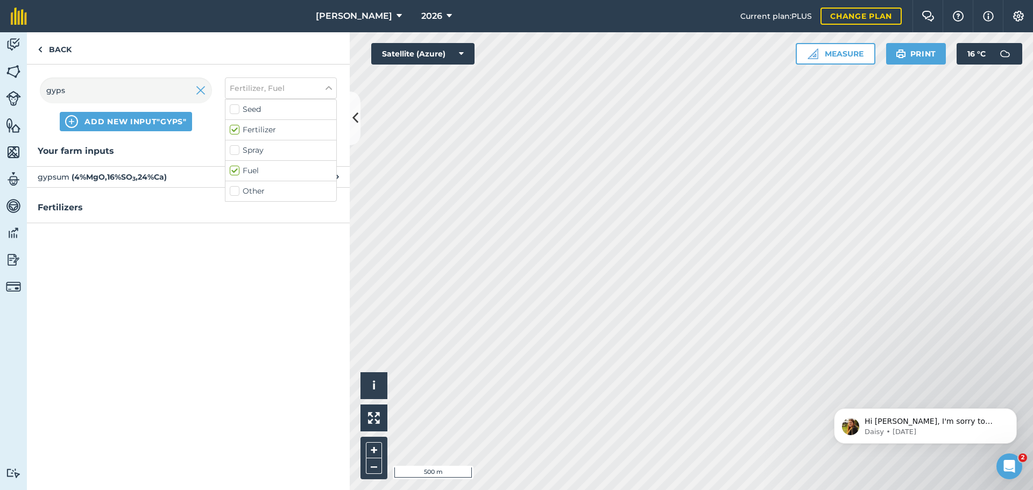
click at [243, 130] on label "Fertilizer" at bounding box center [281, 129] width 102 height 11
click at [237, 130] on input "Fertilizer" at bounding box center [233, 127] width 7 height 7
checkbox input "false"
drag, startPoint x: 86, startPoint y: 93, endPoint x: 30, endPoint y: 90, distance: 55.4
click at [30, 90] on div "gyps ADD NEW INPUT "gyps" Fuel Seed Fertilizer Spray Fuel Other" at bounding box center [188, 105] width 323 height 80
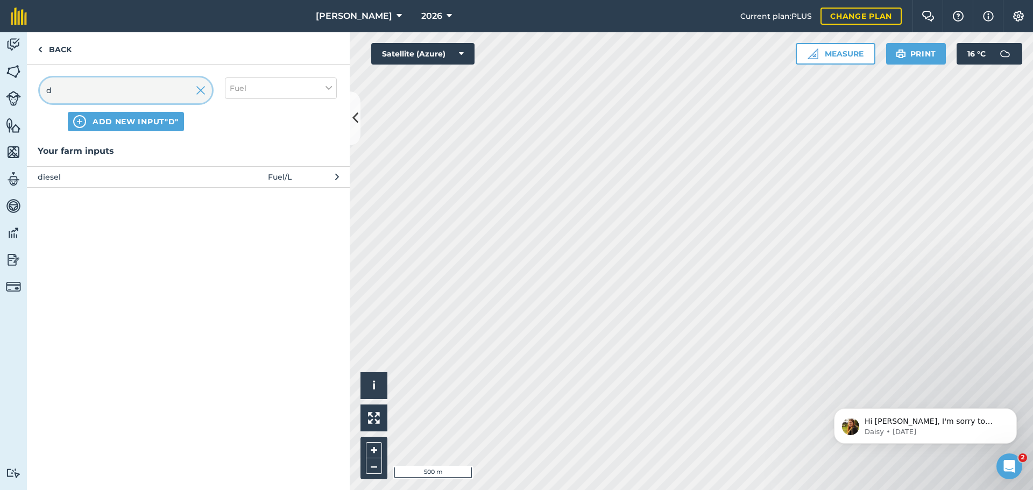
type input "d"
click at [109, 174] on span "diesel" at bounding box center [126, 177] width 176 height 12
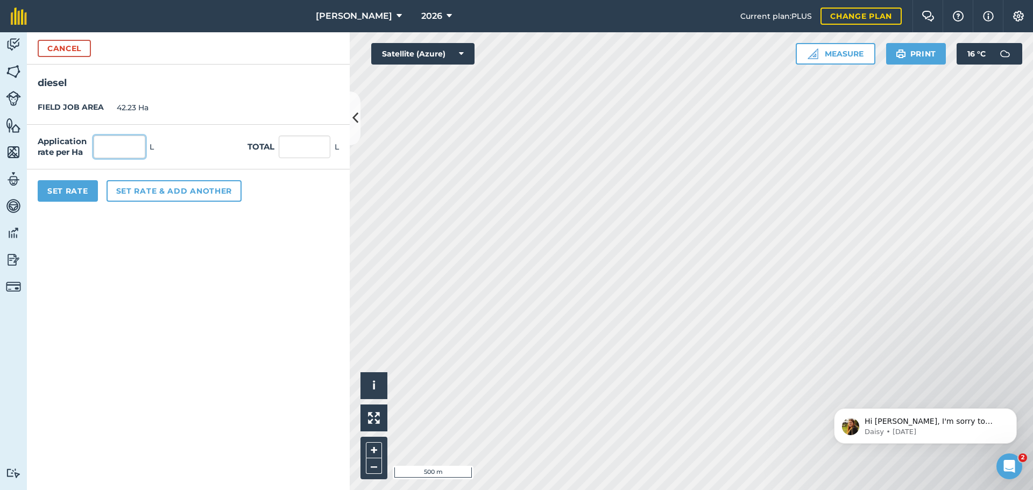
click at [132, 151] on input "text" at bounding box center [120, 147] width 52 height 23
type input "3"
type input "126.69"
click at [79, 189] on button "Set Rate" at bounding box center [68, 191] width 60 height 22
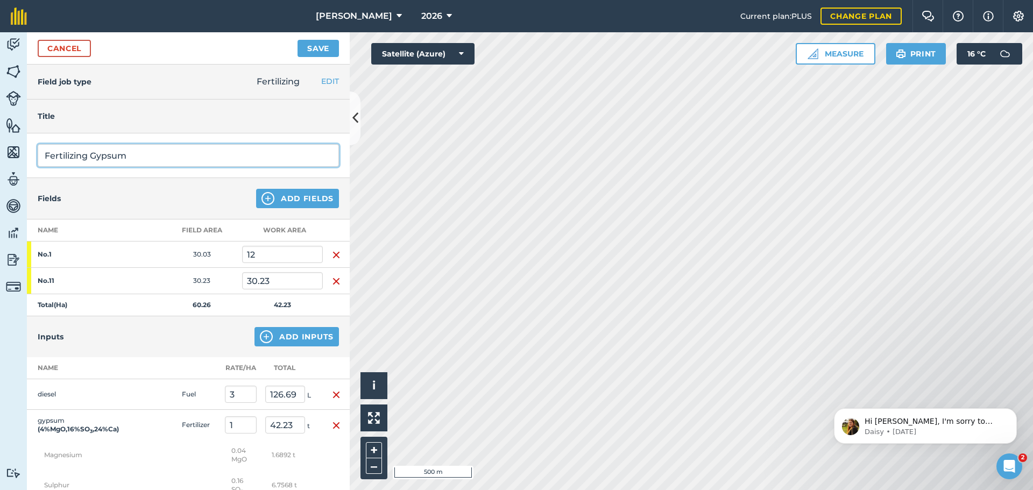
click at [155, 161] on input "Fertilizing Gypsum" at bounding box center [188, 155] width 301 height 23
type input "Fertilizing Gypsum (Bruttus)"
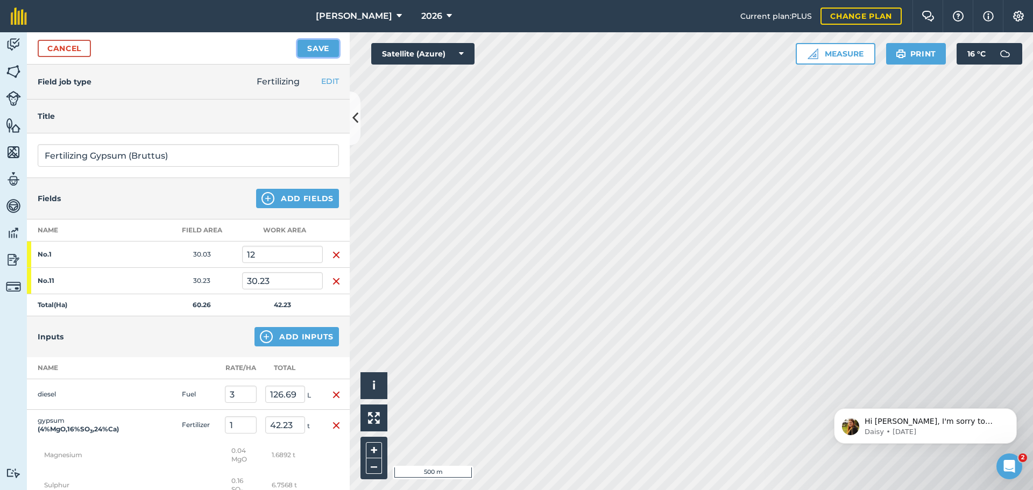
click at [317, 51] on button "Save" at bounding box center [317, 48] width 41 height 17
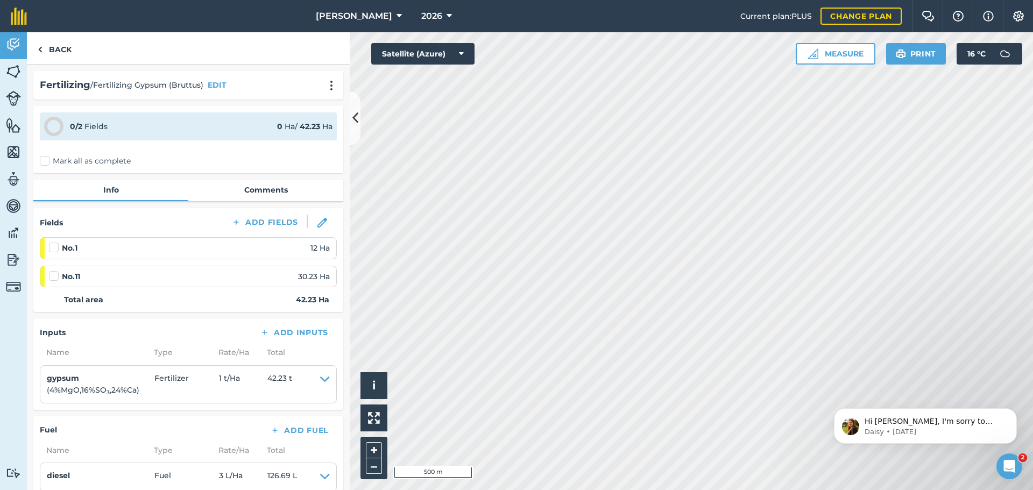
click at [48, 162] on label "Mark all as complete" at bounding box center [85, 160] width 91 height 11
click at [47, 162] on input "Mark all as complete" at bounding box center [43, 158] width 7 height 7
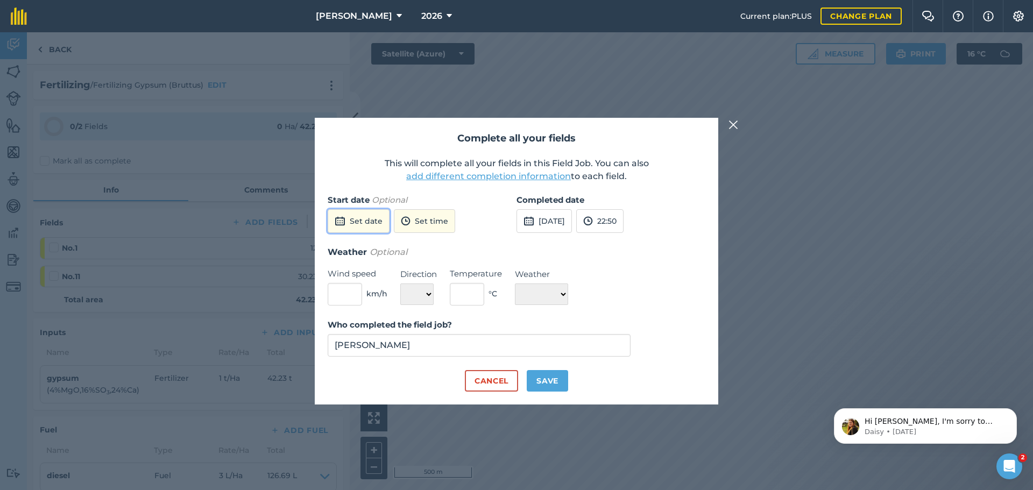
click at [363, 223] on button "Set date" at bounding box center [359, 221] width 62 height 24
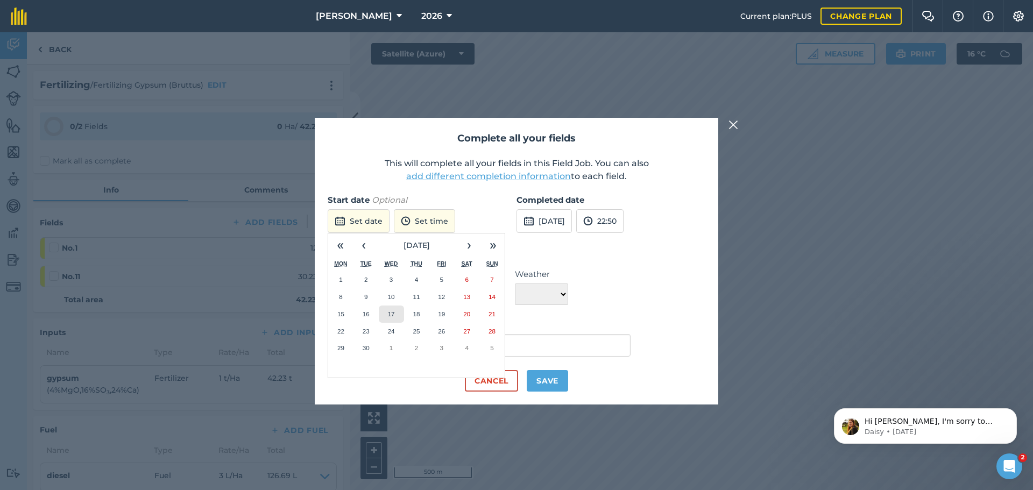
click at [396, 317] on button "17" at bounding box center [391, 314] width 25 height 17
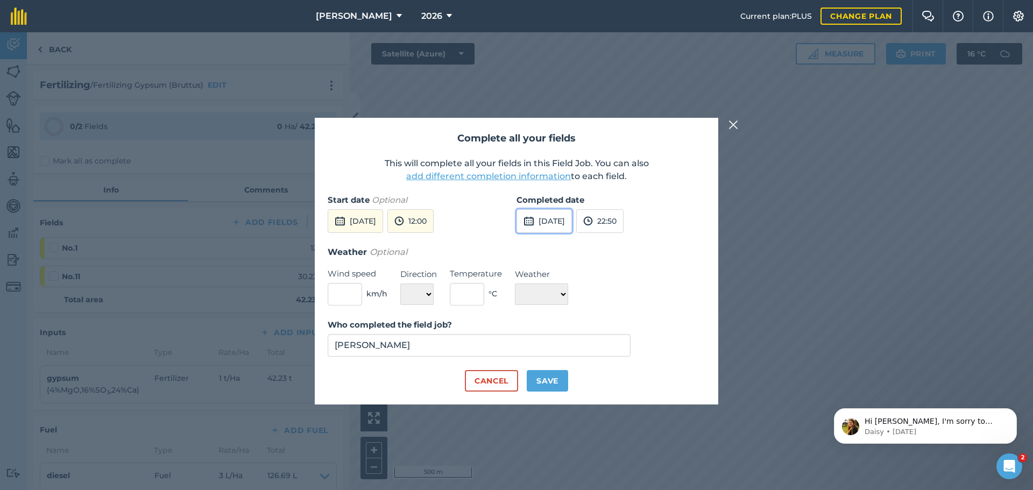
click at [542, 222] on button "22nd Sep 2025" at bounding box center [543, 221] width 55 height 24
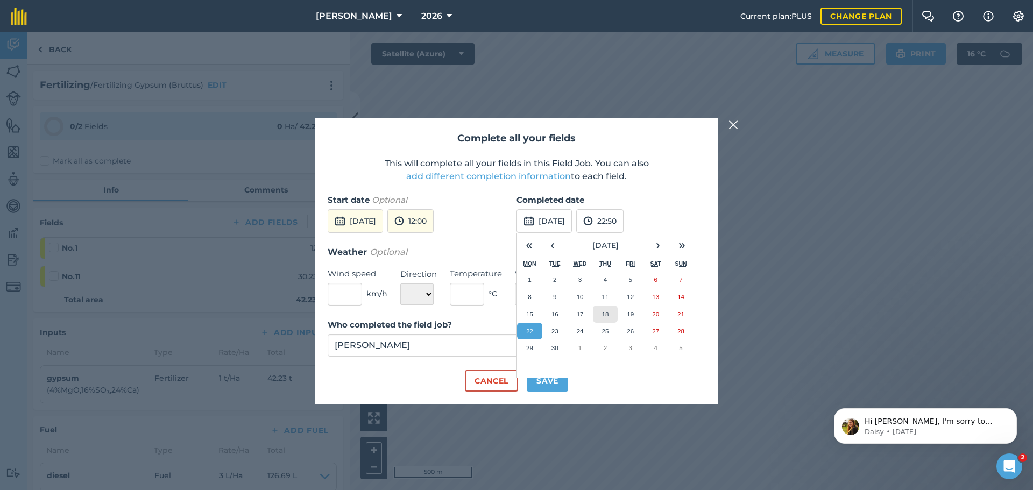
click at [612, 318] on button "18" at bounding box center [605, 314] width 25 height 17
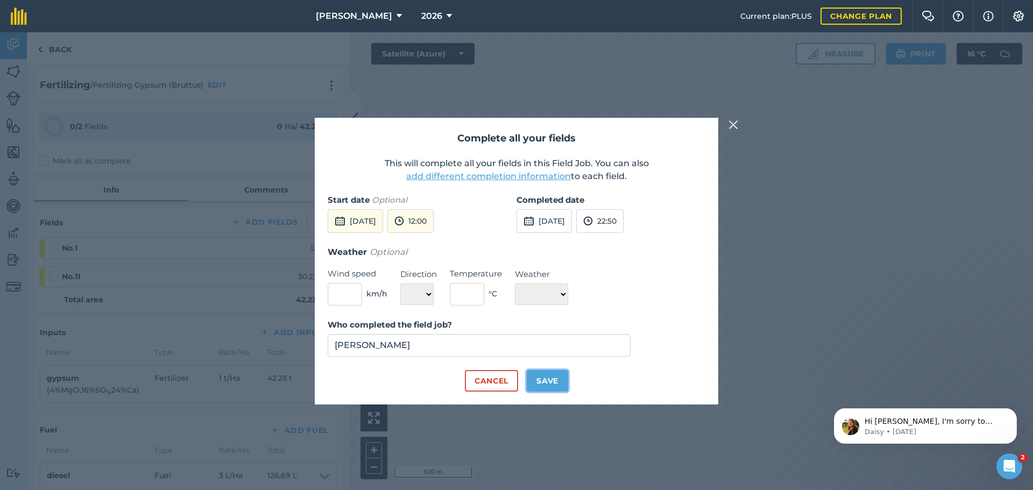
click at [559, 382] on button "Save" at bounding box center [547, 381] width 41 height 22
checkbox input "true"
